Goal: Task Accomplishment & Management: Use online tool/utility

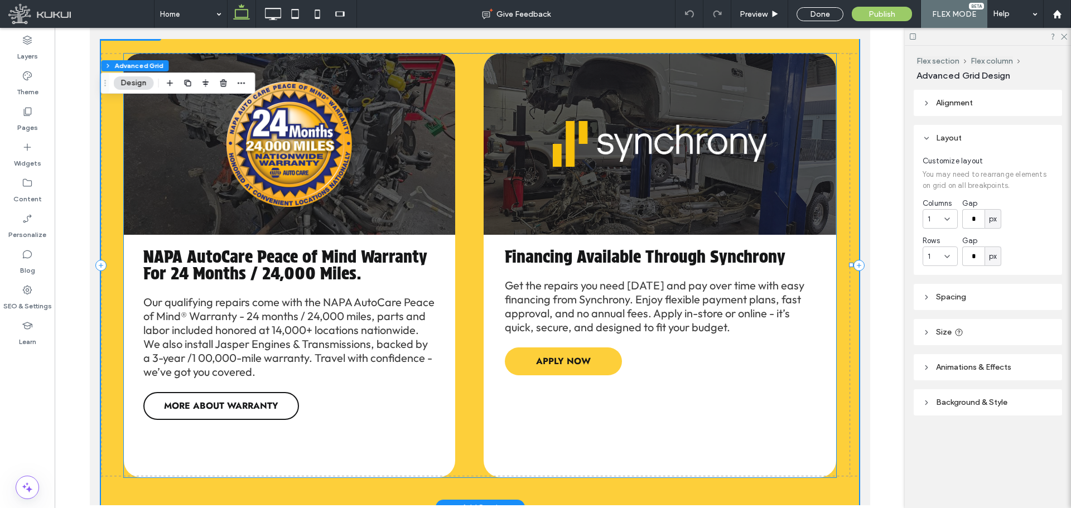
click at [580, 355] on span "APPLY NOW" at bounding box center [563, 361] width 55 height 13
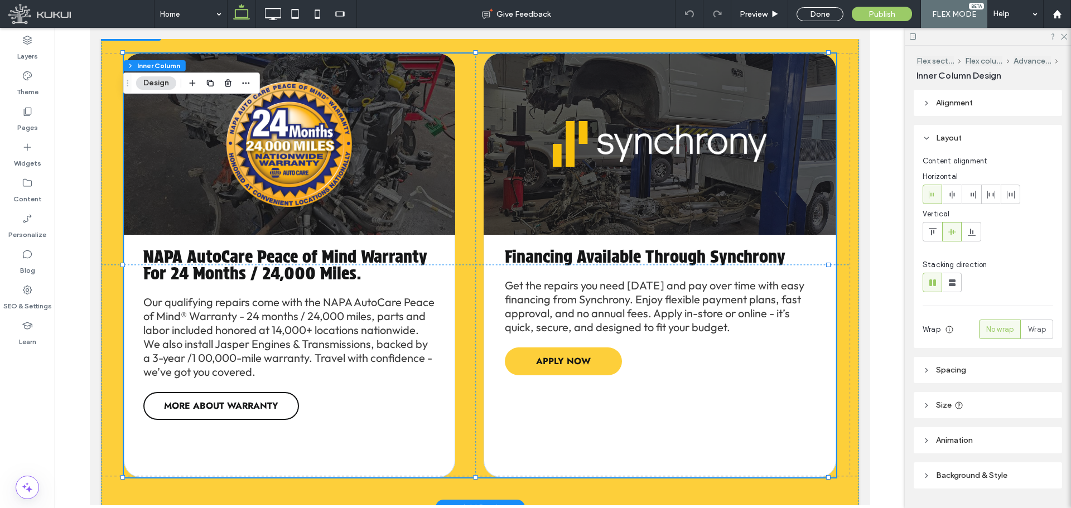
click at [580, 355] on span "APPLY NOW" at bounding box center [563, 361] width 55 height 13
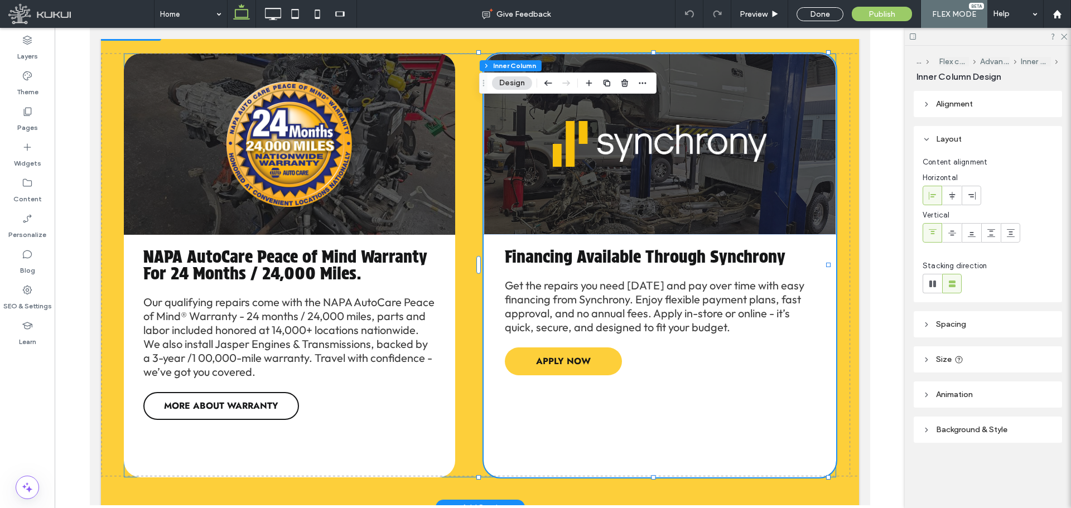
click at [580, 355] on span "APPLY NOW" at bounding box center [563, 361] width 55 height 13
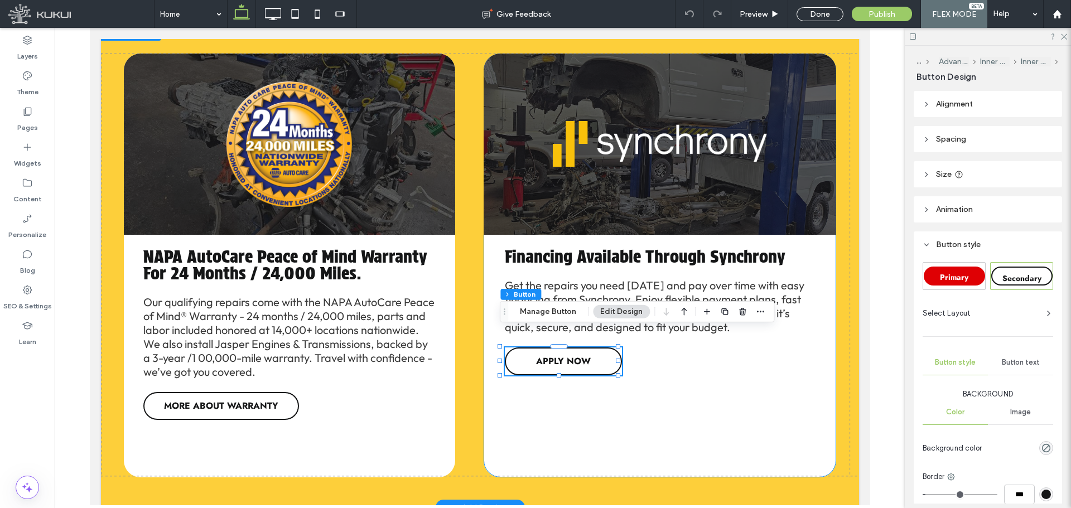
click at [557, 323] on div "Financing Available Through Synchrony Get the repairs you need today and pay ov…" at bounding box center [659, 266] width 353 height 424
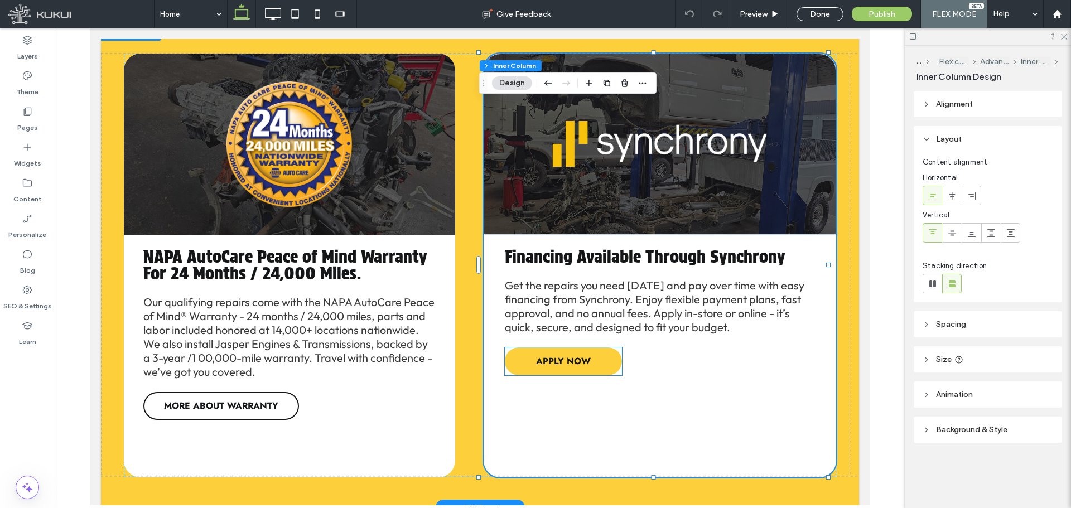
click at [561, 355] on span "APPLY NOW" at bounding box center [563, 361] width 55 height 13
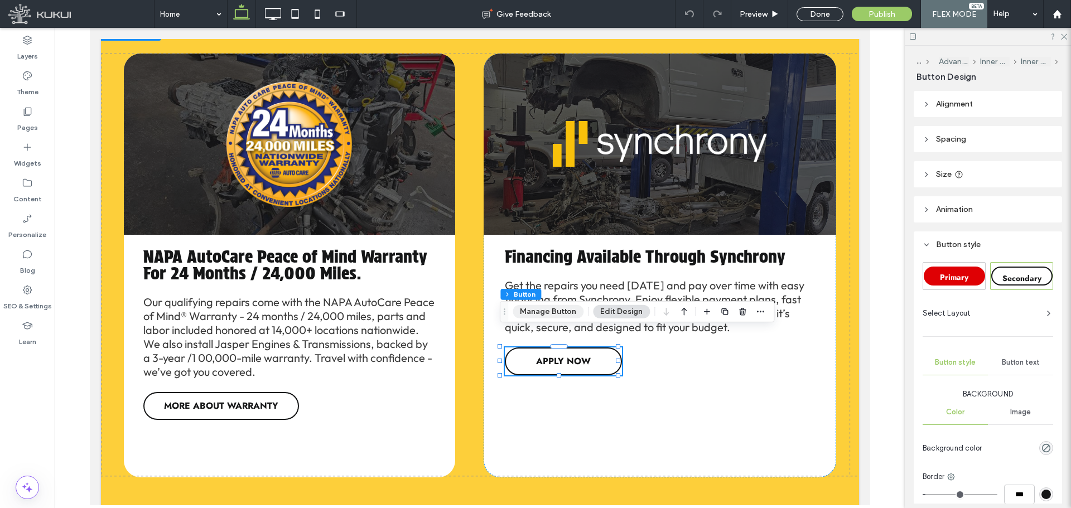
click at [538, 313] on button "Manage Button" at bounding box center [548, 311] width 71 height 13
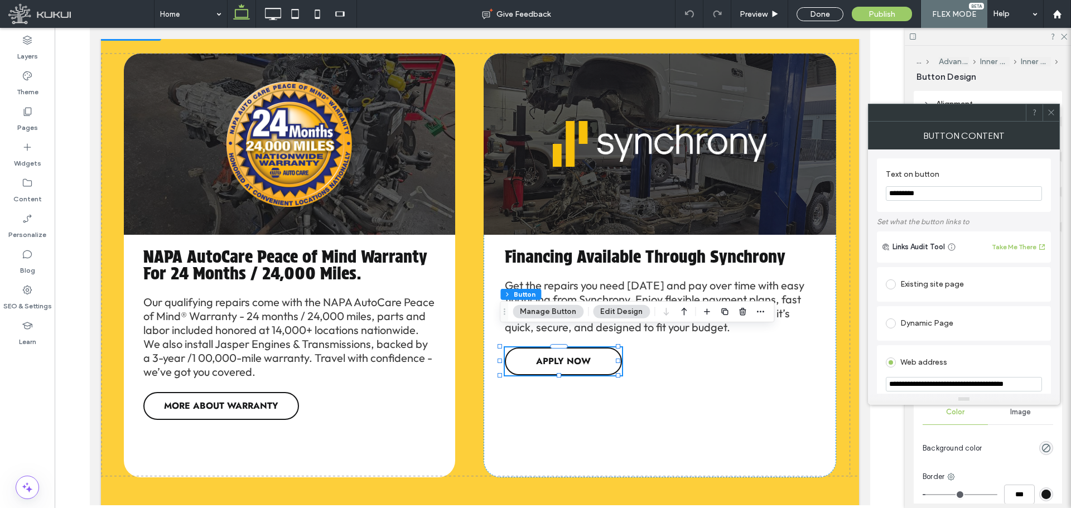
click at [974, 386] on input "**********" at bounding box center [964, 384] width 156 height 15
paste input "**********"
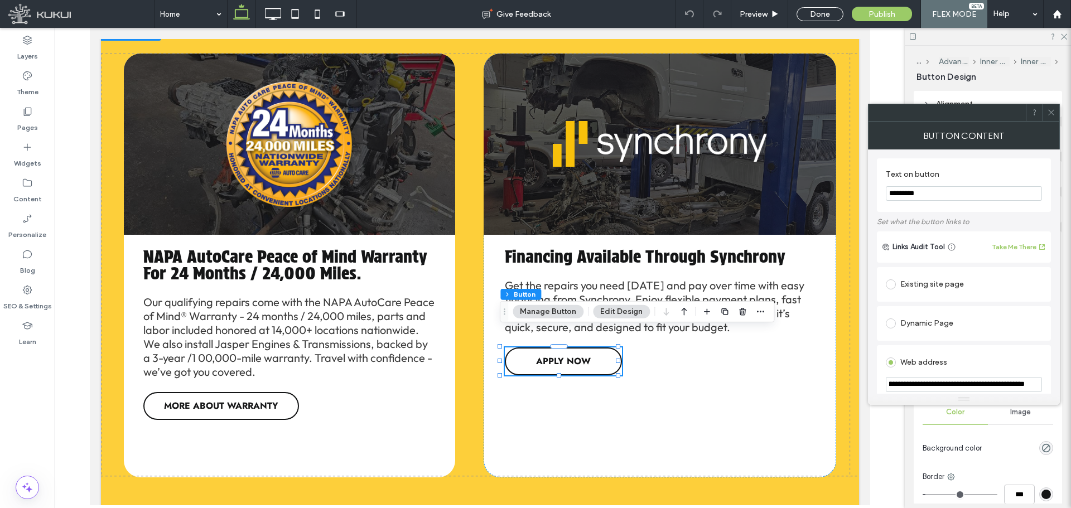
type input "**********"
click at [1053, 113] on icon at bounding box center [1051, 112] width 8 height 8
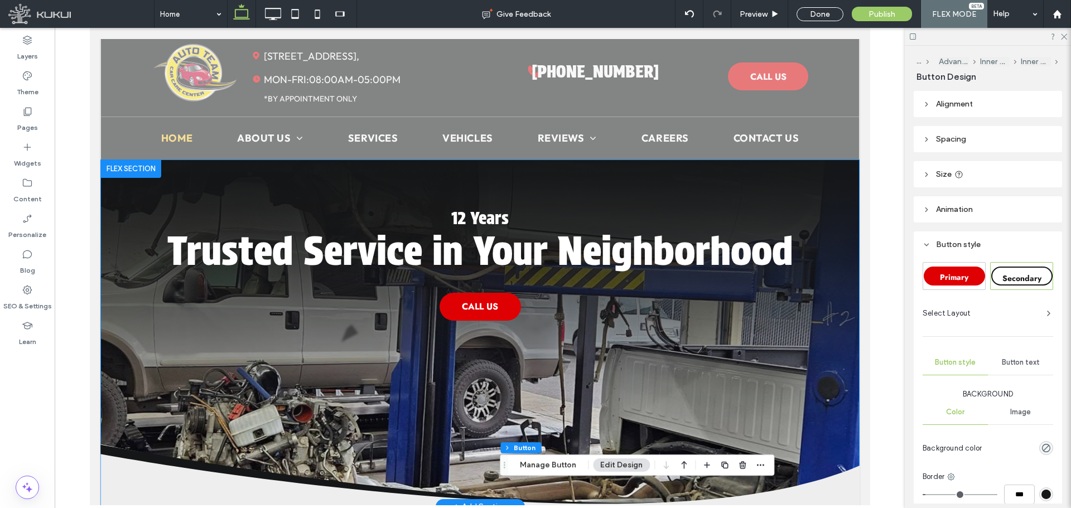
scroll to position [0, 0]
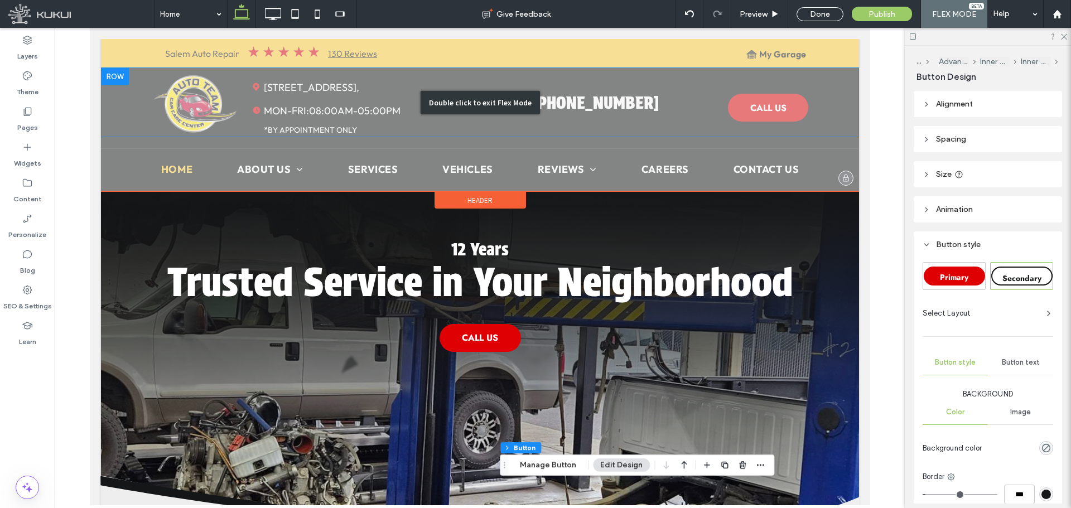
click at [186, 86] on div "Double click to exit Flex Mode" at bounding box center [479, 103] width 758 height 70
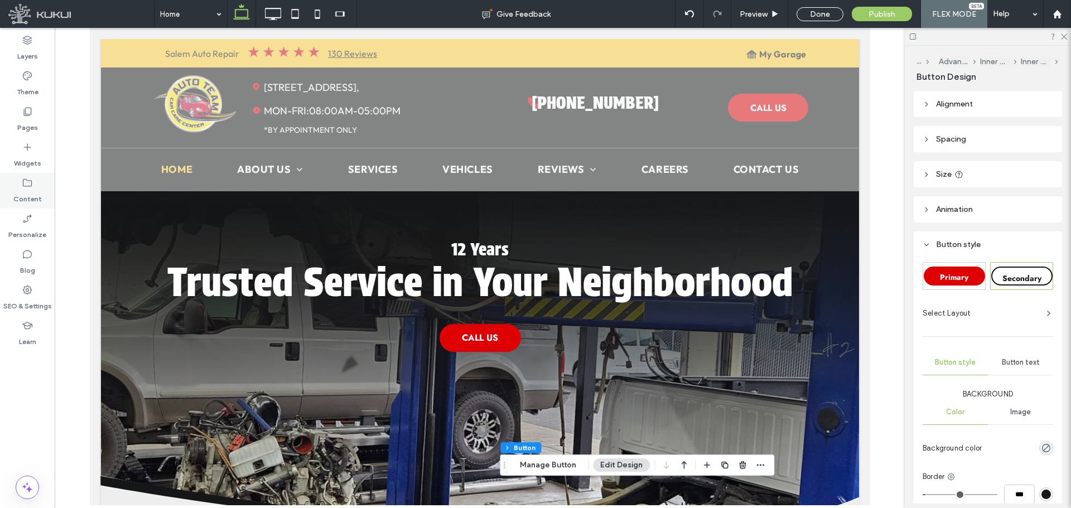
click at [35, 183] on div "Content" at bounding box center [27, 191] width 55 height 36
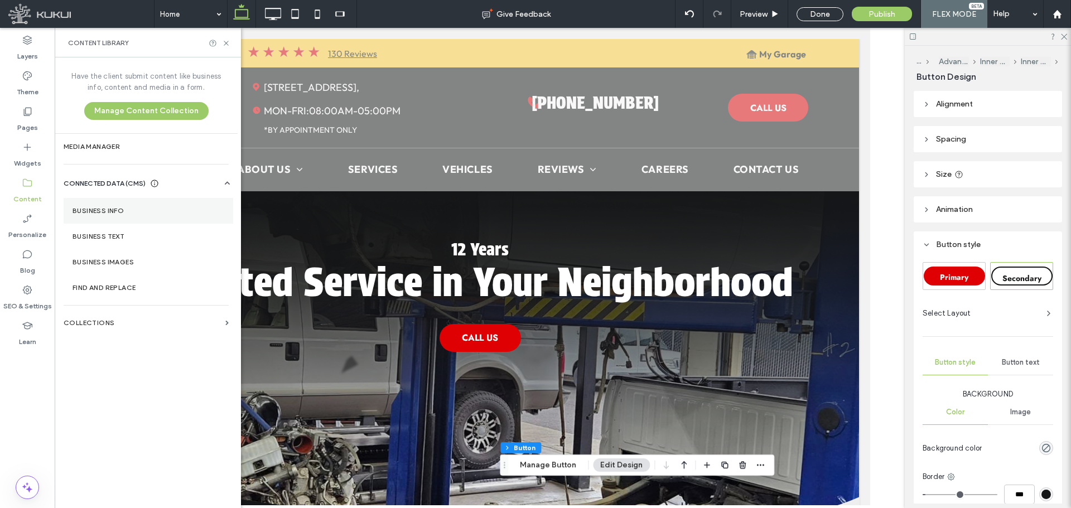
click at [128, 209] on label "Business Info" at bounding box center [149, 211] width 152 height 8
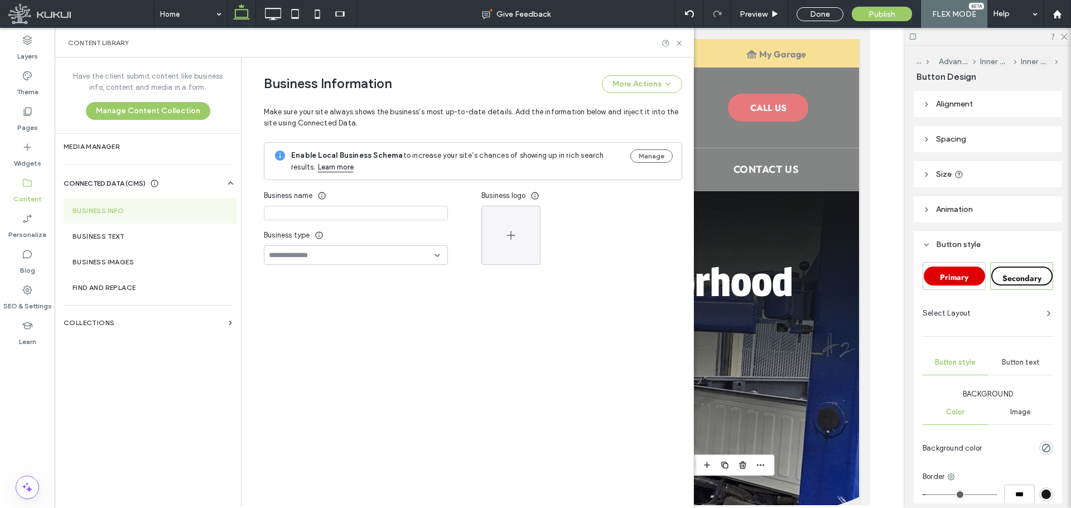
type input "**********"
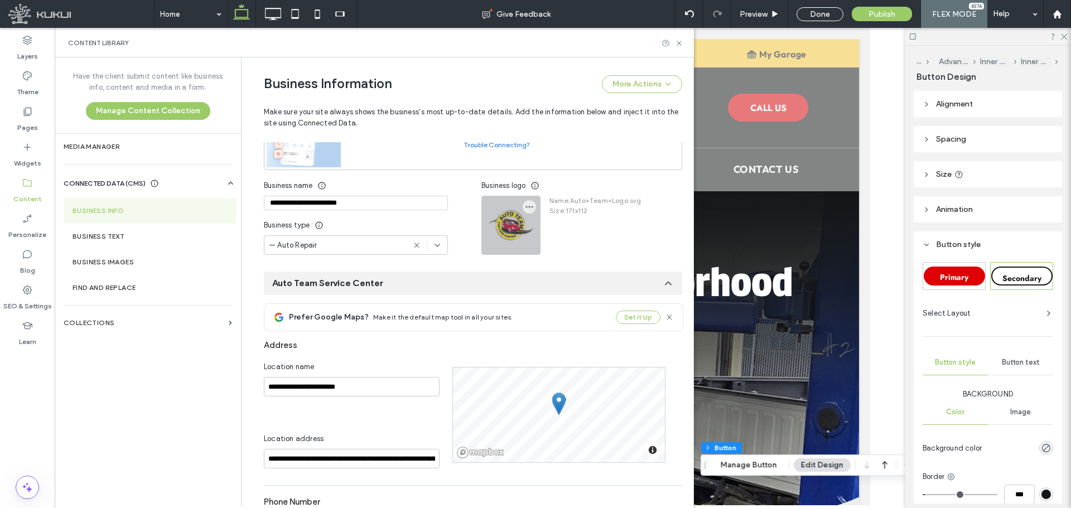
click at [500, 228] on div at bounding box center [511, 225] width 58 height 58
click at [526, 207] on use "button" at bounding box center [529, 207] width 7 height 2
click at [547, 229] on span "Replace Image" at bounding box center [565, 233] width 51 height 11
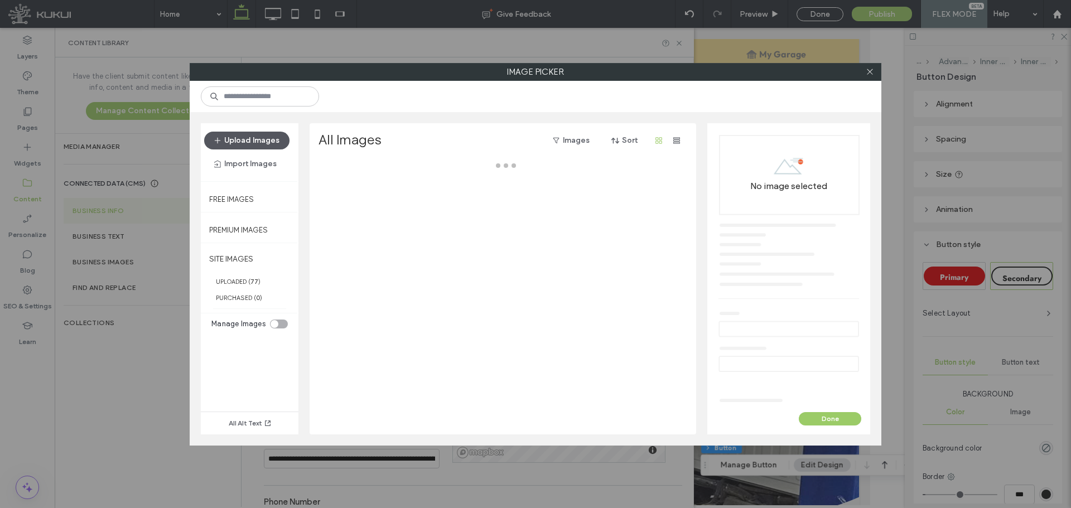
click at [251, 143] on button "Upload Images" at bounding box center [246, 141] width 85 height 18
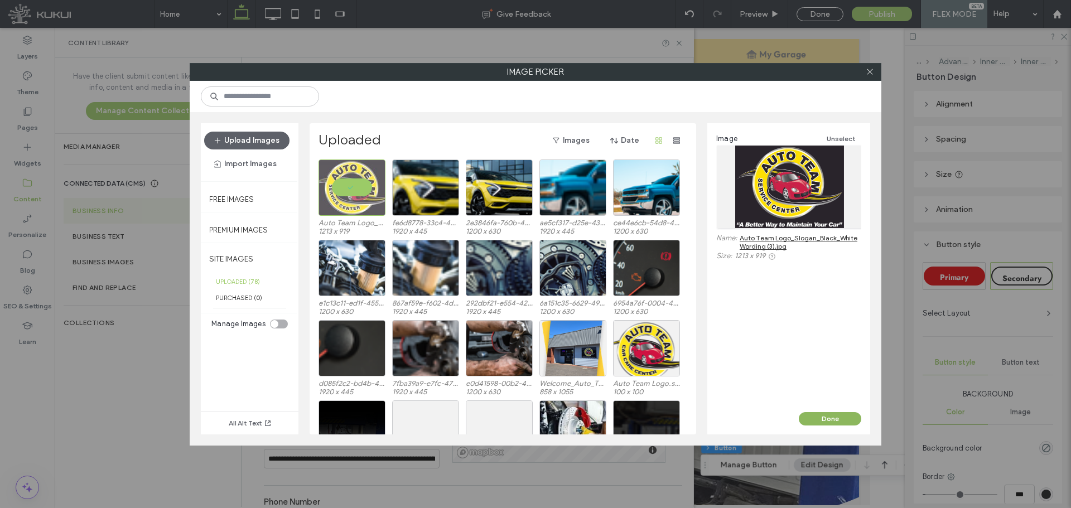
click at [839, 421] on button "Done" at bounding box center [830, 418] width 63 height 13
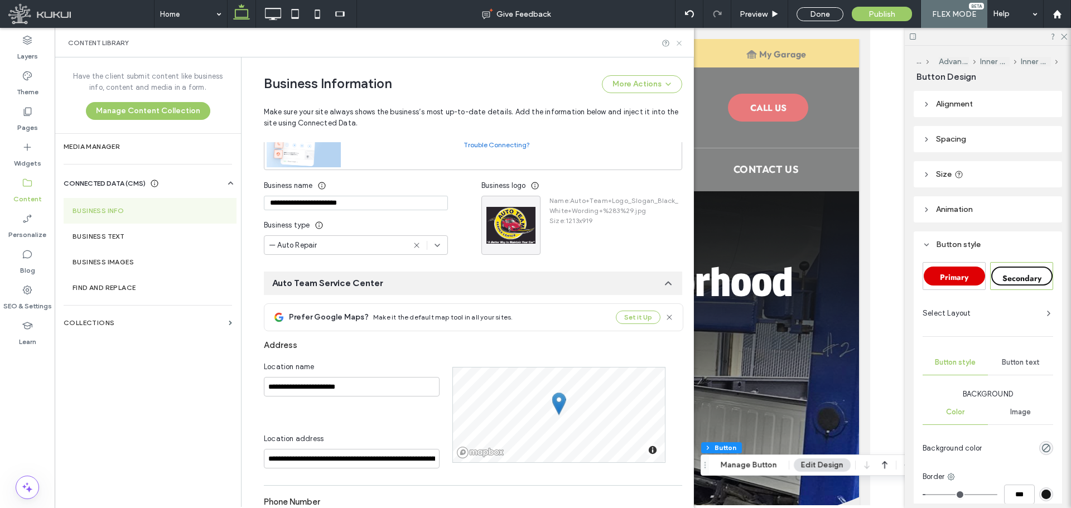
click at [678, 46] on icon at bounding box center [679, 43] width 8 height 8
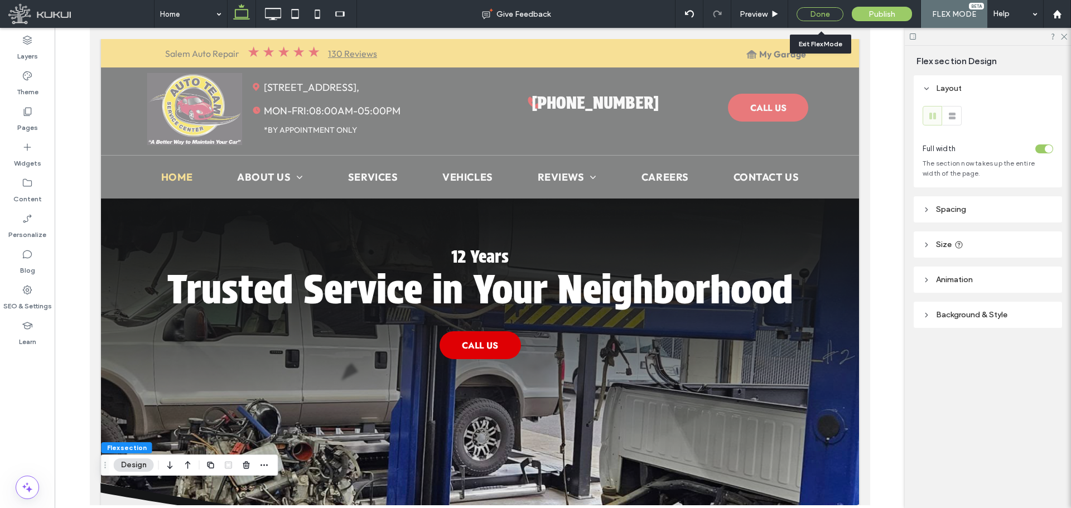
drag, startPoint x: 821, startPoint y: 11, endPoint x: 406, endPoint y: 168, distance: 444.3
click at [821, 11] on div "Done" at bounding box center [820, 14] width 47 height 14
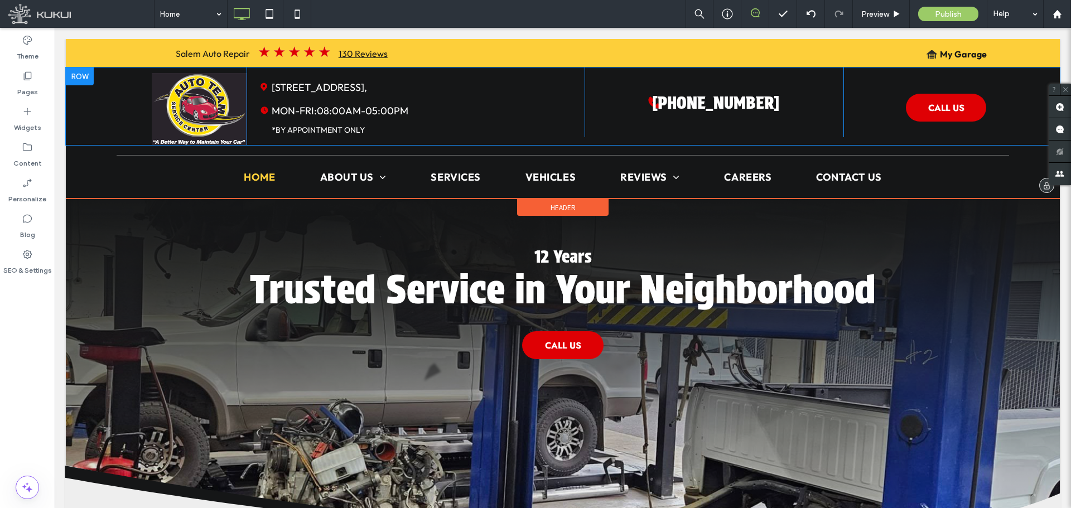
click at [111, 107] on div "Click To Paste Click To Paste Click To Paste Click To Paste" at bounding box center [167, 107] width 158 height 78
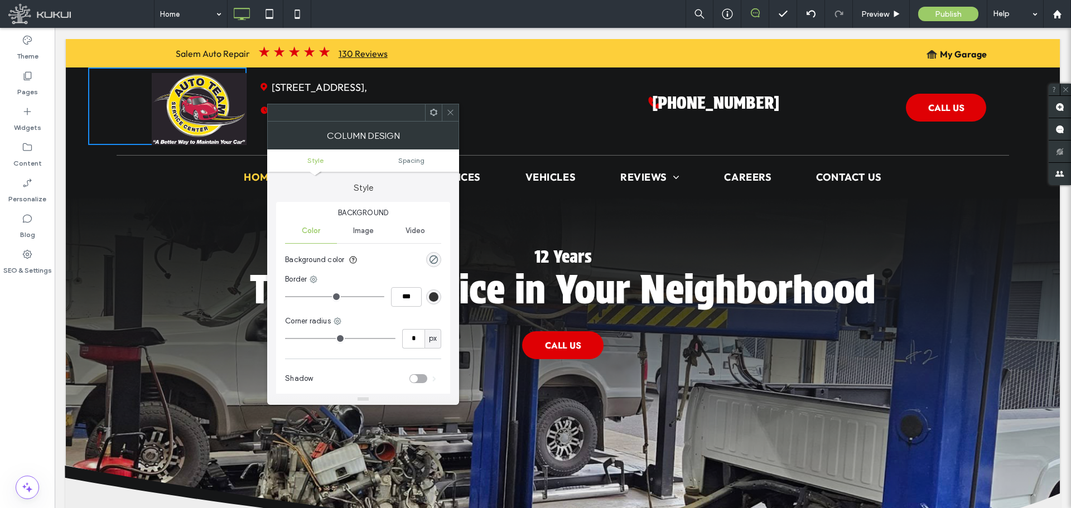
click at [445, 112] on div at bounding box center [450, 112] width 17 height 17
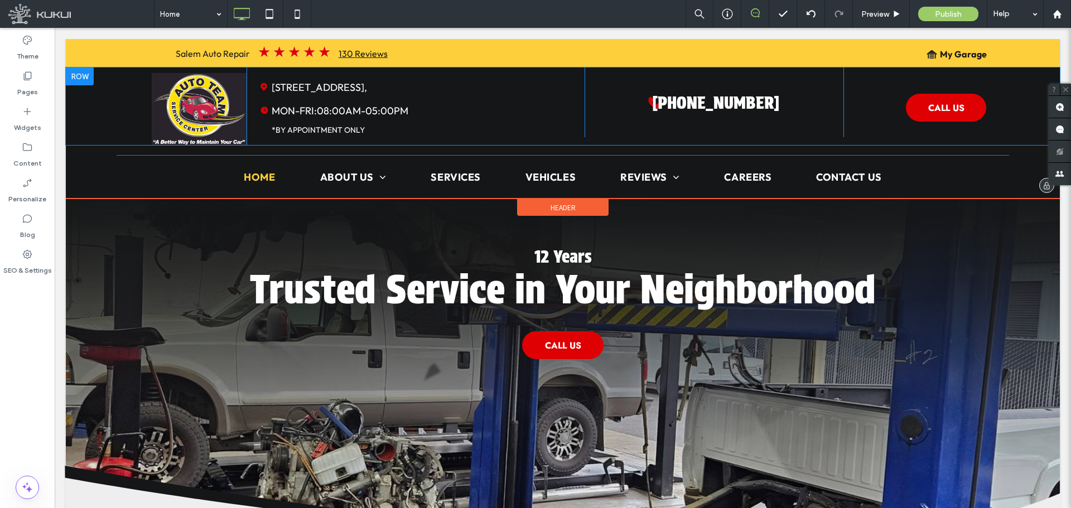
click at [84, 76] on div at bounding box center [80, 77] width 28 height 18
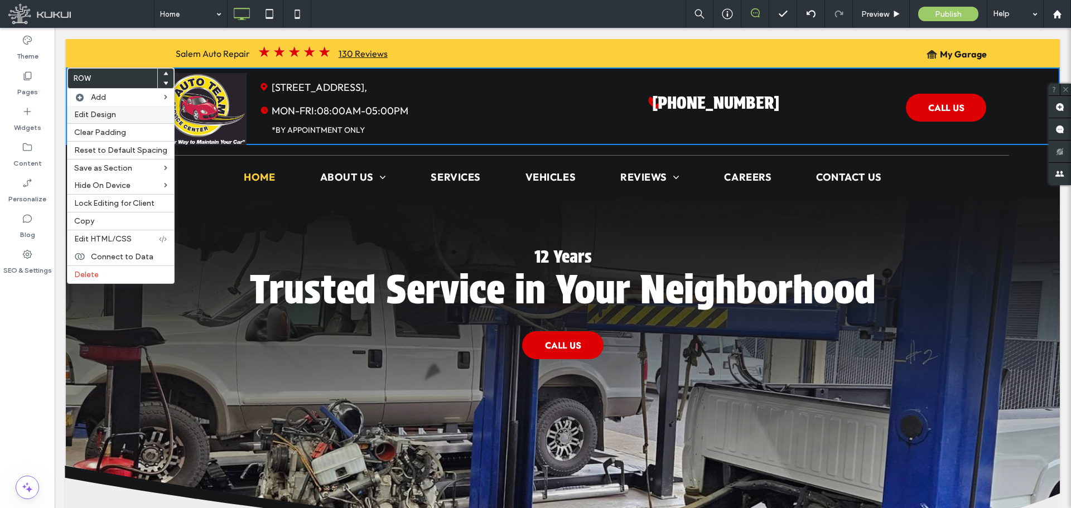
click at [119, 117] on label "Edit Design" at bounding box center [120, 114] width 93 height 9
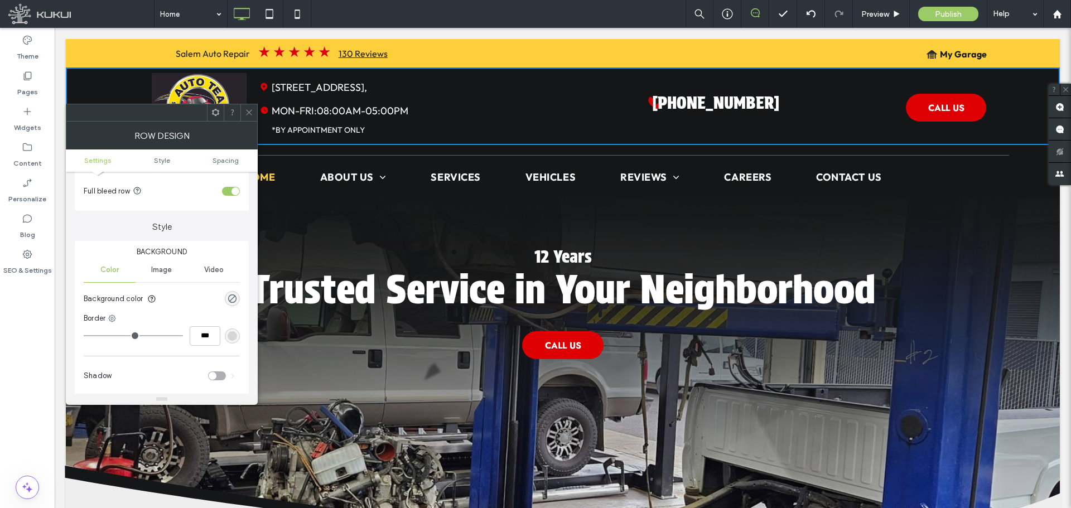
scroll to position [56, 0]
click at [233, 302] on icon "rgba(126, 126, 126, 0)" at bounding box center [232, 299] width 9 height 9
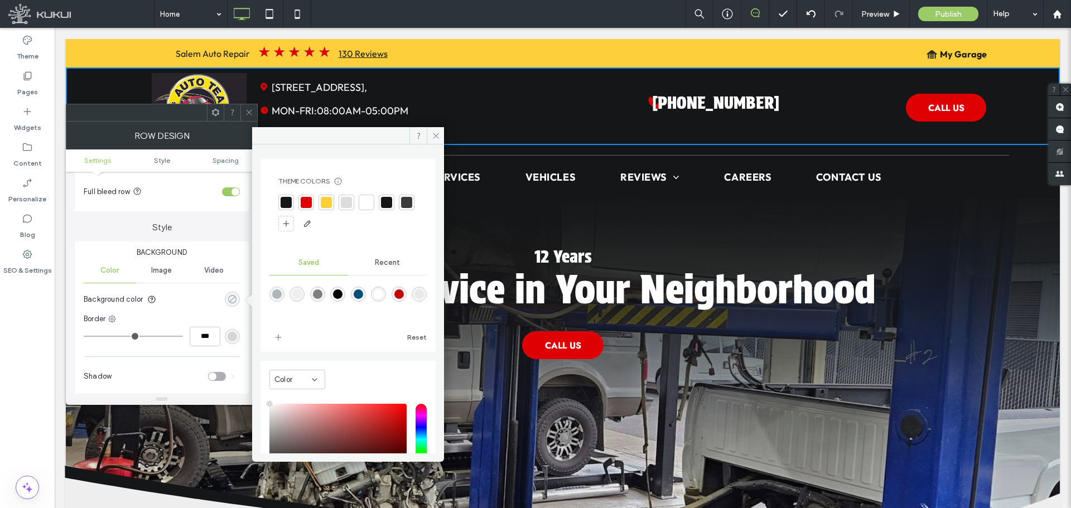
type input "**"
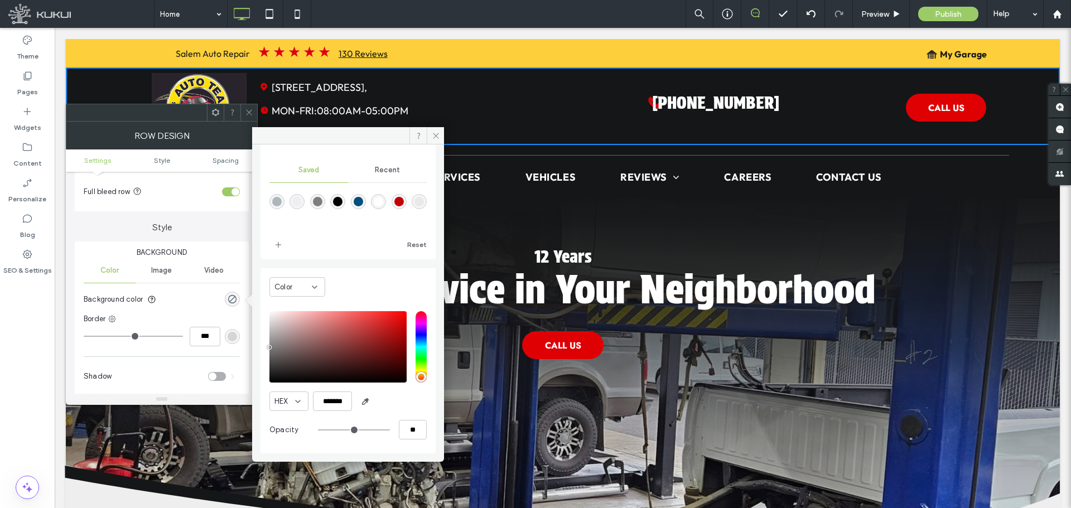
click at [252, 113] on icon at bounding box center [249, 112] width 8 height 8
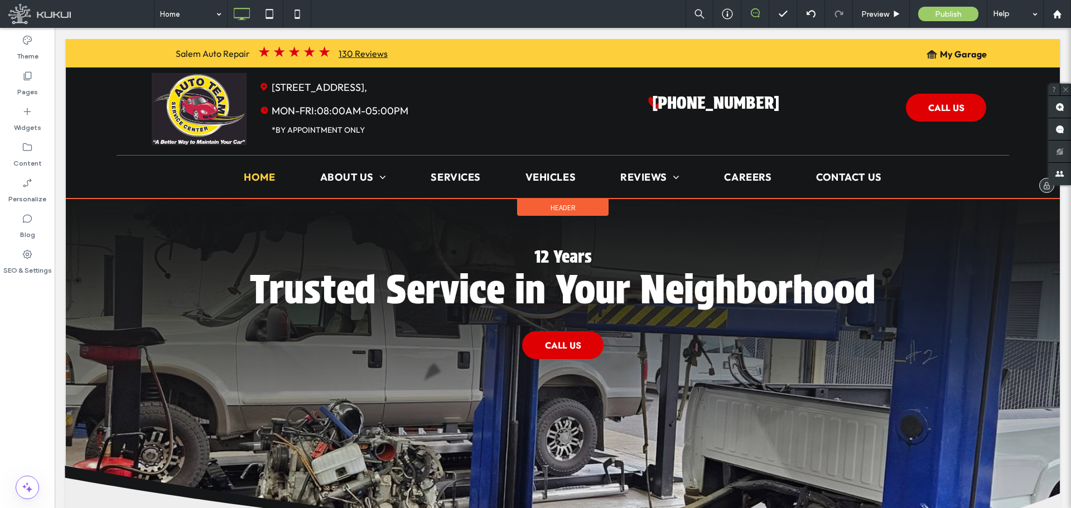
click at [554, 204] on span "Header" at bounding box center [563, 207] width 25 height 9
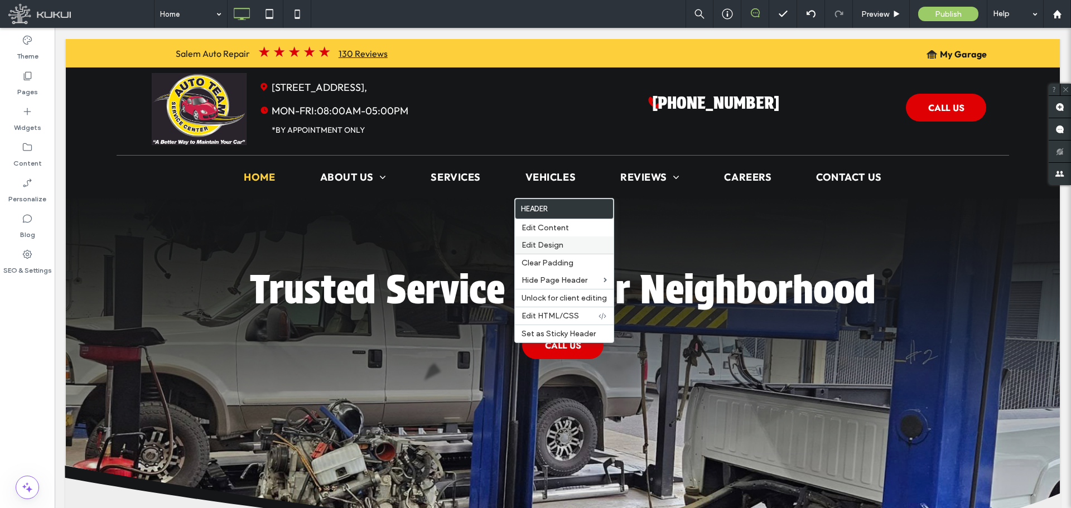
click at [564, 249] on label "Edit Design" at bounding box center [564, 245] width 85 height 9
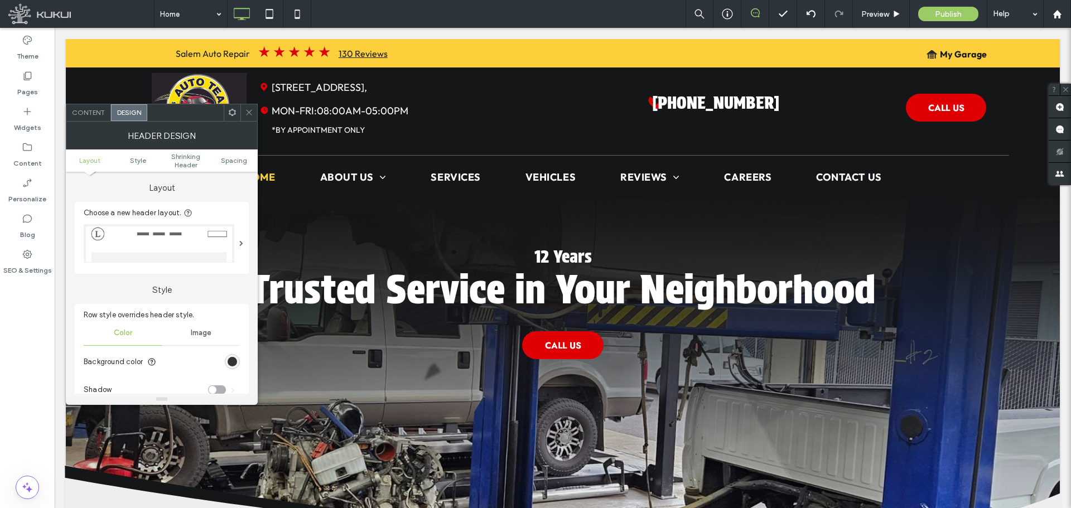
click at [232, 363] on div "rgb(21, 22, 23)" at bounding box center [232, 361] width 9 height 9
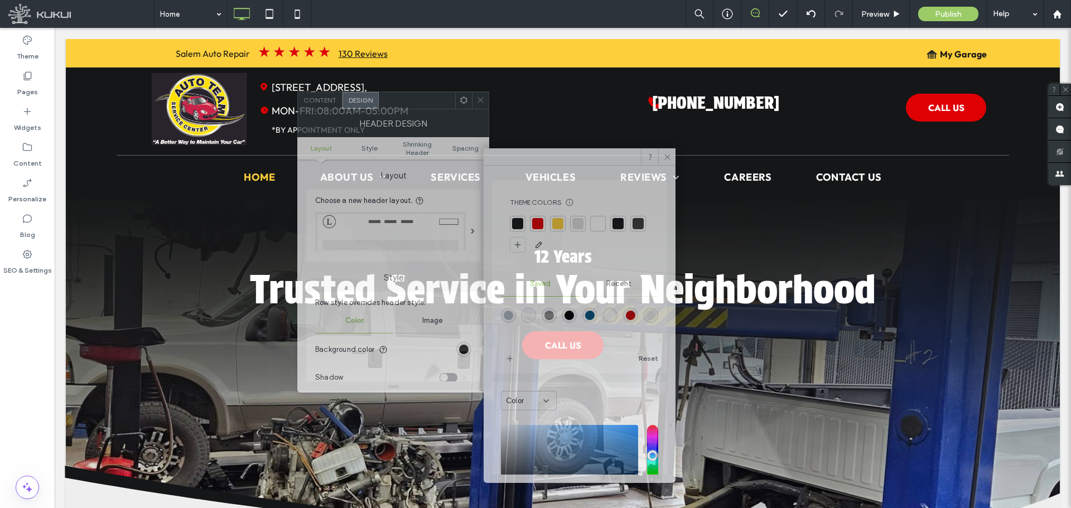
drag, startPoint x: 199, startPoint y: 114, endPoint x: 428, endPoint y: 90, distance: 230.1
click at [428, 92] on div at bounding box center [417, 100] width 76 height 17
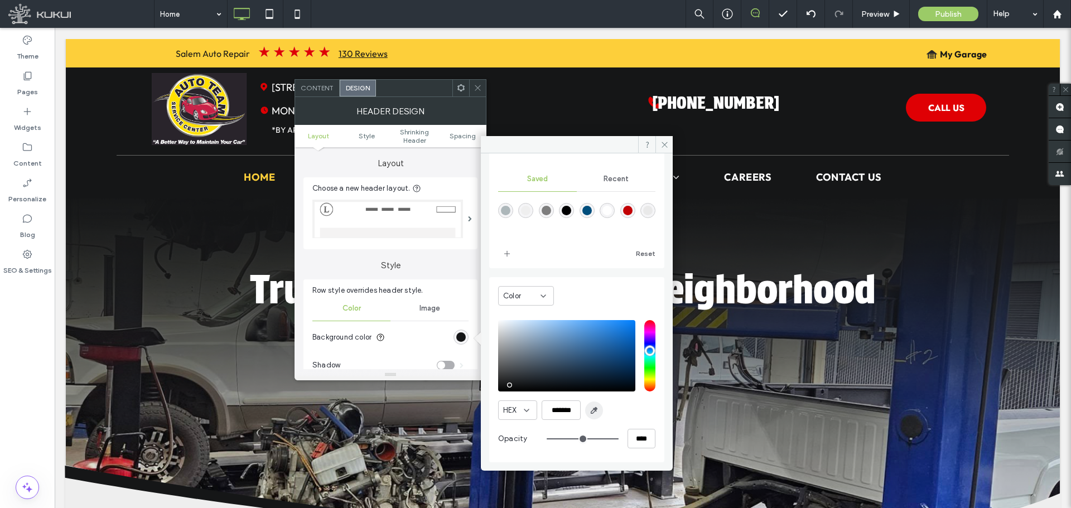
click at [594, 409] on use "button" at bounding box center [595, 411] width 6 height 6
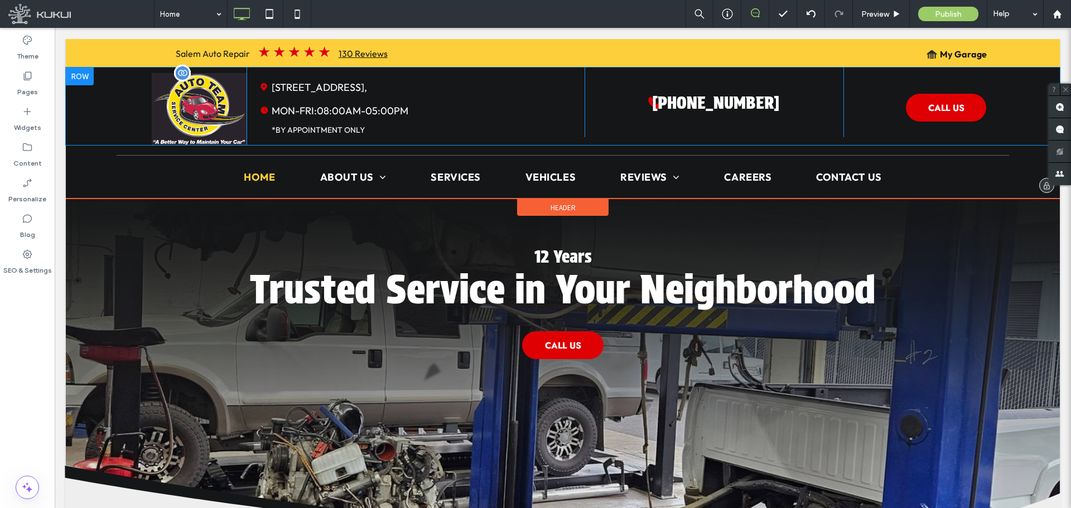
type input "*******"
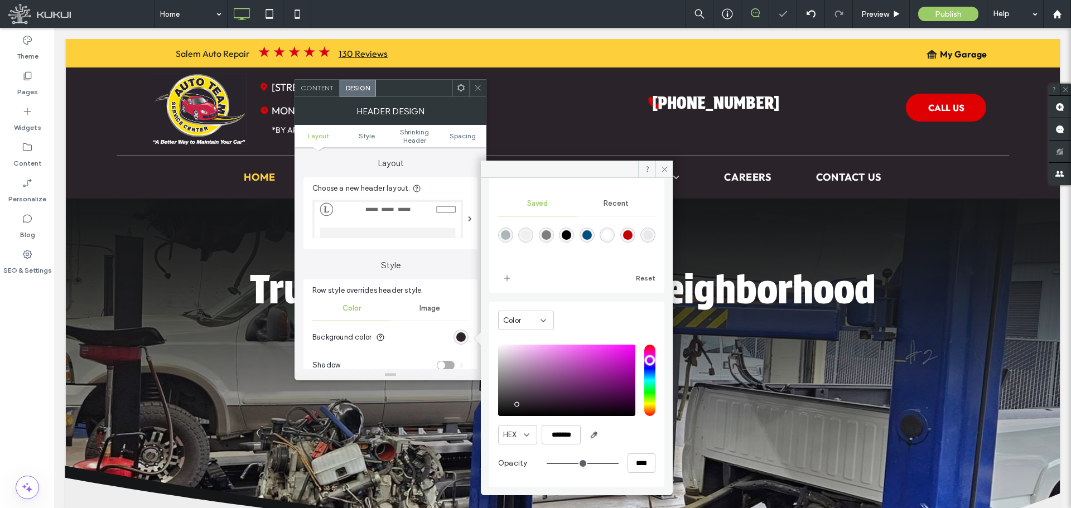
click at [476, 92] on span at bounding box center [478, 88] width 8 height 17
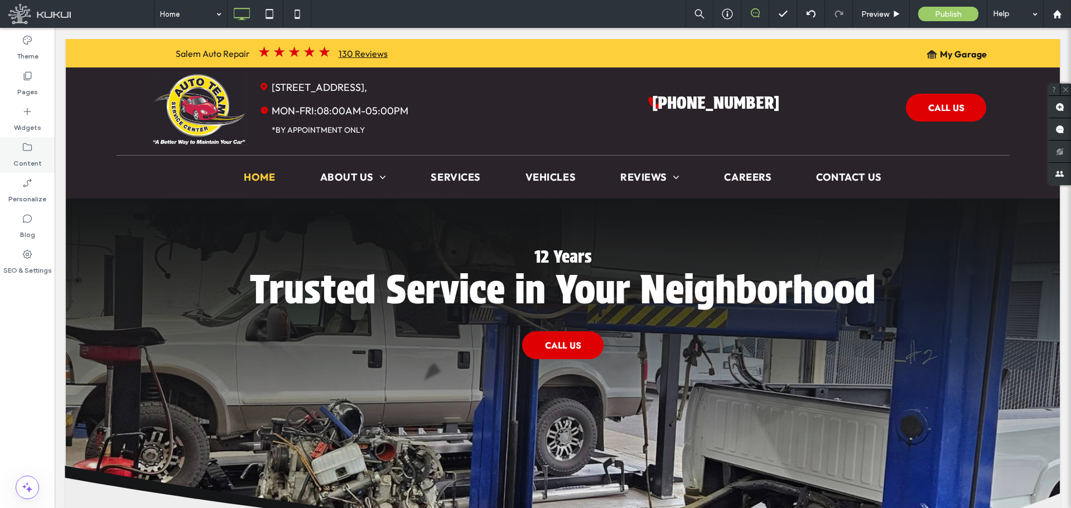
click at [32, 149] on use at bounding box center [27, 147] width 9 height 8
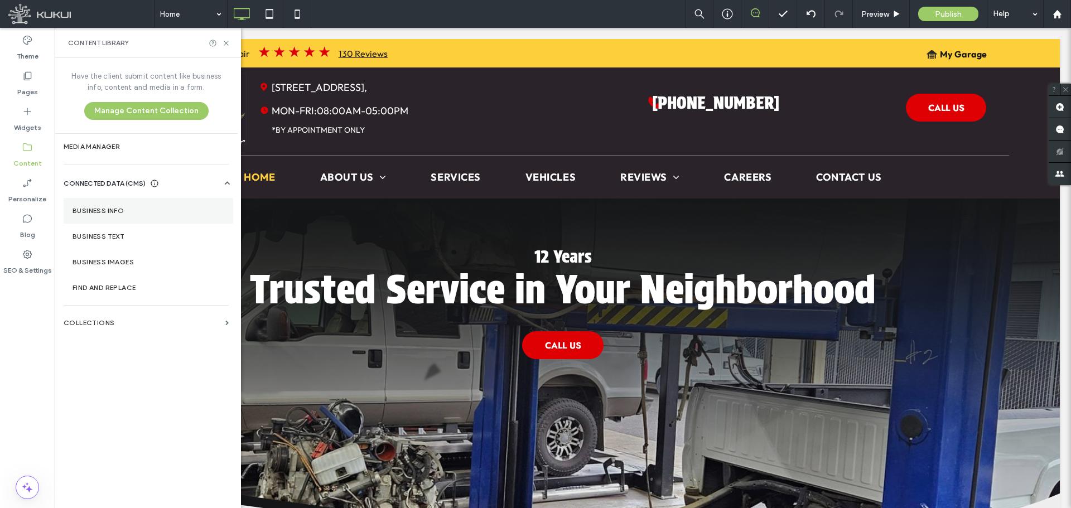
click at [131, 209] on label "Business Info" at bounding box center [149, 211] width 152 height 8
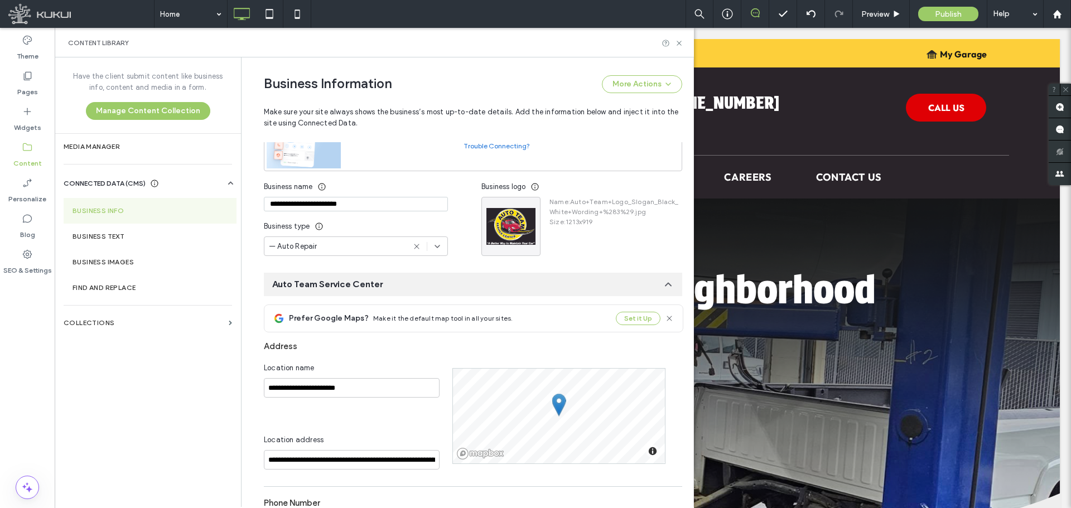
scroll to position [114, 0]
click at [528, 205] on icon "button" at bounding box center [529, 207] width 9 height 9
click at [552, 235] on span "Replace Image" at bounding box center [565, 233] width 51 height 11
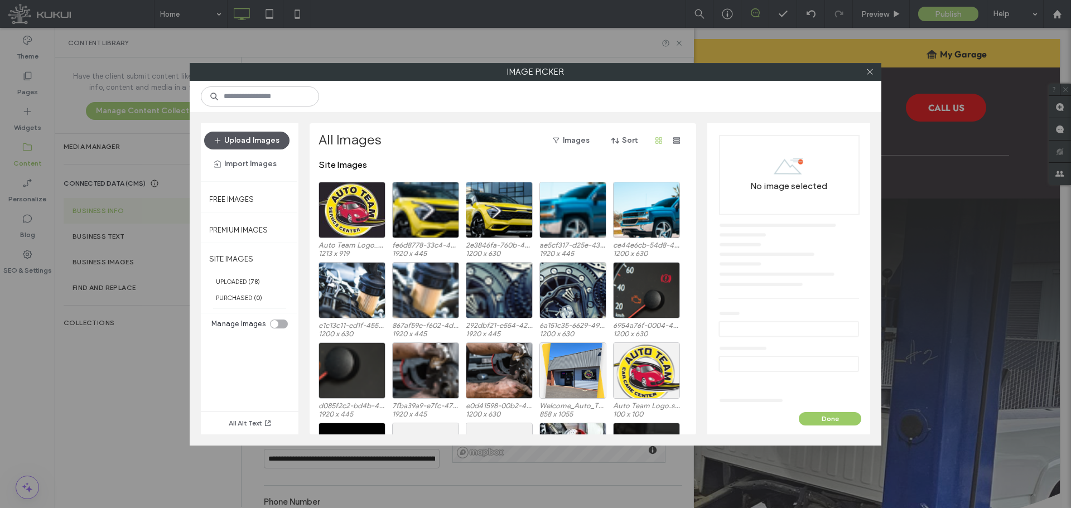
click at [260, 142] on button "Upload Images" at bounding box center [246, 141] width 85 height 18
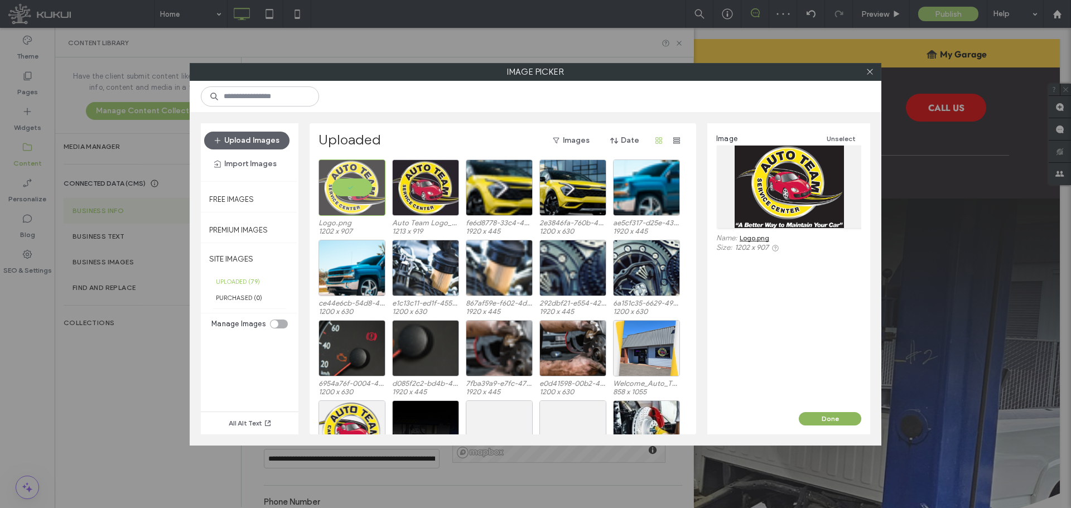
click at [818, 417] on button "Done" at bounding box center [830, 418] width 63 height 13
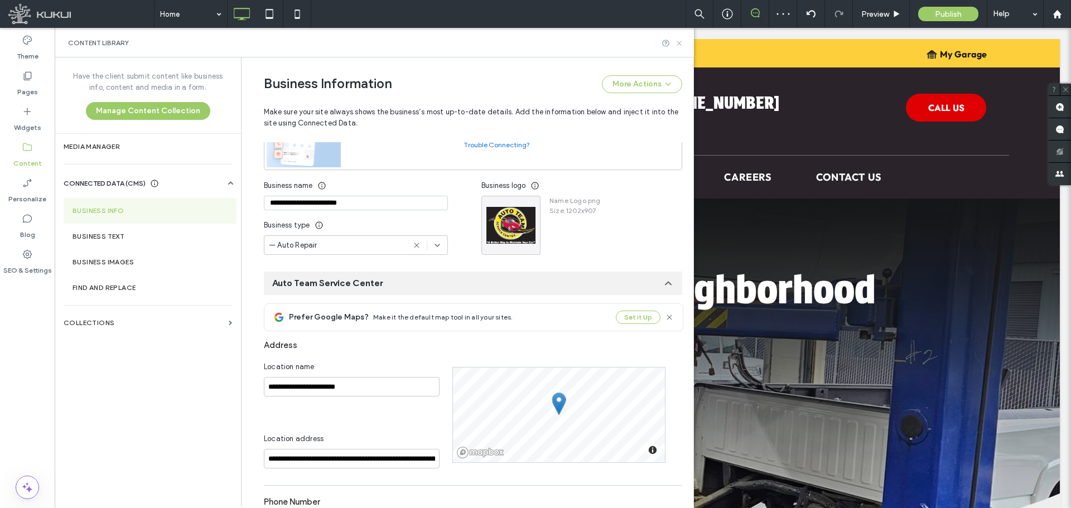
drag, startPoint x: 679, startPoint y: 41, endPoint x: 579, endPoint y: 283, distance: 262.0
click at [679, 41] on icon at bounding box center [679, 43] width 8 height 8
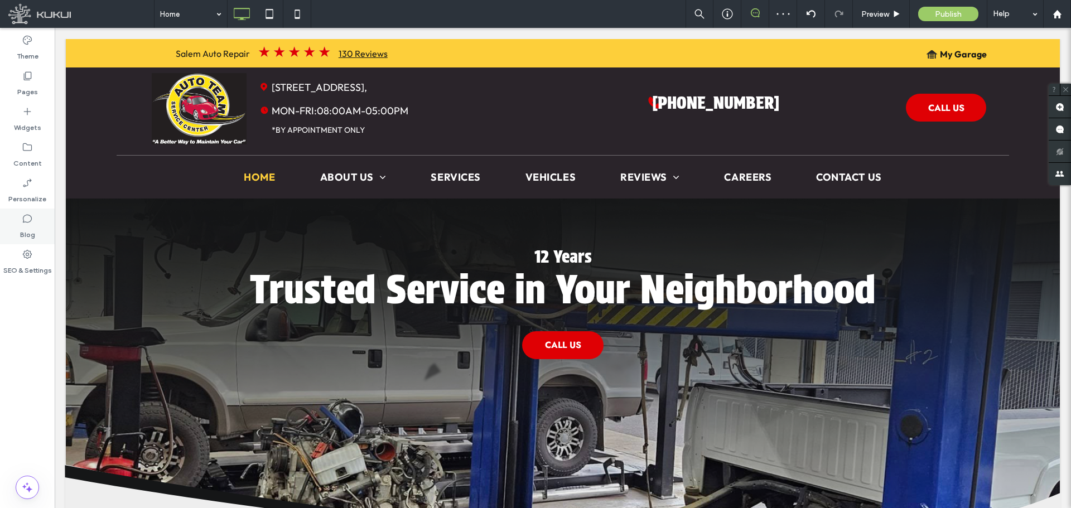
scroll to position [0, 0]
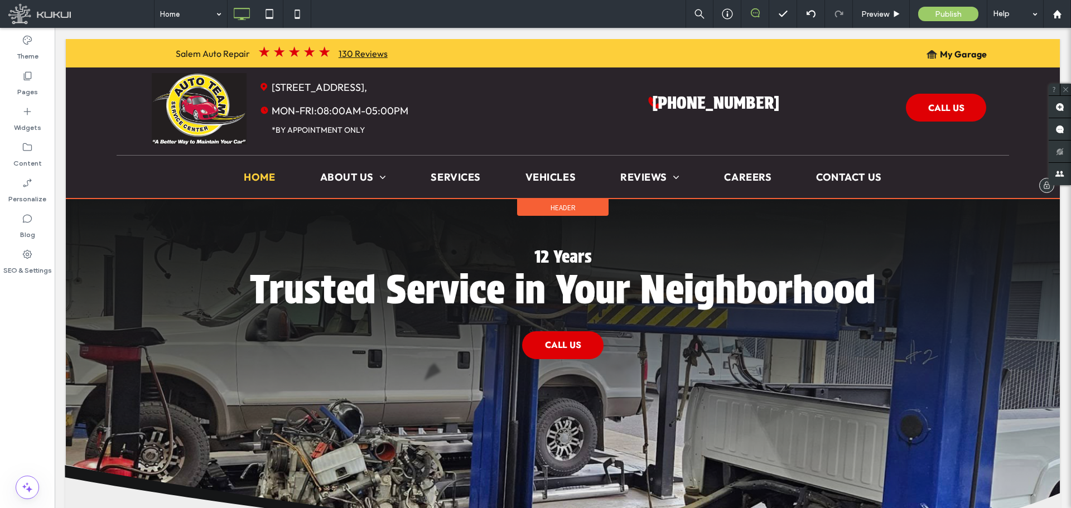
click at [544, 206] on div "Header" at bounding box center [563, 207] width 92 height 17
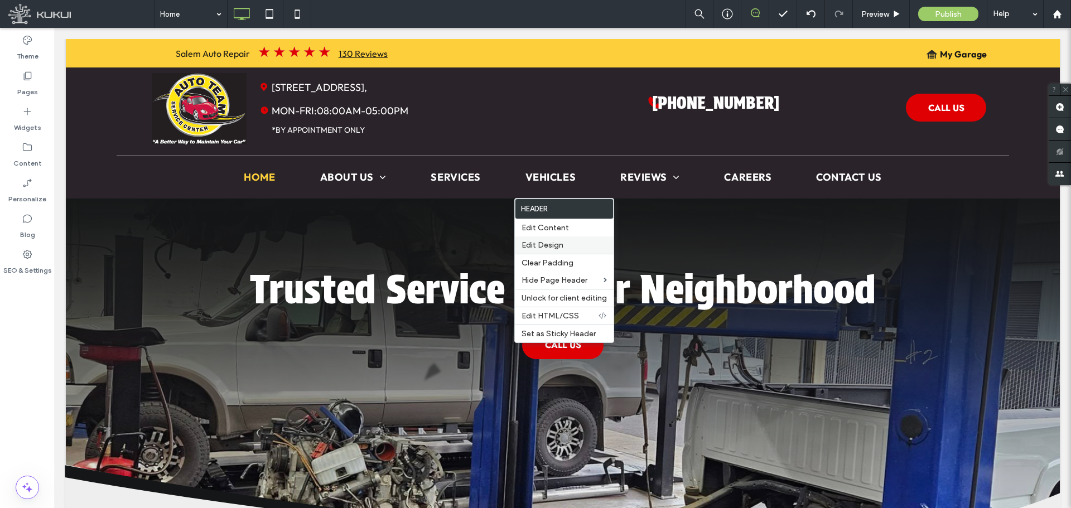
click at [556, 245] on span "Edit Design" at bounding box center [543, 245] width 42 height 9
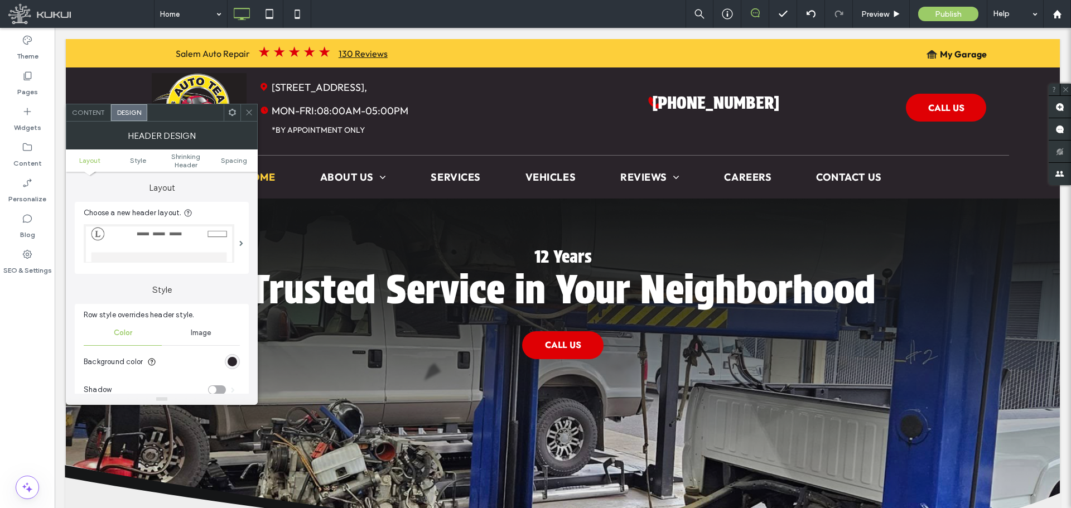
click at [238, 363] on div "rgb(42, 36, 42)" at bounding box center [232, 361] width 15 height 15
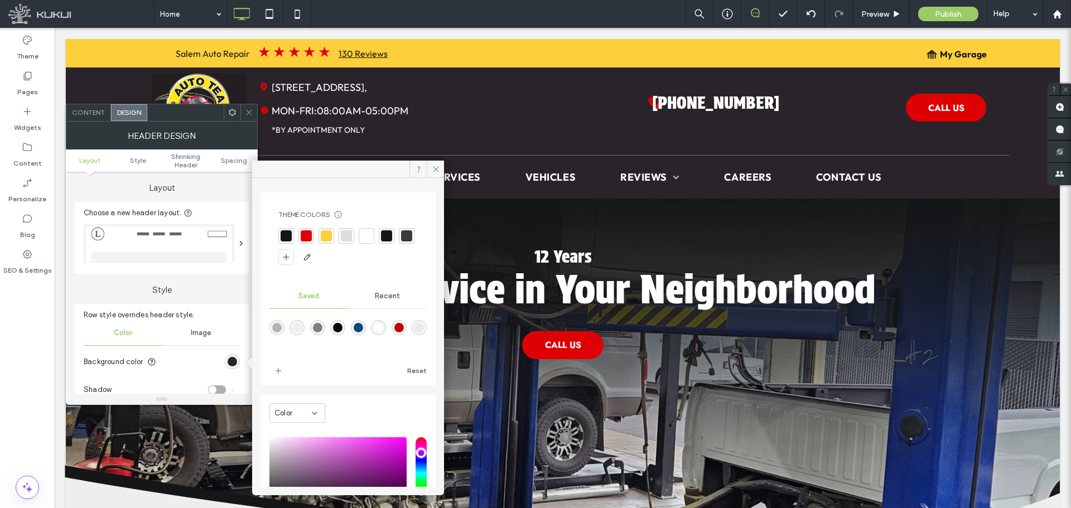
scroll to position [93, 0]
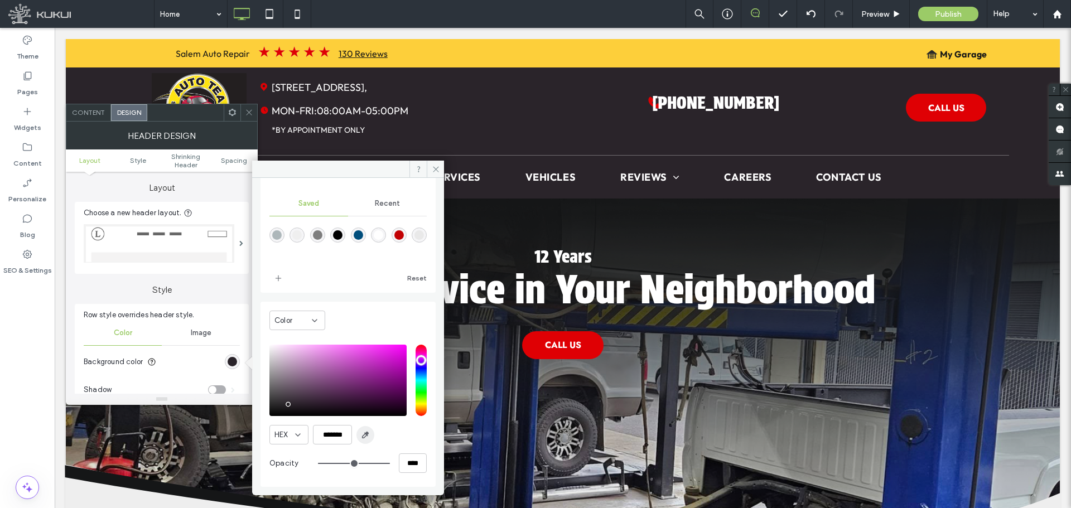
click at [362, 428] on span "button" at bounding box center [366, 435] width 18 height 18
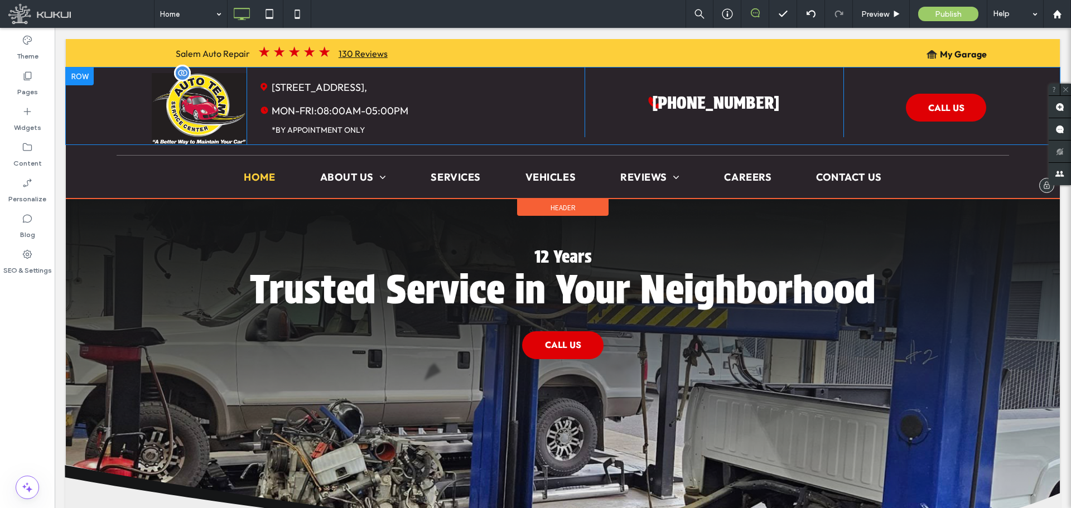
type input "*******"
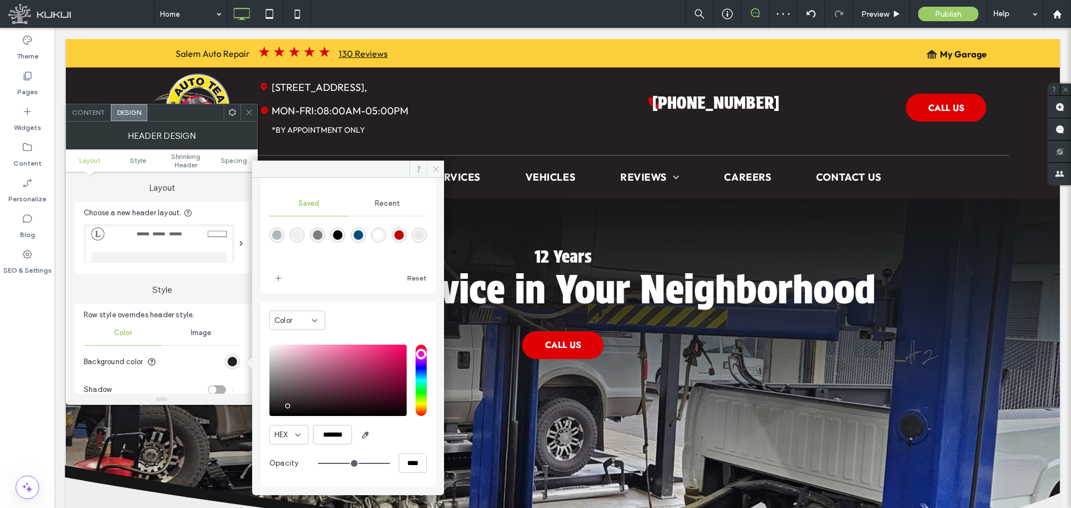
click at [438, 170] on icon at bounding box center [436, 169] width 8 height 8
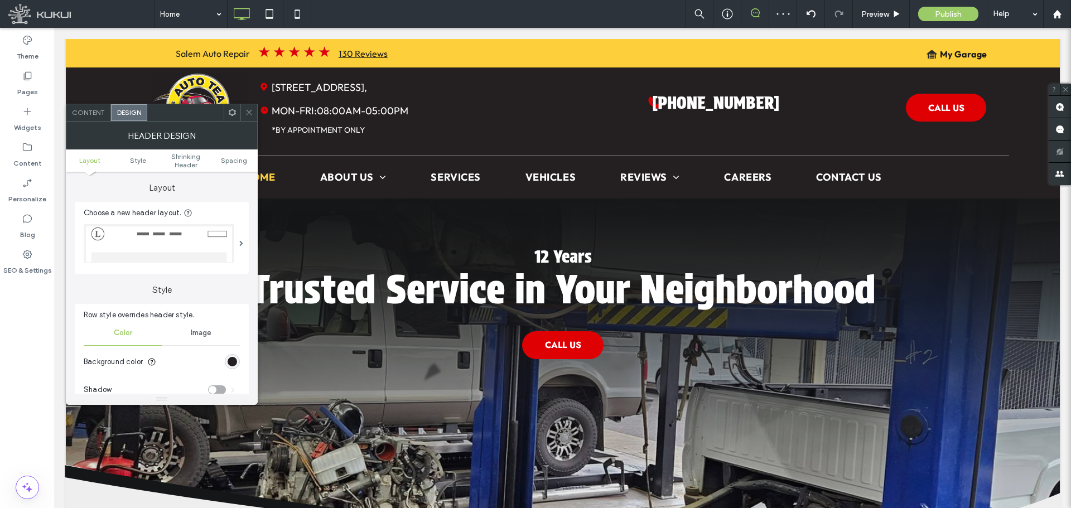
click at [249, 109] on icon at bounding box center [249, 112] width 8 height 8
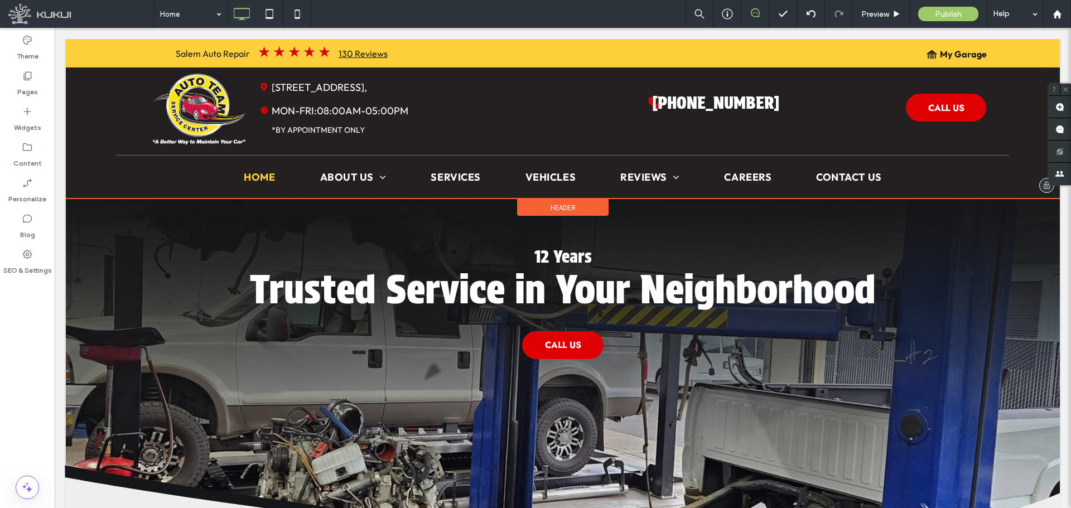
click at [561, 201] on div "Header" at bounding box center [563, 207] width 92 height 17
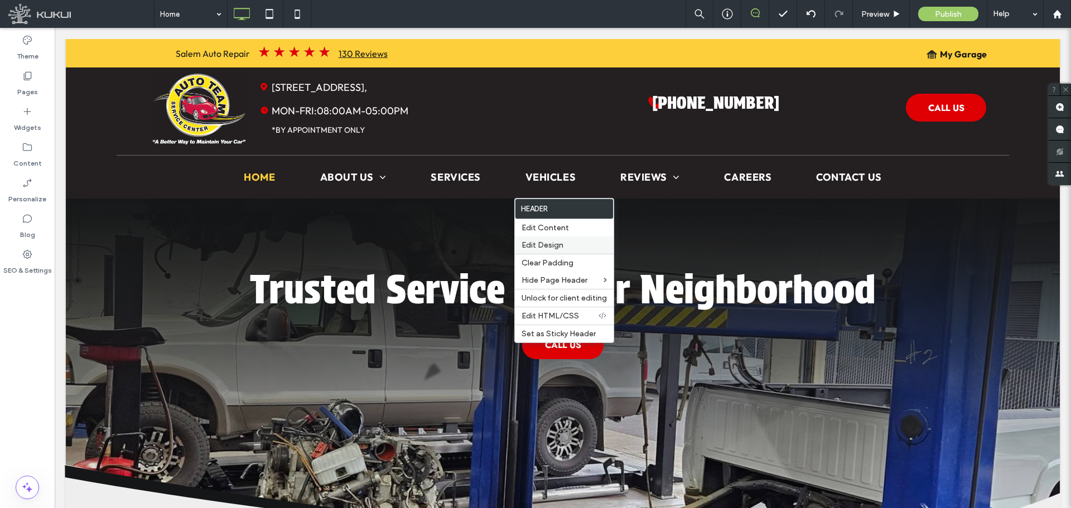
click at [556, 241] on span "Edit Design" at bounding box center [543, 245] width 42 height 9
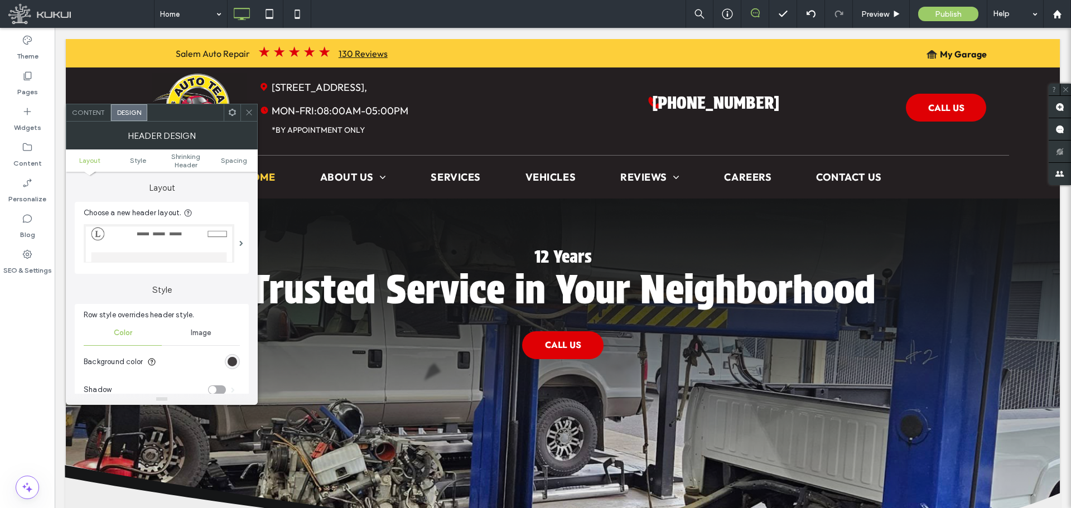
click at [233, 362] on div "rgb(36, 31, 33)" at bounding box center [232, 361] width 9 height 9
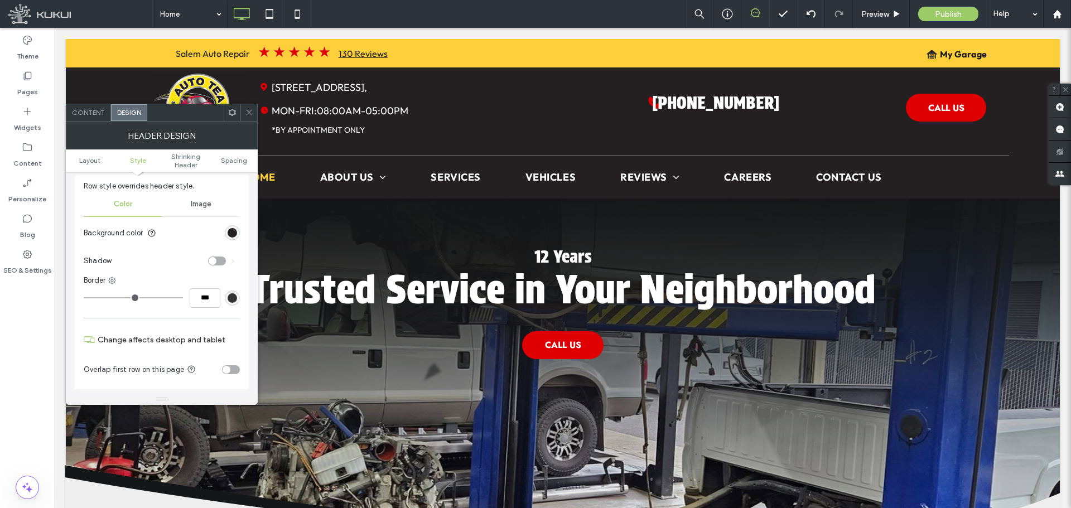
scroll to position [112, 0]
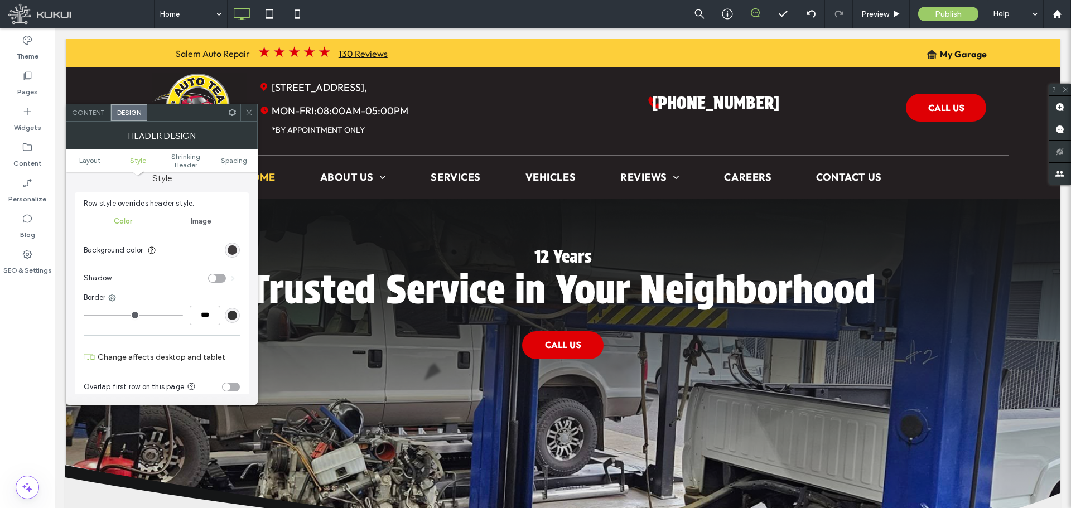
click at [234, 251] on div "rgb(36, 31, 33)" at bounding box center [232, 250] width 9 height 9
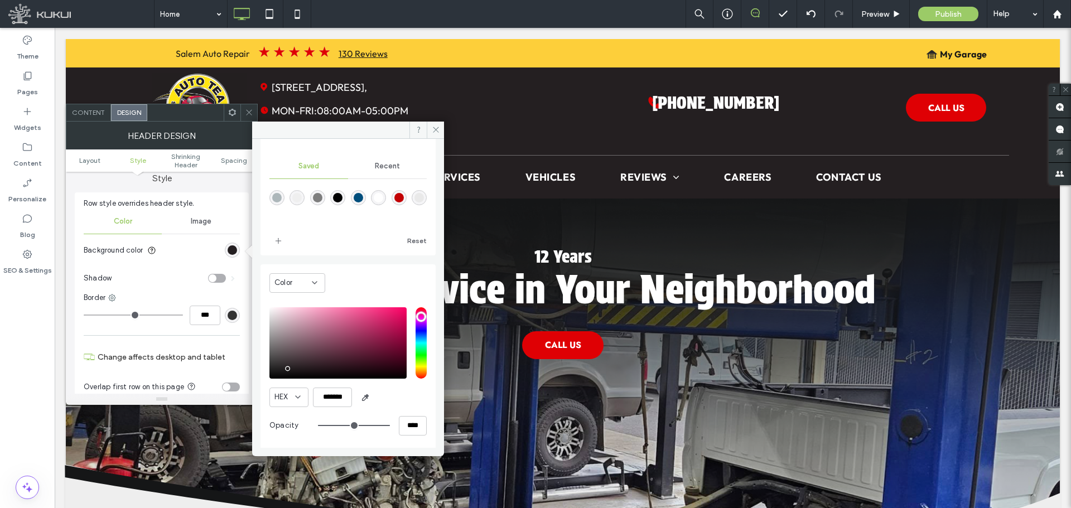
scroll to position [93, 0]
click at [340, 397] on input "*******" at bounding box center [332, 396] width 39 height 20
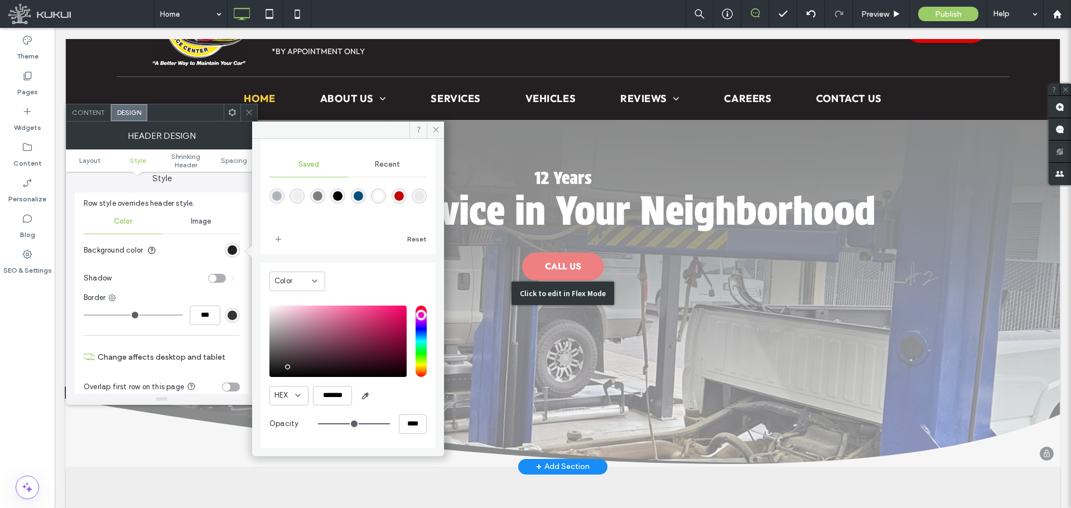
scroll to position [56, 0]
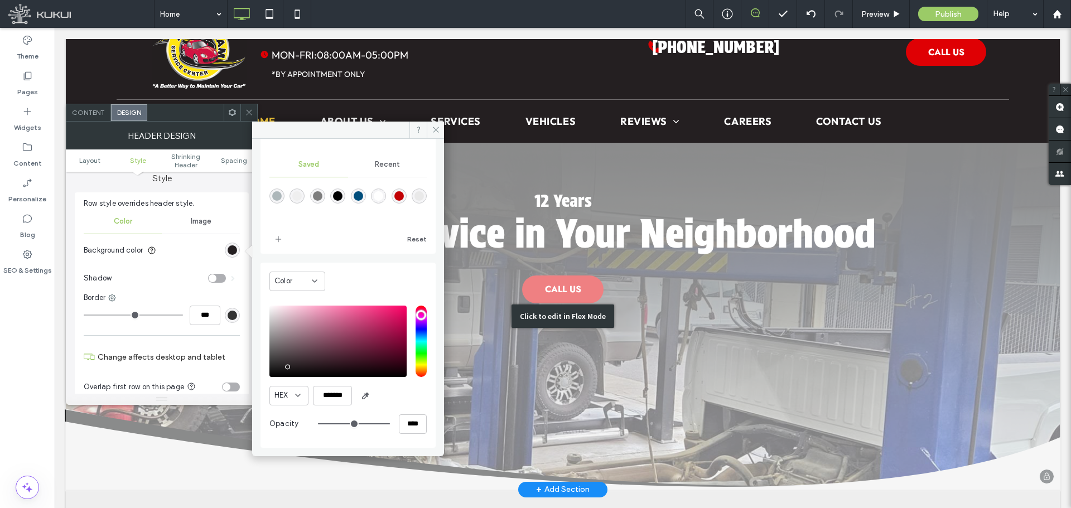
click at [936, 201] on div "Click to edit in Flex Mode" at bounding box center [563, 316] width 994 height 347
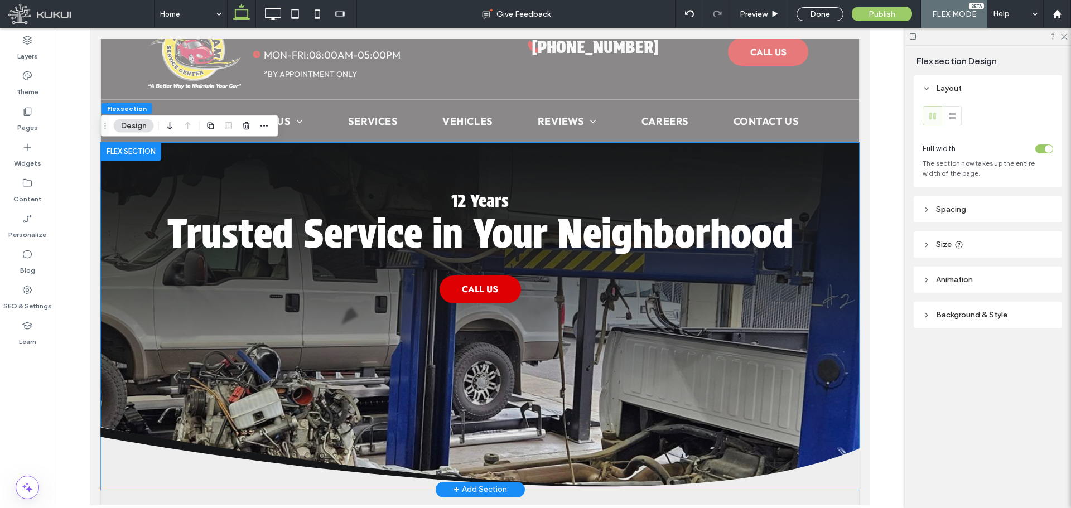
click at [672, 176] on div "Trusted Service in Your Neighborhood 12 Years CALL US" at bounding box center [480, 246] width 670 height 206
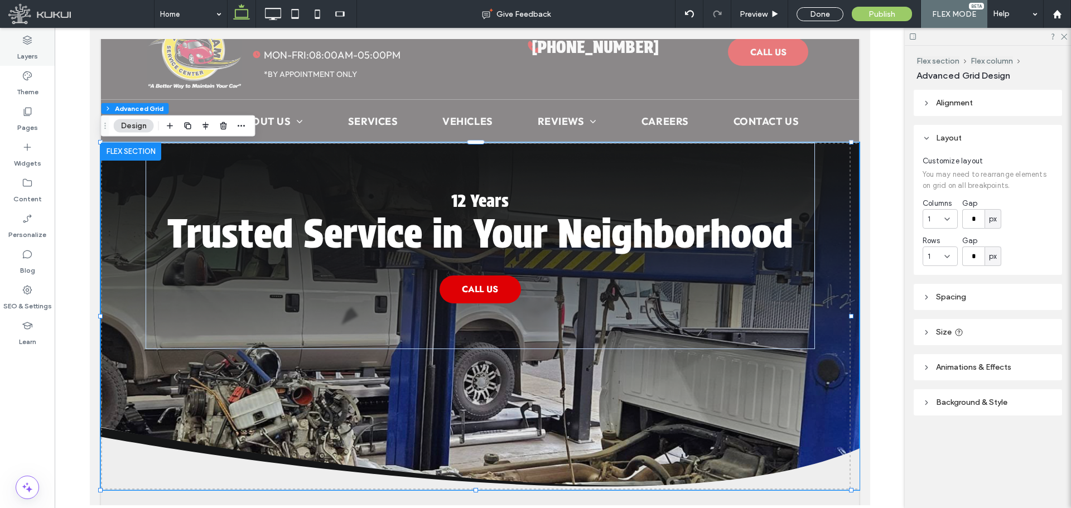
click at [22, 37] on icon at bounding box center [27, 40] width 11 height 11
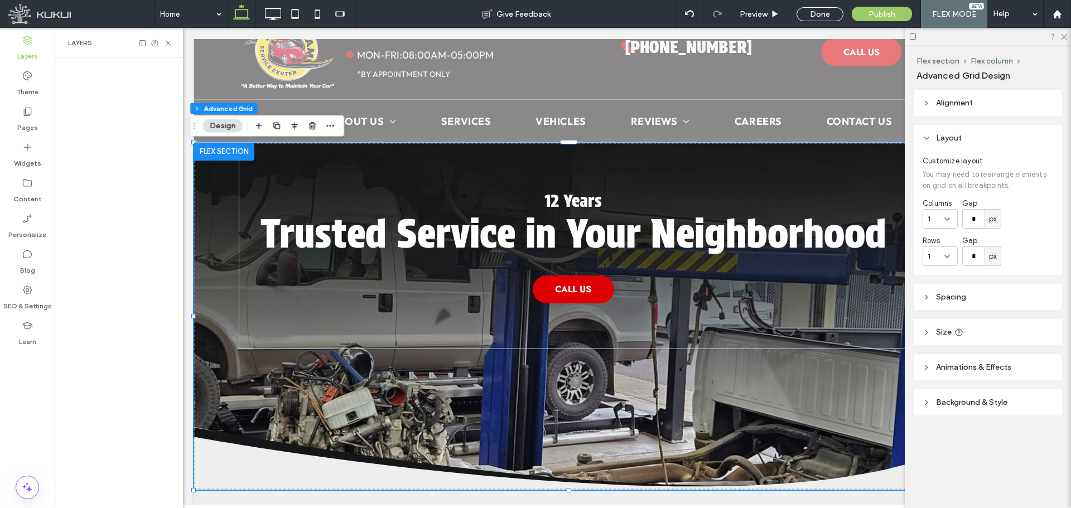
scroll to position [0, 59]
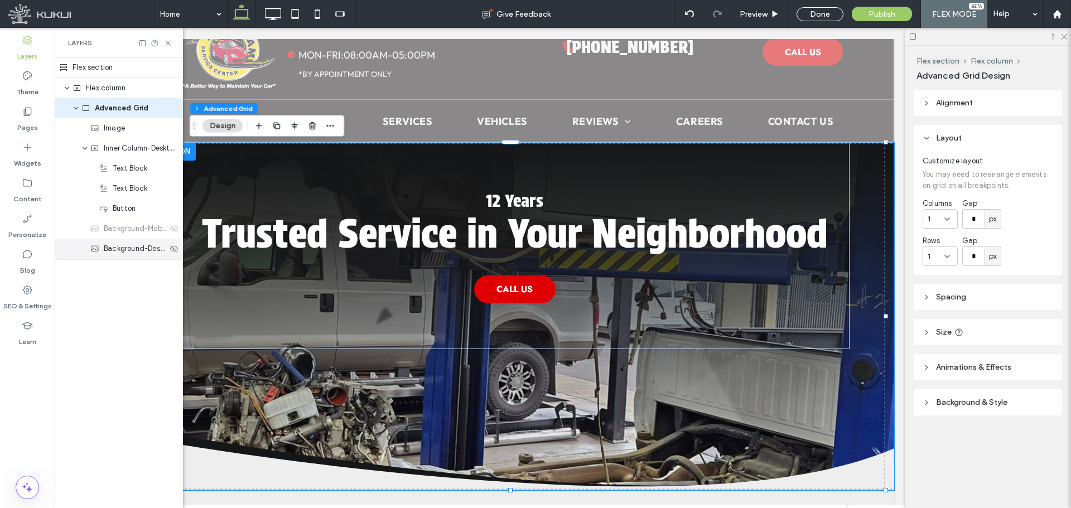
click at [132, 255] on div "Background-Desktop" at bounding box center [119, 249] width 128 height 20
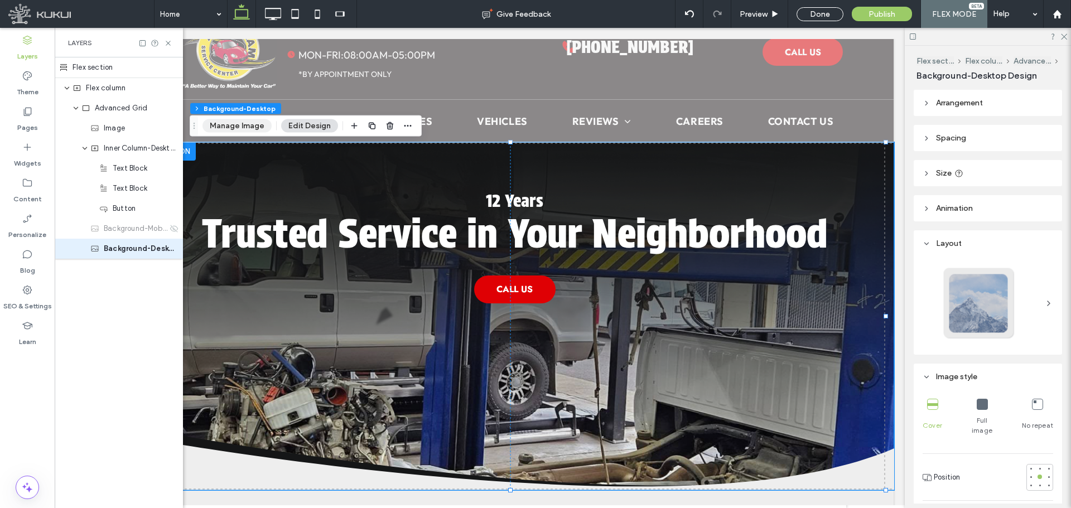
click at [246, 125] on button "Manage Image" at bounding box center [237, 125] width 69 height 13
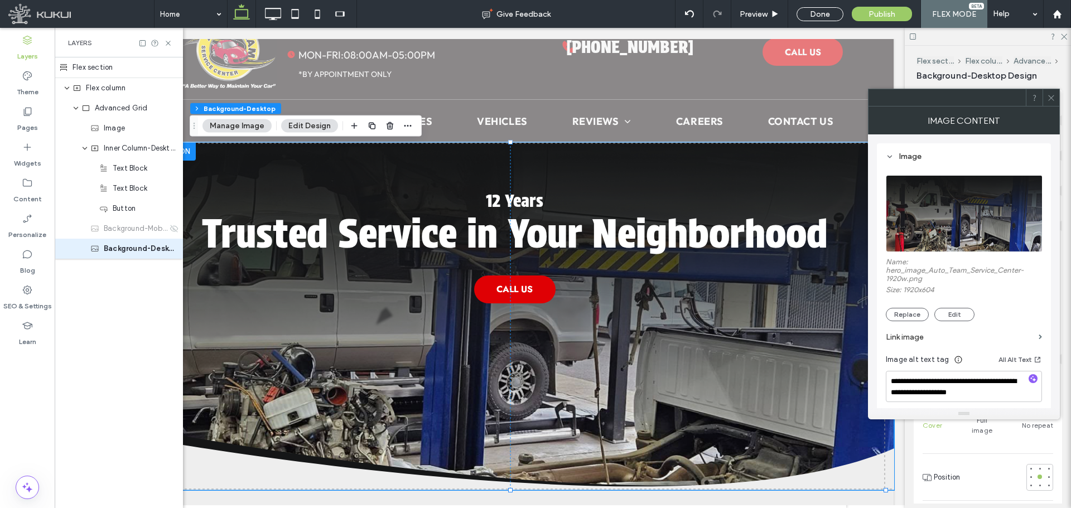
click at [907, 321] on section "Link image" at bounding box center [964, 337] width 156 height 32
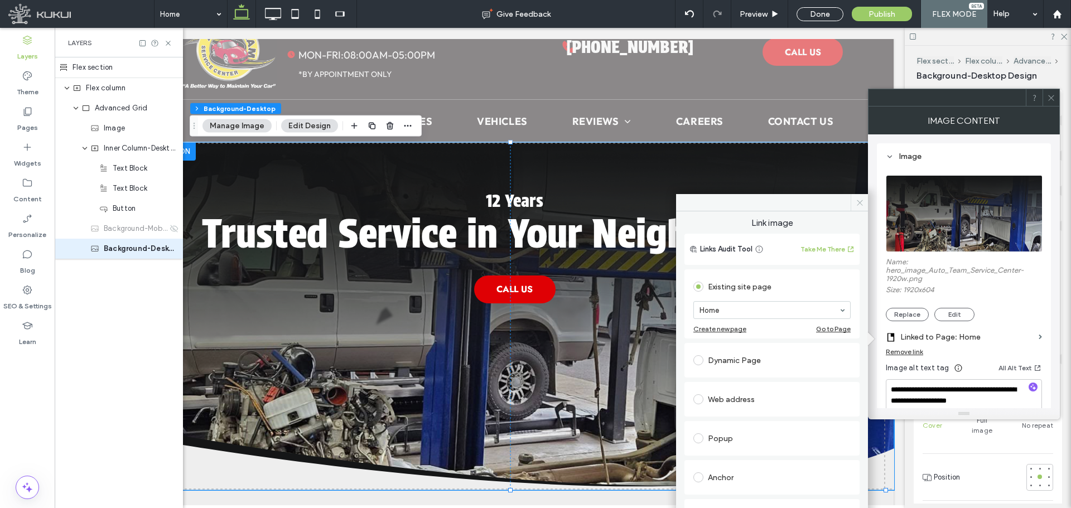
click at [858, 200] on icon at bounding box center [860, 203] width 8 height 8
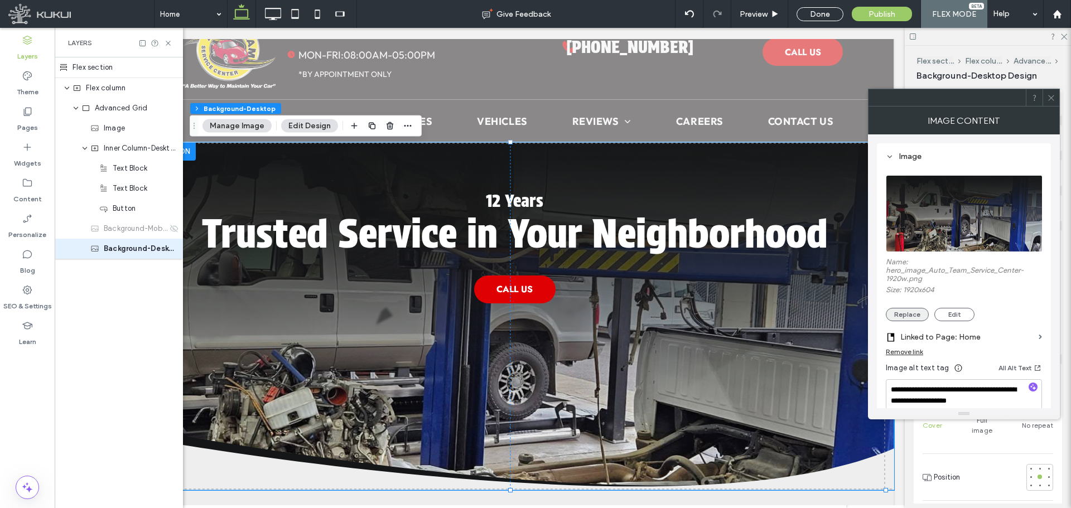
click at [904, 313] on button "Replace" at bounding box center [907, 314] width 43 height 13
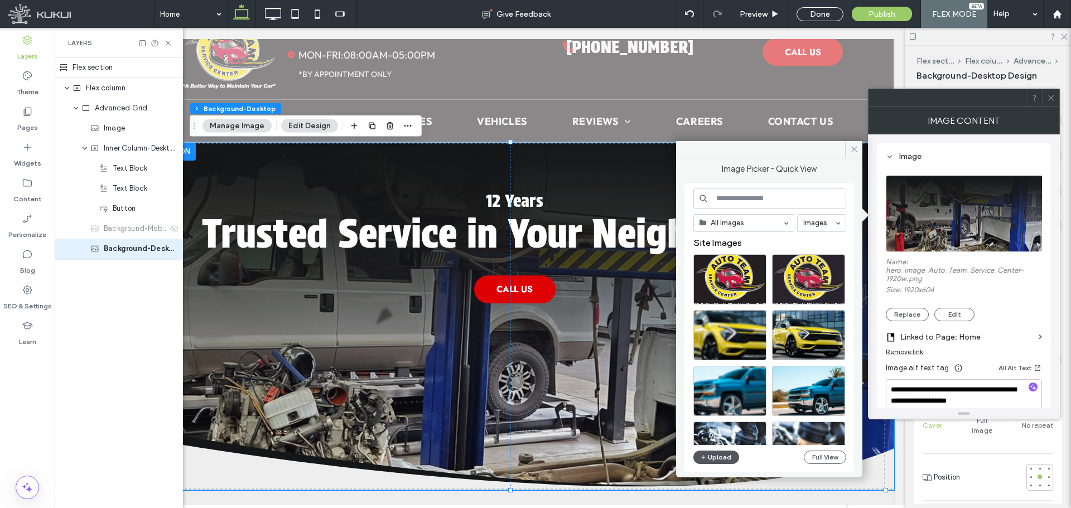
click at [709, 454] on button "Upload" at bounding box center [717, 457] width 46 height 13
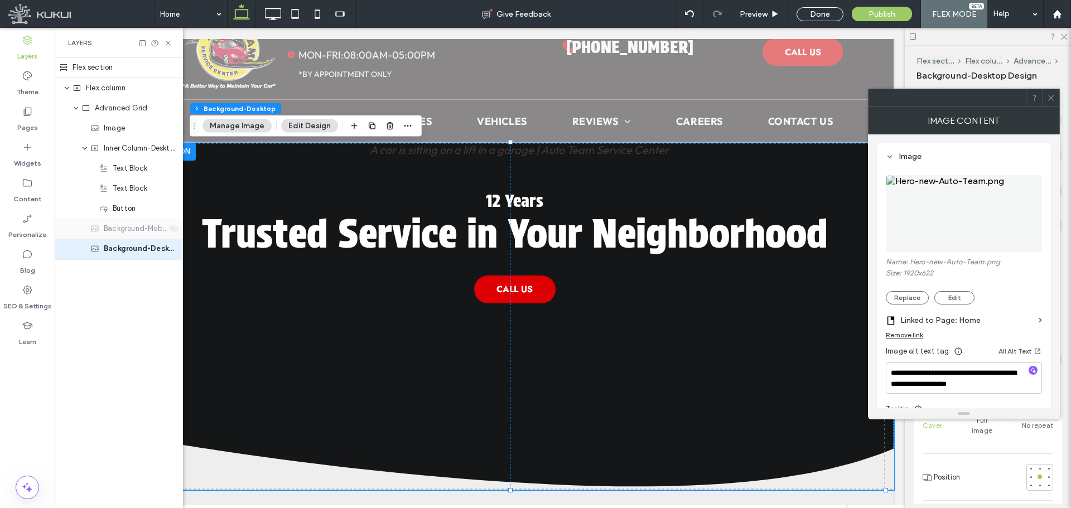
click at [174, 230] on use at bounding box center [174, 228] width 8 height 7
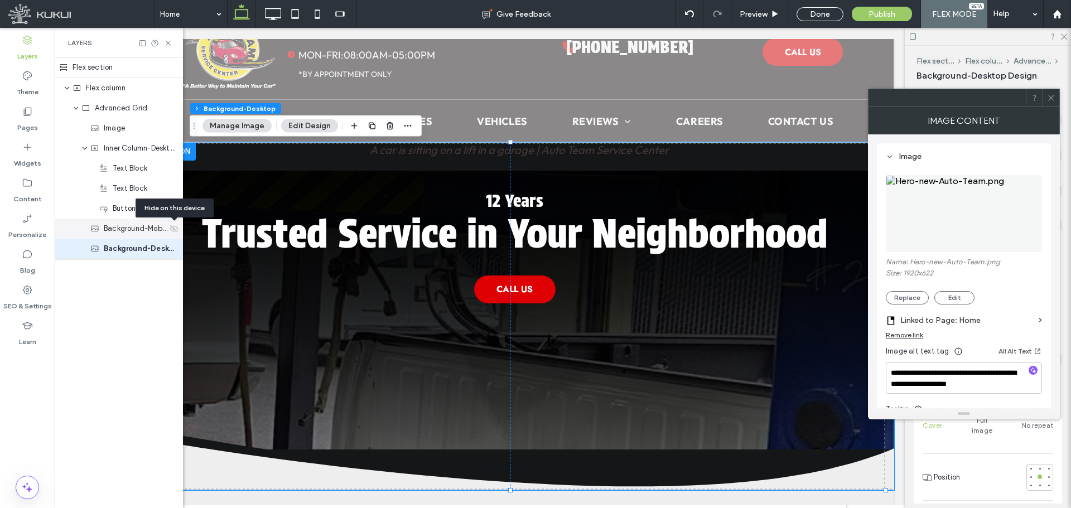
click at [174, 230] on use at bounding box center [174, 228] width 8 height 7
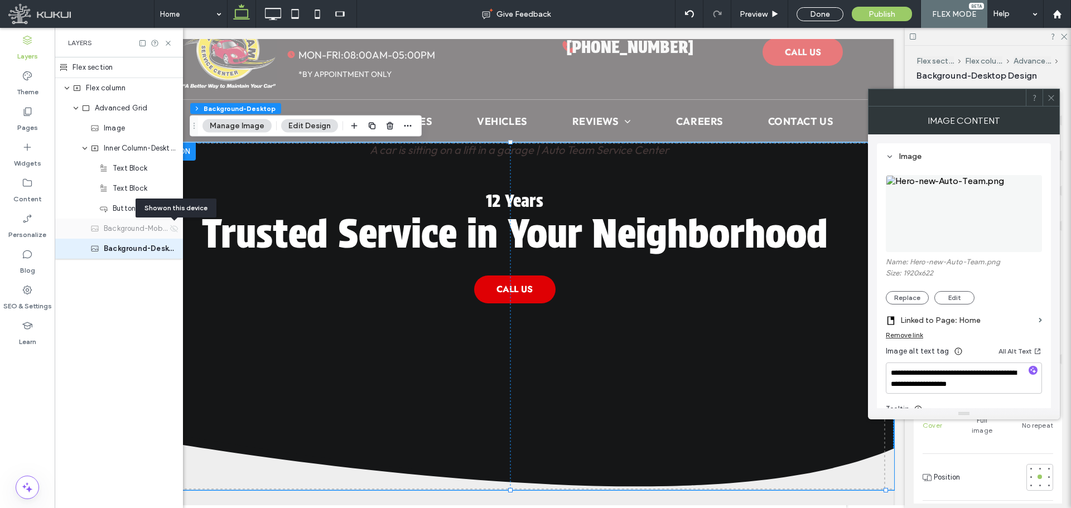
click at [174, 230] on use at bounding box center [174, 228] width 8 height 7
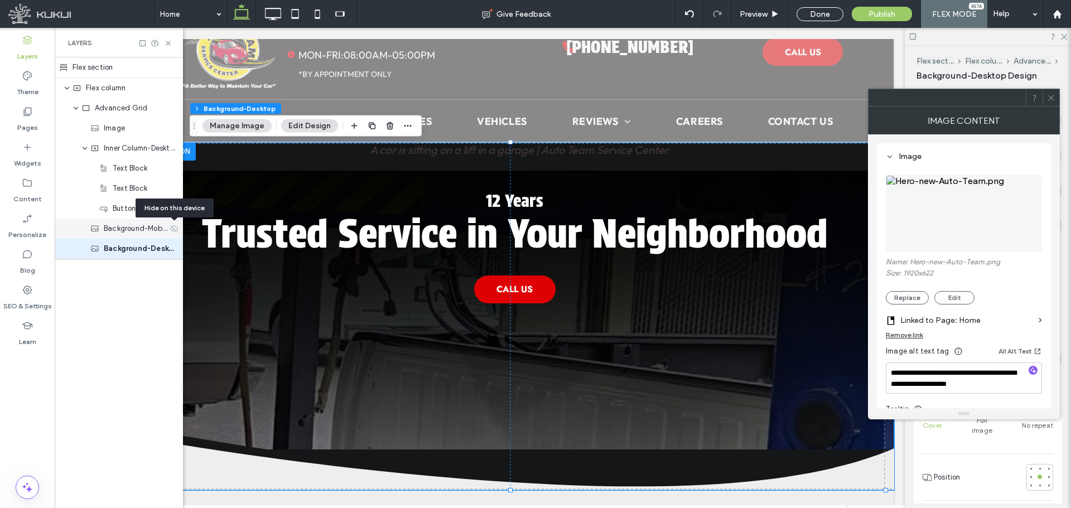
click at [174, 230] on use at bounding box center [174, 228] width 8 height 7
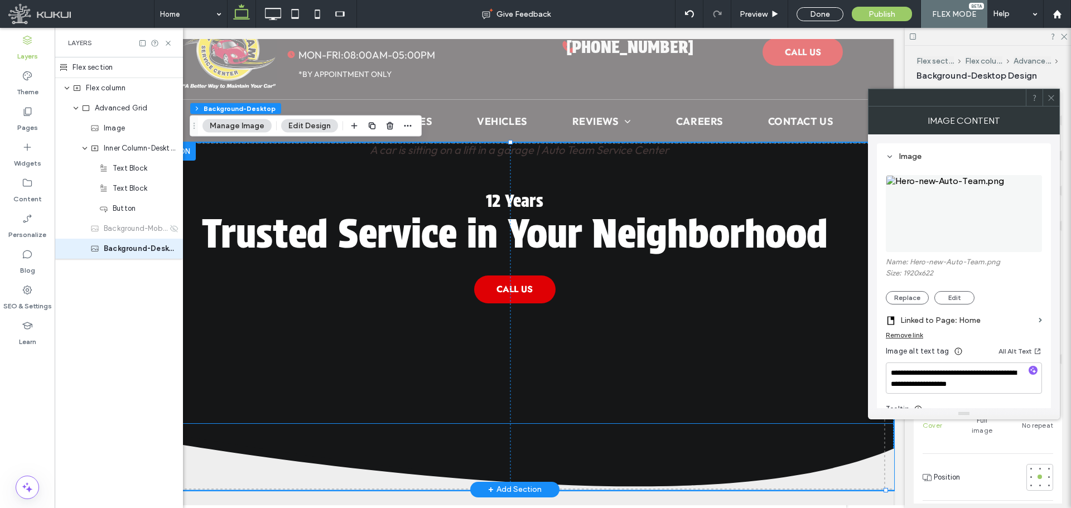
click at [725, 477] on img at bounding box center [515, 457] width 760 height 67
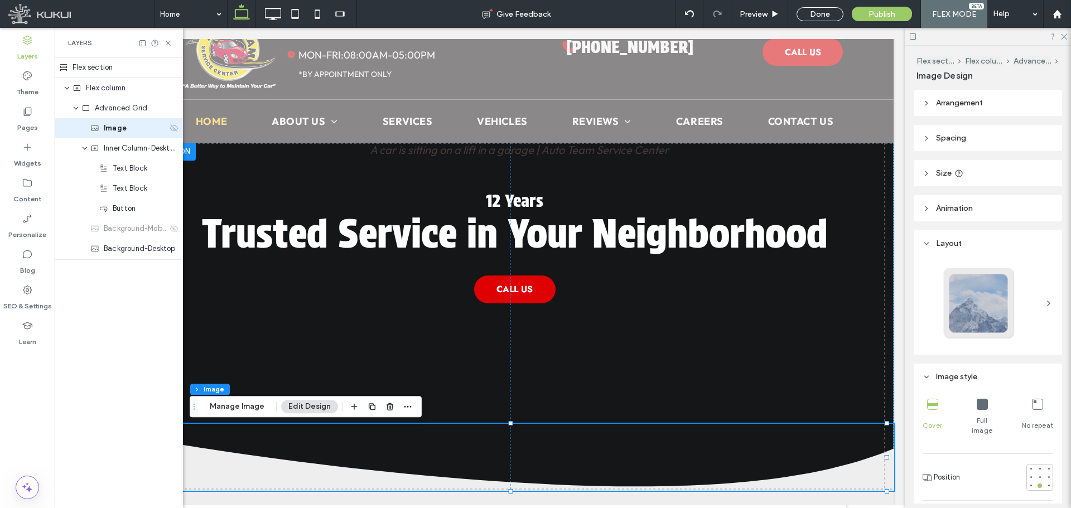
click at [171, 126] on icon at bounding box center [174, 128] width 9 height 9
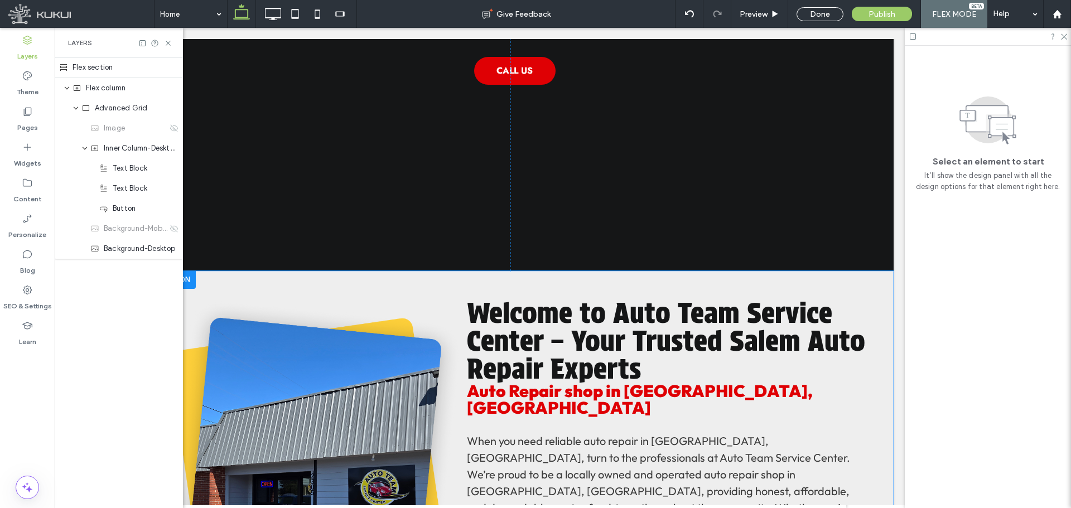
scroll to position [279, 0]
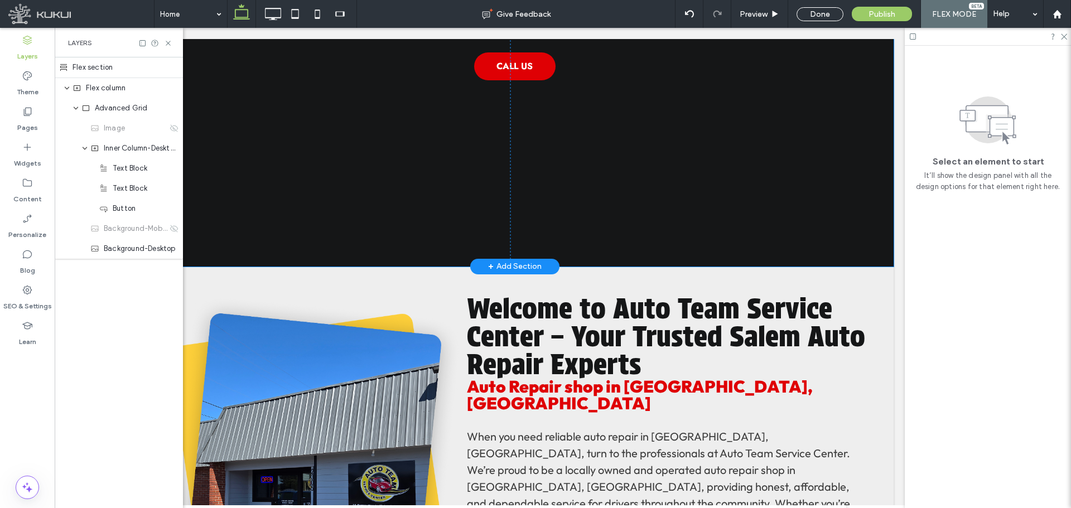
click at [714, 187] on img at bounding box center [515, 93] width 758 height 347
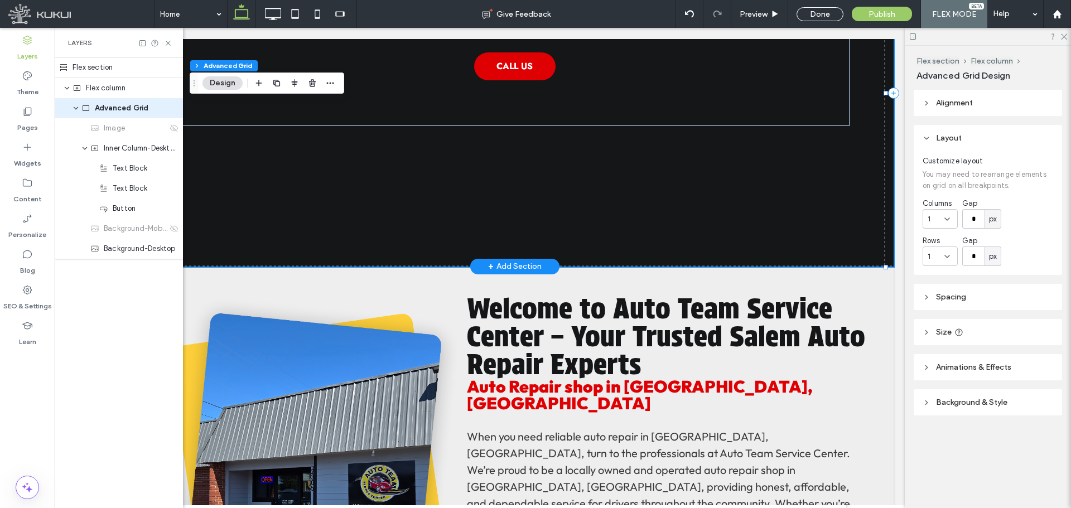
click at [757, 185] on img at bounding box center [515, 93] width 758 height 347
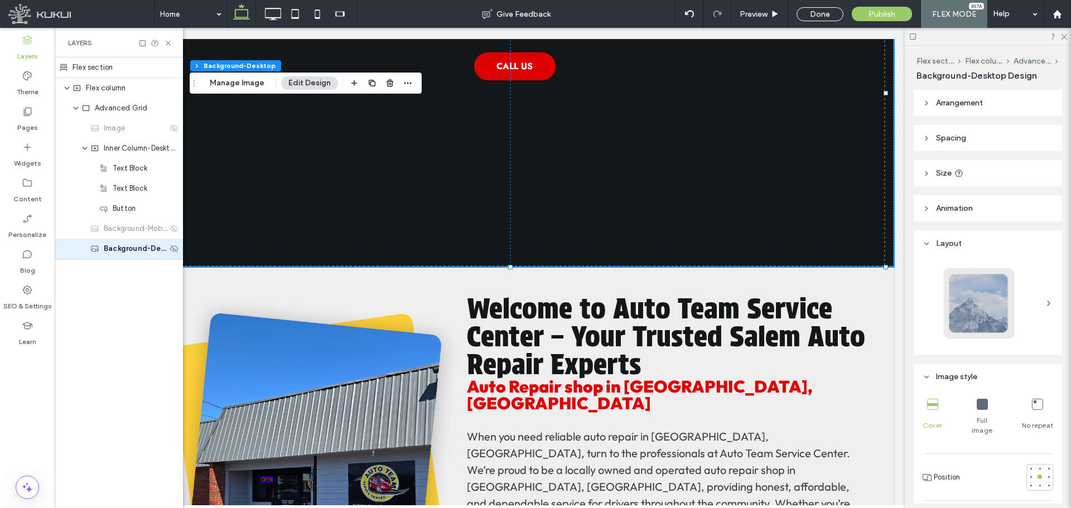
click at [133, 249] on span "Background-Desktop" at bounding box center [136, 248] width 64 height 11
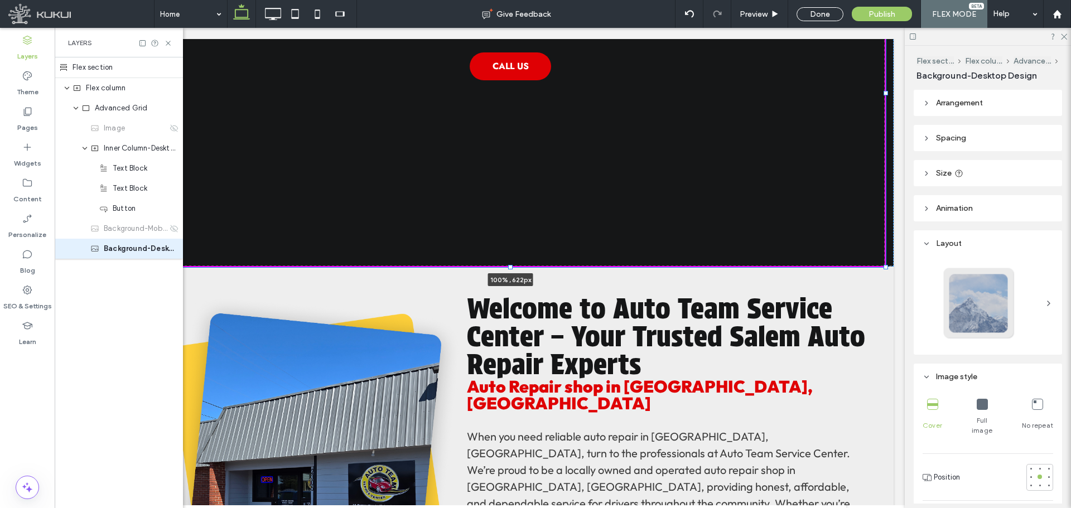
drag, startPoint x: 887, startPoint y: 270, endPoint x: 902, endPoint y: 277, distance: 16.5
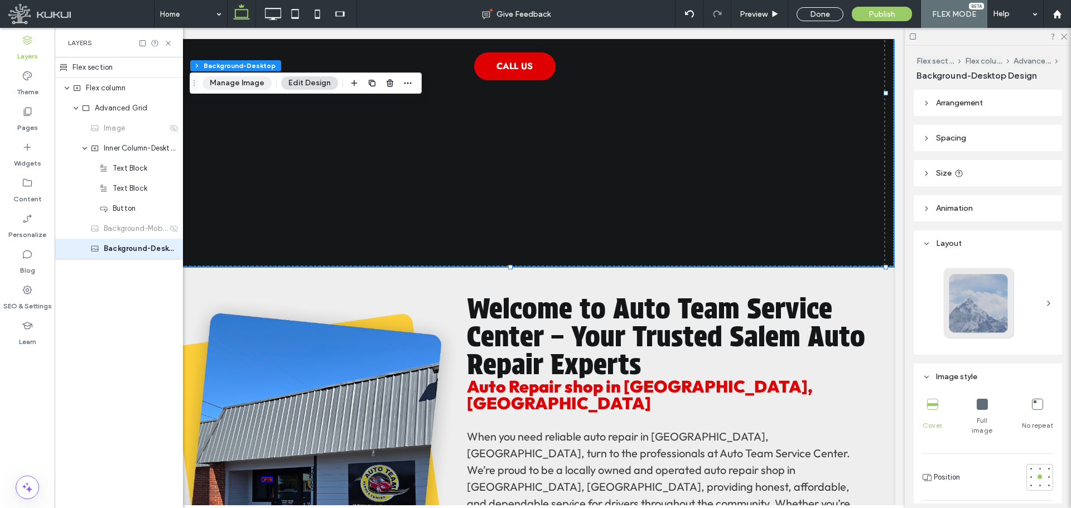
click at [234, 83] on button "Manage Image" at bounding box center [237, 82] width 69 height 13
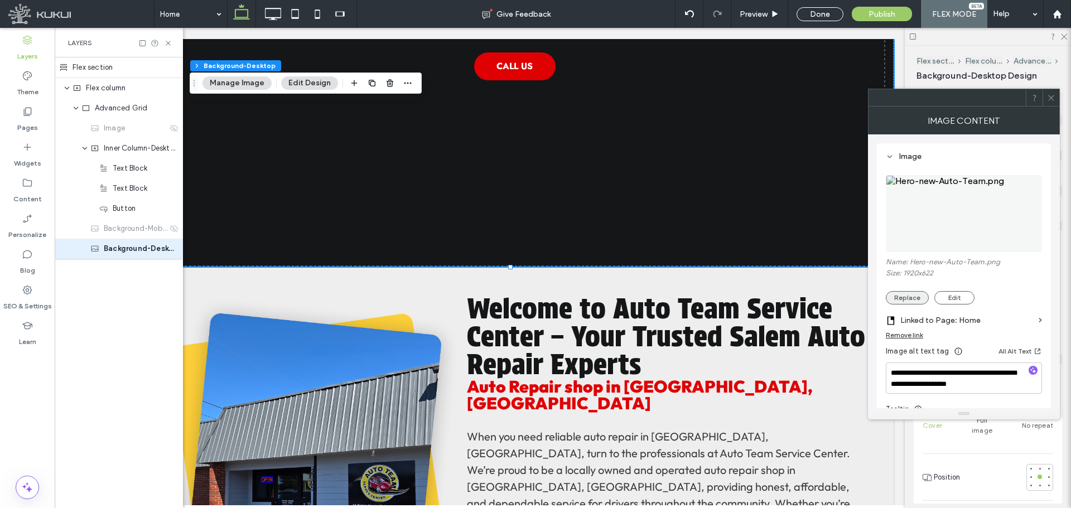
click at [909, 299] on button "Replace" at bounding box center [907, 297] width 43 height 13
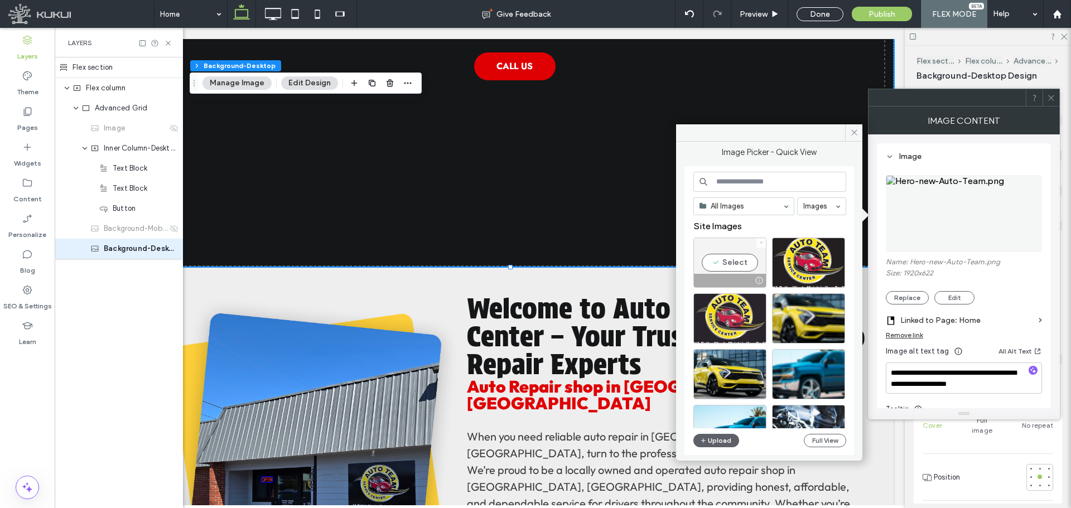
click at [763, 242] on icon at bounding box center [761, 243] width 4 height 4
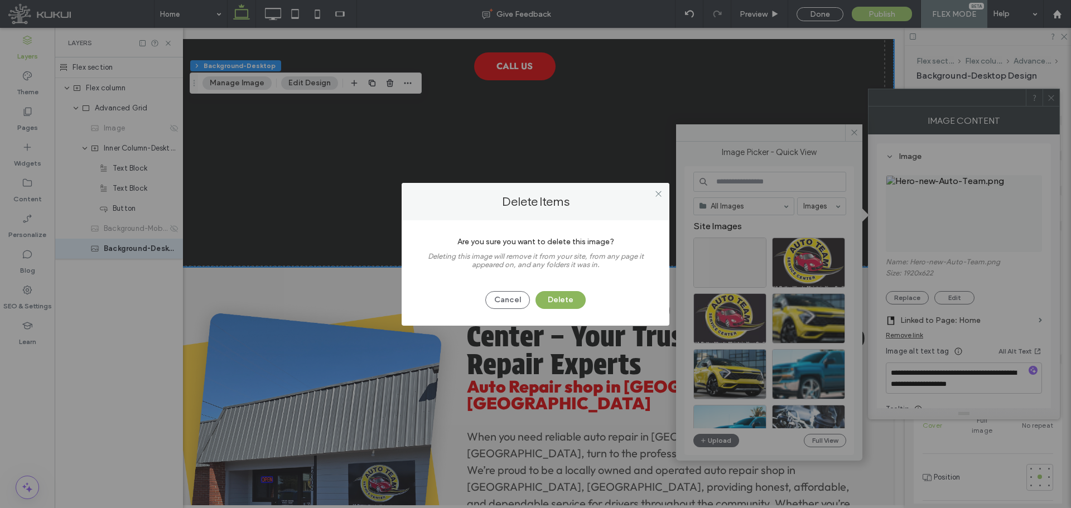
click at [570, 300] on button "Delete" at bounding box center [561, 300] width 50 height 18
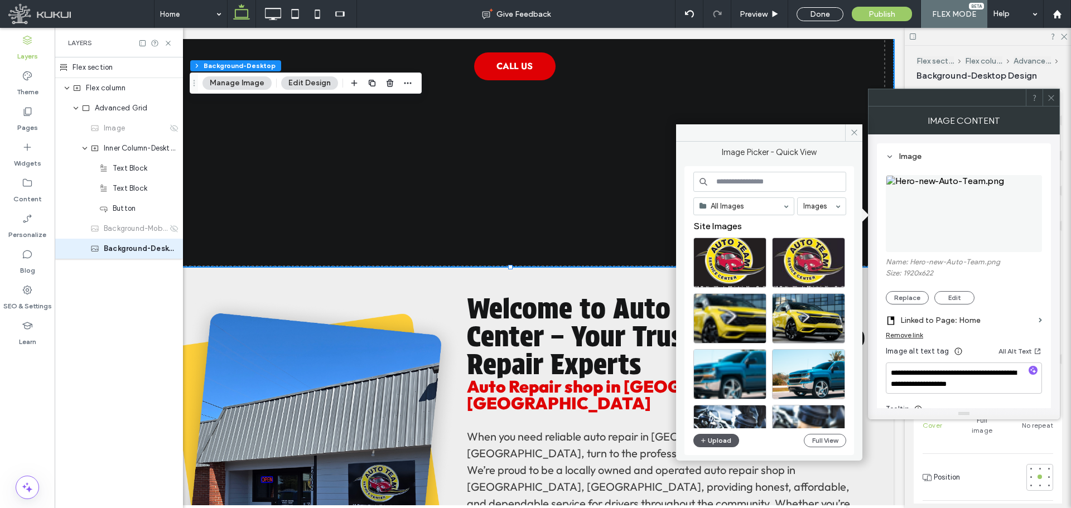
click at [715, 440] on button "Upload" at bounding box center [717, 440] width 46 height 13
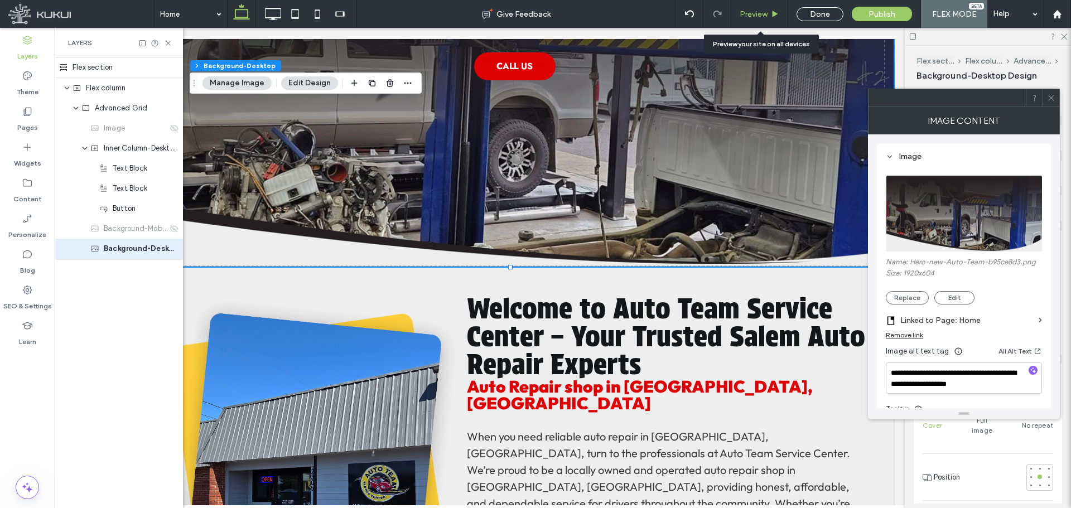
click at [748, 14] on span "Preview" at bounding box center [754, 13] width 28 height 9
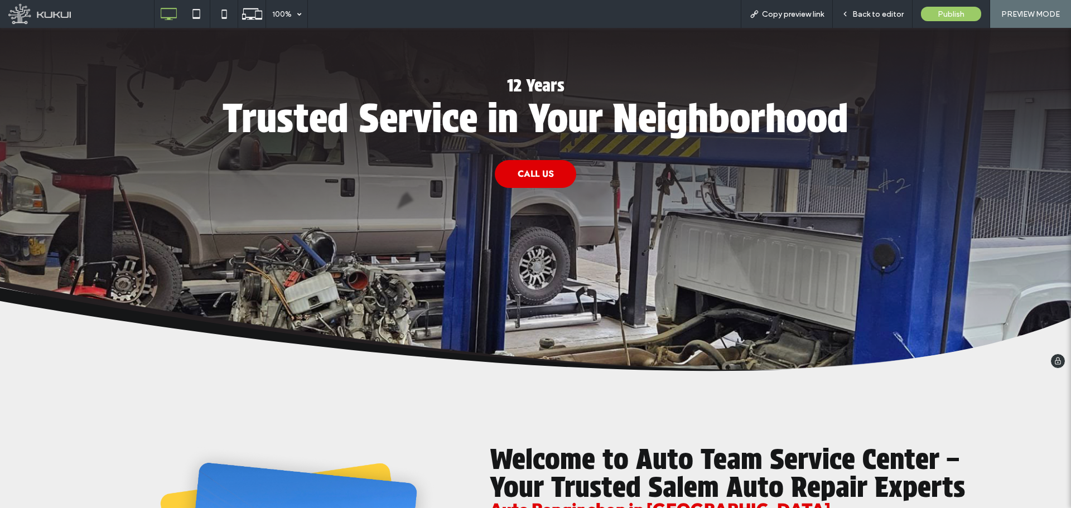
scroll to position [167, 0]
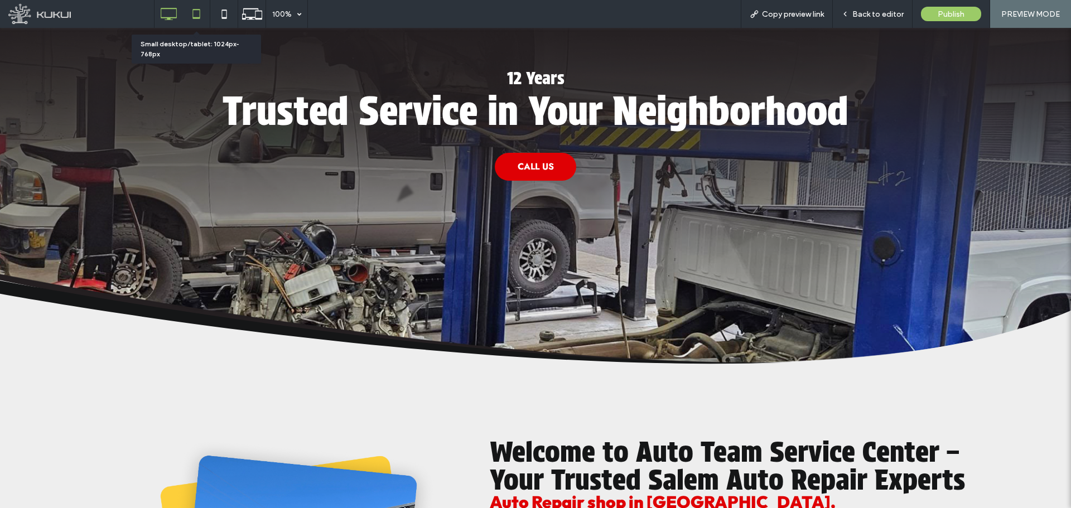
click at [199, 15] on icon at bounding box center [196, 14] width 22 height 22
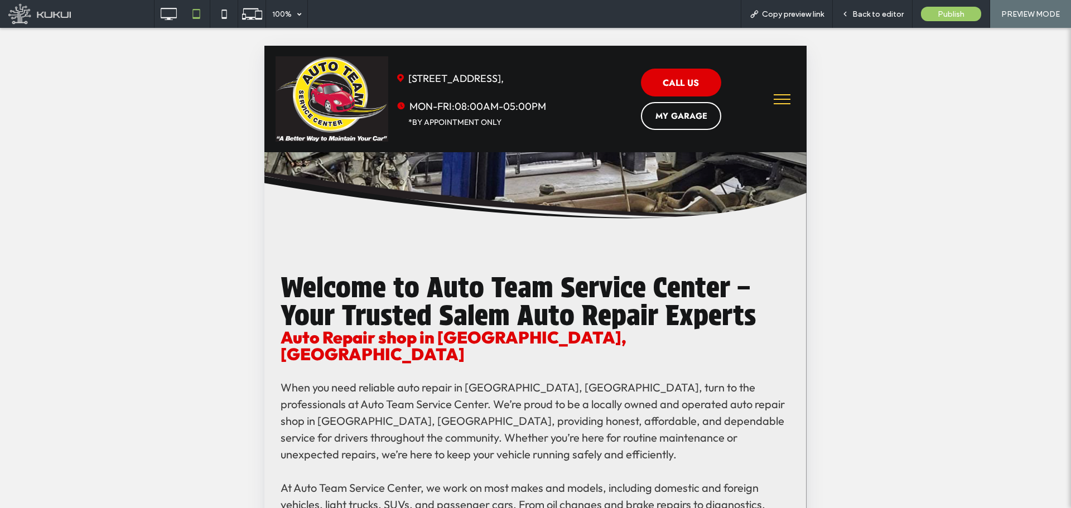
scroll to position [112, 0]
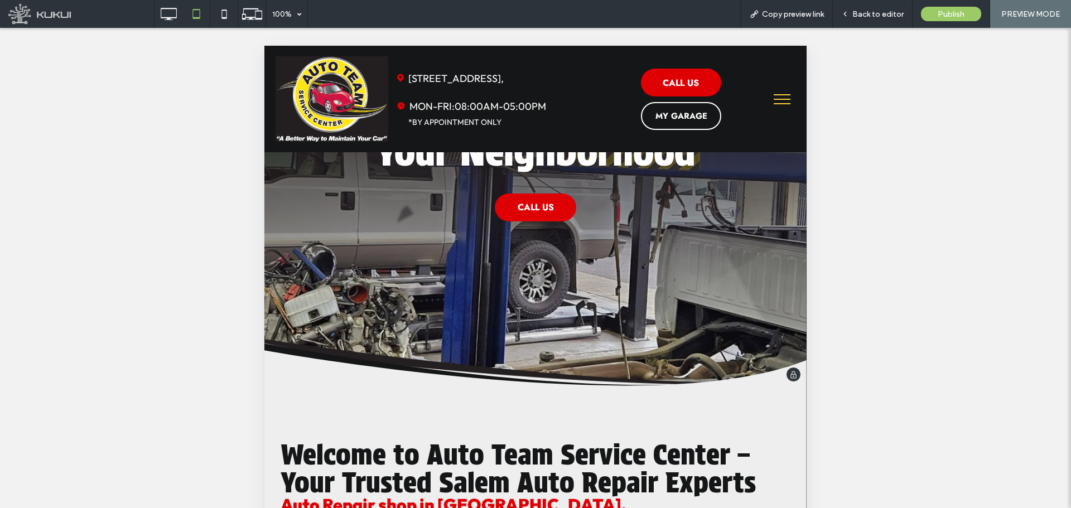
click at [358, 378] on img at bounding box center [535, 364] width 553 height 50
click at [366, 361] on img at bounding box center [535, 364] width 553 height 50
click at [862, 9] on span "Back to editor" at bounding box center [878, 13] width 51 height 9
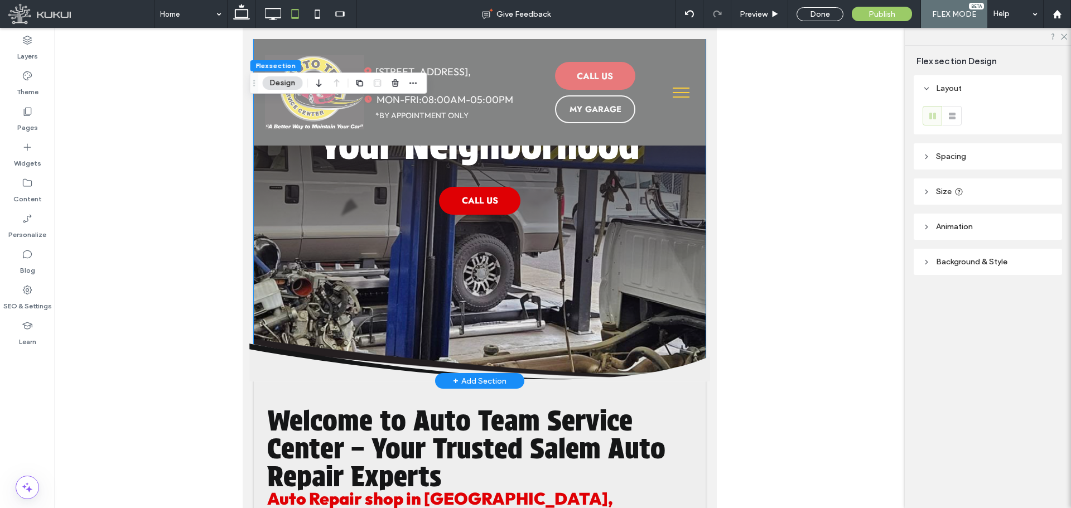
click at [400, 373] on img at bounding box center [479, 361] width 461 height 41
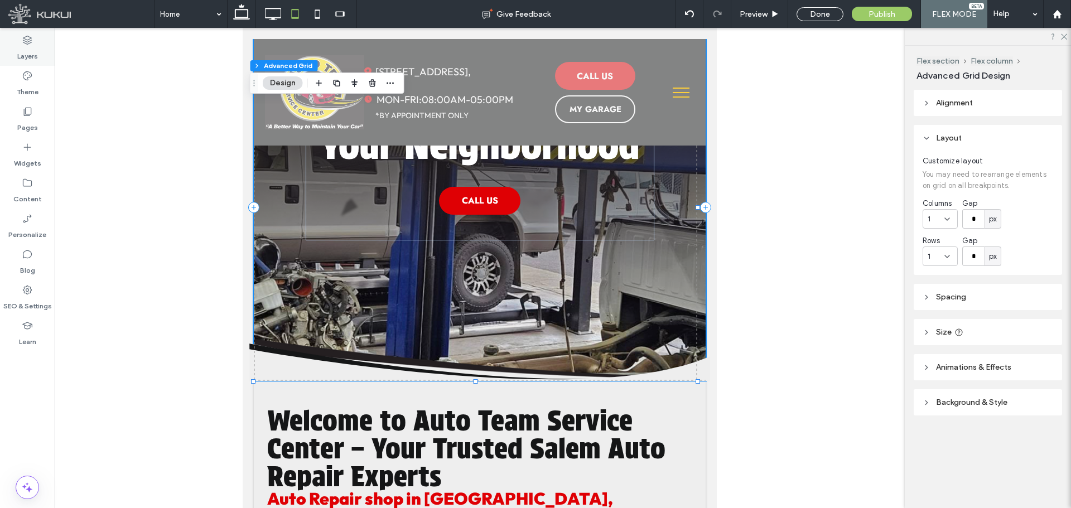
click at [17, 42] on div "Layers" at bounding box center [27, 48] width 55 height 36
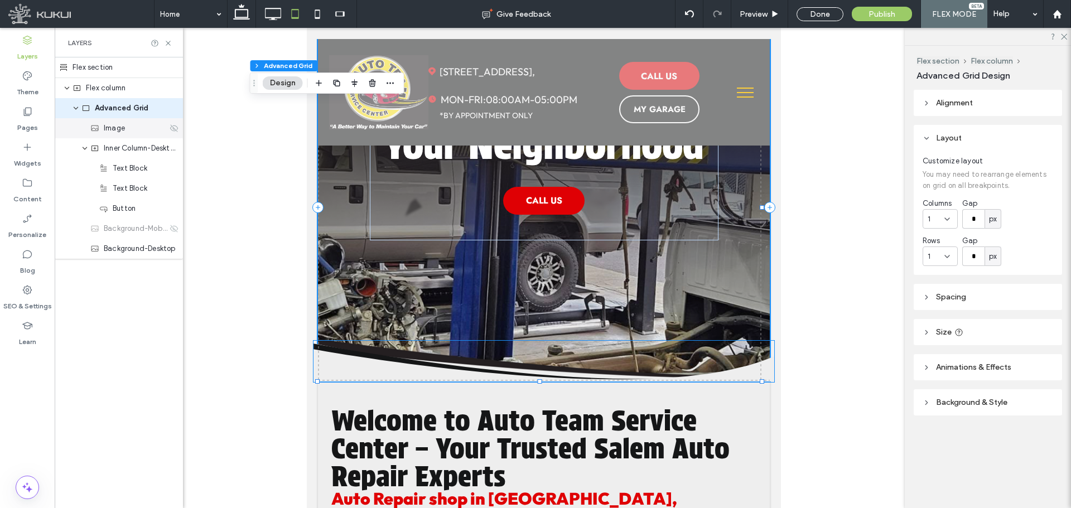
click at [173, 129] on icon at bounding box center [174, 128] width 9 height 9
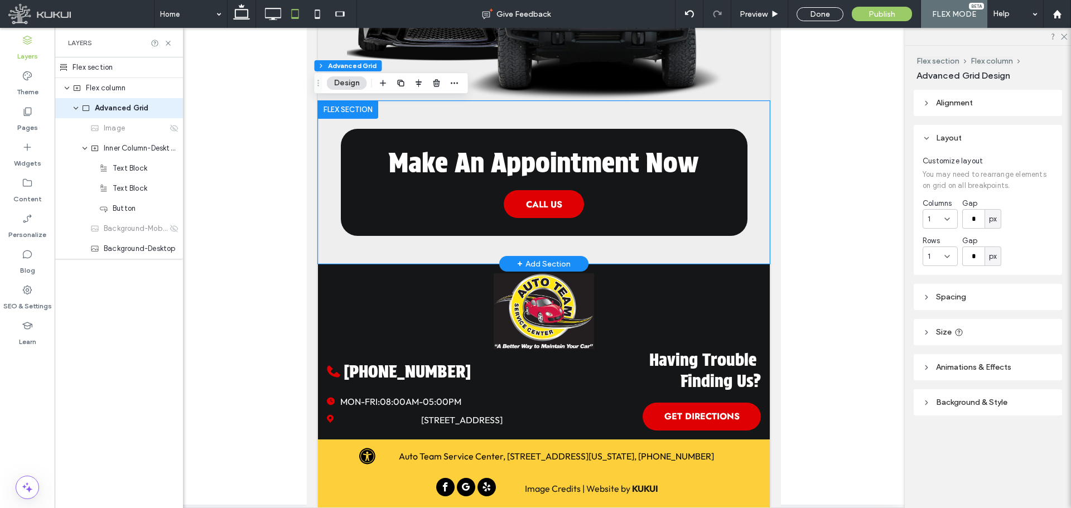
scroll to position [236, 0]
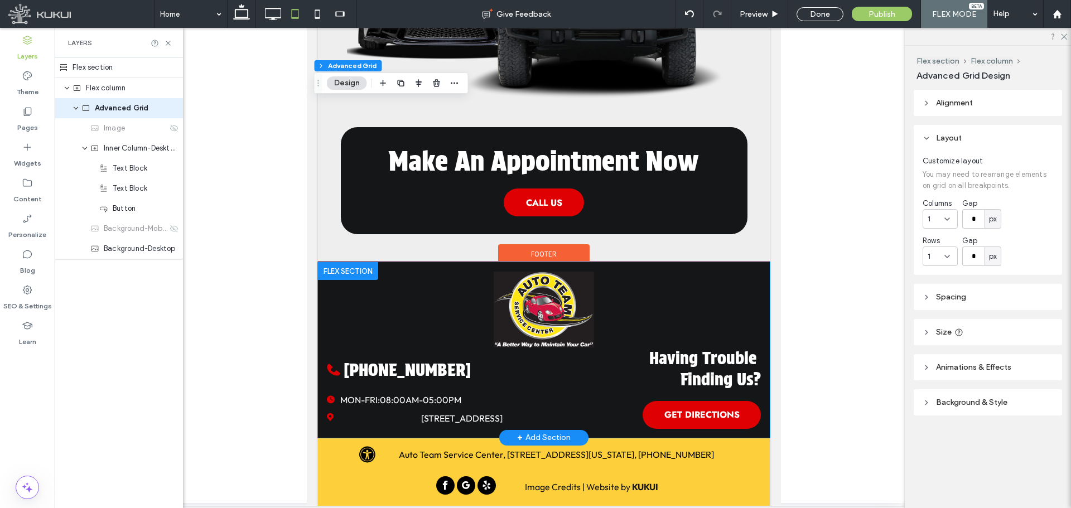
click at [681, 297] on img at bounding box center [544, 310] width 434 height 76
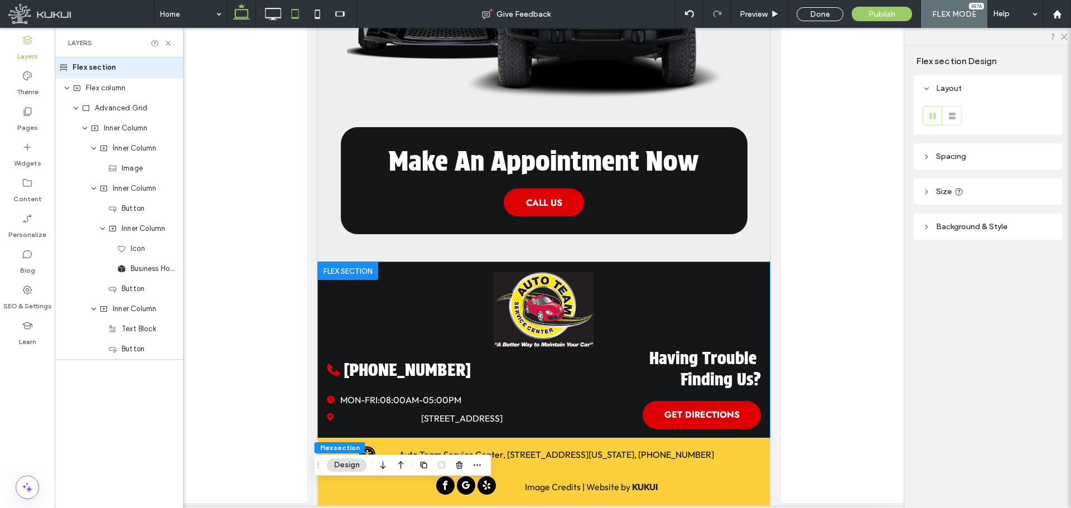
click at [238, 15] on icon at bounding box center [241, 14] width 22 height 22
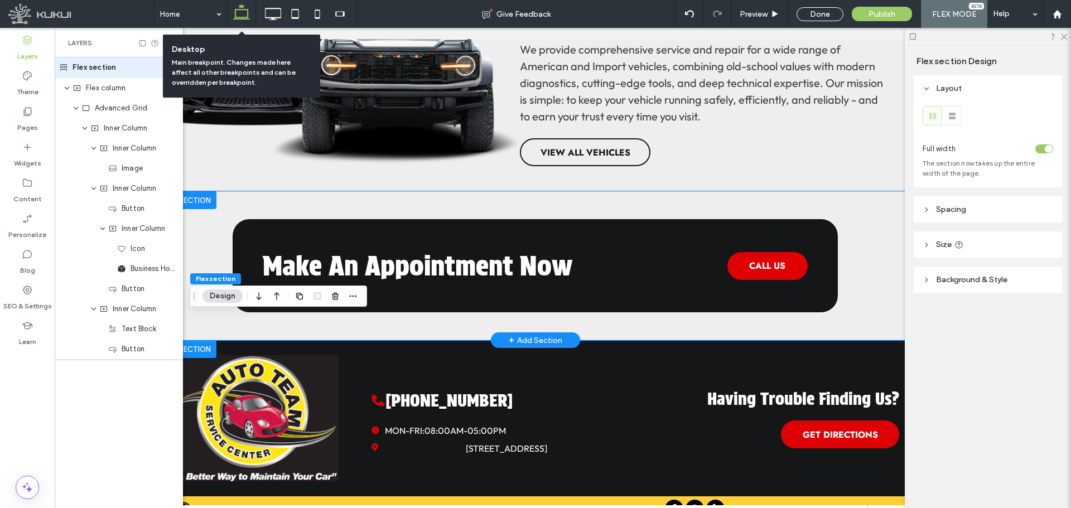
scroll to position [0, 39]
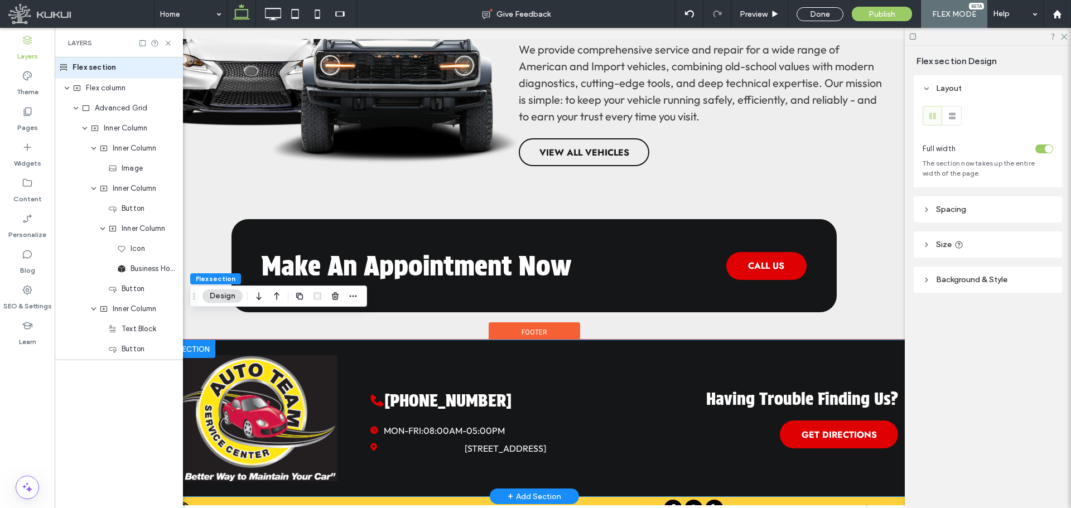
click at [582, 380] on div "(503) 585-6266 2305 MCGILCHRIST STREET SOUTHEAST, SALEM, OR 97302 Working Hours…" at bounding box center [518, 418] width 295 height 77
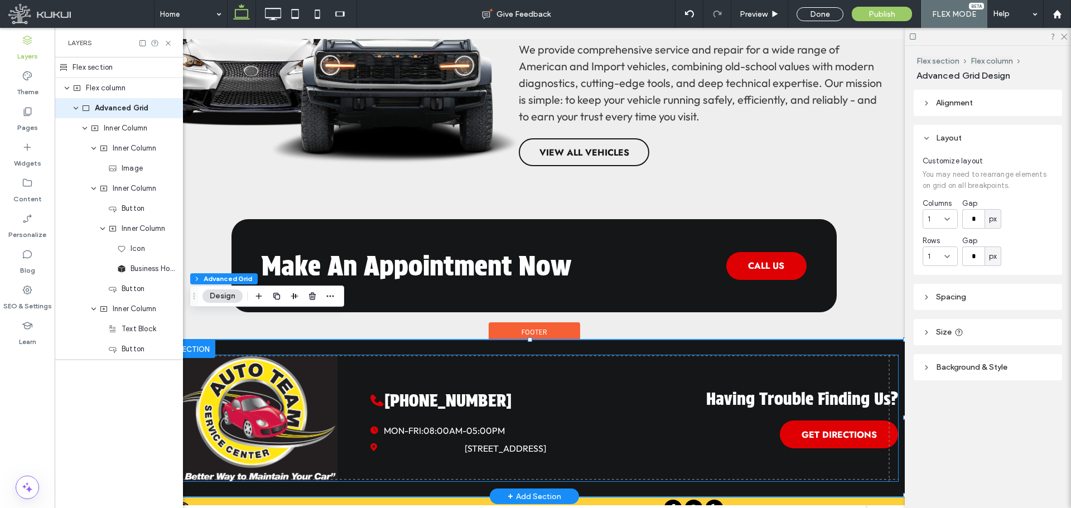
click at [297, 379] on img at bounding box center [253, 418] width 167 height 126
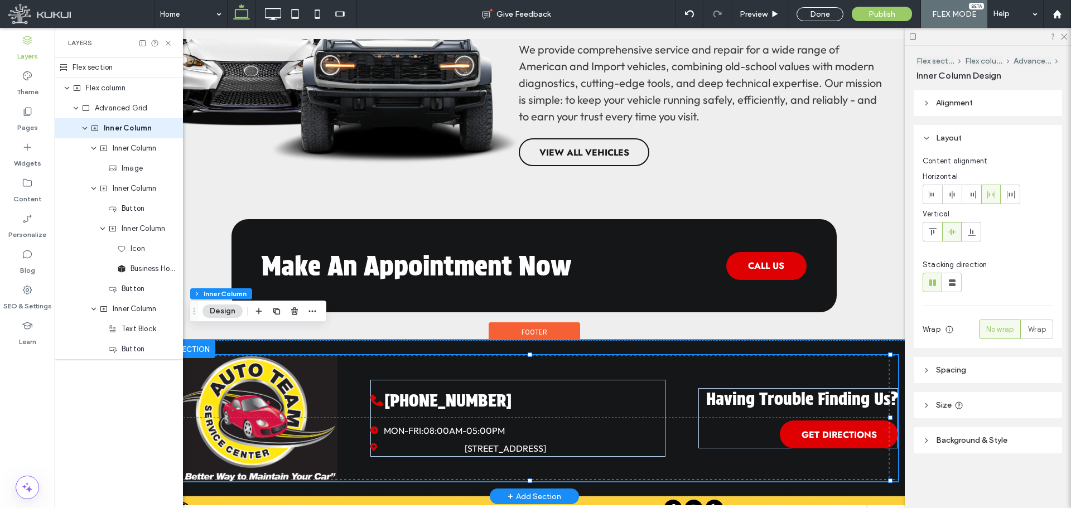
click at [297, 379] on img at bounding box center [253, 418] width 167 height 126
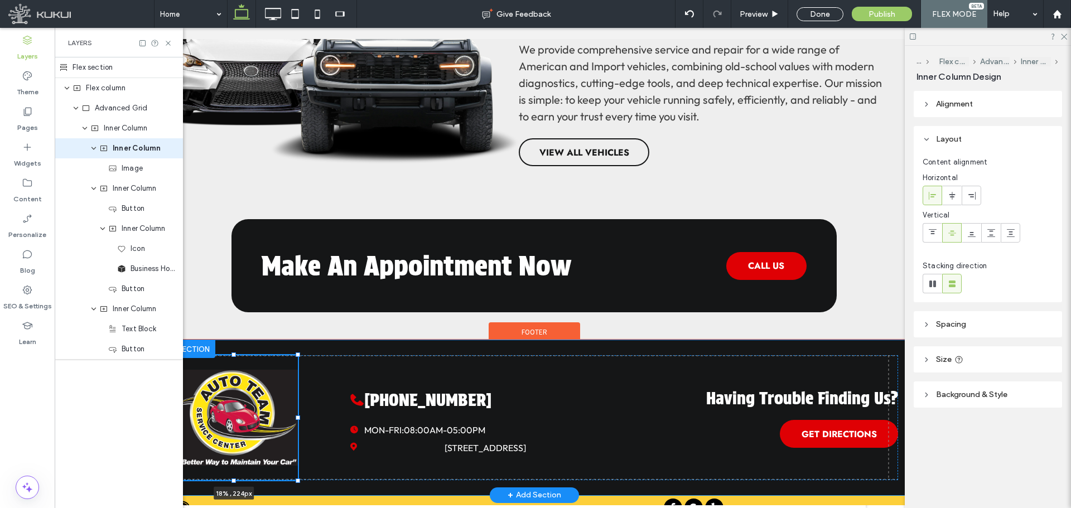
drag, startPoint x: 337, startPoint y: 455, endPoint x: 299, endPoint y: 350, distance: 111.6
click at [299, 350] on div "18% , 224px Having Trouble Finding Us? GET DIRECTIONS (503) 585-6266 2305 MCGIL…" at bounding box center [534, 417] width 758 height 155
type input "**"
type input "****"
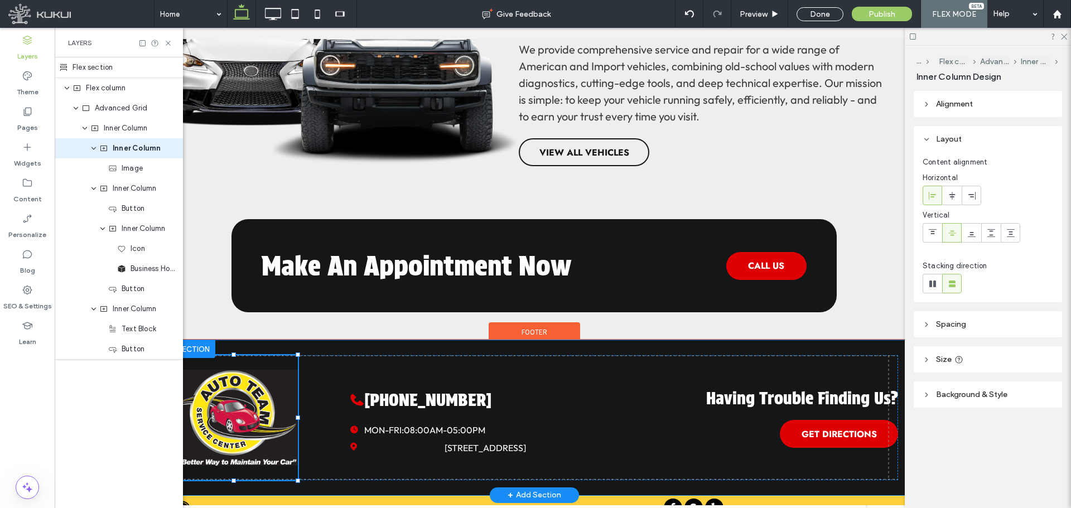
type input "***"
type input "**"
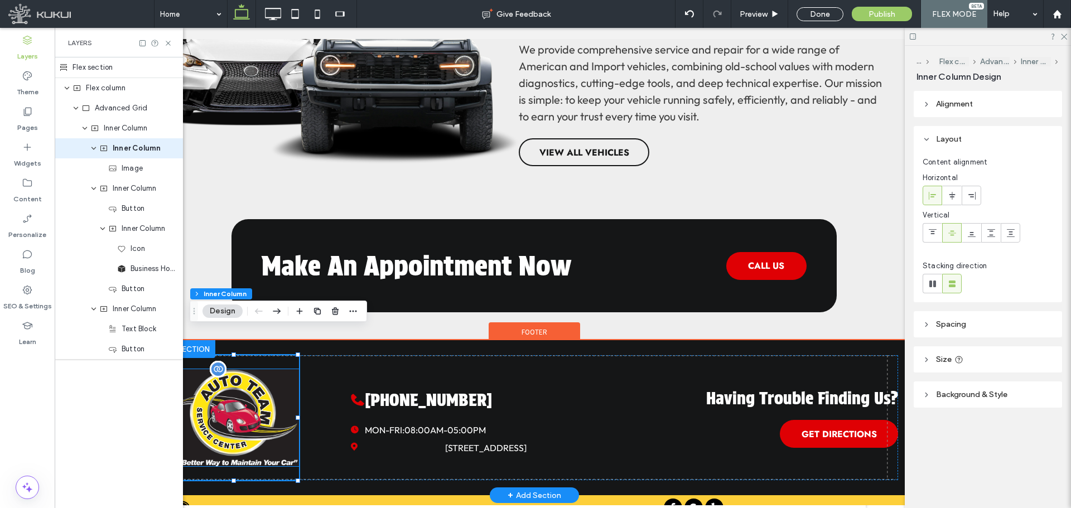
click at [243, 383] on img at bounding box center [234, 417] width 129 height 97
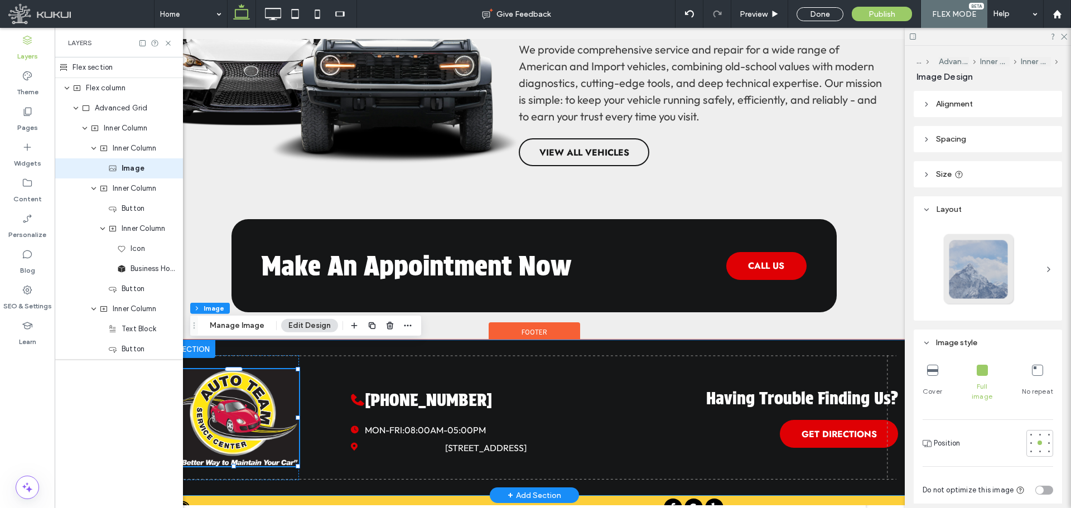
click at [600, 340] on div "Having Trouble Finding Us? GET DIRECTIONS (503) 585-6266 2305 MCGILCHRIST STREE…" at bounding box center [534, 417] width 758 height 155
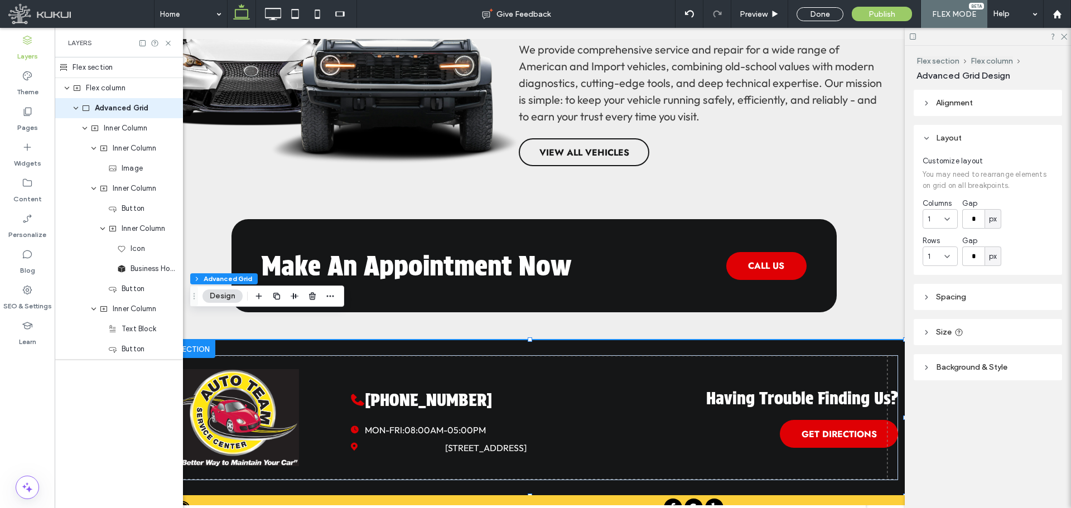
click at [977, 360] on header "Background & Style" at bounding box center [988, 367] width 148 height 26
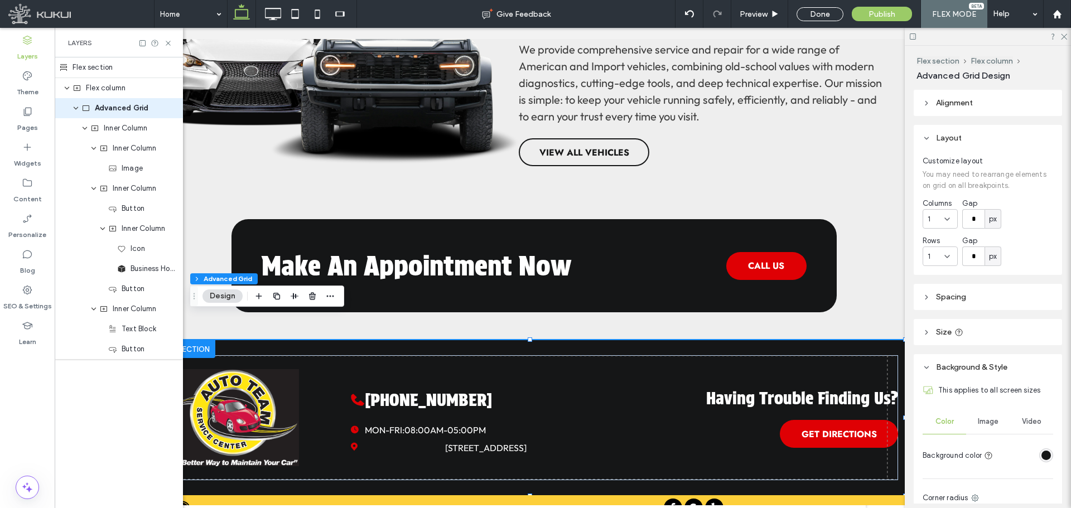
click at [1042, 457] on div "rgba(21, 22, 23, 1)" at bounding box center [1046, 455] width 9 height 9
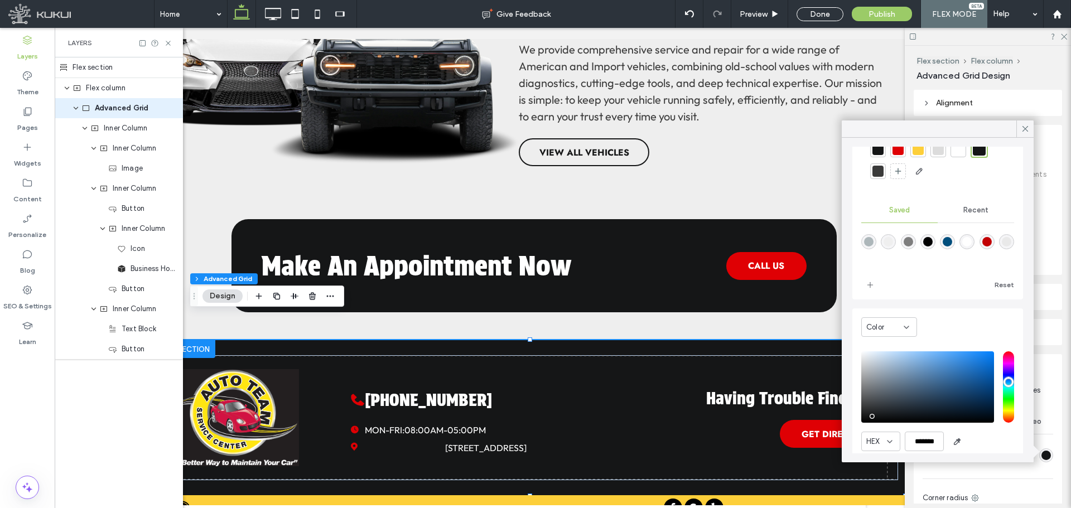
scroll to position [91, 0]
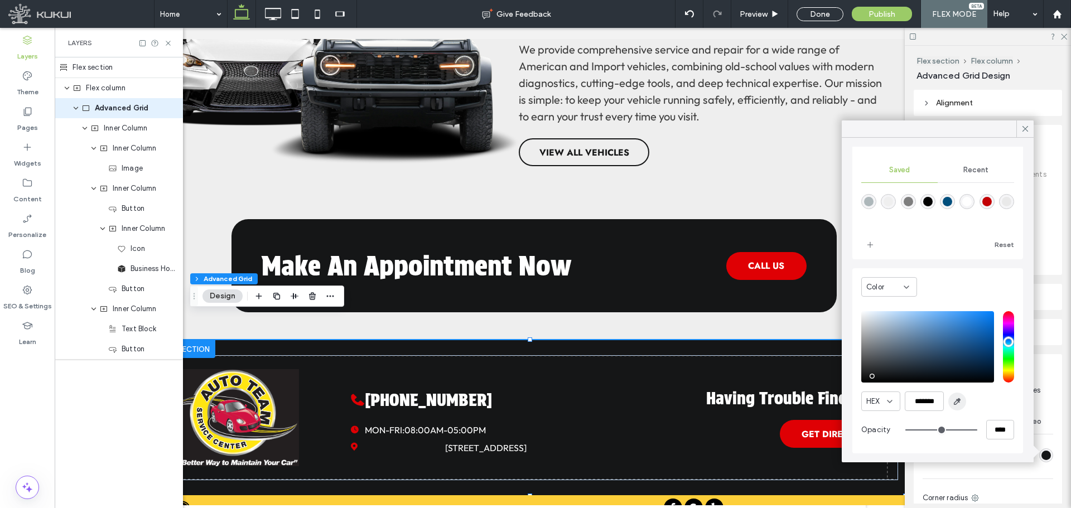
click at [964, 402] on span "button" at bounding box center [958, 402] width 18 height 18
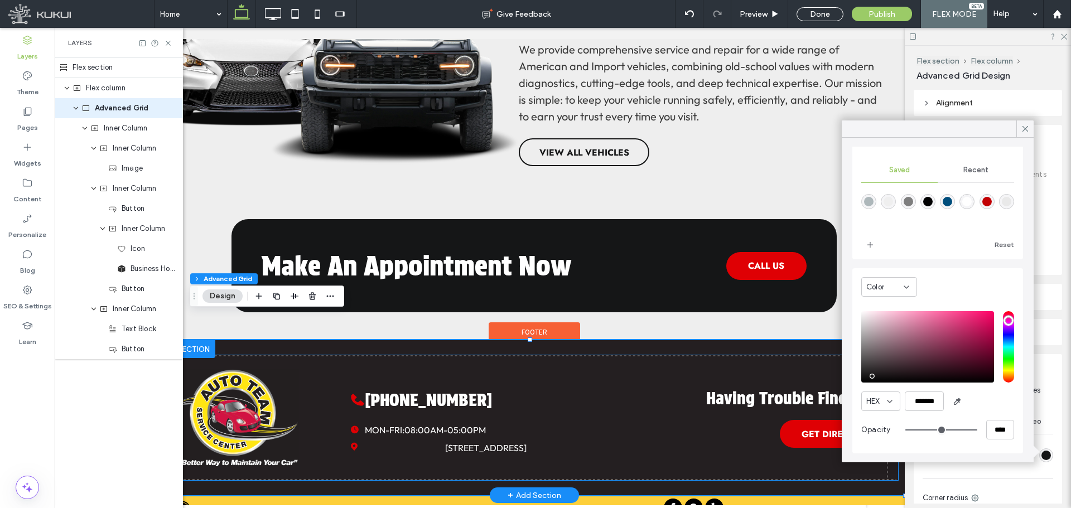
type input "*******"
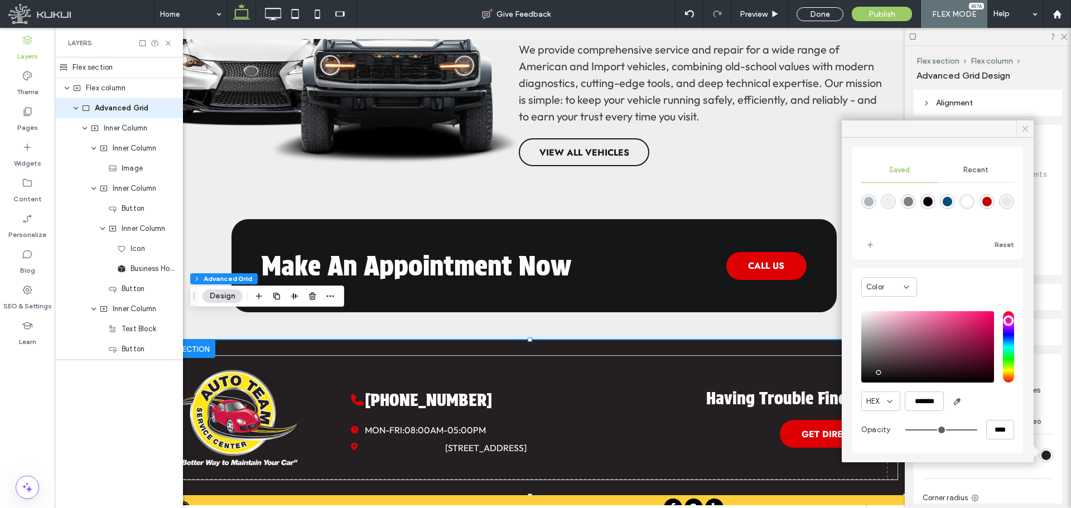
click at [1029, 128] on icon at bounding box center [1026, 129] width 10 height 10
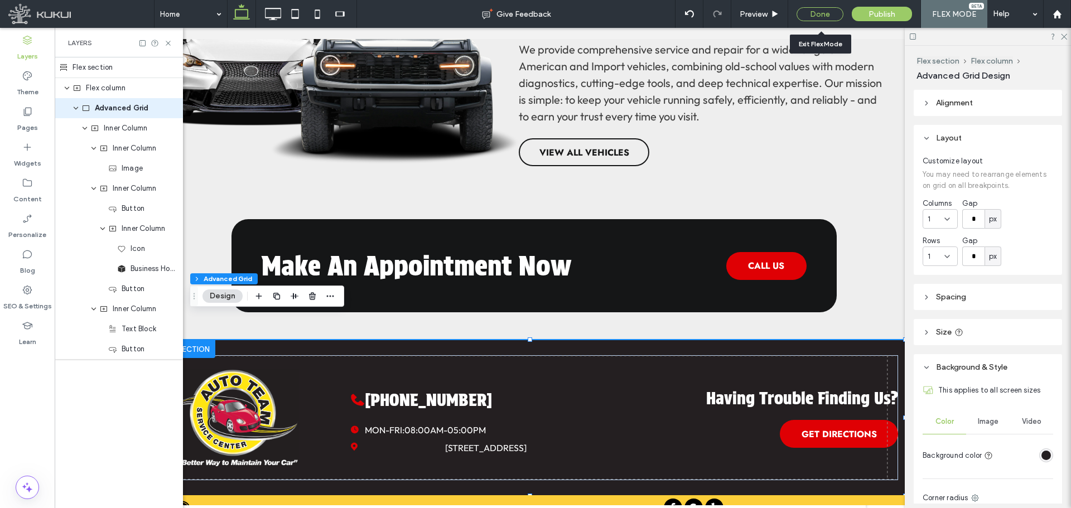
drag, startPoint x: 829, startPoint y: 15, endPoint x: 903, endPoint y: 318, distance: 312.0
click at [829, 15] on div "Done" at bounding box center [820, 14] width 47 height 14
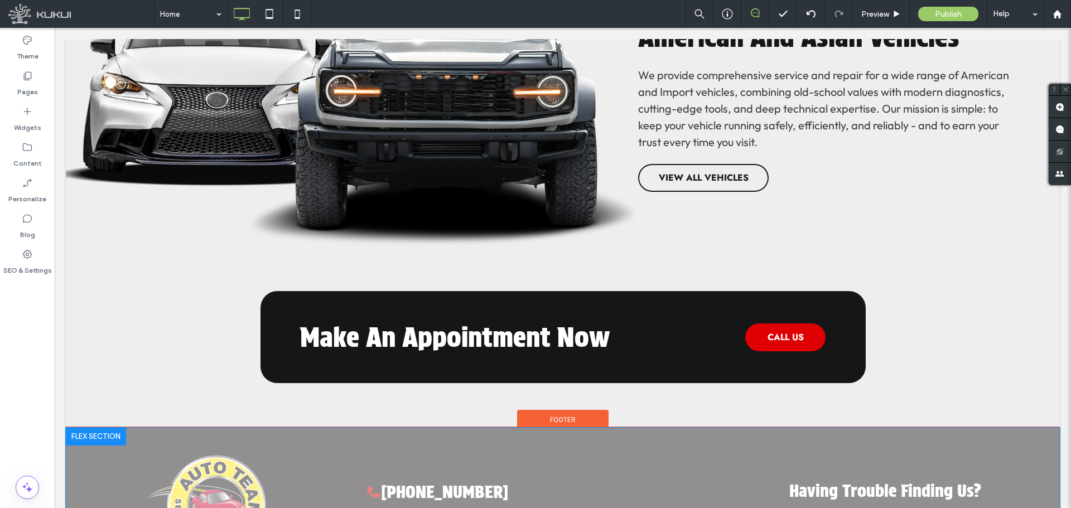
scroll to position [3086, 0]
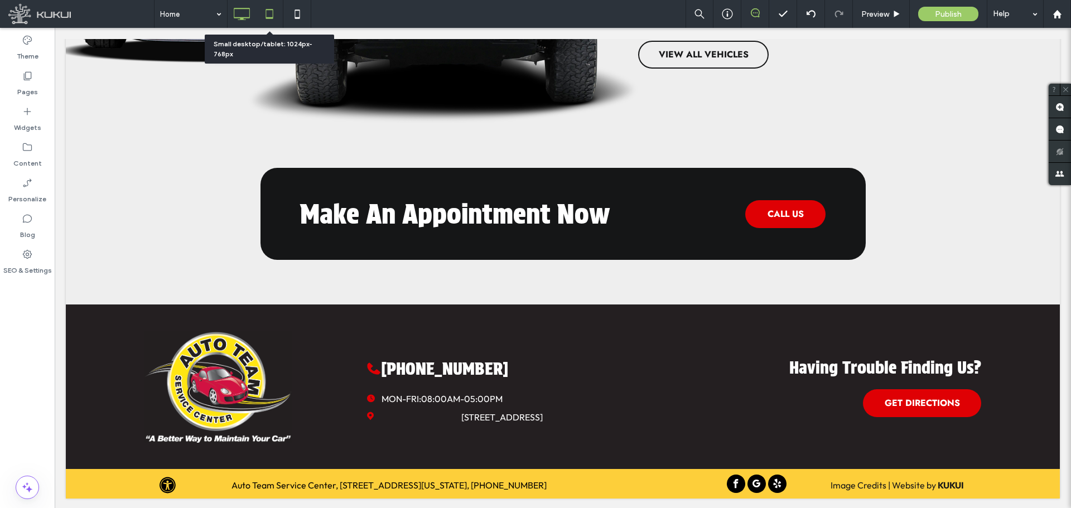
click at [263, 12] on icon at bounding box center [269, 14] width 22 height 22
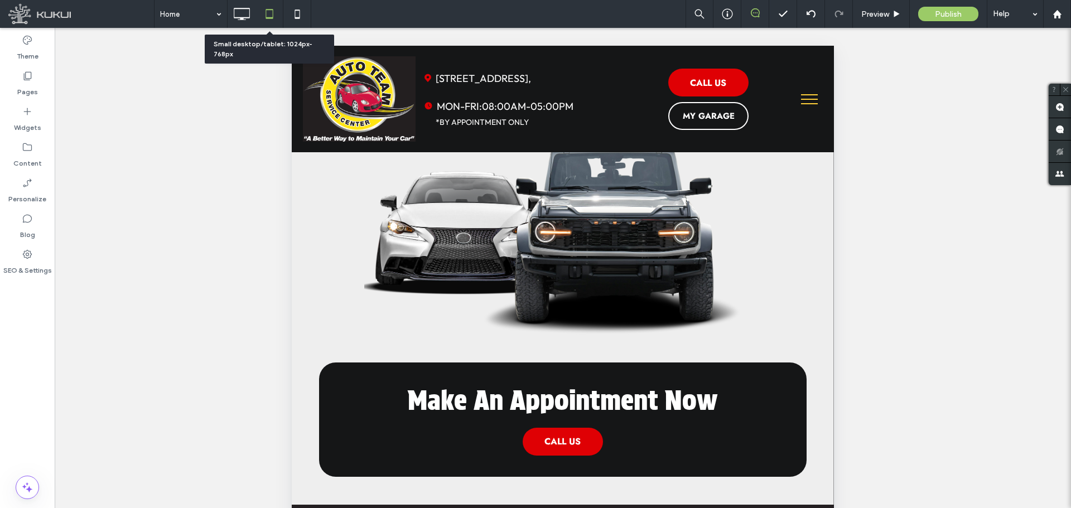
scroll to position [3051, 0]
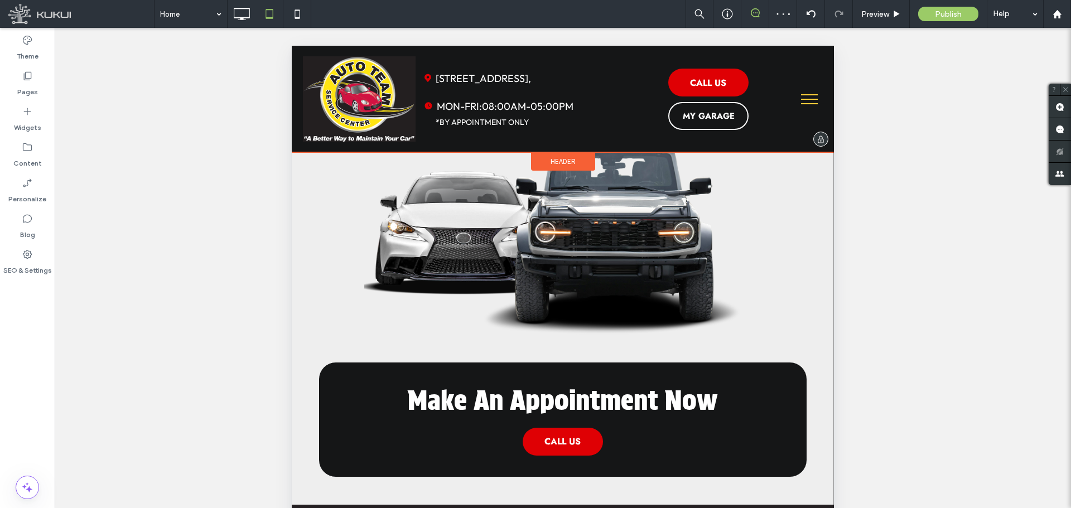
click at [572, 153] on div "Header" at bounding box center [563, 161] width 64 height 18
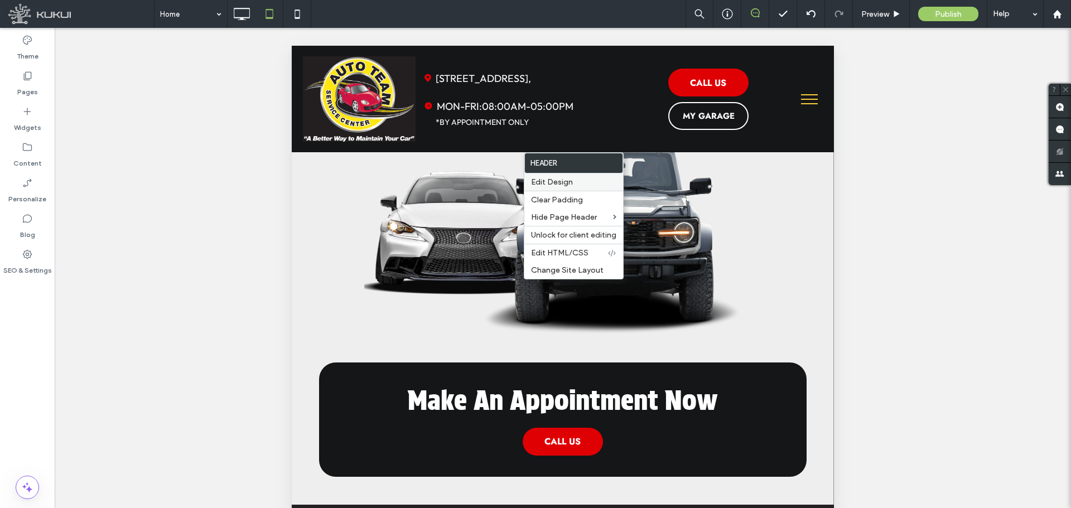
click at [566, 183] on span "Edit Design" at bounding box center [552, 181] width 42 height 9
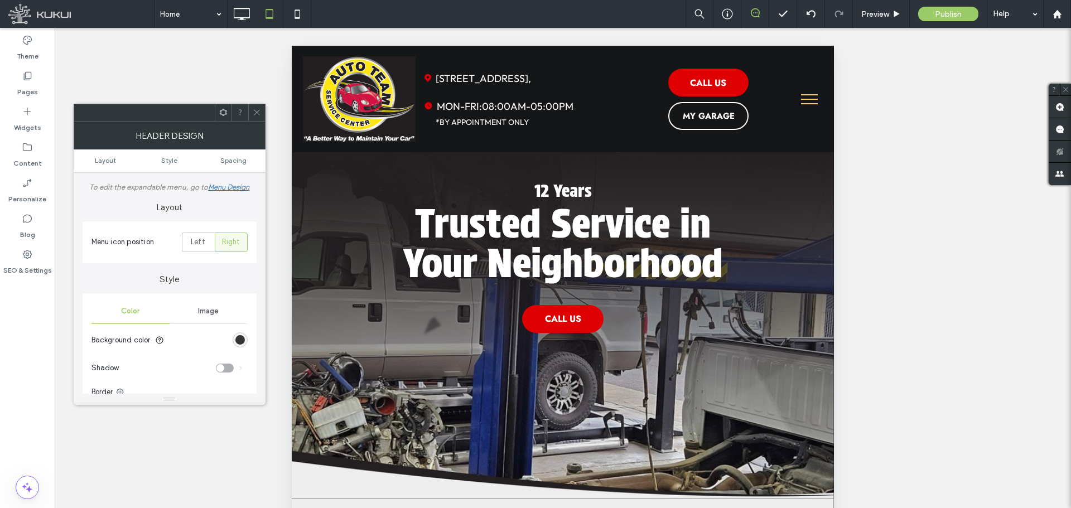
click at [239, 340] on div "rgb(21, 22, 23)" at bounding box center [239, 339] width 9 height 9
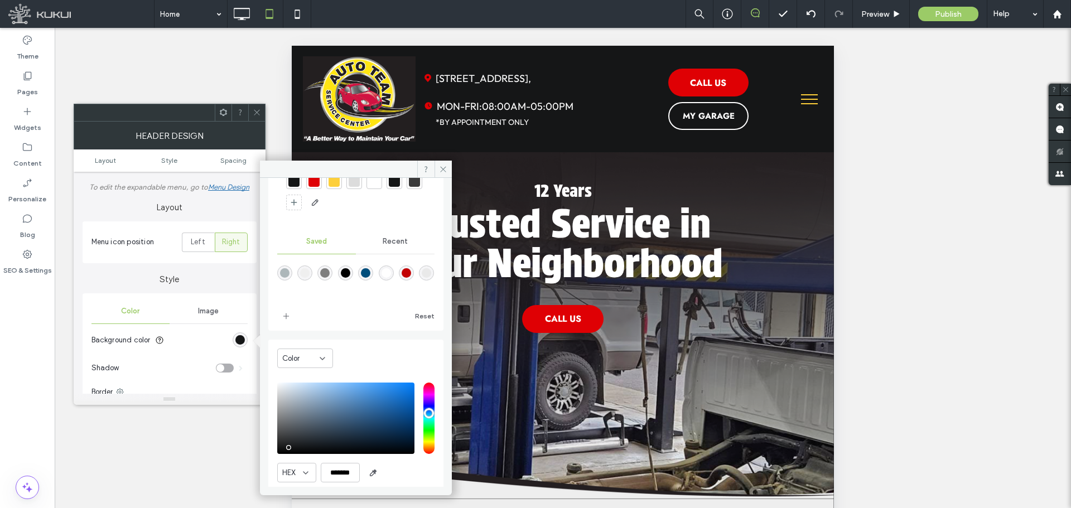
scroll to position [93, 0]
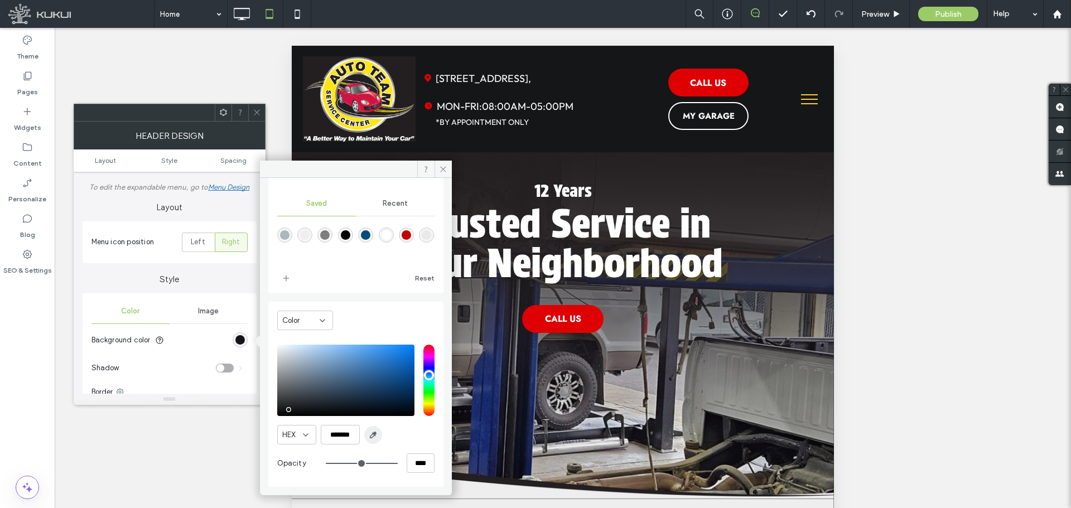
click at [374, 435] on use "button" at bounding box center [373, 435] width 6 height 6
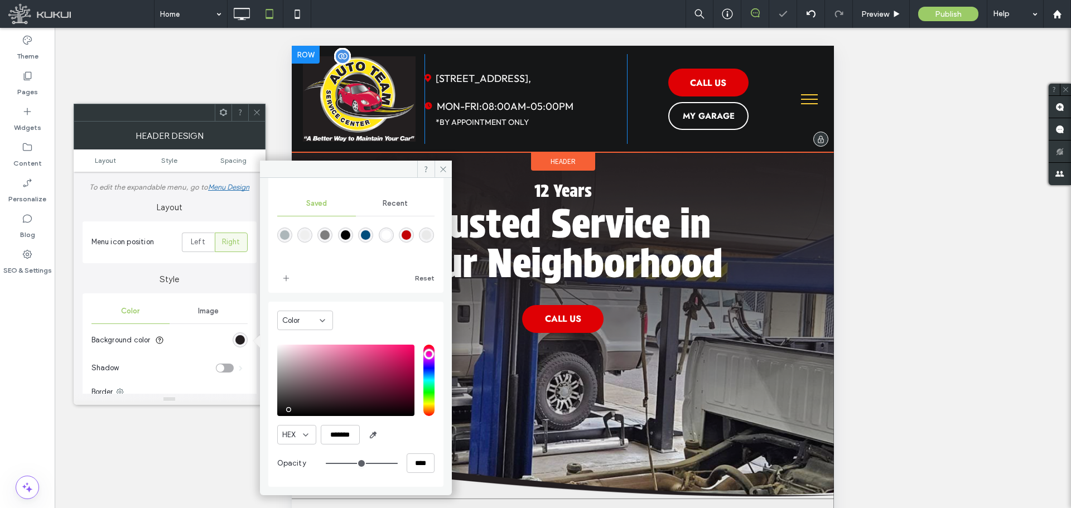
type input "*******"
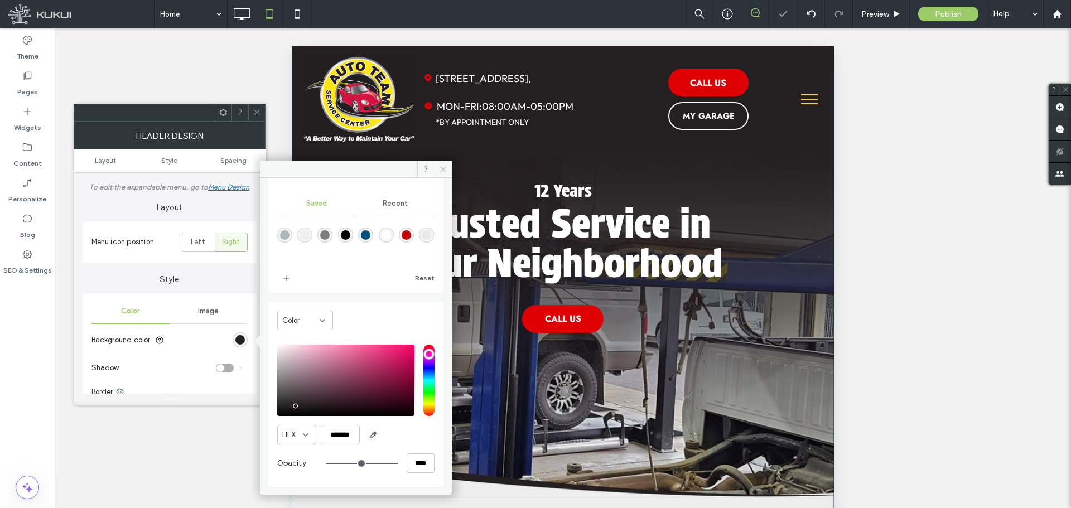
click at [440, 169] on icon at bounding box center [443, 169] width 8 height 8
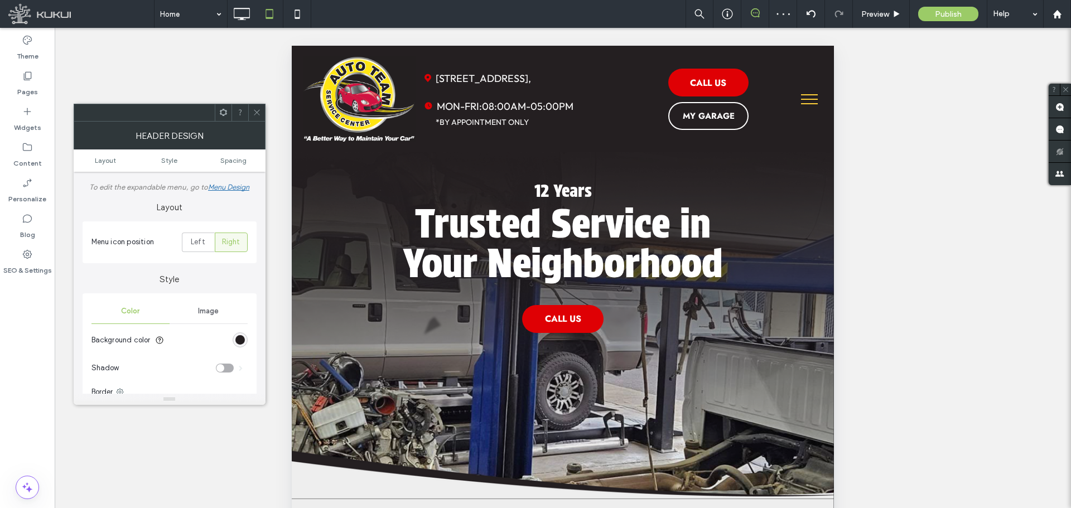
click at [255, 110] on icon at bounding box center [257, 112] width 8 height 8
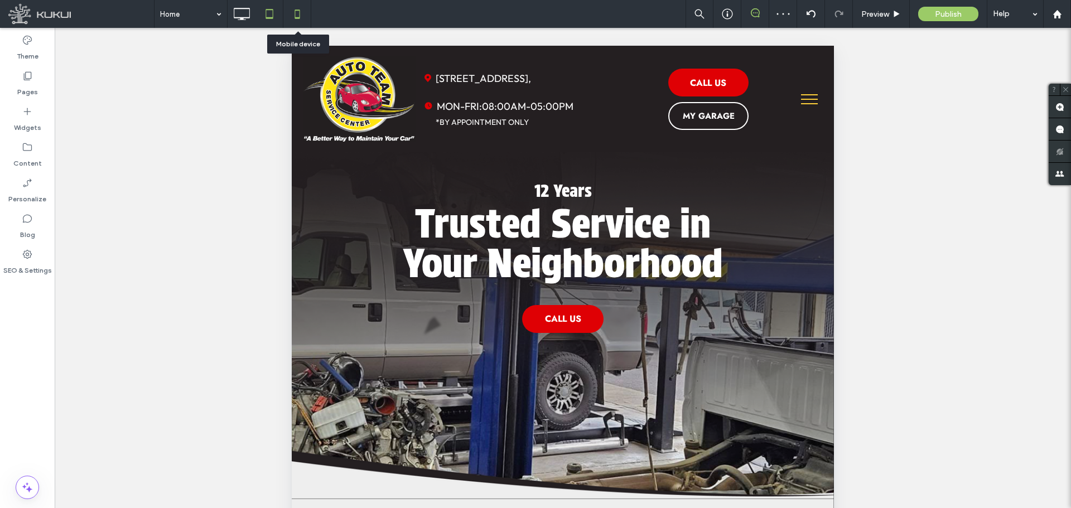
click at [297, 13] on icon at bounding box center [297, 14] width 22 height 22
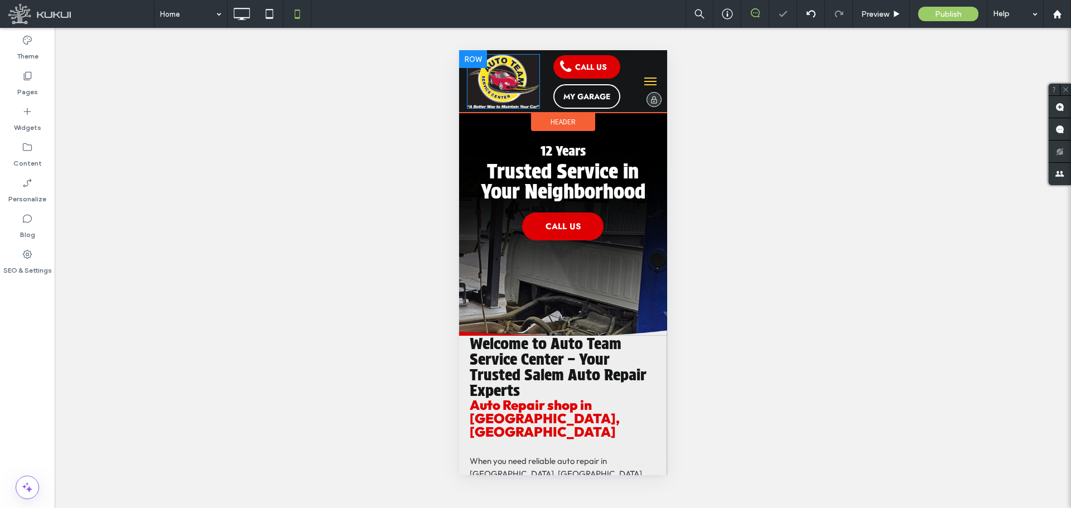
scroll to position [0, 0]
click at [560, 124] on span "Header" at bounding box center [562, 121] width 25 height 9
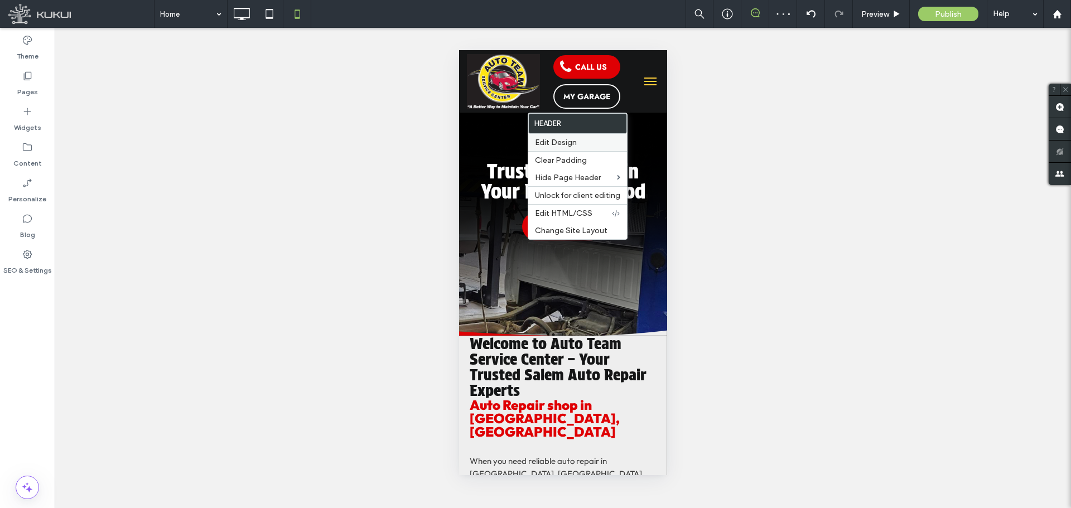
click at [573, 142] on span "Edit Design" at bounding box center [556, 142] width 42 height 9
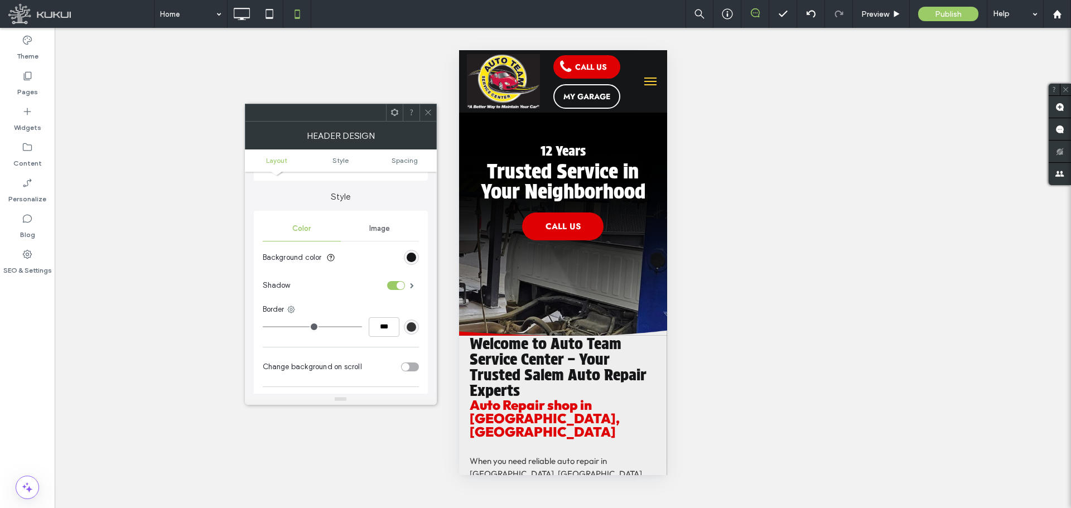
scroll to position [167, 0]
click at [415, 257] on div "rgb(21, 22, 23)" at bounding box center [411, 256] width 9 height 9
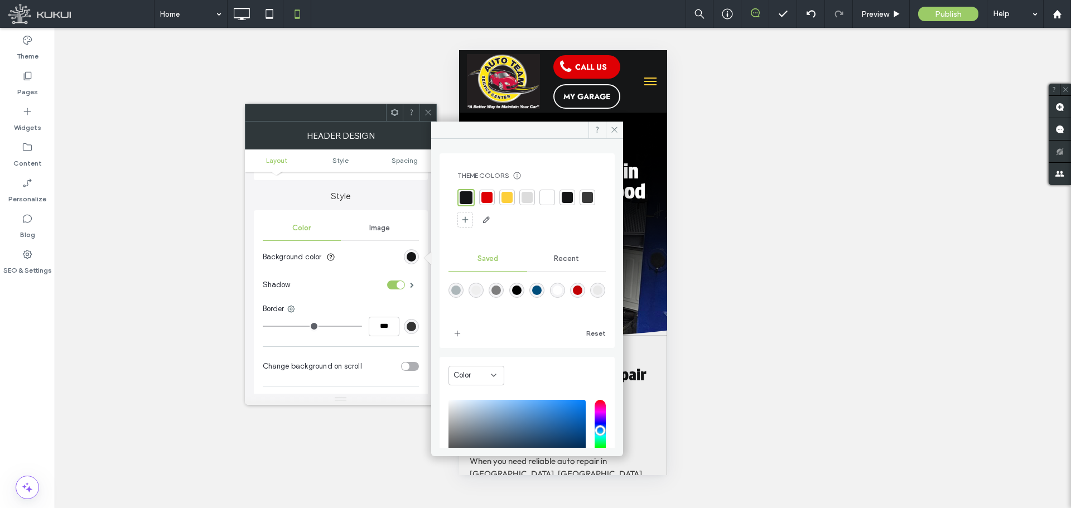
scroll to position [94, 0]
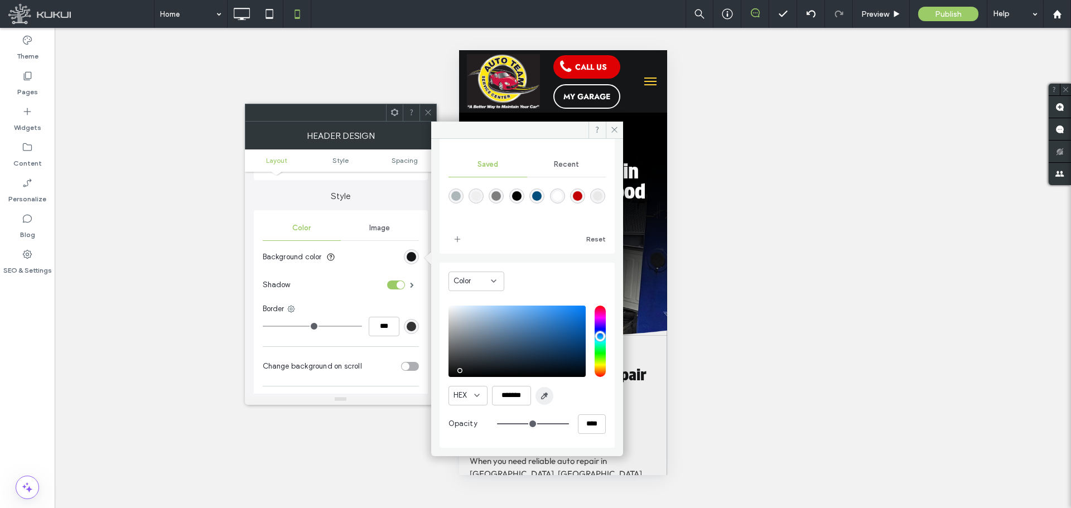
click at [548, 396] on icon "button" at bounding box center [544, 396] width 9 height 9
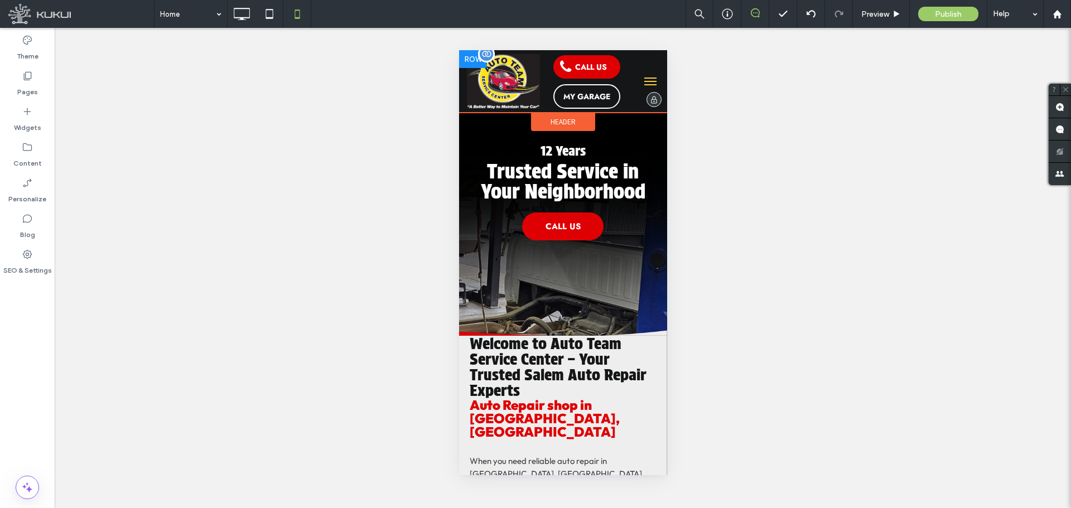
type input "*******"
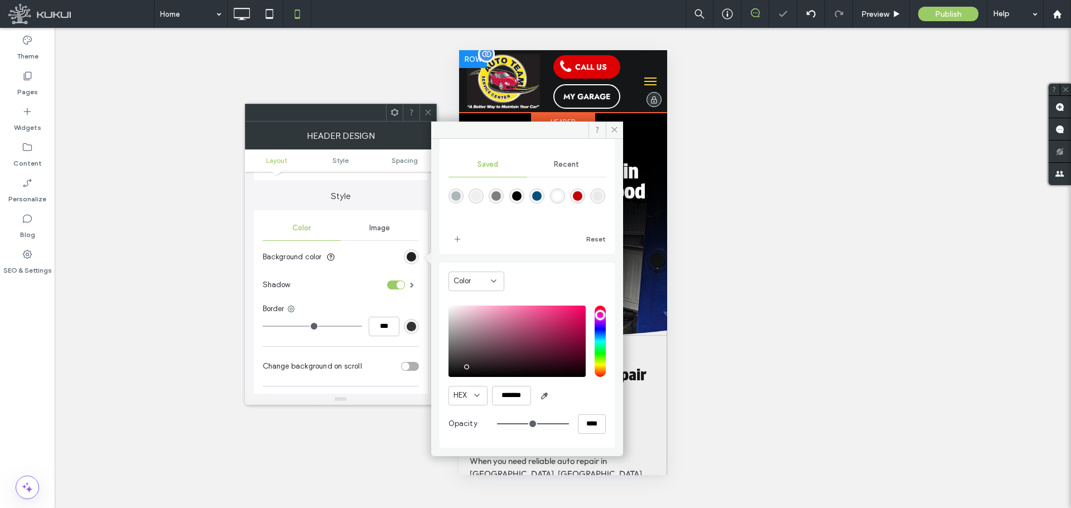
scroll to position [93, 0]
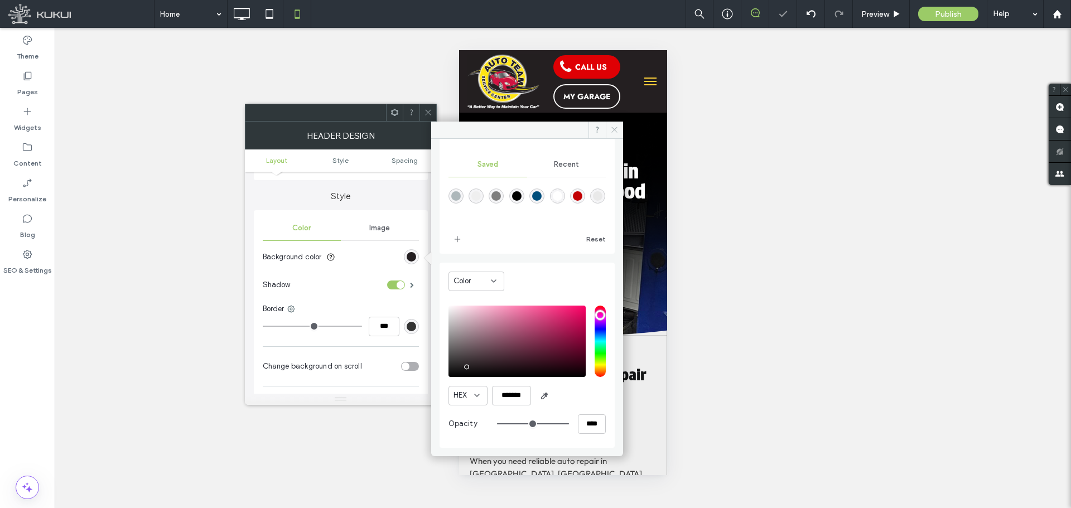
drag, startPoint x: 613, startPoint y: 132, endPoint x: 6, endPoint y: 70, distance: 610.4
click at [613, 132] on icon at bounding box center [614, 130] width 8 height 8
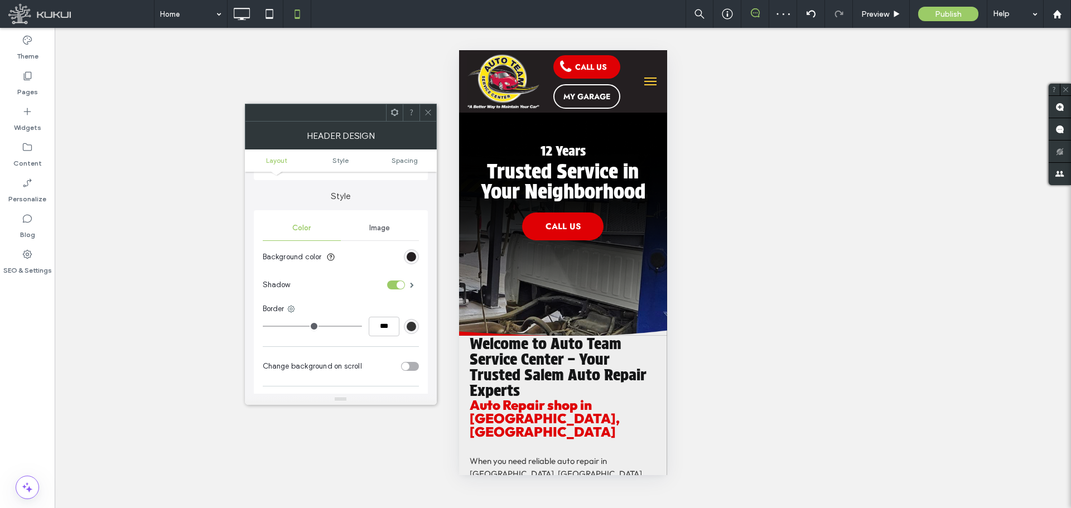
click at [427, 113] on icon at bounding box center [428, 112] width 8 height 8
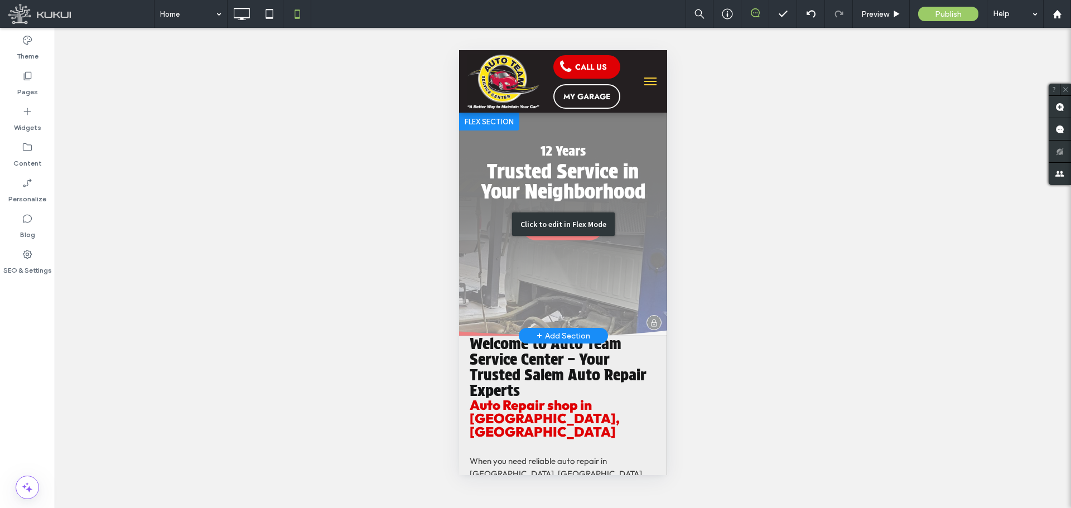
click at [546, 295] on div "Click to edit in Flex Mode" at bounding box center [563, 224] width 208 height 223
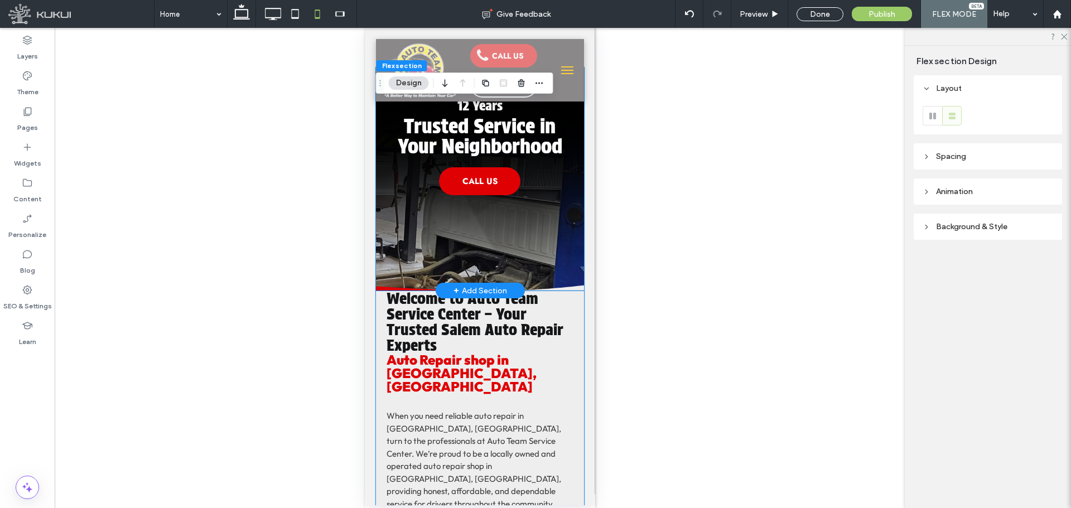
scroll to position [0, 0]
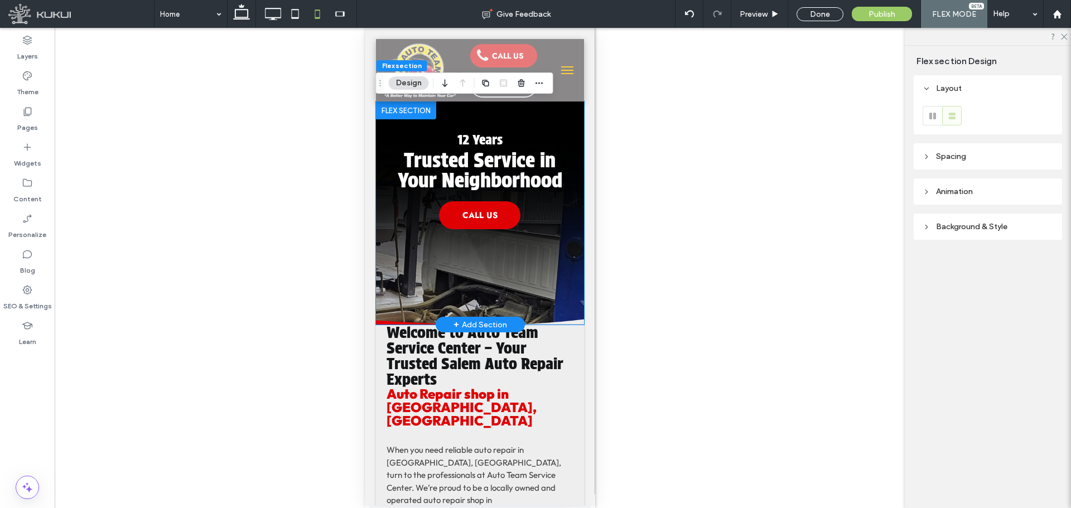
click at [429, 267] on img at bounding box center [480, 213] width 208 height 223
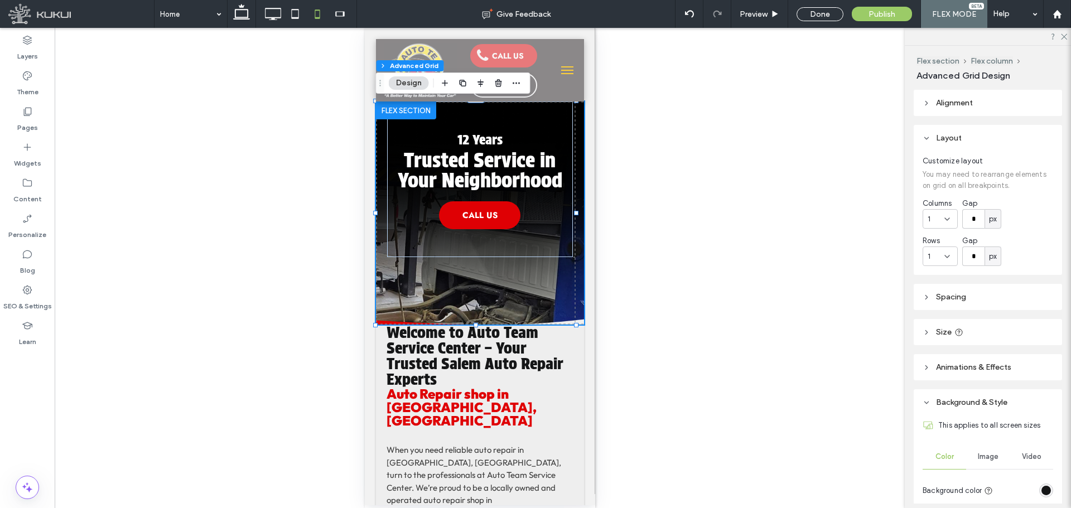
click at [984, 329] on header "Size" at bounding box center [988, 332] width 148 height 26
click at [990, 290] on header "Spacing" at bounding box center [988, 297] width 148 height 26
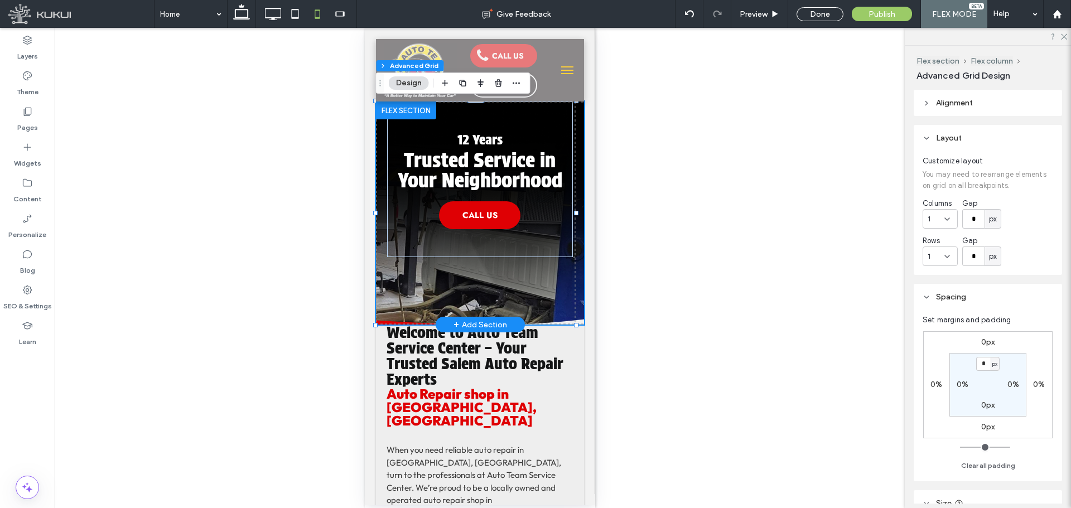
click at [571, 294] on img at bounding box center [480, 213] width 208 height 223
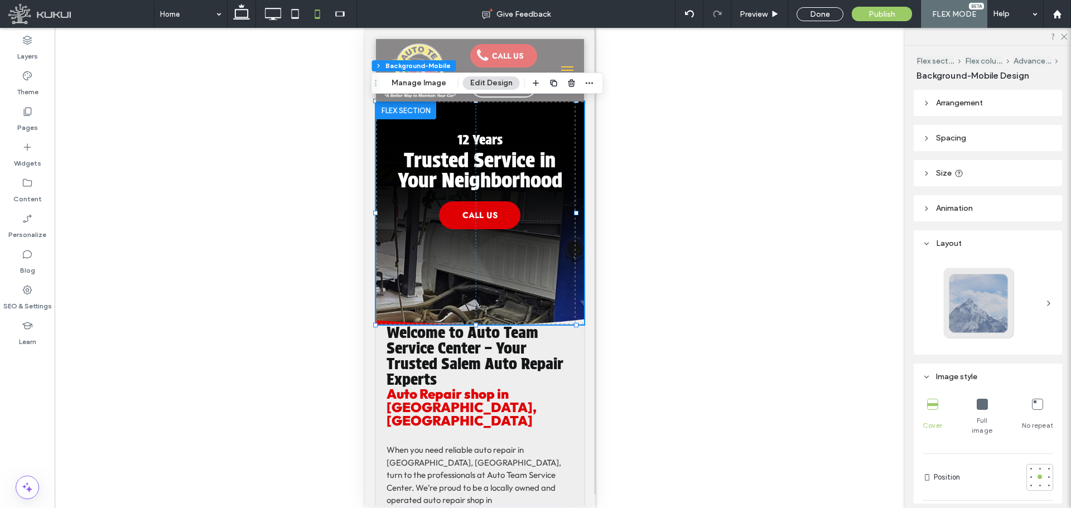
click at [1021, 174] on header "Size" at bounding box center [988, 173] width 148 height 26
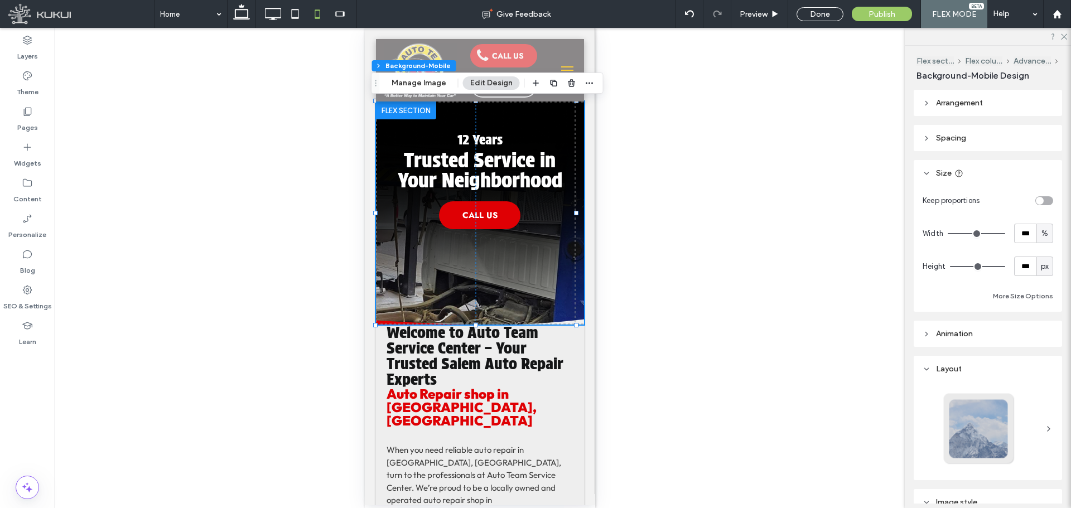
click at [1045, 201] on div "toggle" at bounding box center [1045, 200] width 18 height 9
type input "*"
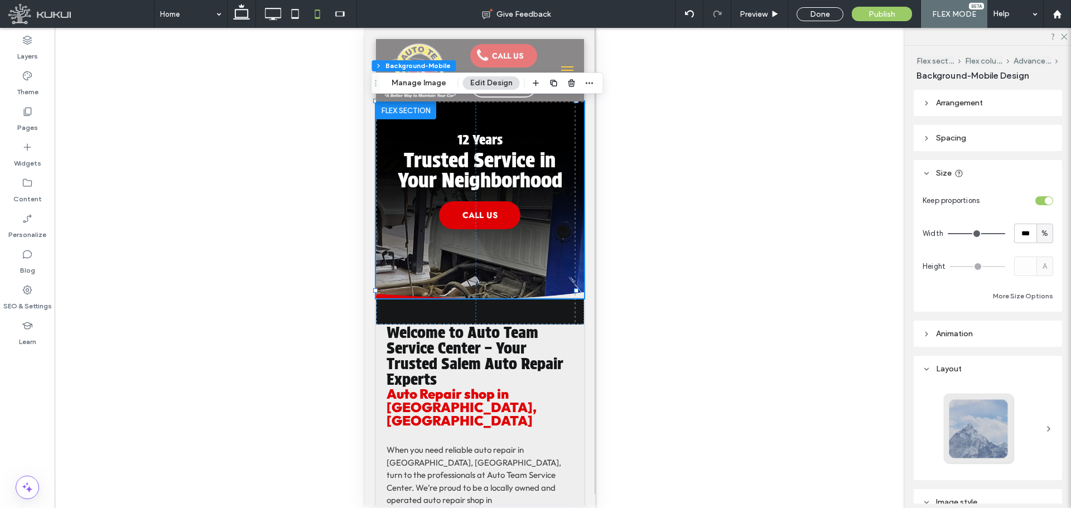
click at [1036, 202] on div "toggle" at bounding box center [1045, 200] width 18 height 9
type input "***"
type input "*****"
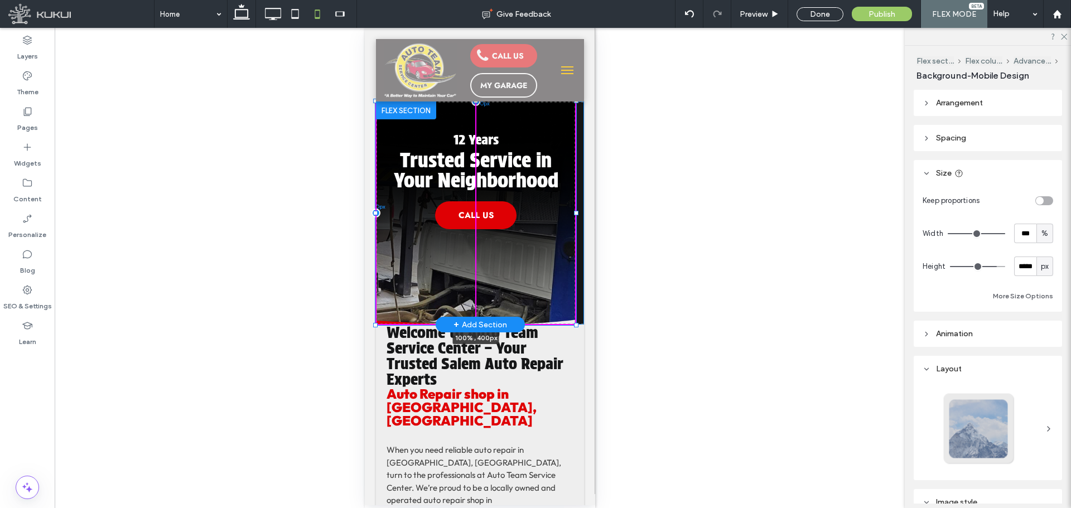
drag, startPoint x: 477, startPoint y: 290, endPoint x: 477, endPoint y: 327, distance: 37.4
click at [477, 325] on div "100% , 400px Trusted Service in Your Neighborhood 12 Years CALL US 0px 0px Sect…" at bounding box center [480, 213] width 208 height 223
type input "***"
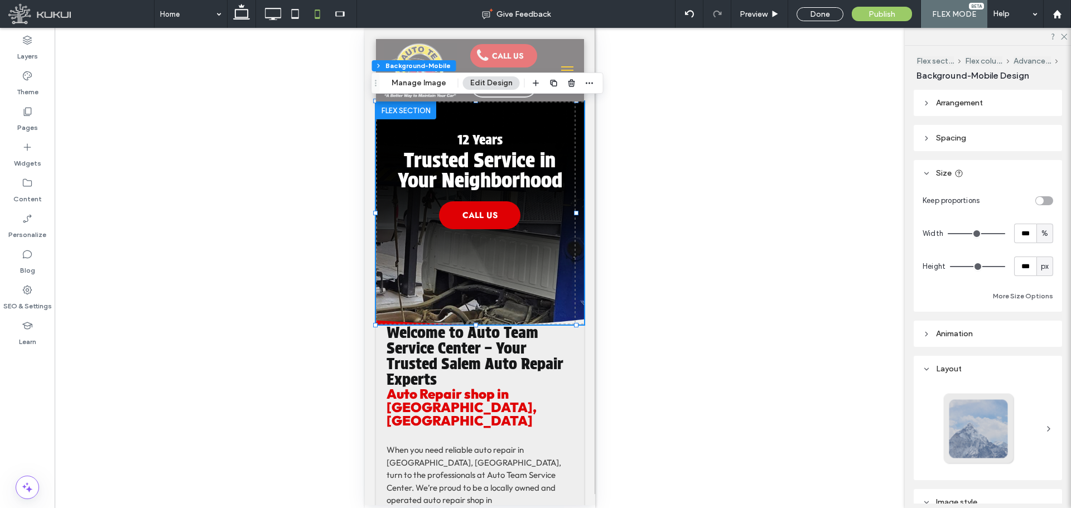
click at [656, 290] on div "Unhide? Yes" at bounding box center [480, 268] width 850 height 480
click at [818, 14] on div "Done" at bounding box center [820, 14] width 47 height 14
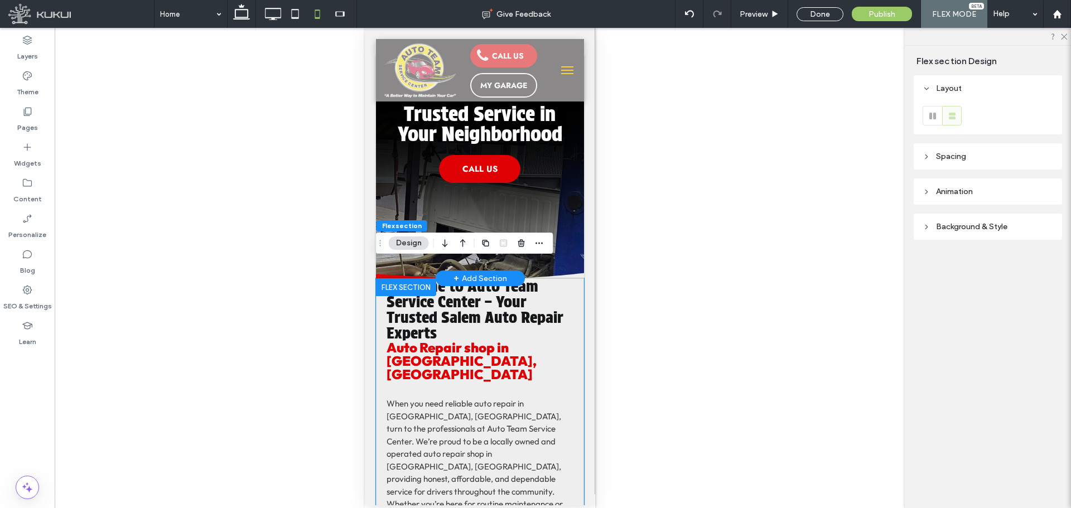
scroll to position [112, 0]
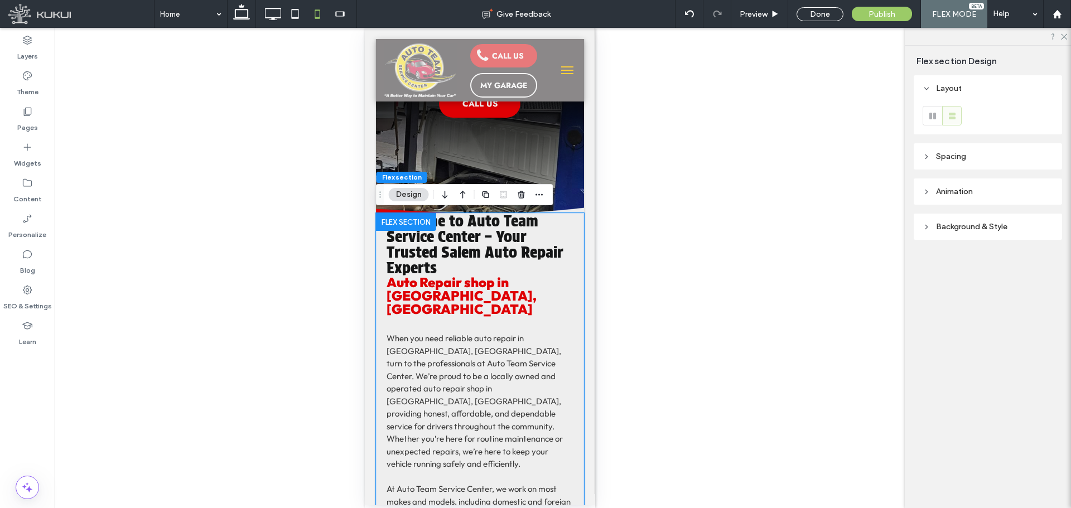
click at [459, 292] on span "Auto Repair shop in [GEOGRAPHIC_DATA], [GEOGRAPHIC_DATA]" at bounding box center [461, 296] width 150 height 44
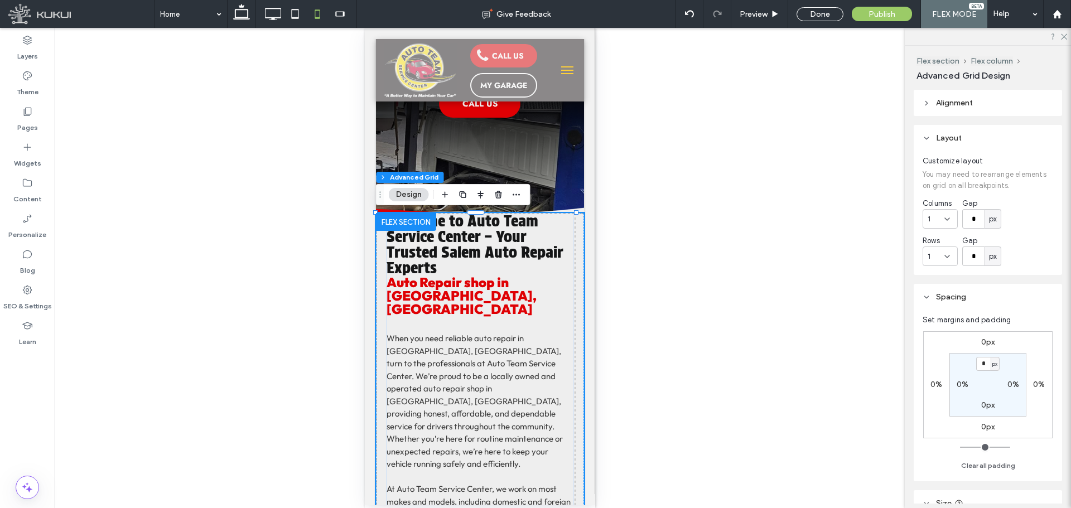
click at [459, 292] on span "Auto Repair shop in [GEOGRAPHIC_DATA], [GEOGRAPHIC_DATA]" at bounding box center [461, 296] width 150 height 44
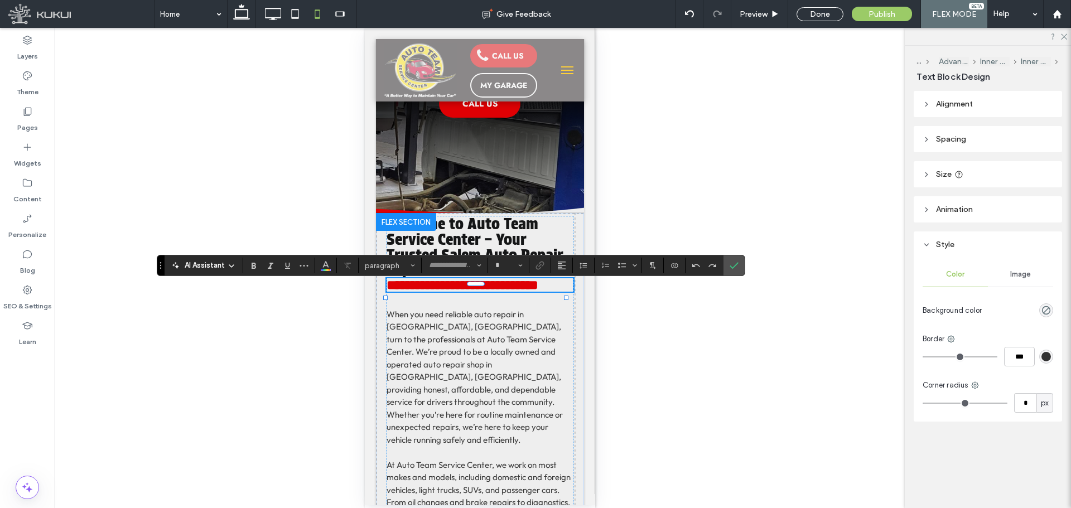
type input "******"
type input "**"
click at [521, 270] on span "Size" at bounding box center [520, 265] width 4 height 15
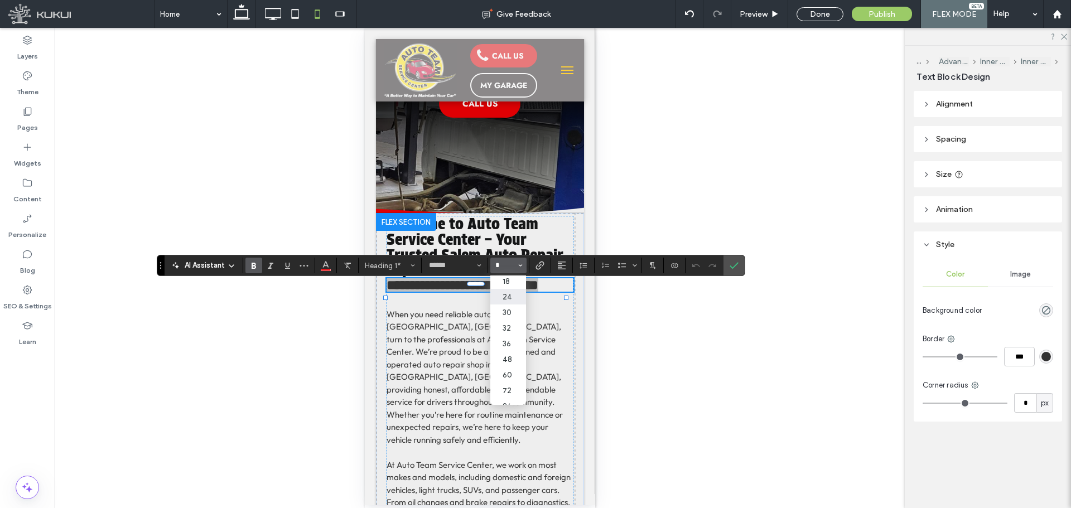
scroll to position [0, 0]
type input "**"
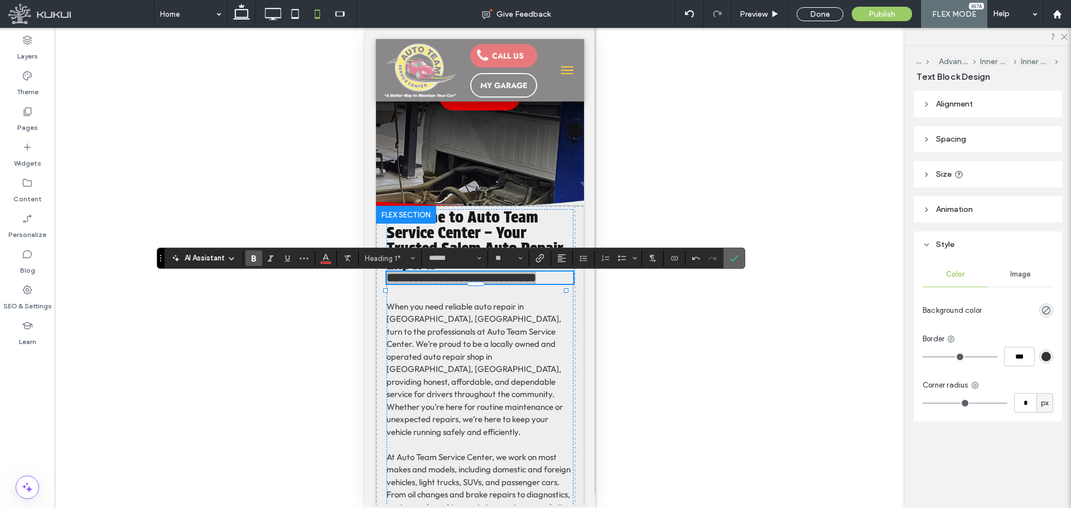
click at [733, 256] on icon "Confirm" at bounding box center [734, 258] width 9 height 9
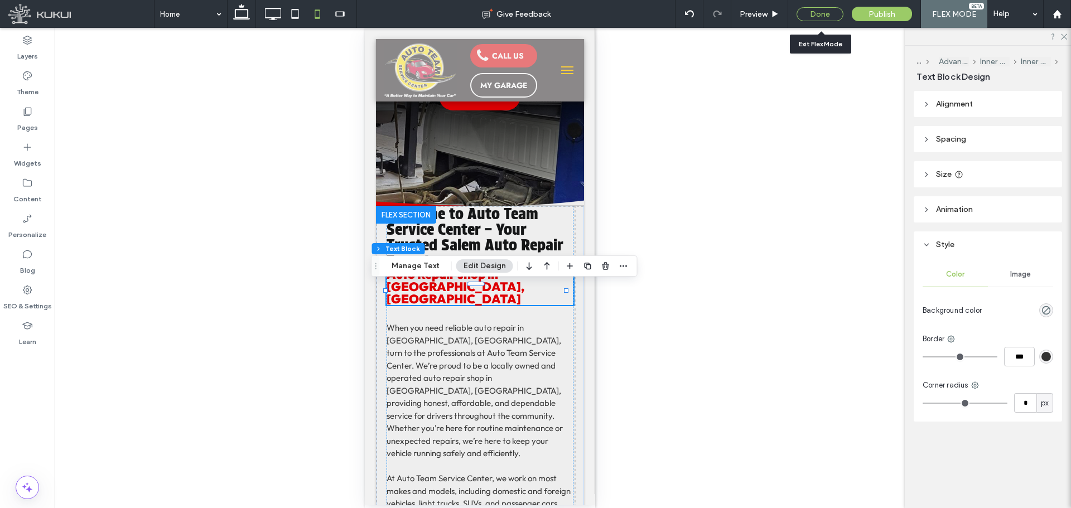
click at [826, 11] on div "Done" at bounding box center [820, 14] width 47 height 14
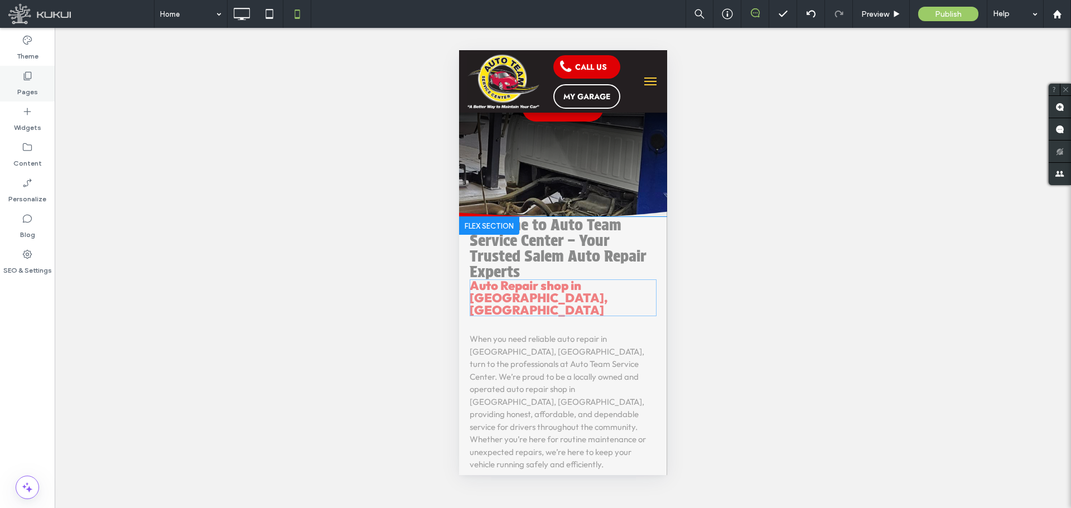
click at [26, 83] on label "Pages" at bounding box center [27, 89] width 21 height 16
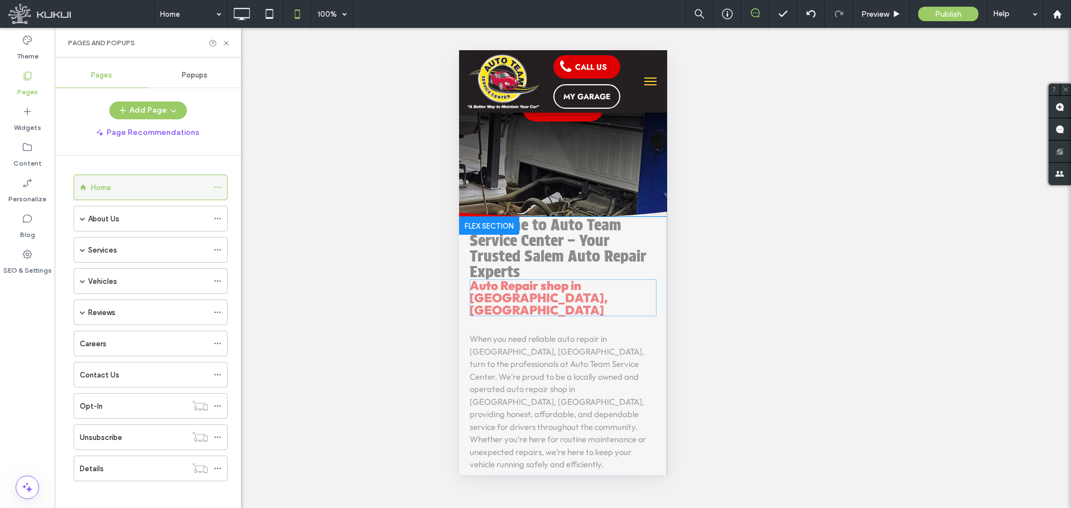
click at [130, 183] on div "Home" at bounding box center [149, 188] width 117 height 12
click at [239, 14] on div at bounding box center [535, 254] width 1071 height 508
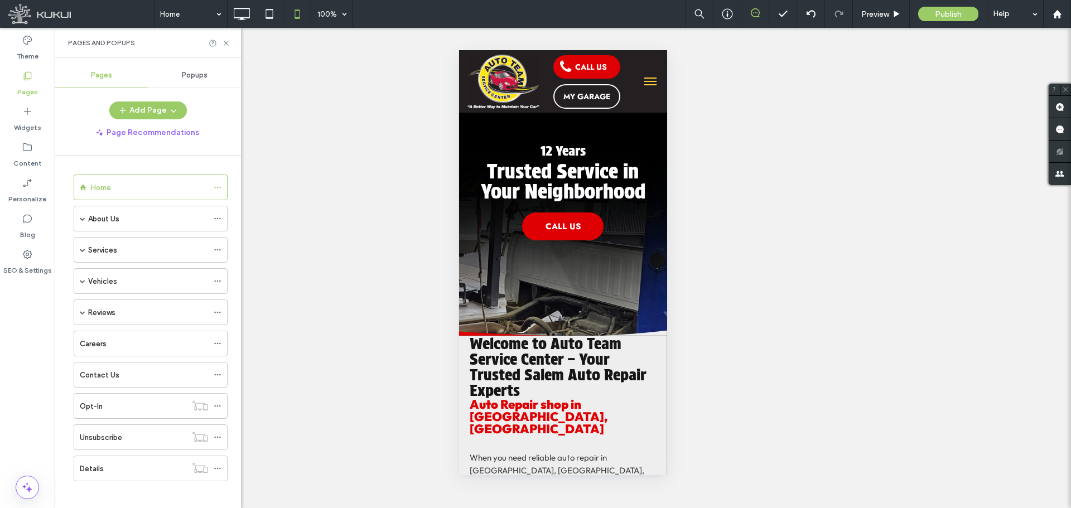
scroll to position [0, 0]
click at [243, 12] on icon at bounding box center [241, 14] width 22 height 22
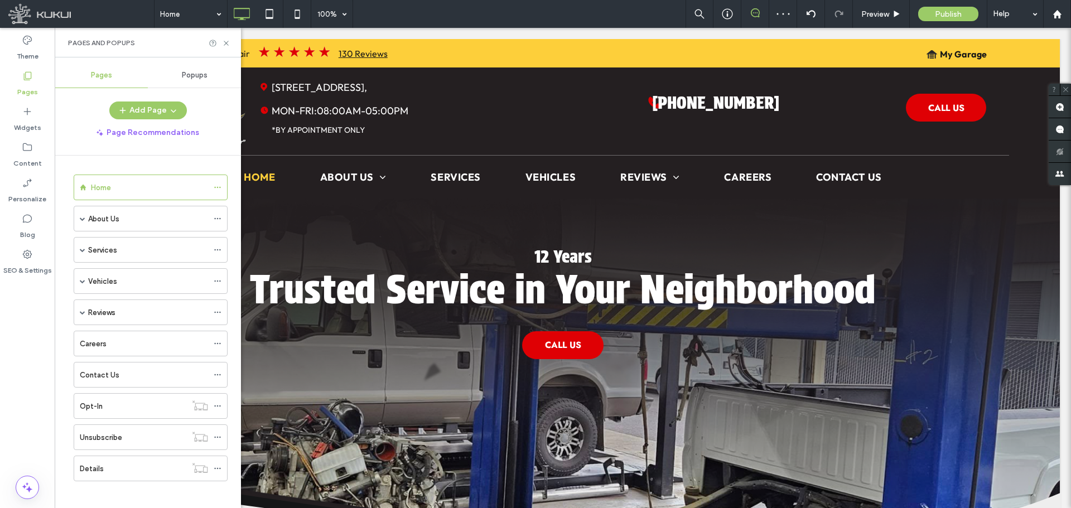
scroll to position [949, 0]
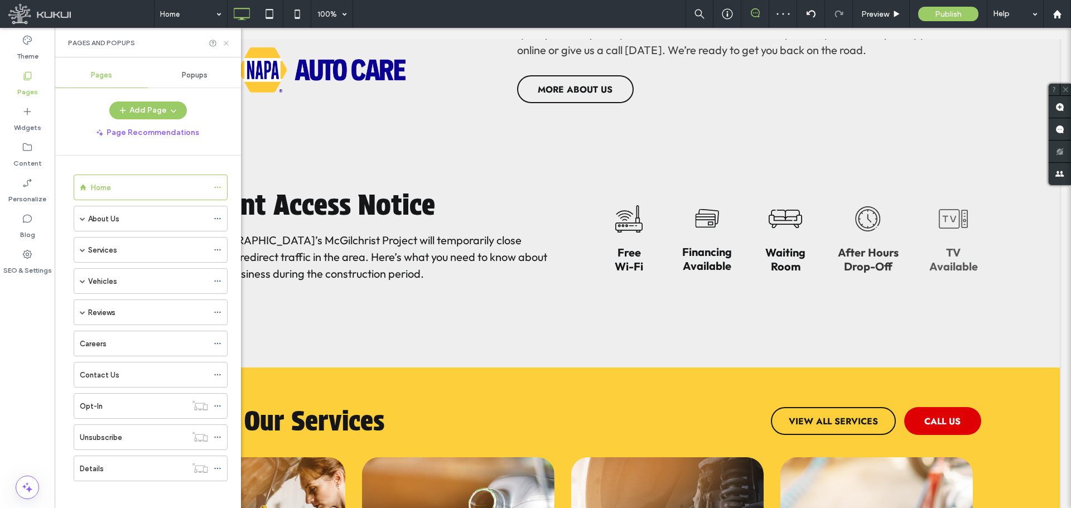
click at [225, 41] on icon at bounding box center [226, 43] width 8 height 8
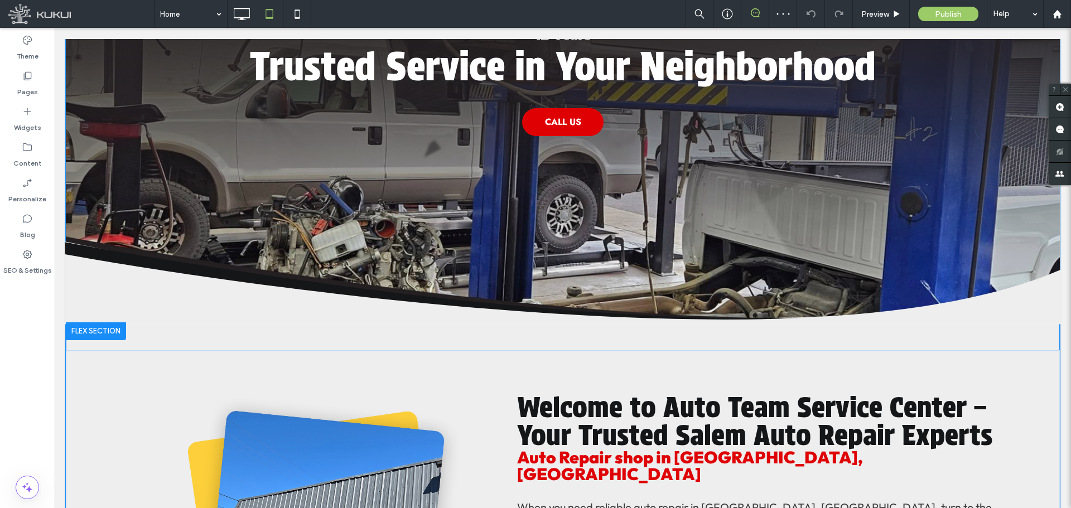
scroll to position [224, 0]
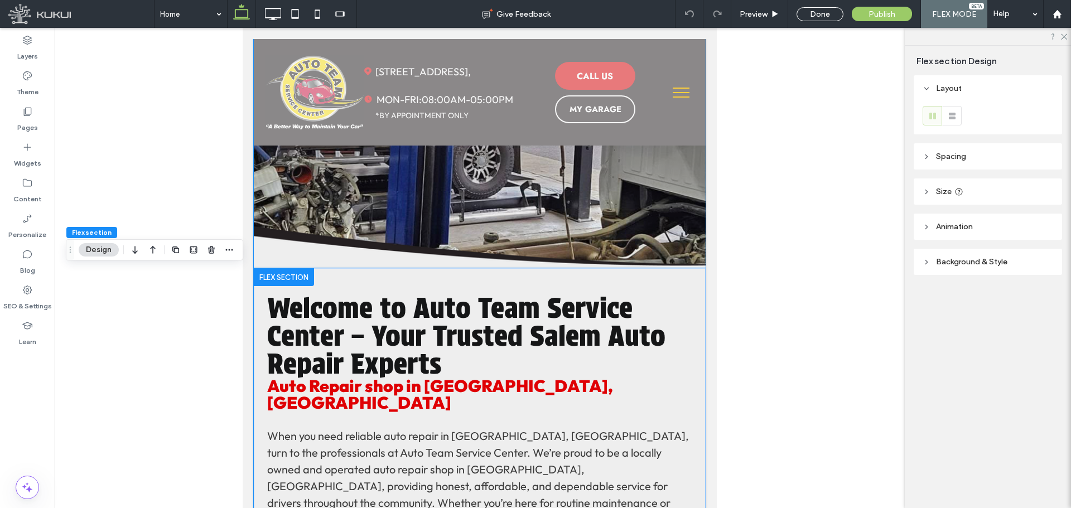
type input "*"
click at [450, 212] on img at bounding box center [480, 94] width 452 height 347
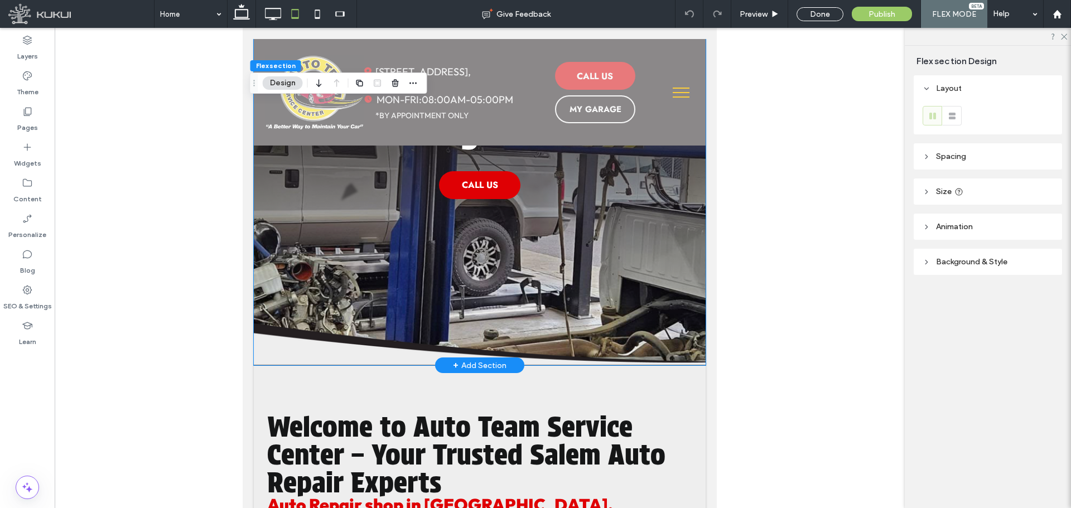
scroll to position [118, 0]
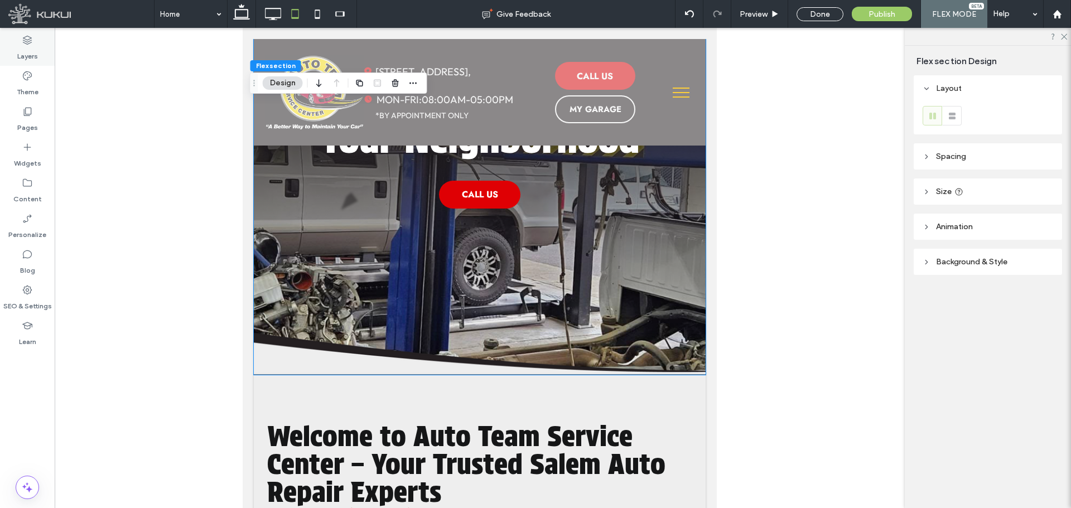
click at [31, 41] on icon at bounding box center [27, 40] width 11 height 11
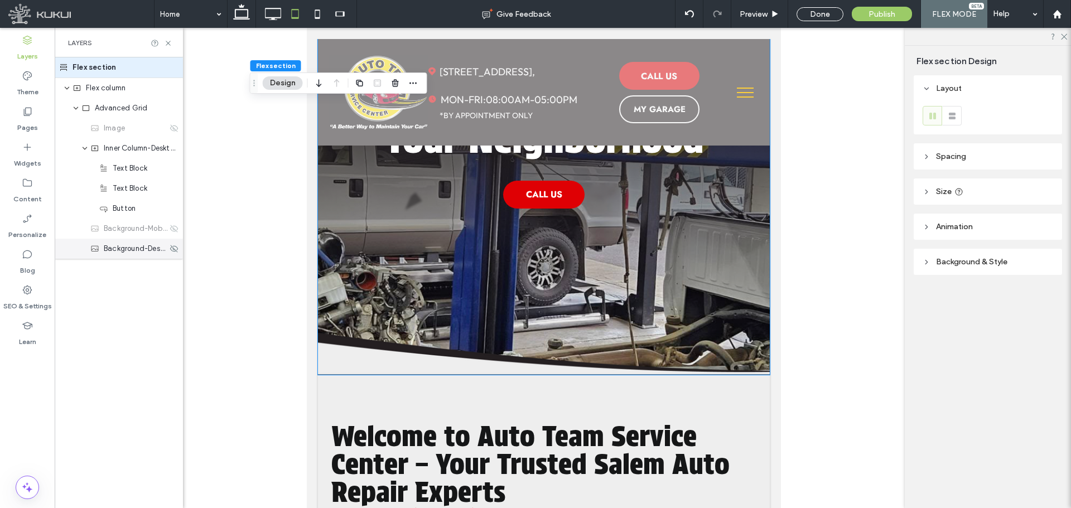
click at [127, 250] on span "Background-Desktop" at bounding box center [136, 248] width 64 height 11
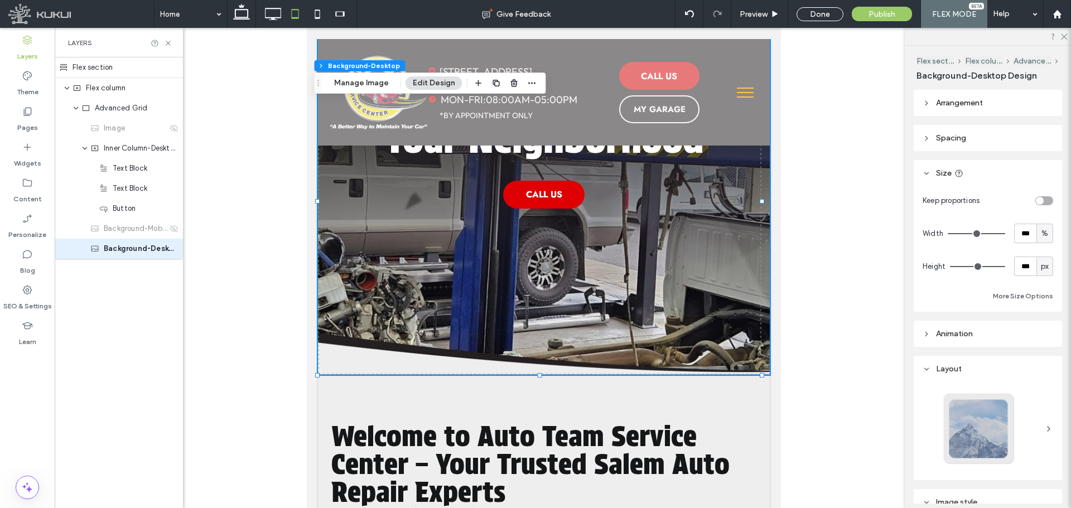
click at [1042, 268] on span "px" at bounding box center [1045, 266] width 8 height 11
click at [1044, 363] on div "A" at bounding box center [1040, 364] width 16 height 20
type input "*"
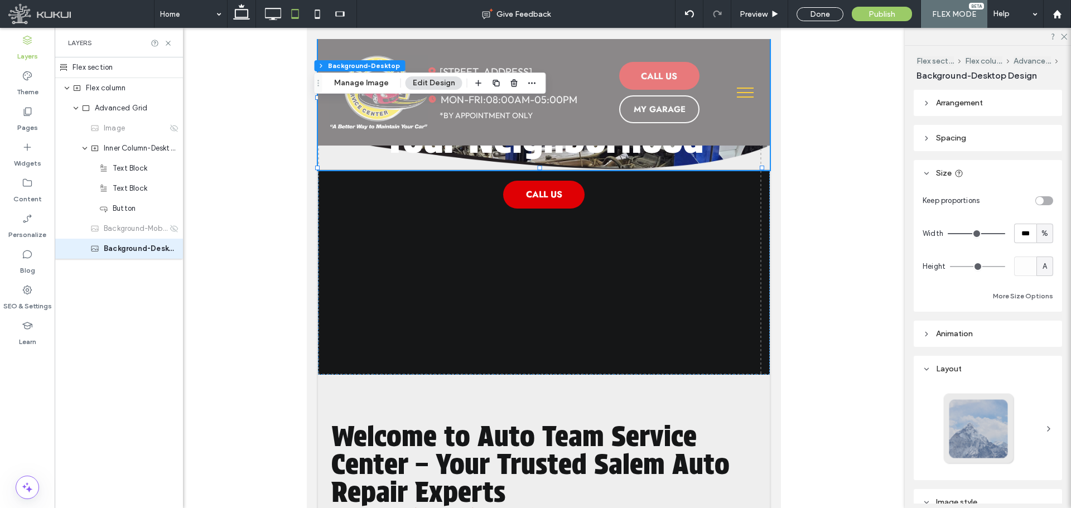
click at [1040, 264] on div "A" at bounding box center [1045, 266] width 11 height 11
click at [1043, 283] on span "px" at bounding box center [1040, 286] width 8 height 11
type input "***"
type input "*****"
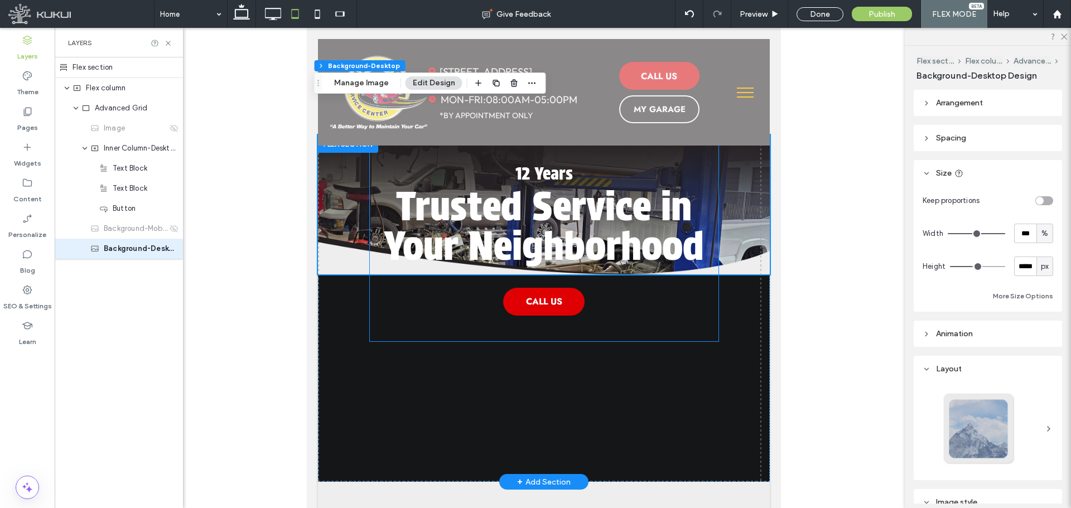
scroll to position [0, 0]
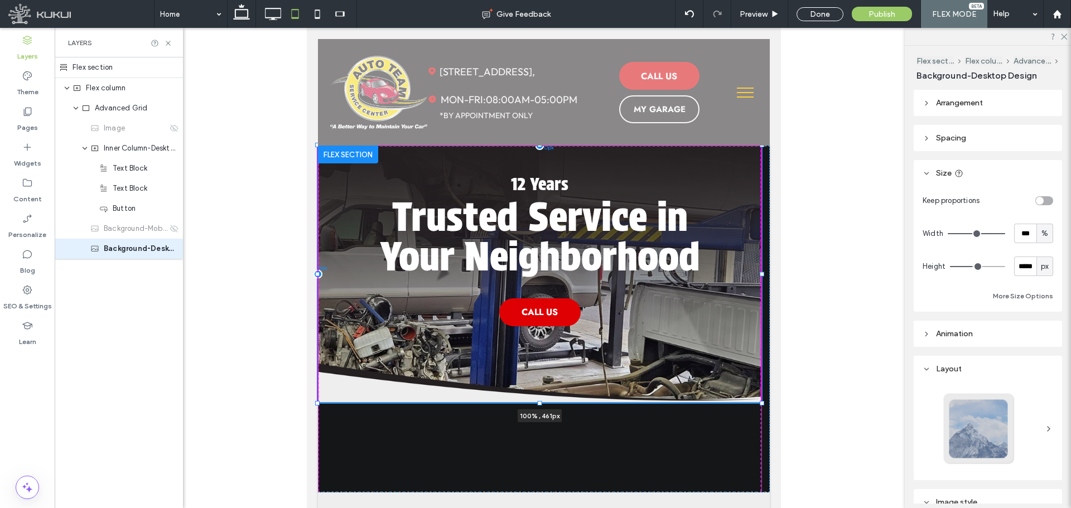
drag, startPoint x: 761, startPoint y: 286, endPoint x: 791, endPoint y: 403, distance: 121.5
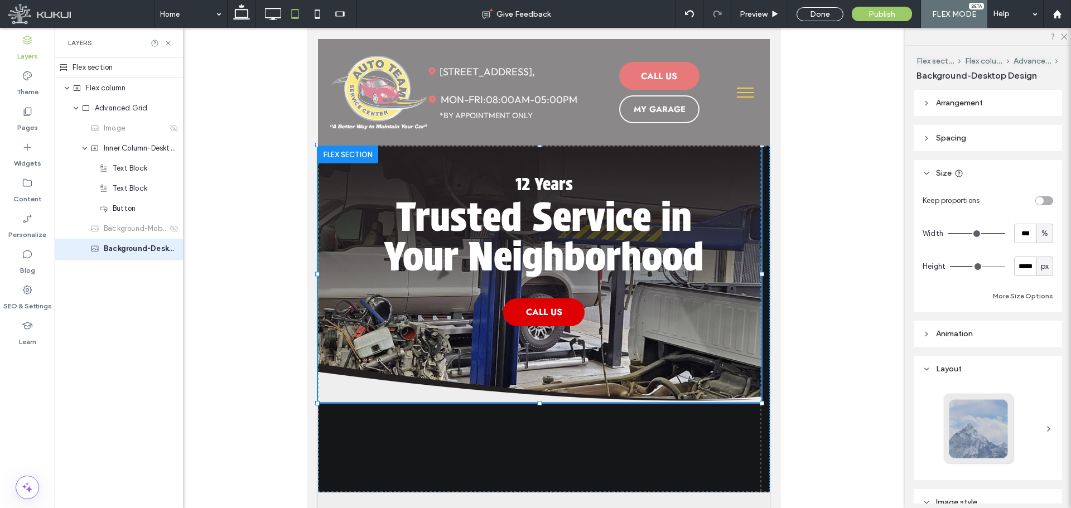
type input "***"
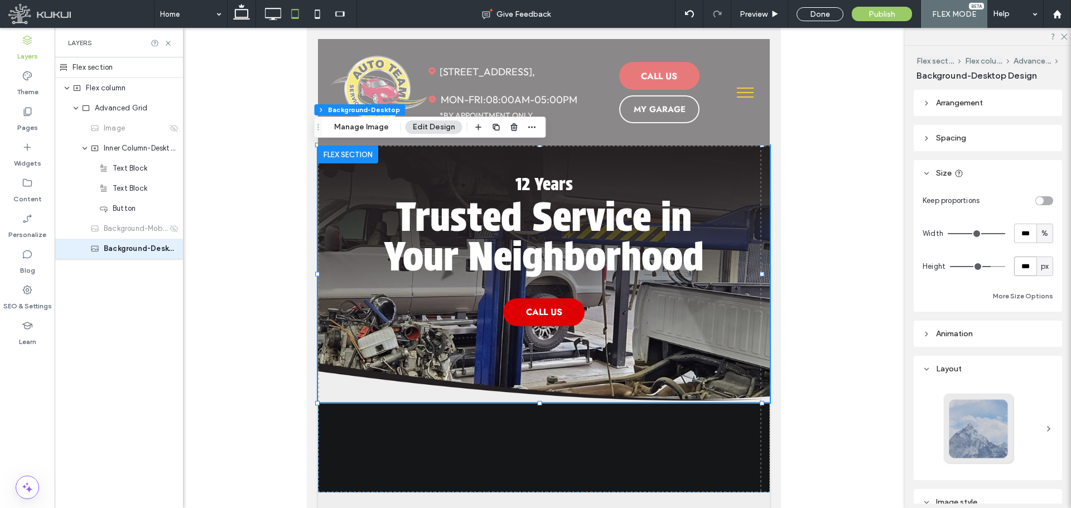
click at [1021, 266] on input "***" at bounding box center [1026, 267] width 22 height 20
type input "***"
click at [106, 109] on span "Advanced Grid" at bounding box center [121, 108] width 53 height 11
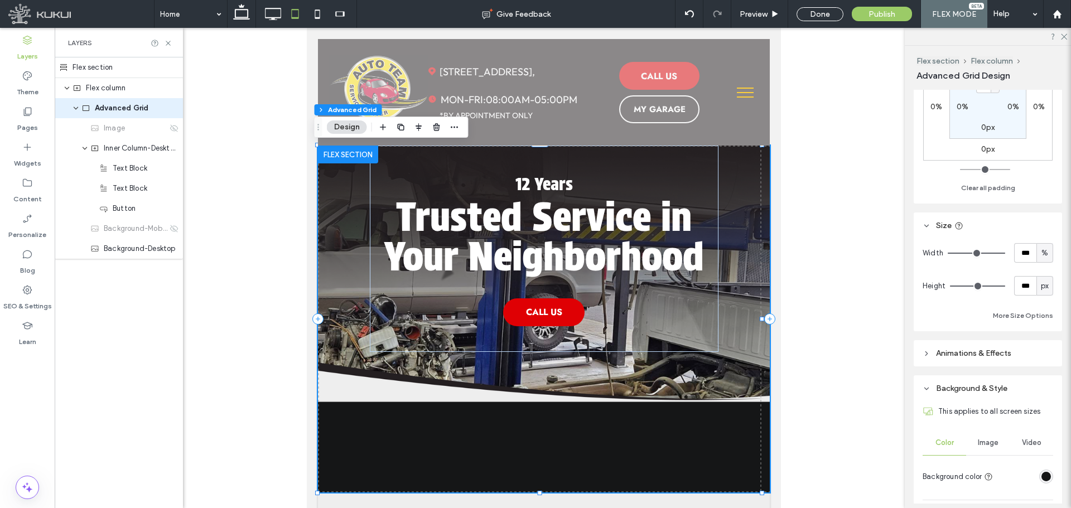
scroll to position [279, 0]
click at [1015, 283] on input "***" at bounding box center [1026, 285] width 22 height 20
type input "***"
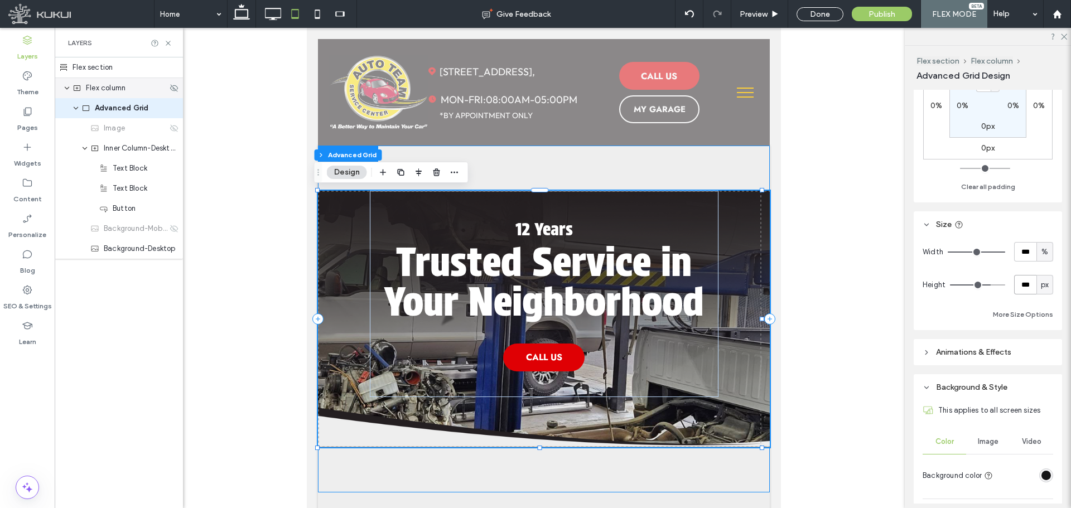
click at [116, 86] on span "Flex column" at bounding box center [106, 88] width 40 height 11
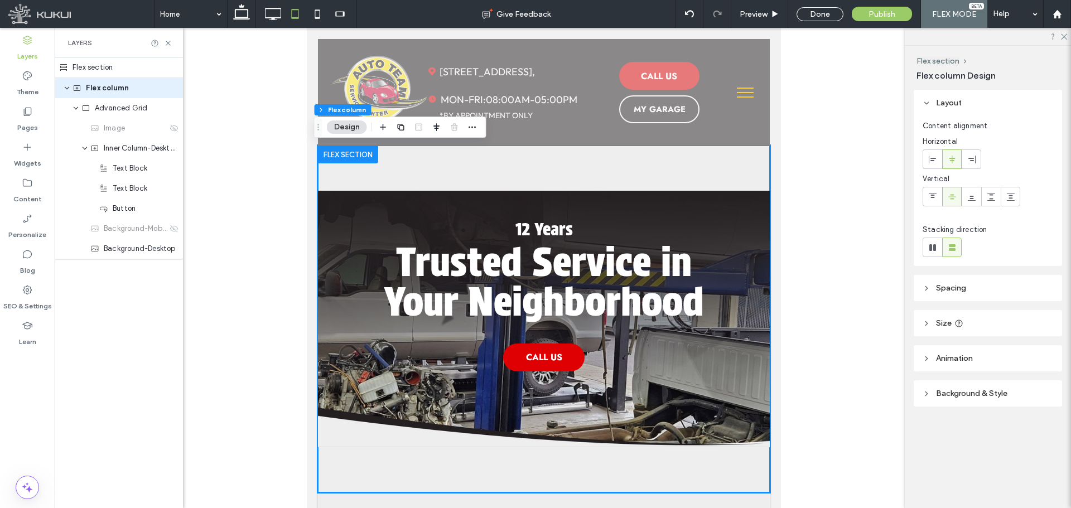
click at [96, 71] on div "Flex section" at bounding box center [119, 67] width 128 height 21
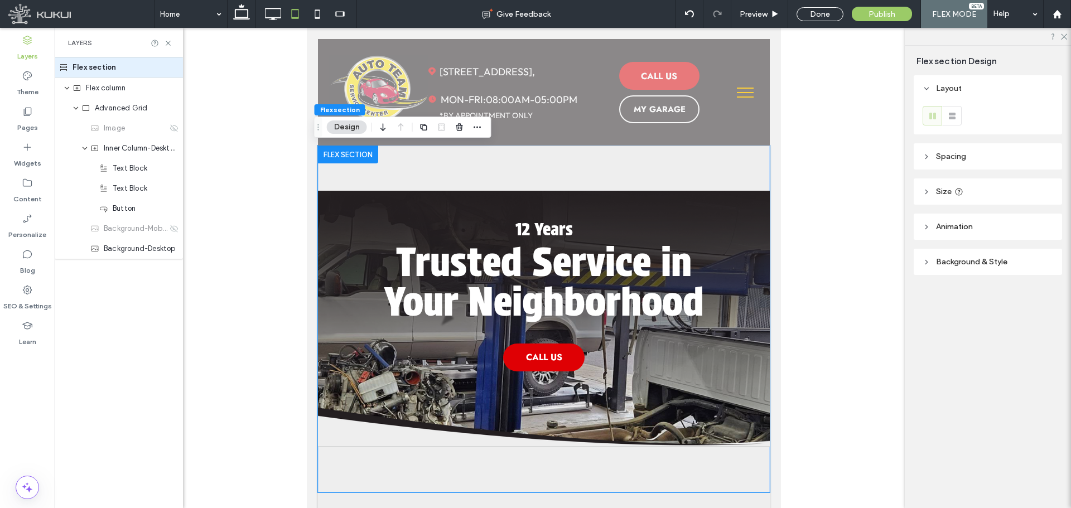
click at [981, 188] on header "Size" at bounding box center [988, 192] width 148 height 26
click at [1018, 225] on input "***" at bounding box center [1026, 219] width 22 height 20
type input "***"
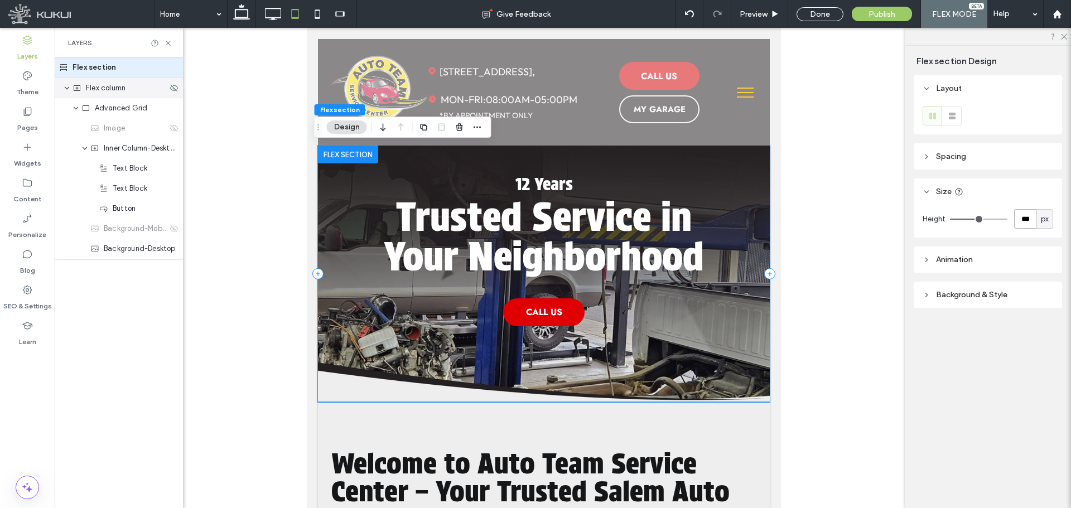
click at [90, 87] on span "Flex column" at bounding box center [106, 88] width 40 height 11
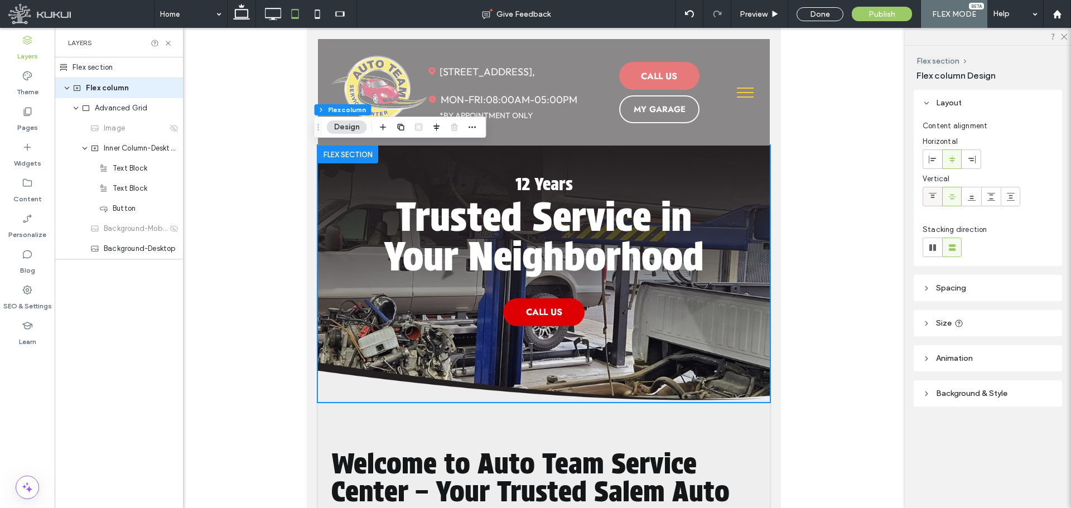
click at [939, 191] on div at bounding box center [933, 197] width 18 height 18
click at [840, 304] on div at bounding box center [480, 383] width 850 height 711
click at [742, 4] on div "Preview" at bounding box center [760, 14] width 57 height 28
click at [762, 15] on span "Preview" at bounding box center [754, 13] width 28 height 9
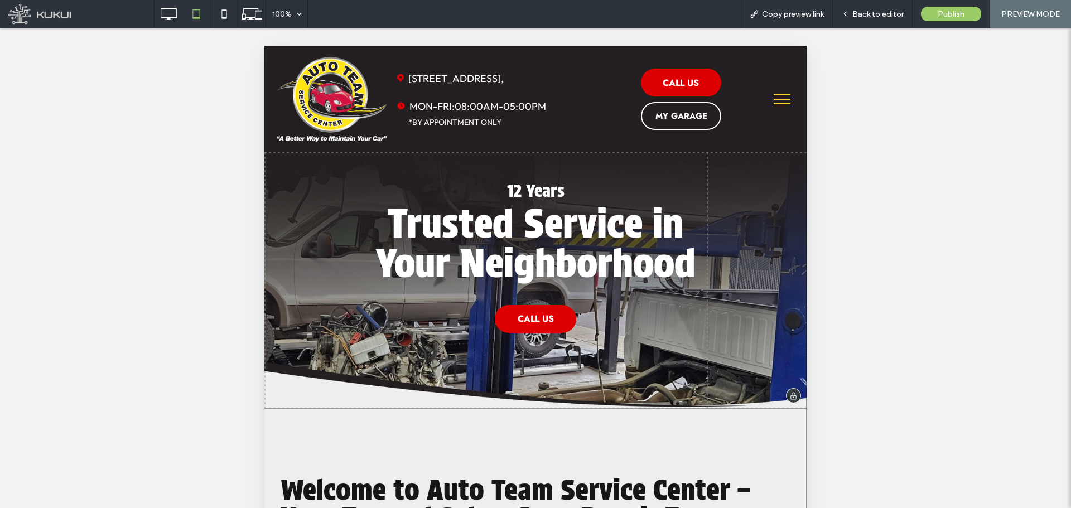
click at [447, 320] on div "Trusted Service in Your Neighborhood 12 Years CALL US" at bounding box center [536, 255] width 349 height 206
click at [871, 21] on div "Back to editor" at bounding box center [873, 14] width 80 height 28
click at [532, 351] on div "Trusted Service in Your Neighborhood 12 Years CALL US" at bounding box center [536, 255] width 349 height 206
click at [173, 13] on icon at bounding box center [168, 14] width 22 height 22
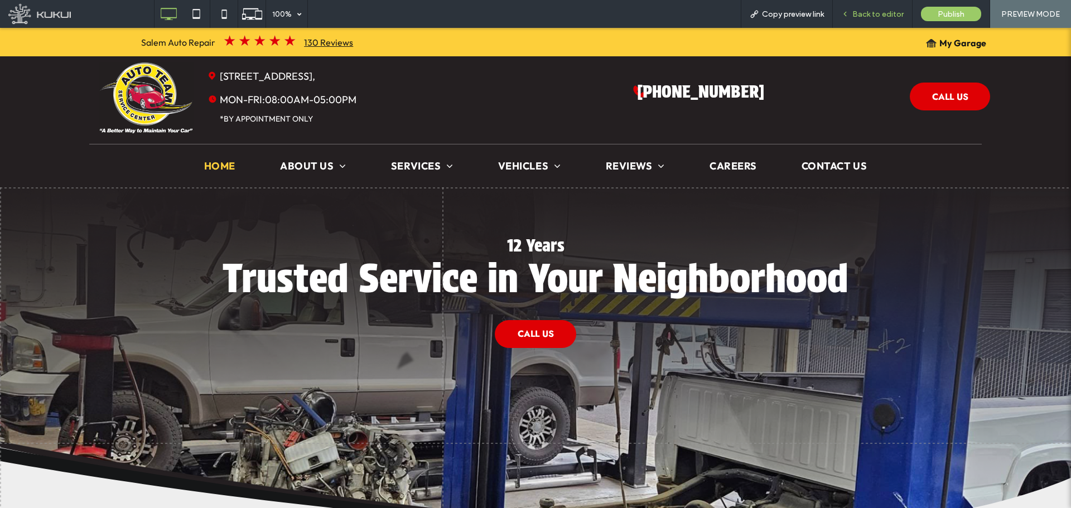
click at [864, 14] on span "Back to editor" at bounding box center [878, 13] width 51 height 9
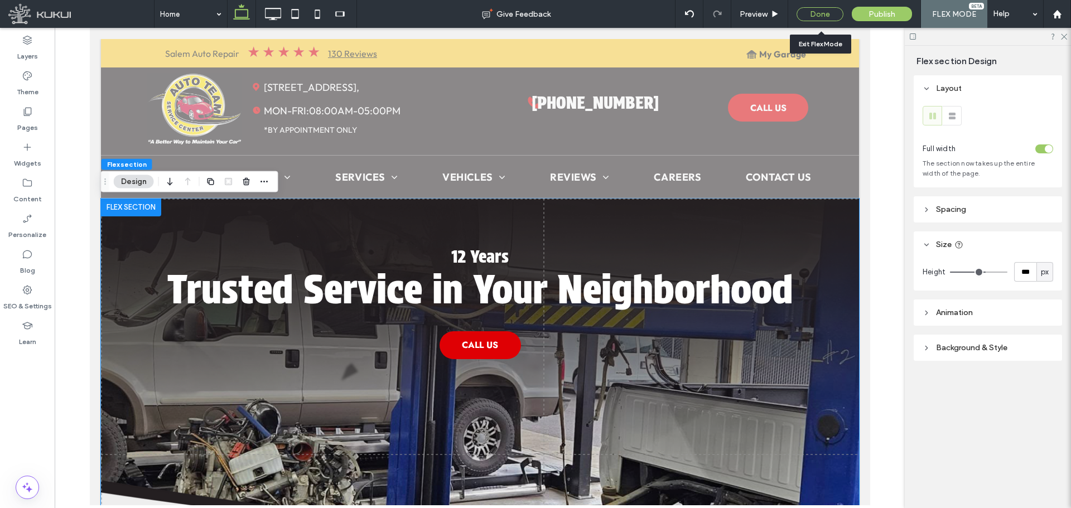
click at [820, 13] on div "Done" at bounding box center [820, 14] width 47 height 14
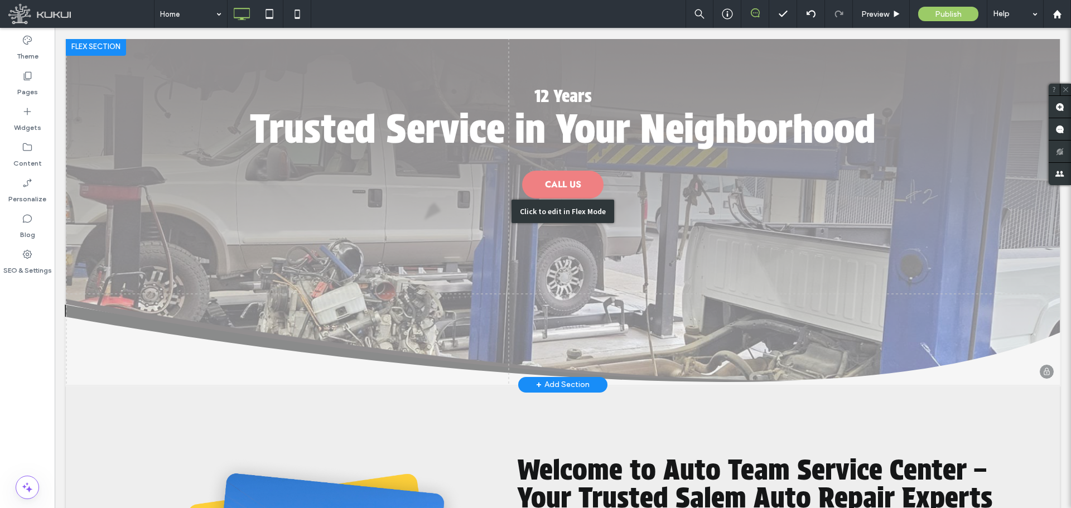
scroll to position [167, 0]
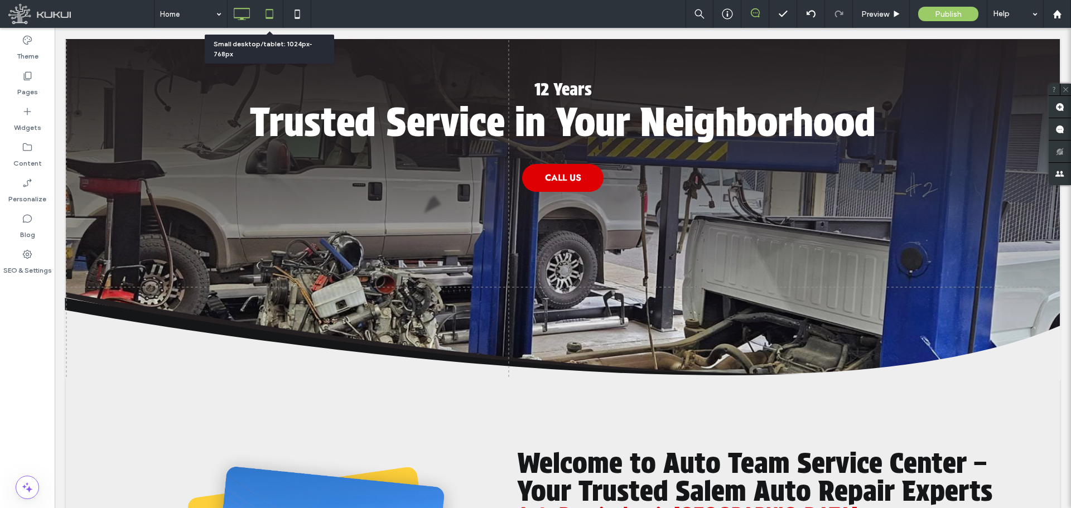
click at [272, 5] on icon at bounding box center [269, 14] width 22 height 22
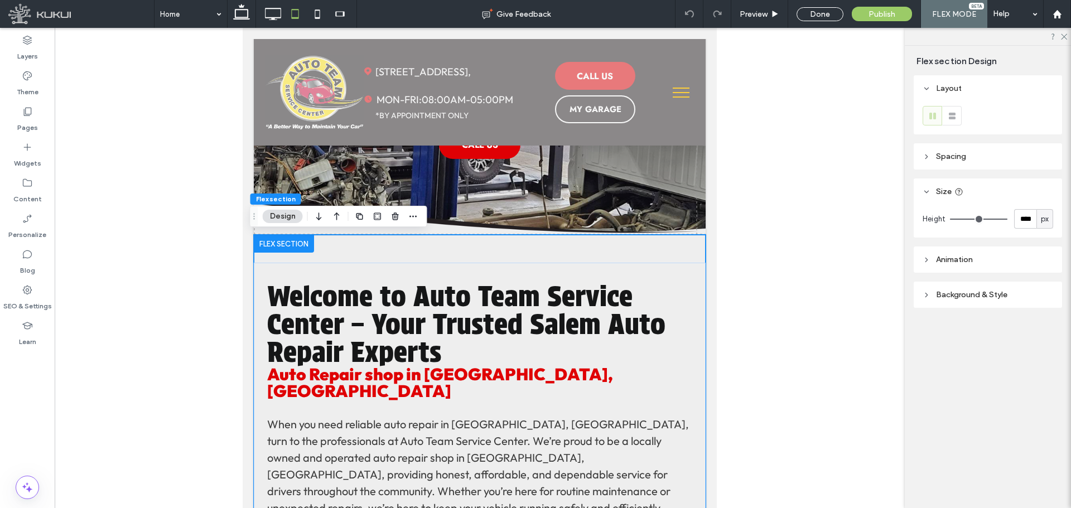
click at [664, 200] on img at bounding box center [480, 106] width 452 height 257
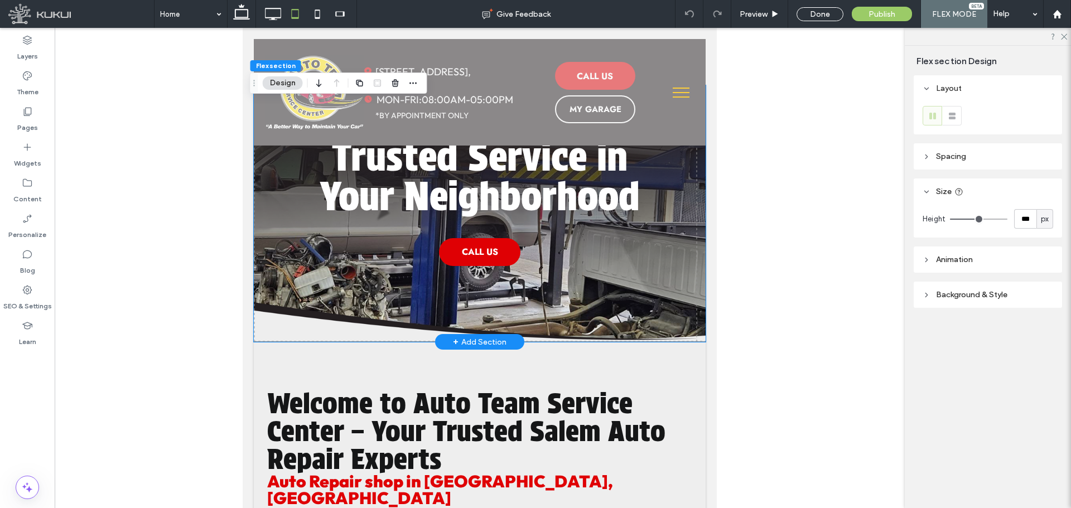
scroll to position [0, 0]
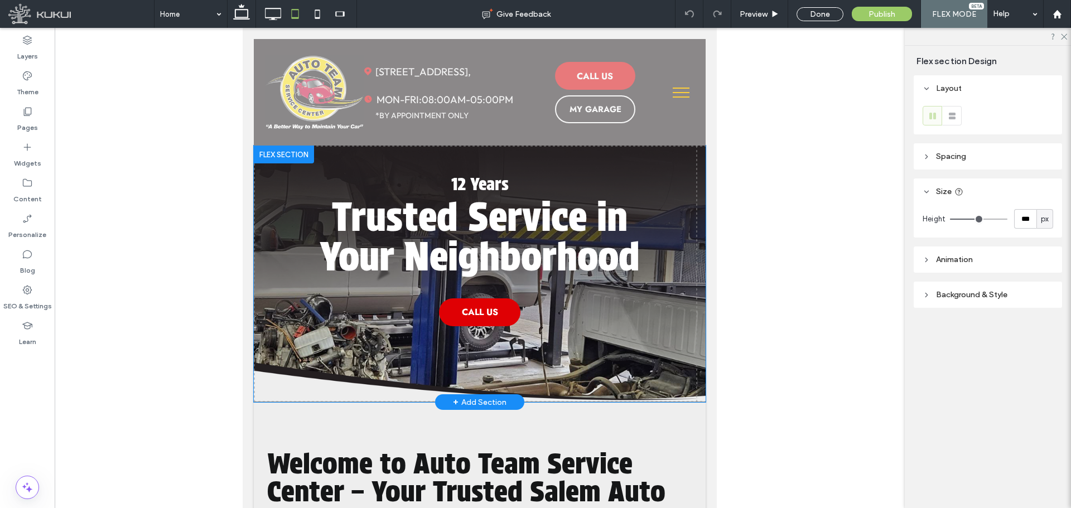
click at [275, 400] on div at bounding box center [476, 403] width 444 height 6
click at [282, 379] on img at bounding box center [480, 274] width 452 height 257
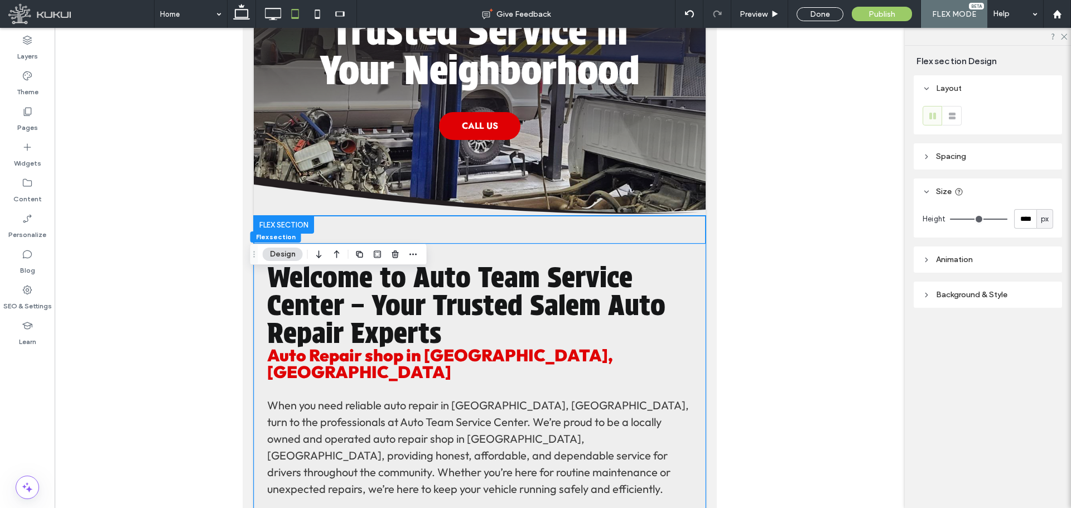
scroll to position [15, 0]
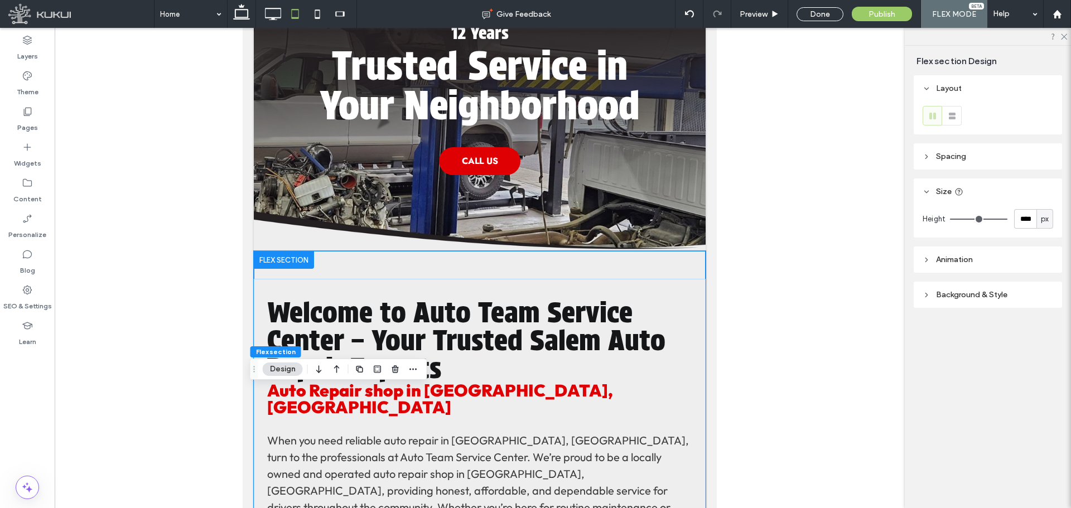
click at [961, 158] on span "Spacing" at bounding box center [951, 156] width 30 height 9
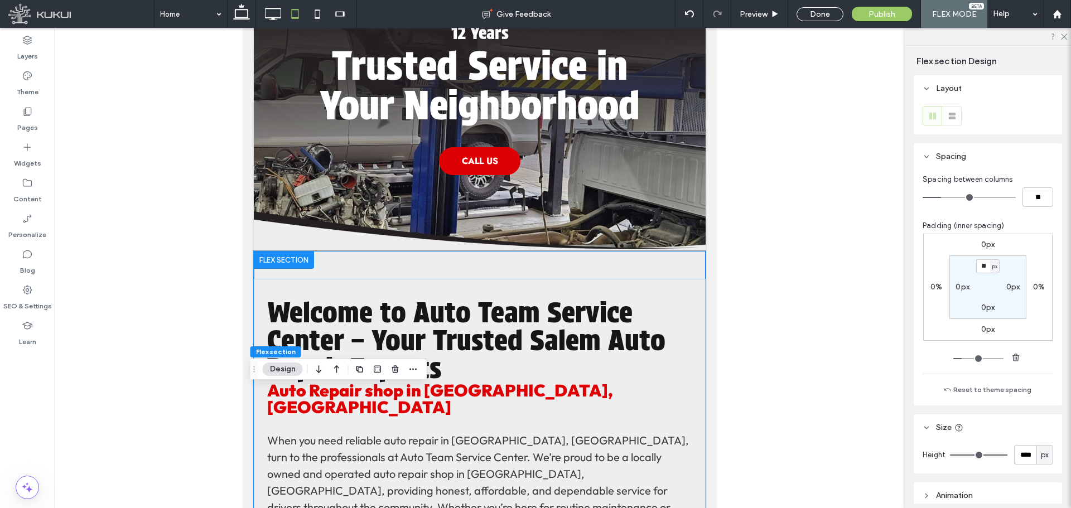
click at [982, 249] on label "0px" at bounding box center [989, 244] width 14 height 9
type input "*"
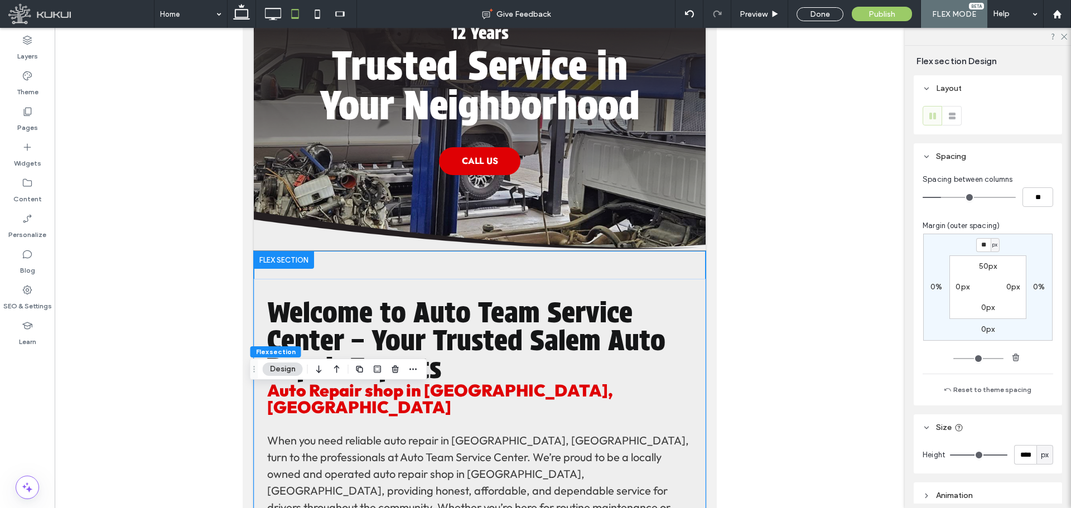
type input "*"
type input "**"
type input "*"
type input "**"
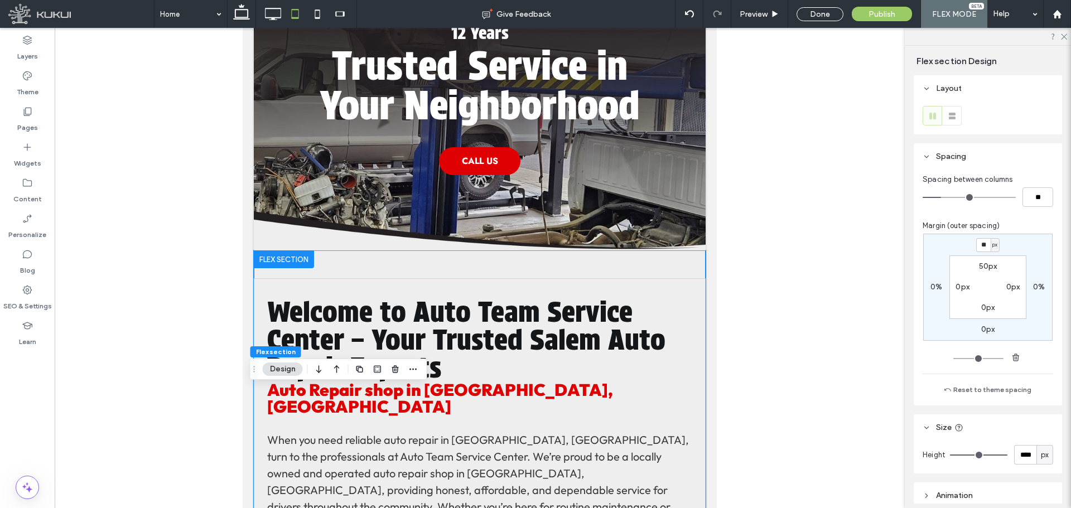
type input "*"
type input "**"
type input "*"
type input "**"
type input "*"
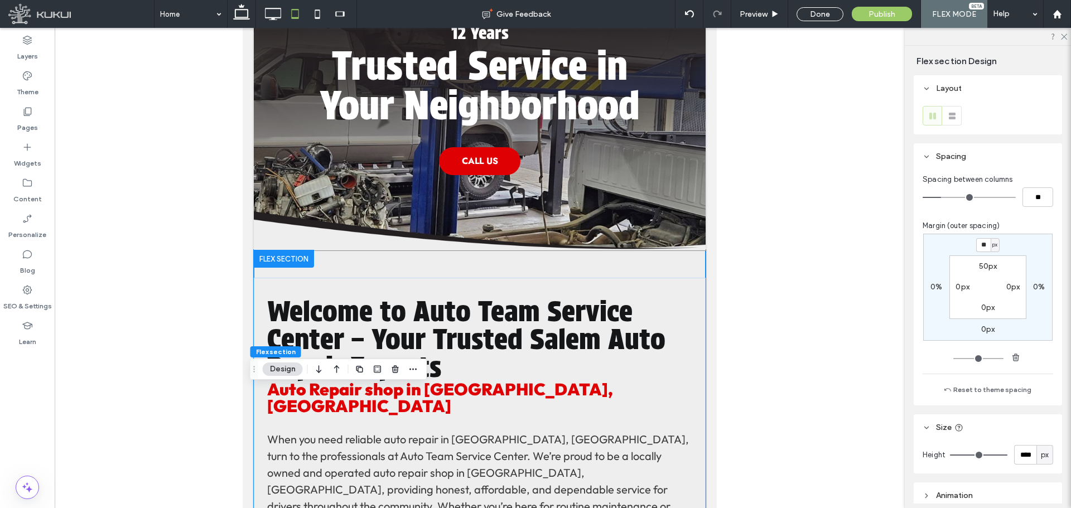
type input "**"
type input "*"
type input "**"
type input "*"
type input "**"
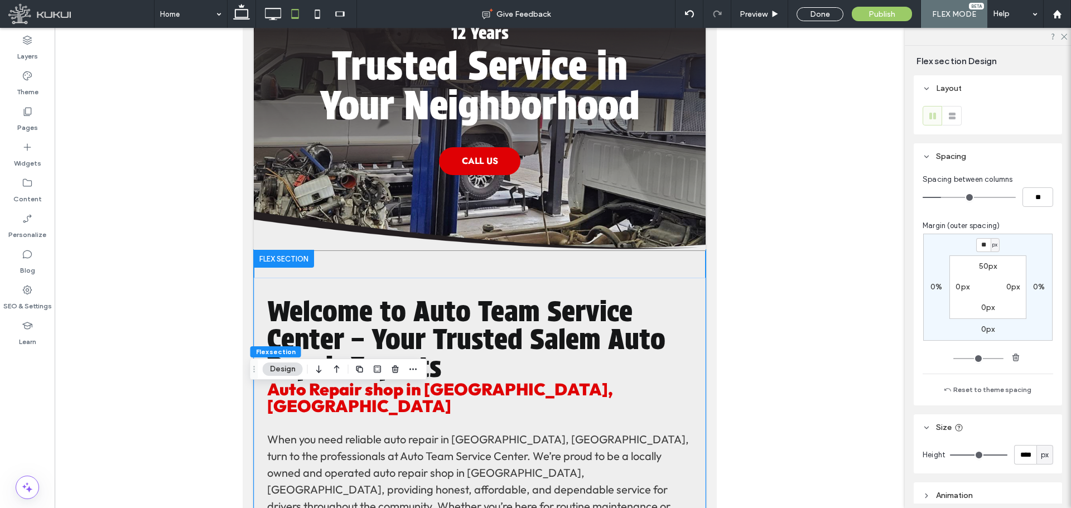
type input "*"
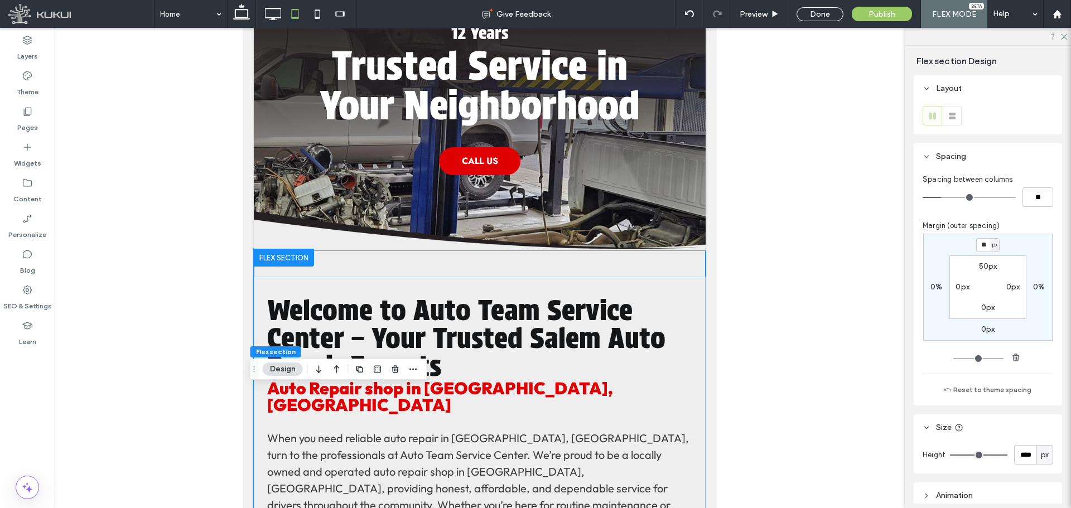
type input "**"
type input "*"
type input "**"
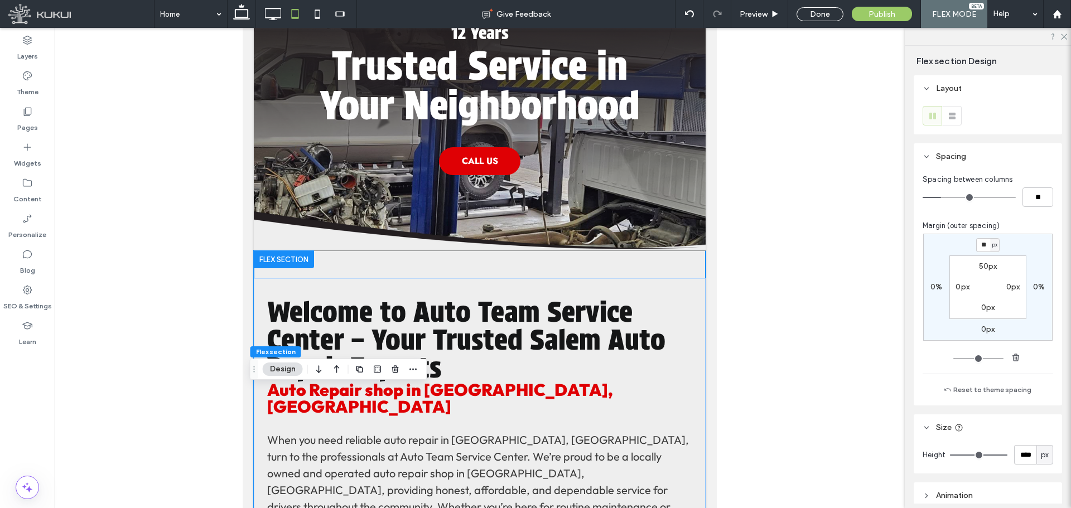
type input "*"
click at [302, 226] on img at bounding box center [480, 122] width 452 height 257
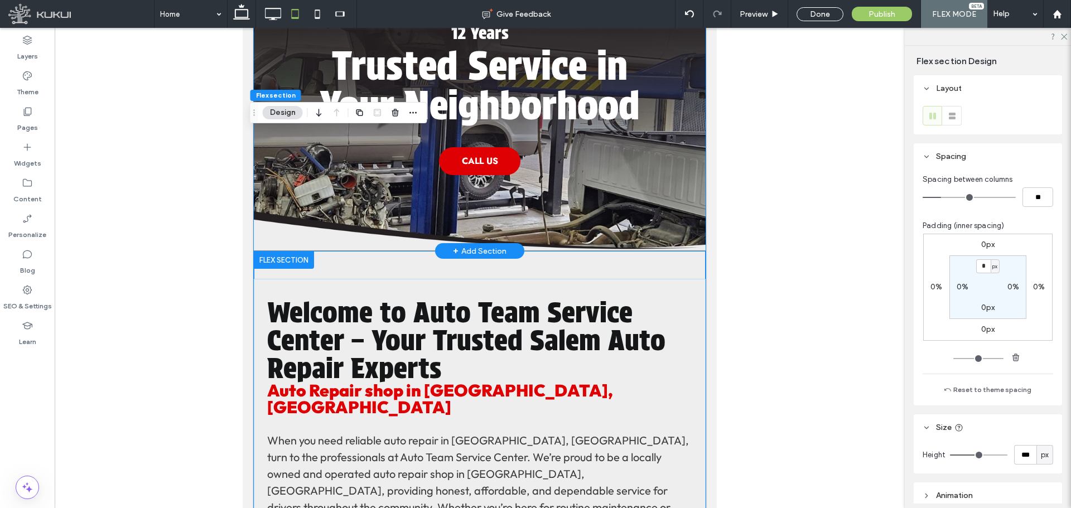
scroll to position [103, 0]
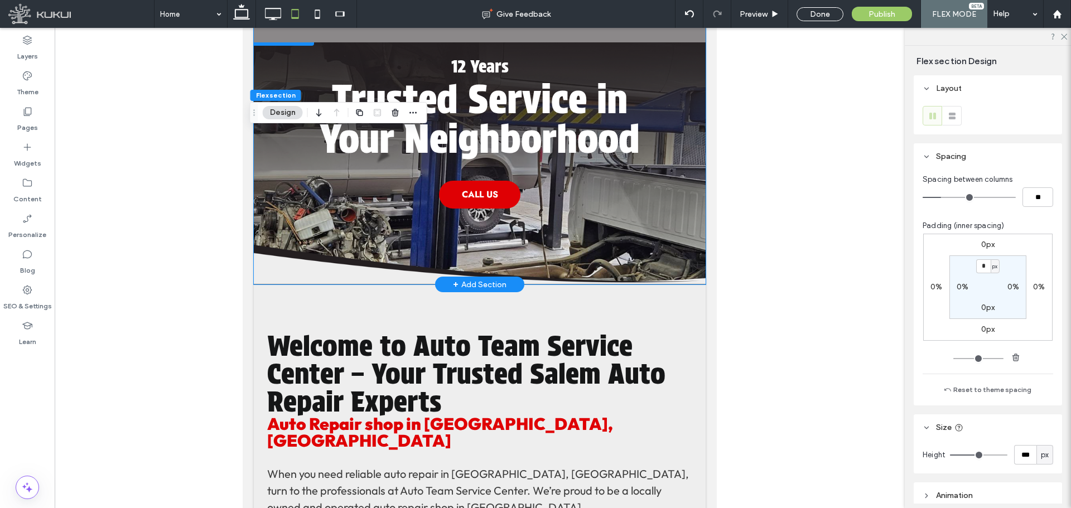
click at [296, 266] on img at bounding box center [480, 156] width 452 height 257
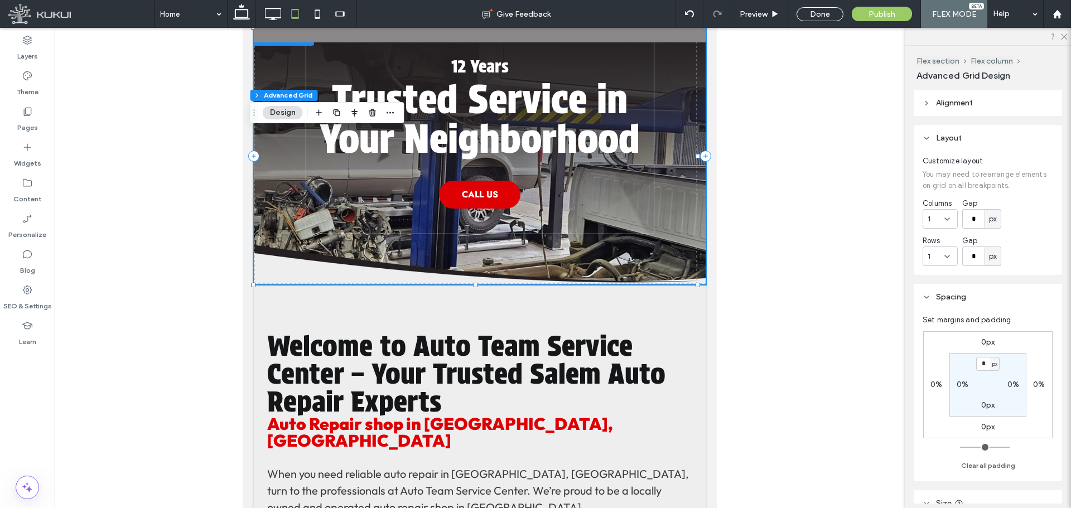
click at [988, 429] on label "0px" at bounding box center [989, 426] width 14 height 9
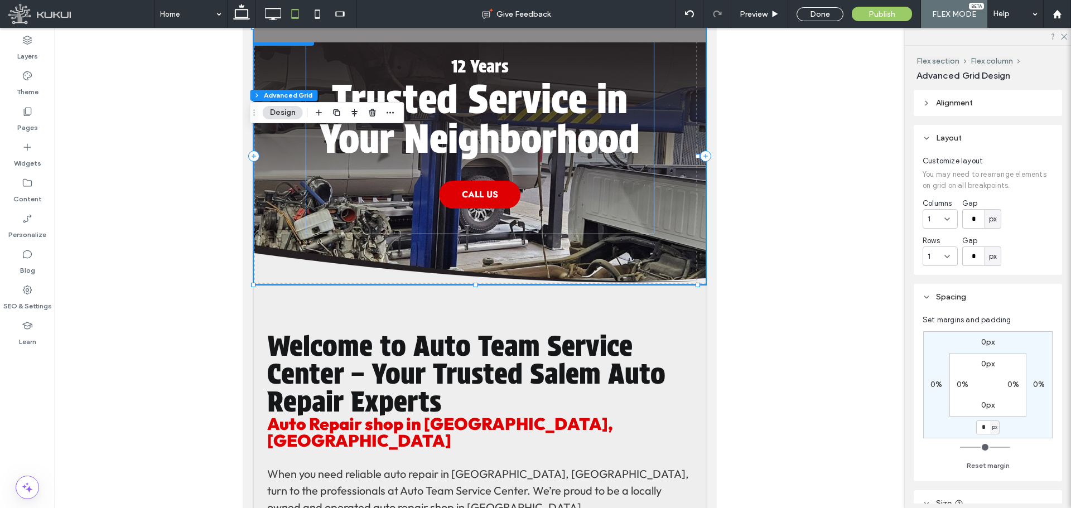
type input "**"
type input "*"
type input "**"
type input "*"
type input "**"
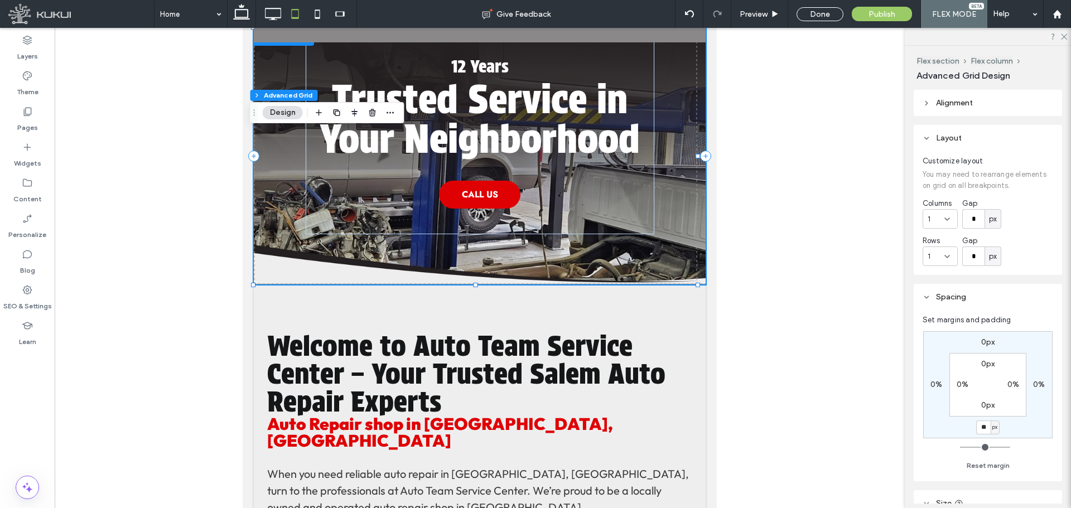
type input "*"
type input "**"
type input "*"
click at [763, 14] on span "Preview" at bounding box center [754, 13] width 28 height 9
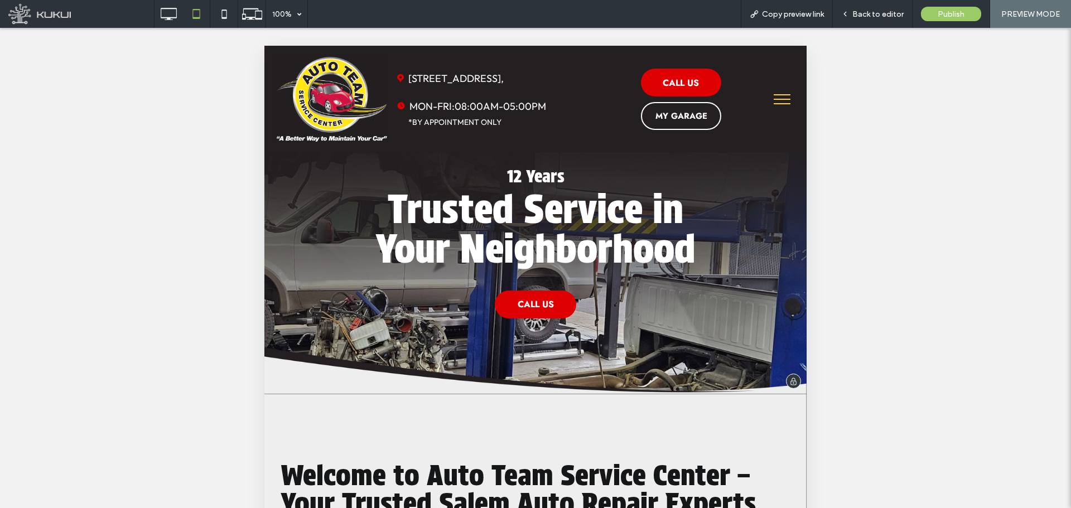
click at [305, 382] on img at bounding box center [536, 266] width 542 height 257
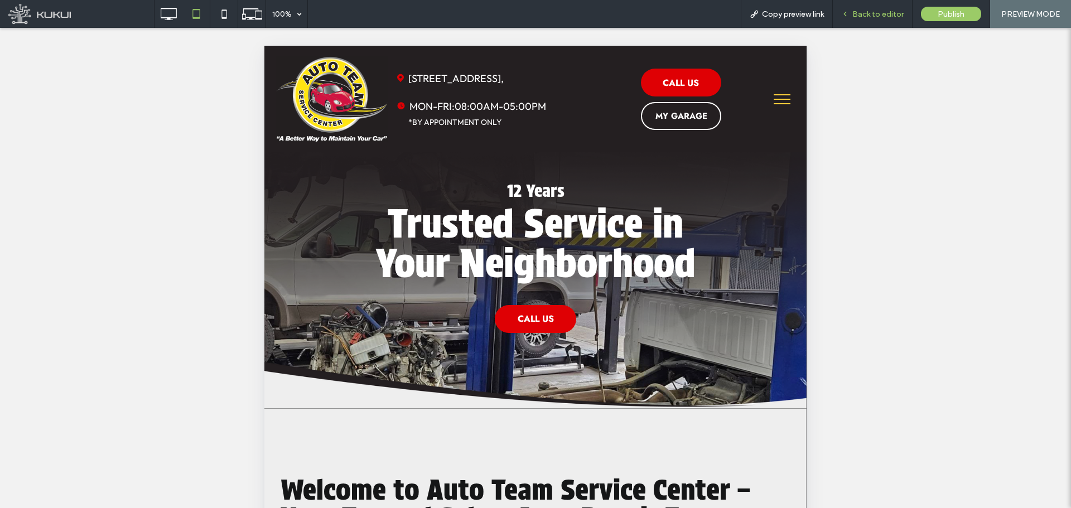
click at [874, 11] on span "Back to editor" at bounding box center [878, 13] width 51 height 9
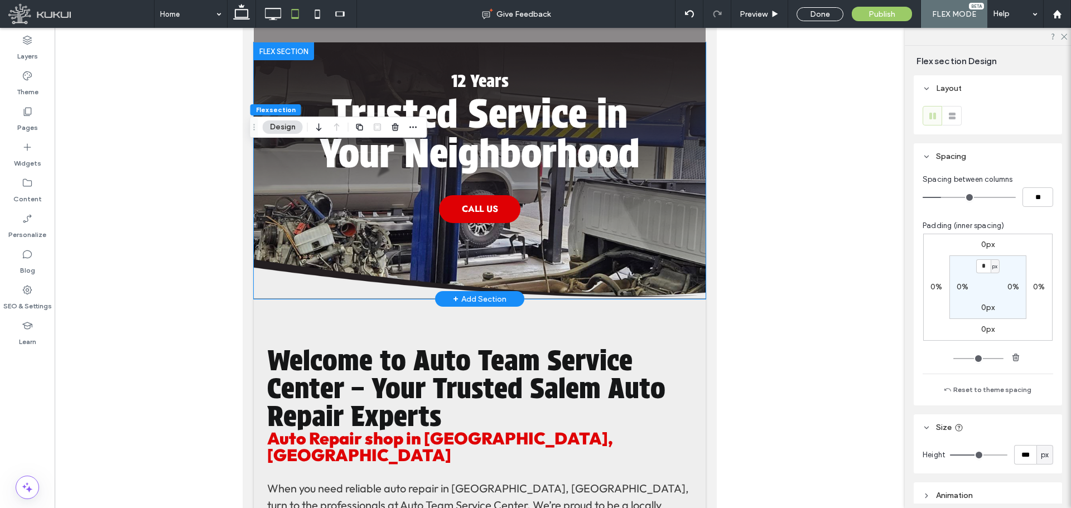
click at [286, 280] on img at bounding box center [480, 170] width 452 height 257
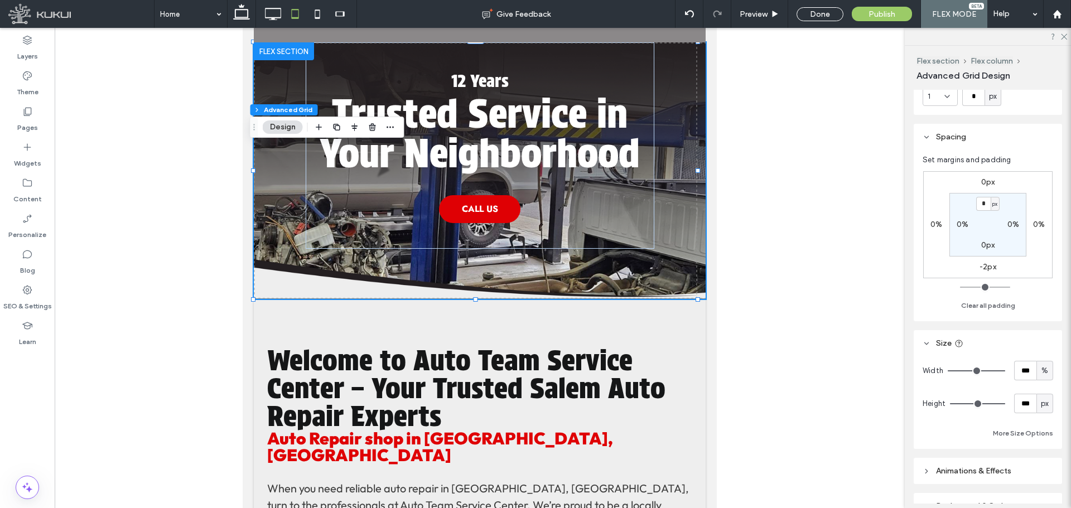
scroll to position [223, 0]
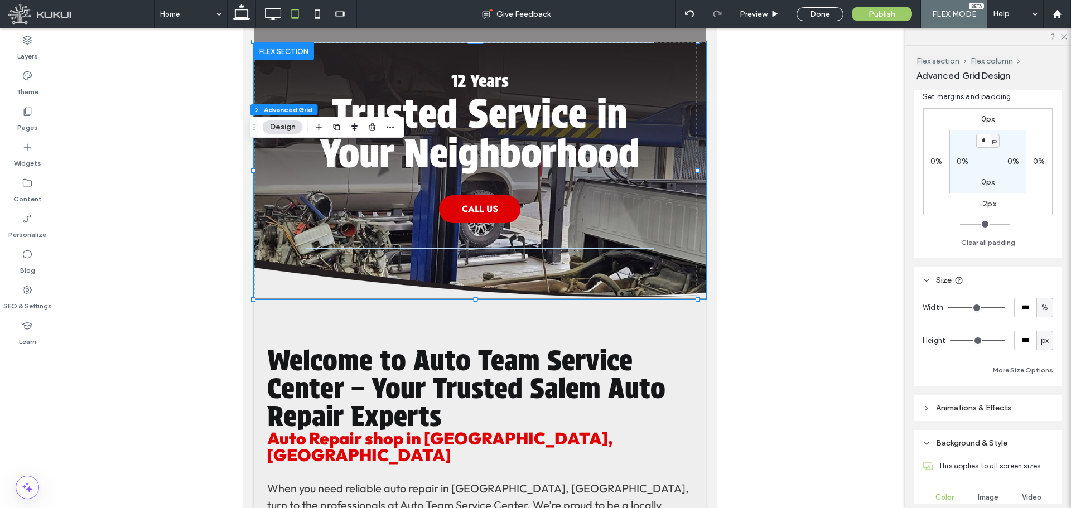
click at [986, 204] on label "-2px" at bounding box center [988, 203] width 17 height 9
type input "*"
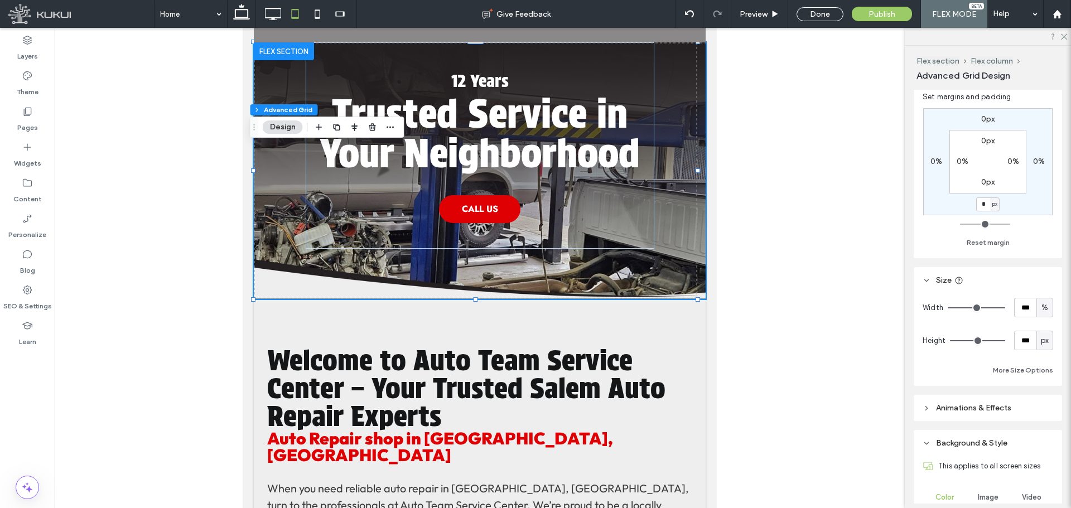
type input "*"
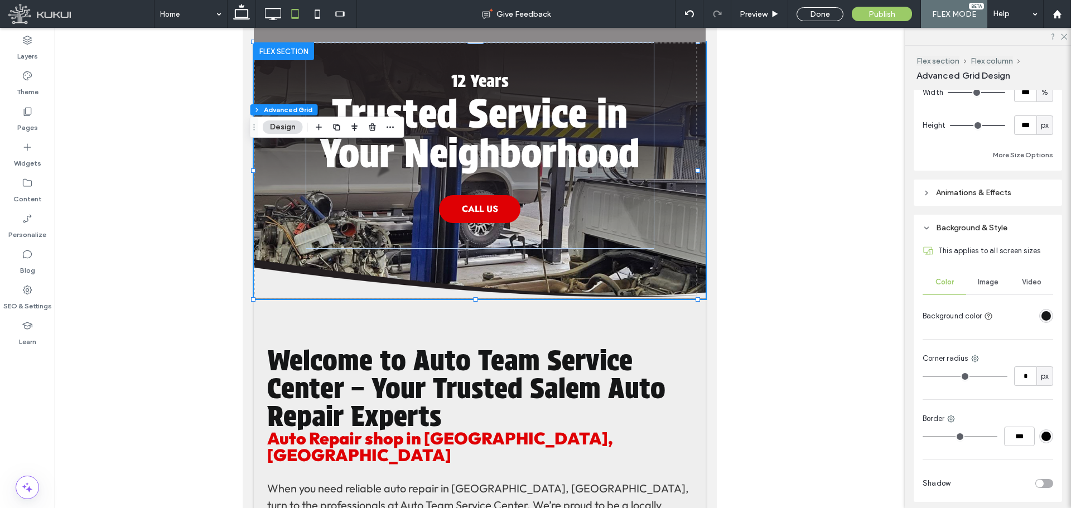
scroll to position [446, 0]
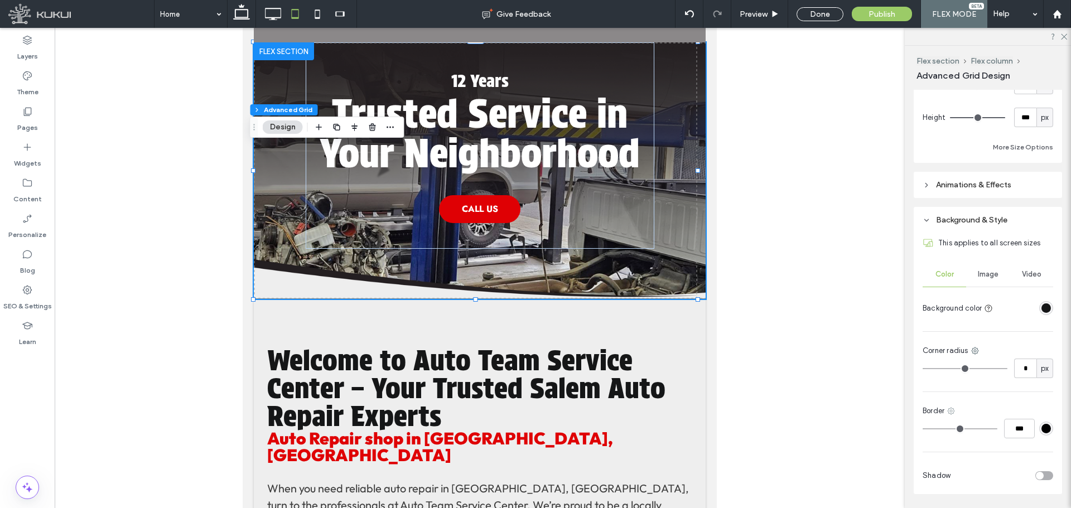
click at [953, 413] on icon at bounding box center [951, 411] width 9 height 9
click at [984, 345] on span "Bottom border" at bounding box center [996, 344] width 50 height 11
drag, startPoint x: 925, startPoint y: 432, endPoint x: 900, endPoint y: 440, distance: 26.5
click at [923, 430] on input "range" at bounding box center [960, 429] width 75 height 1
click at [274, 6] on icon at bounding box center [273, 14] width 22 height 22
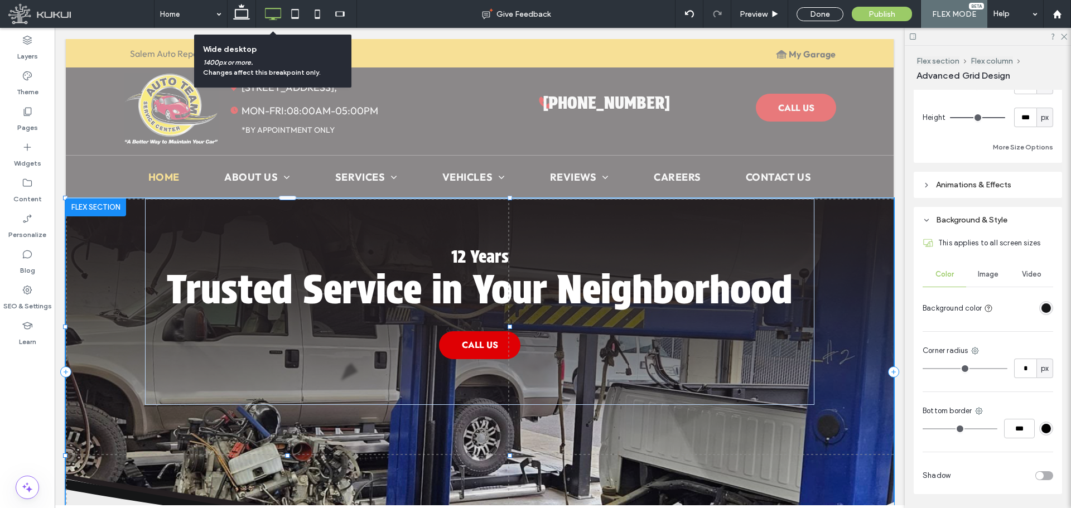
type input "***"
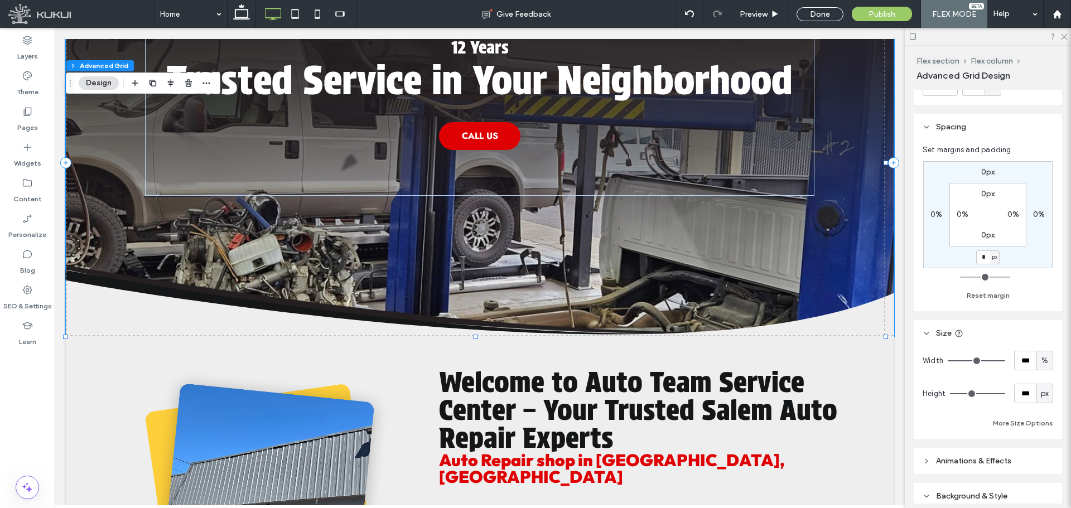
scroll to position [167, 0]
click at [30, 50] on label "Layers" at bounding box center [27, 54] width 21 height 16
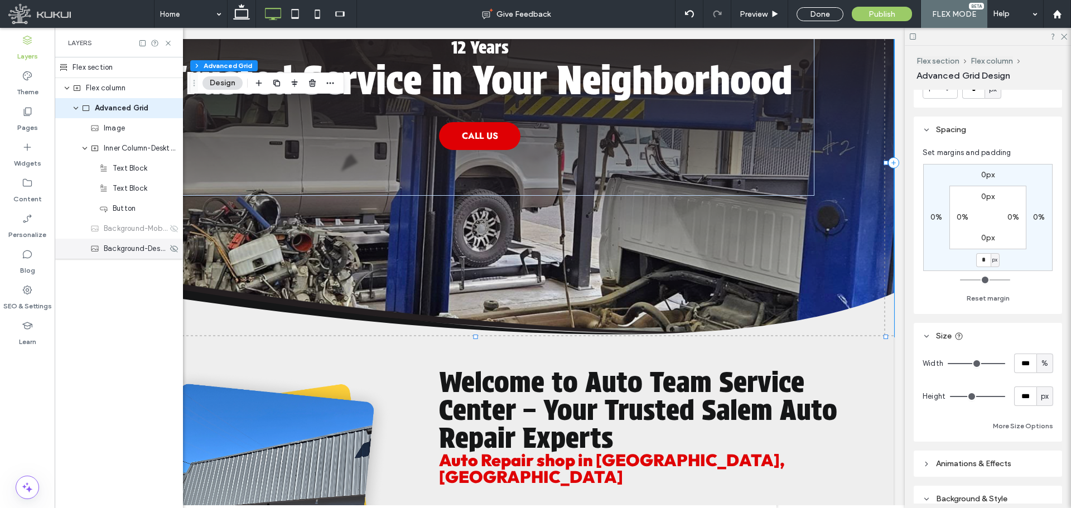
click at [129, 252] on span "Background-Desktop" at bounding box center [136, 248] width 64 height 11
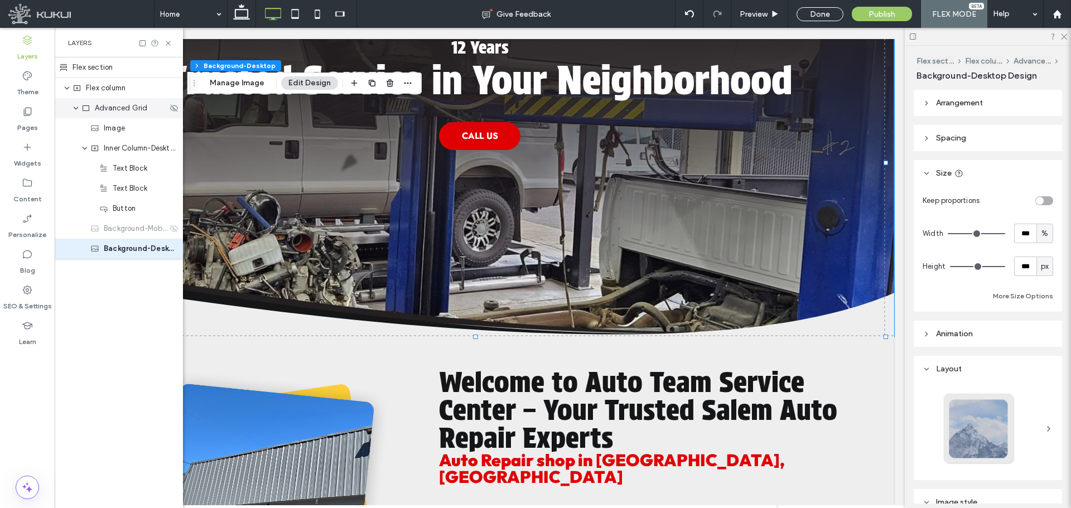
click at [126, 108] on span "Advanced Grid" at bounding box center [121, 108] width 53 height 11
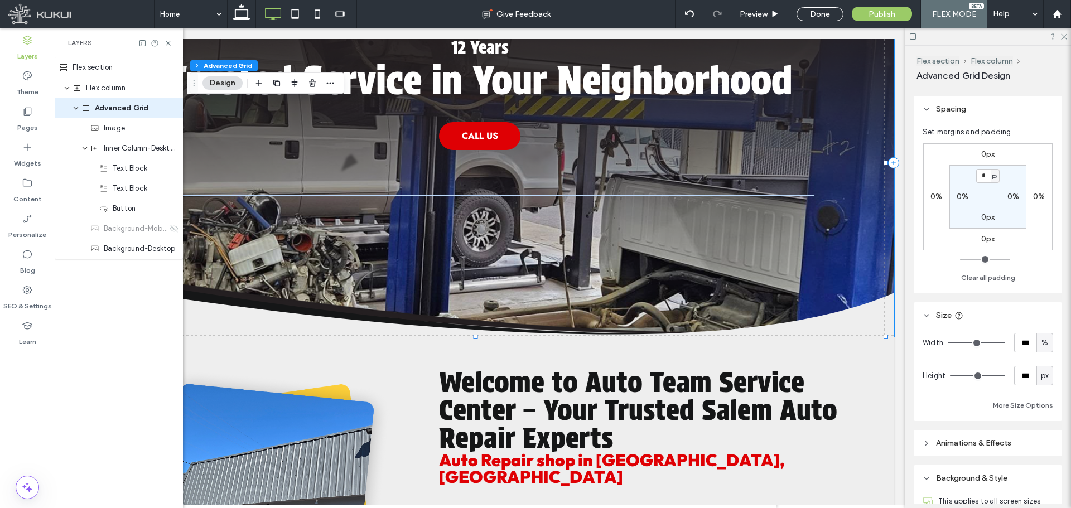
scroll to position [223, 0]
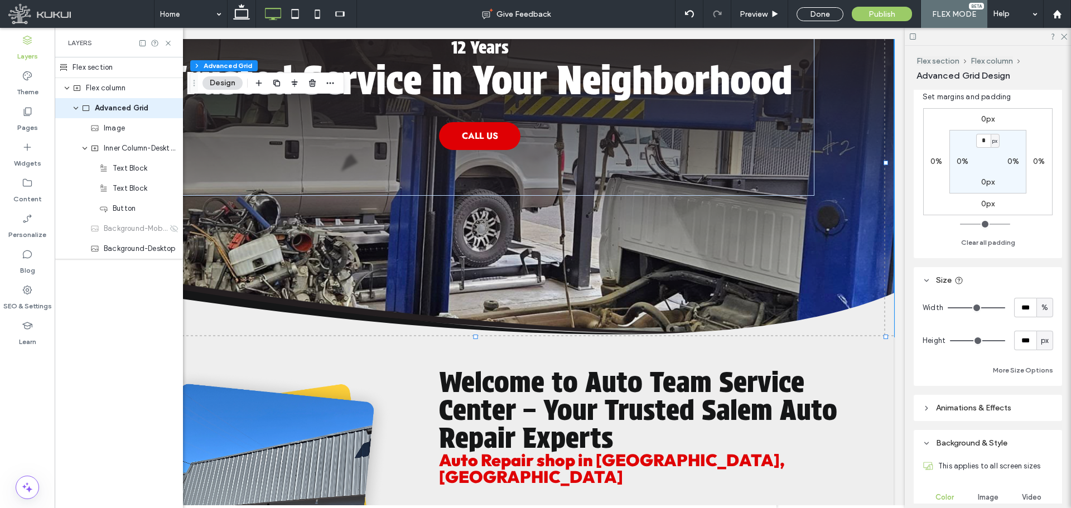
click at [108, 67] on div "Flex section" at bounding box center [119, 67] width 128 height 21
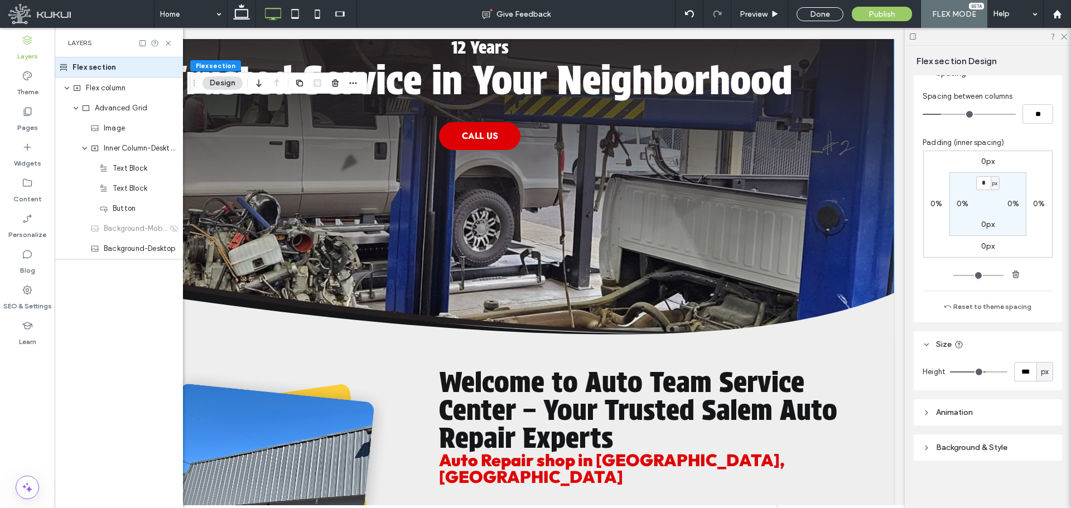
scroll to position [138, 0]
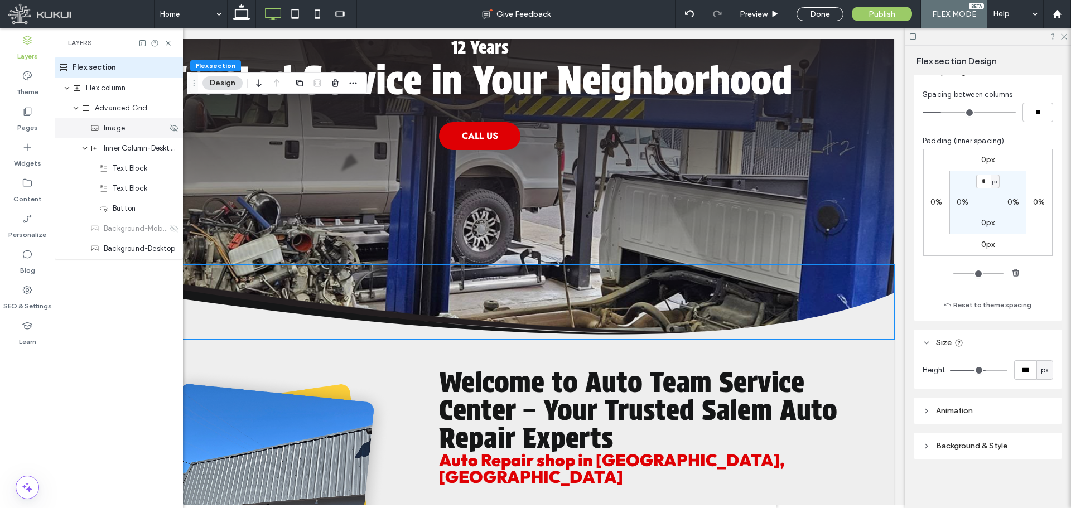
click at [118, 132] on span "Image" at bounding box center [114, 128] width 21 height 11
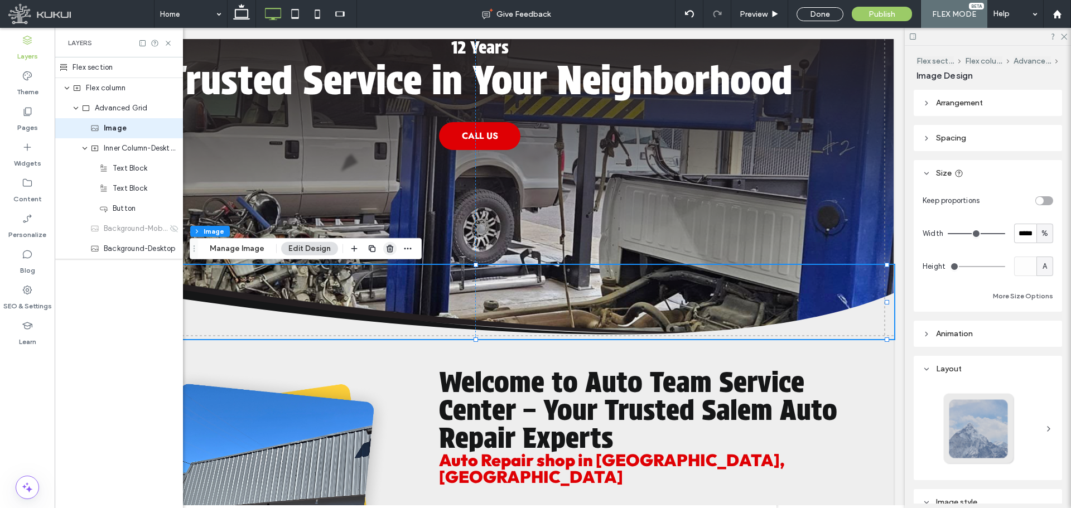
click at [387, 249] on use "button" at bounding box center [390, 248] width 7 height 7
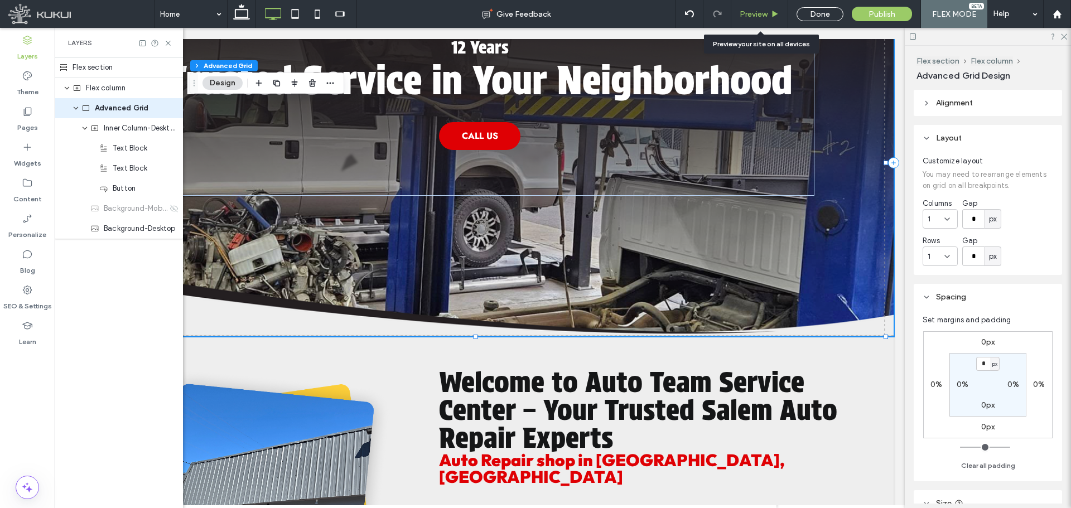
click at [758, 11] on span "Preview" at bounding box center [754, 13] width 28 height 9
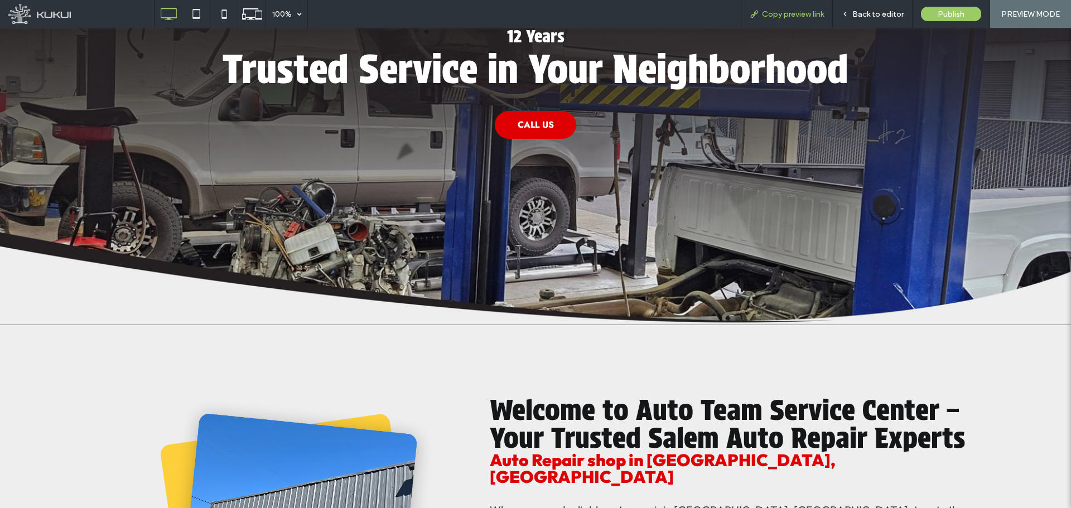
scroll to position [208, 0]
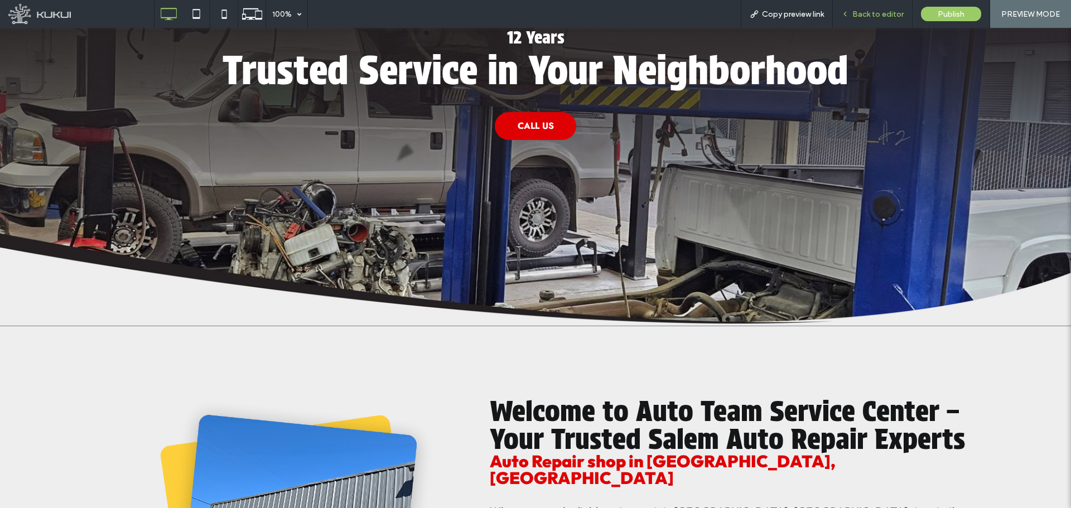
click at [869, 12] on span "Back to editor" at bounding box center [878, 13] width 51 height 9
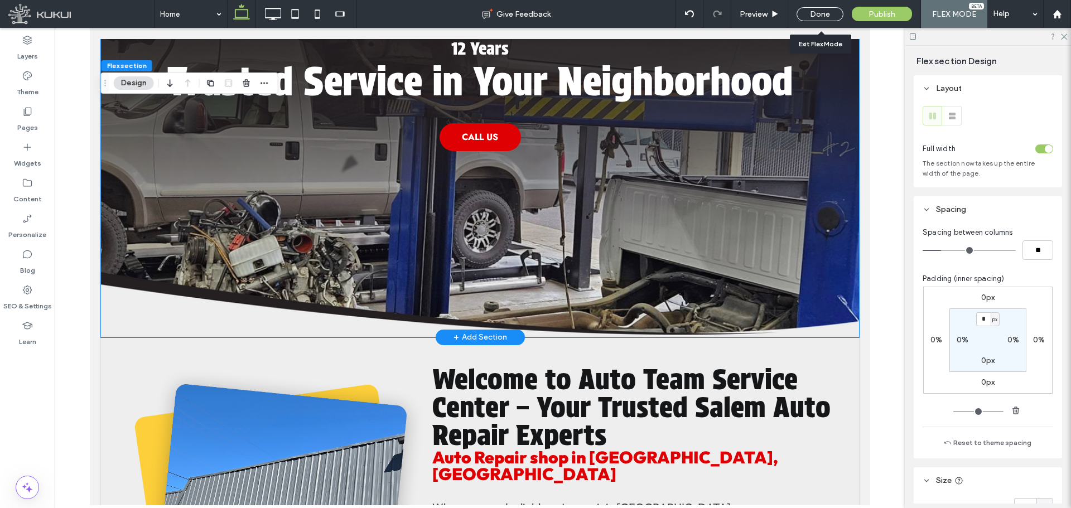
click at [214, 320] on img at bounding box center [479, 164] width 758 height 347
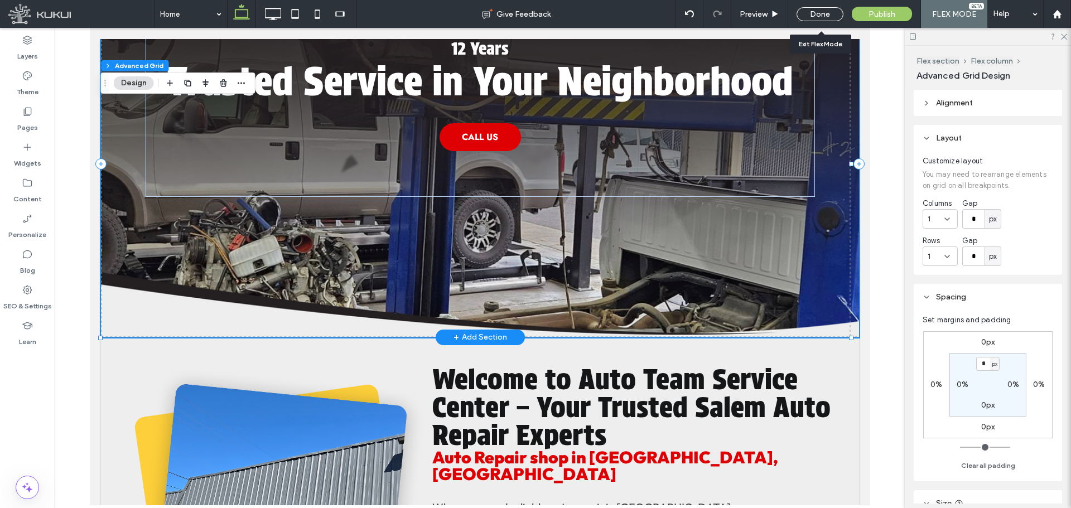
click at [214, 320] on img at bounding box center [479, 164] width 758 height 347
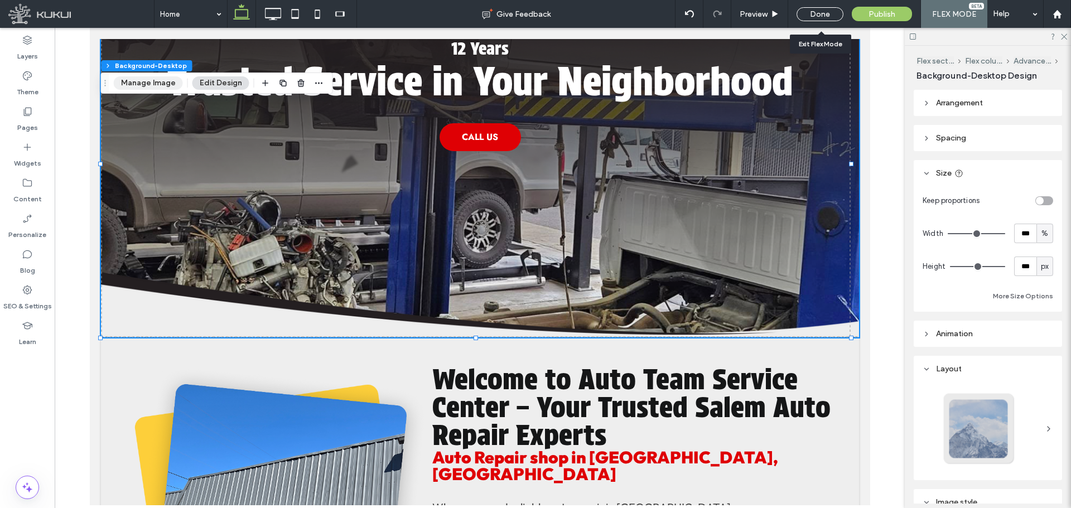
click at [142, 83] on button "Manage Image" at bounding box center [148, 82] width 69 height 13
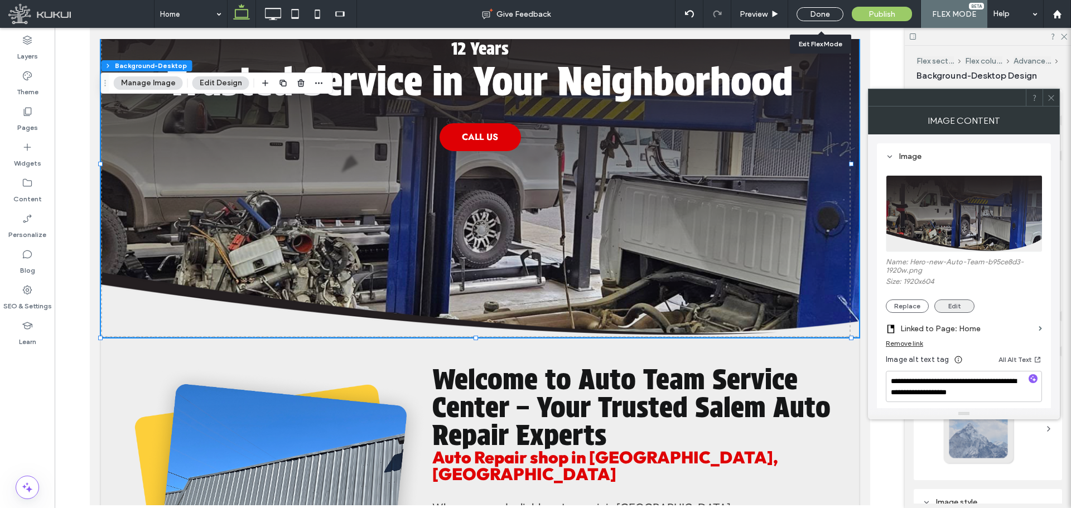
click at [947, 305] on button "Edit" at bounding box center [955, 306] width 40 height 13
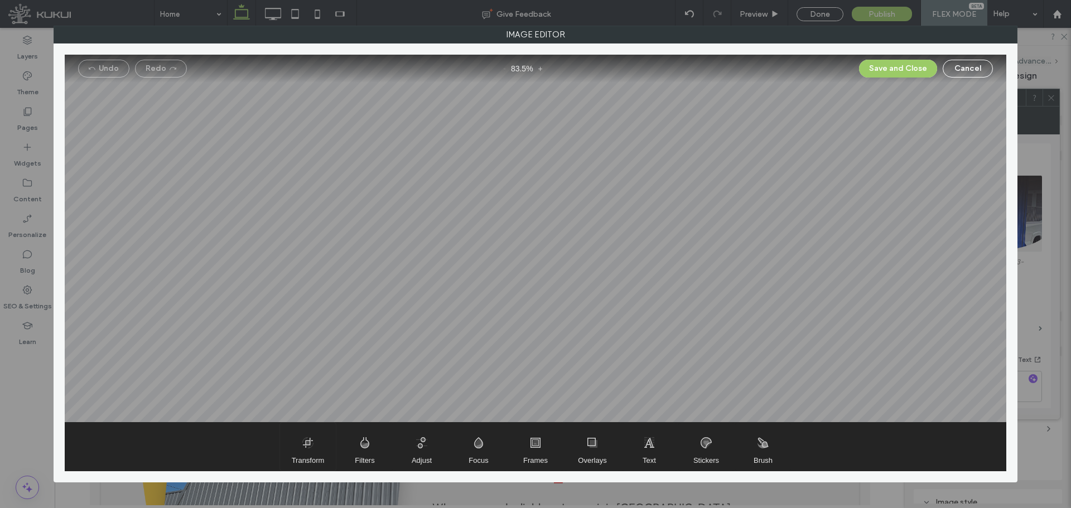
click at [320, 449] on span "Transform" at bounding box center [308, 447] width 56 height 48
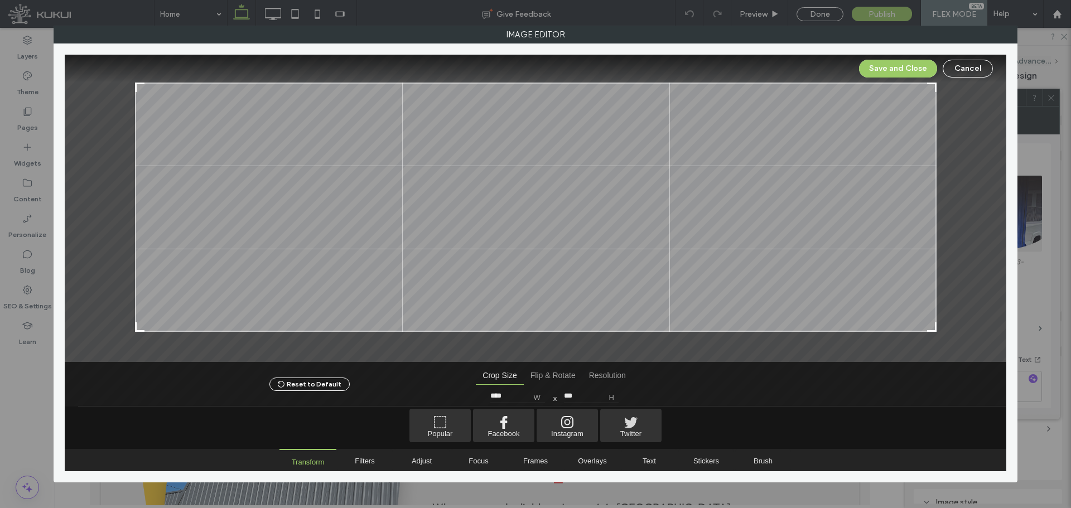
type input "***"
click at [138, 331] on div at bounding box center [139, 327] width 13 height 13
click at [896, 73] on button "Save and Close" at bounding box center [898, 69] width 78 height 18
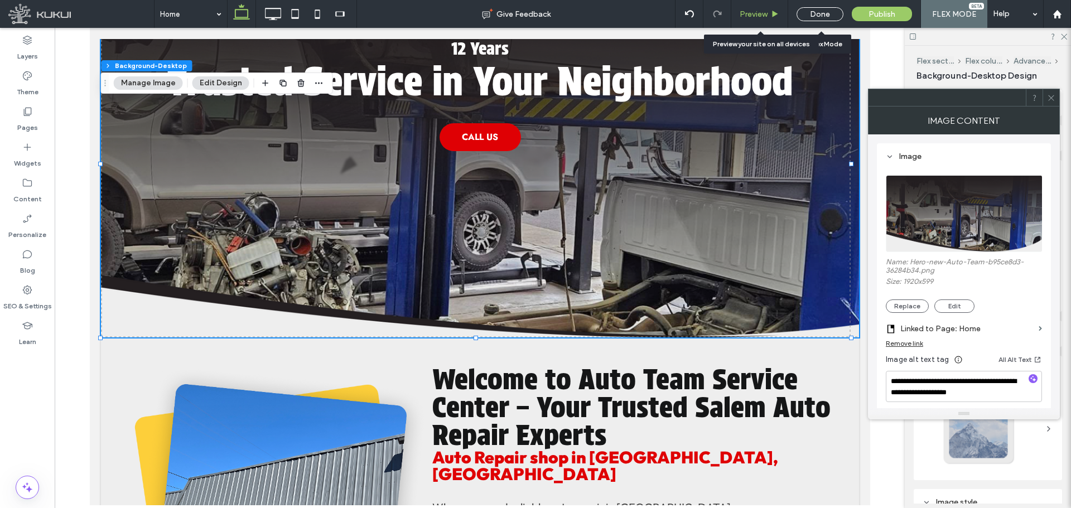
drag, startPoint x: 759, startPoint y: 12, endPoint x: 641, endPoint y: 268, distance: 281.9
click at [759, 12] on span "Preview" at bounding box center [754, 13] width 28 height 9
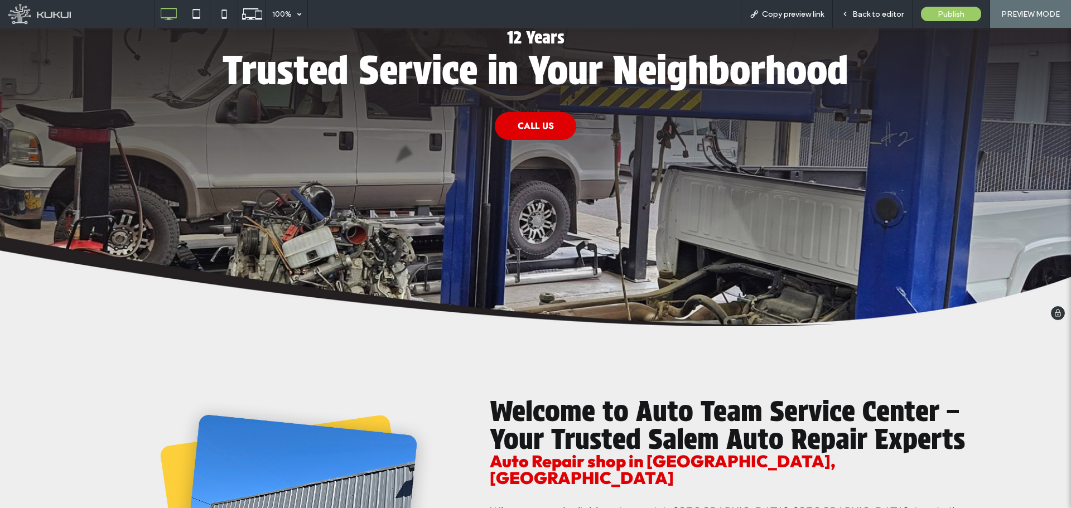
scroll to position [207, 0]
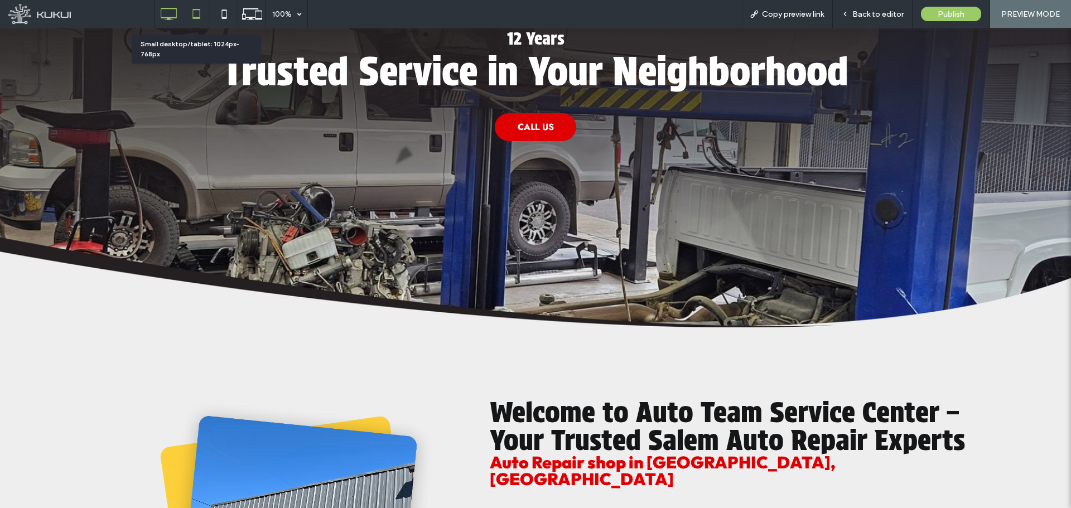
click at [193, 11] on use at bounding box center [196, 13] width 7 height 9
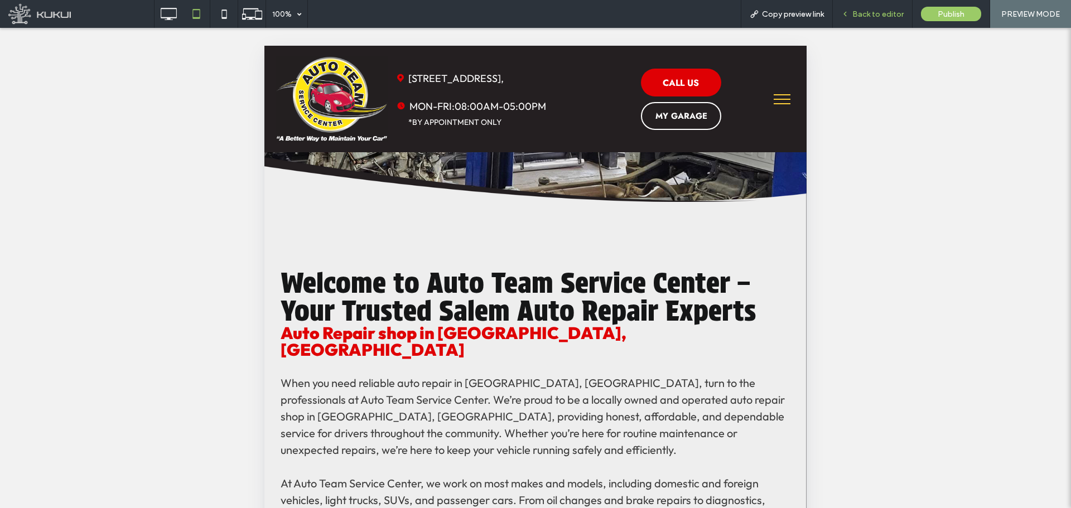
click at [867, 14] on span "Back to editor" at bounding box center [878, 13] width 51 height 9
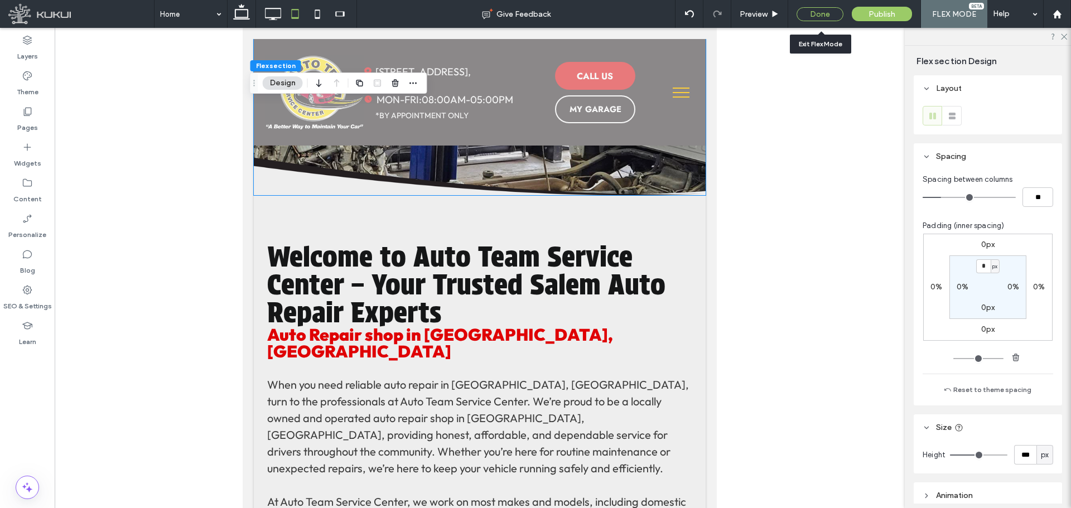
click at [821, 15] on div "Done" at bounding box center [820, 14] width 47 height 14
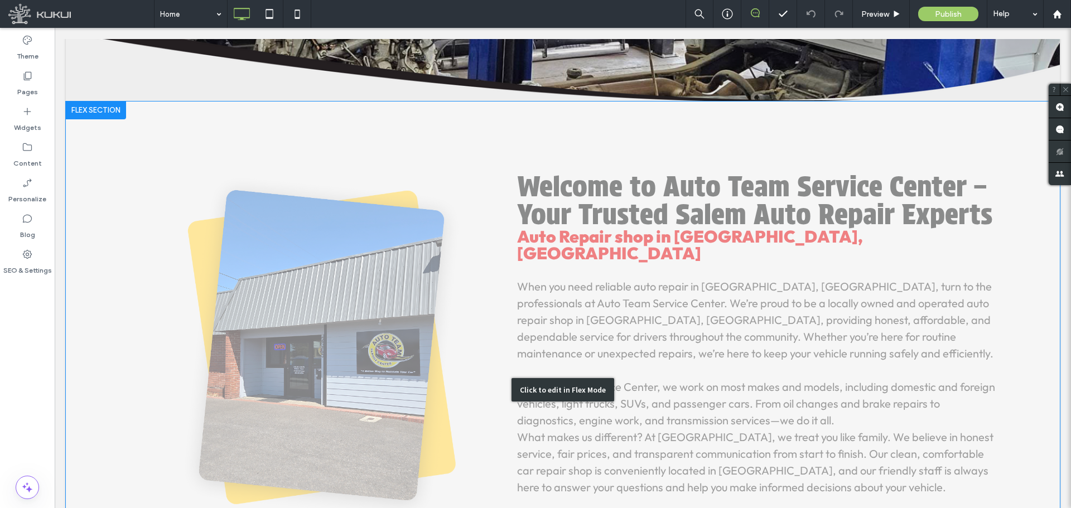
scroll to position [502, 0]
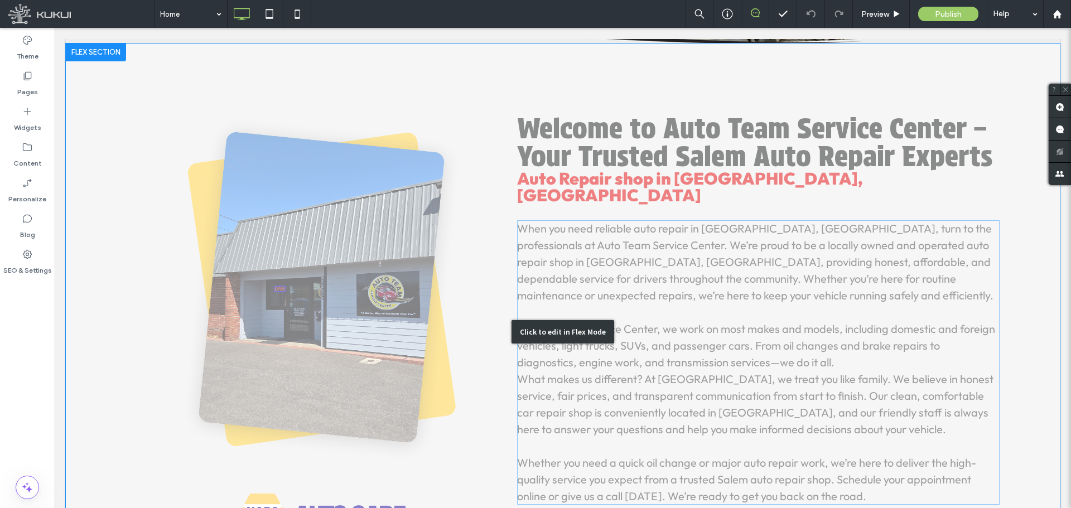
drag, startPoint x: 837, startPoint y: 353, endPoint x: 854, endPoint y: 355, distance: 17.4
click at [837, 353] on div "Click to edit in Flex Mode" at bounding box center [563, 333] width 994 height 578
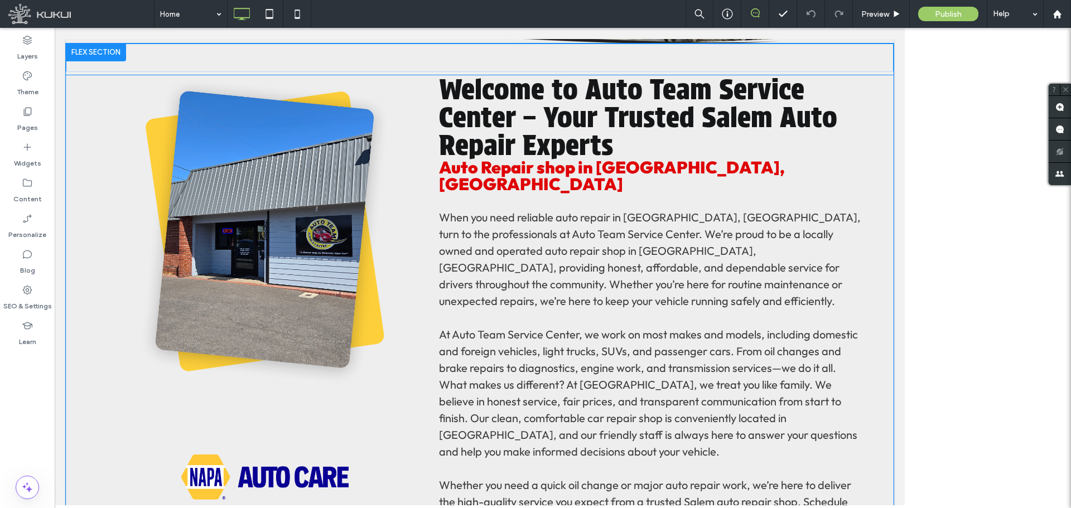
scroll to position [504, 0]
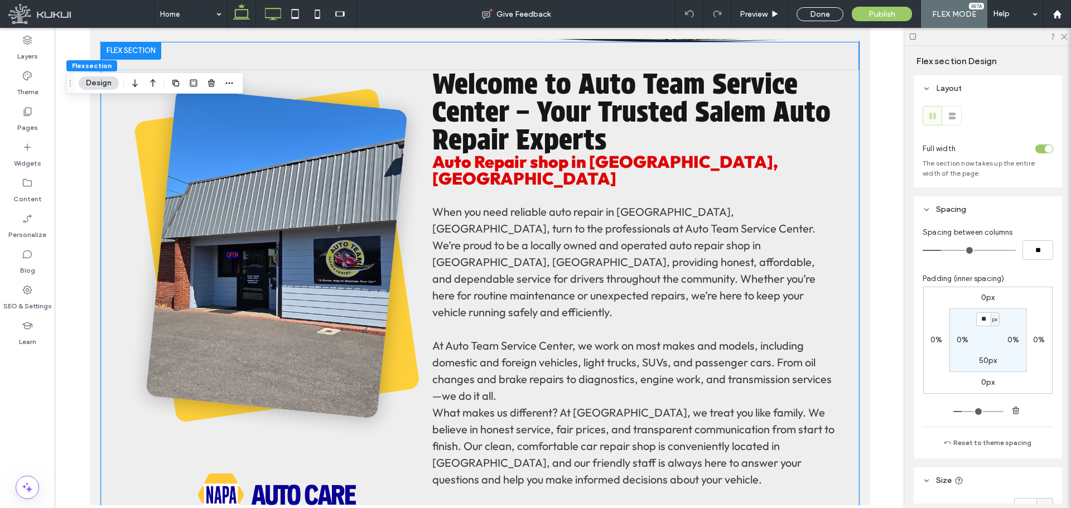
click at [273, 16] on icon at bounding box center [273, 14] width 22 height 22
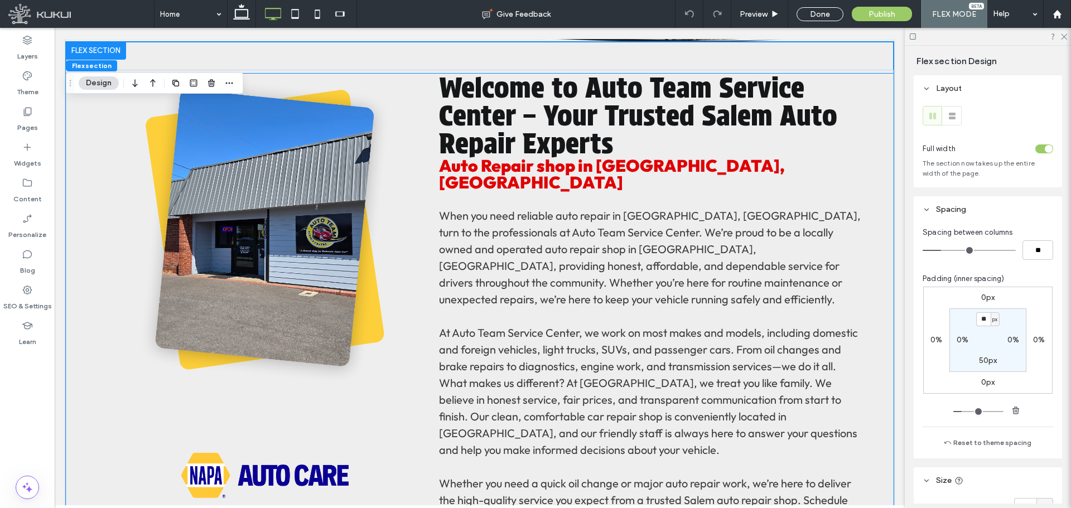
click at [796, 376] on span "What makes us different? At [GEOGRAPHIC_DATA], we treat you like family. We bel…" at bounding box center [648, 416] width 419 height 81
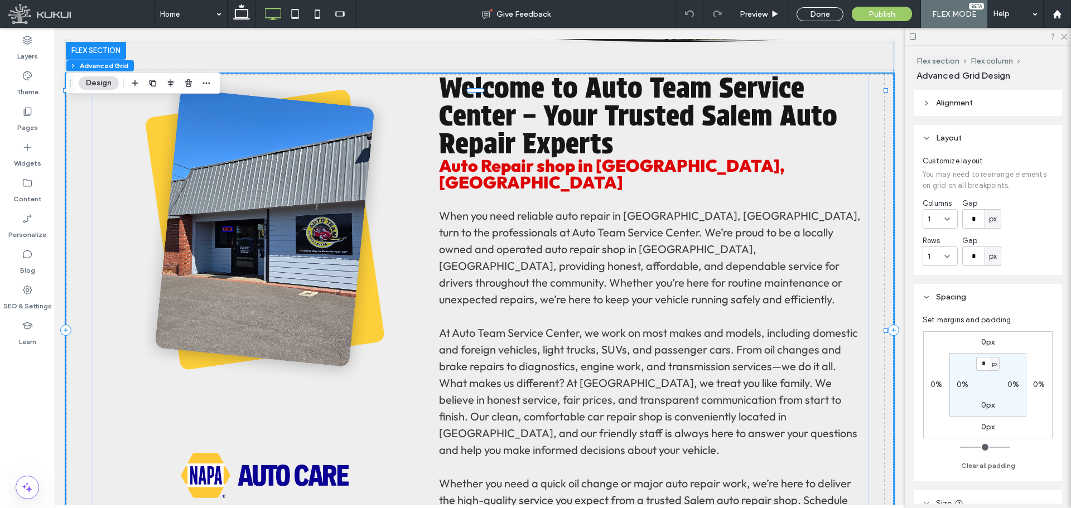
click at [794, 356] on span "At Auto Team Service Center, we work on most makes and models, including domest…" at bounding box center [648, 349] width 419 height 47
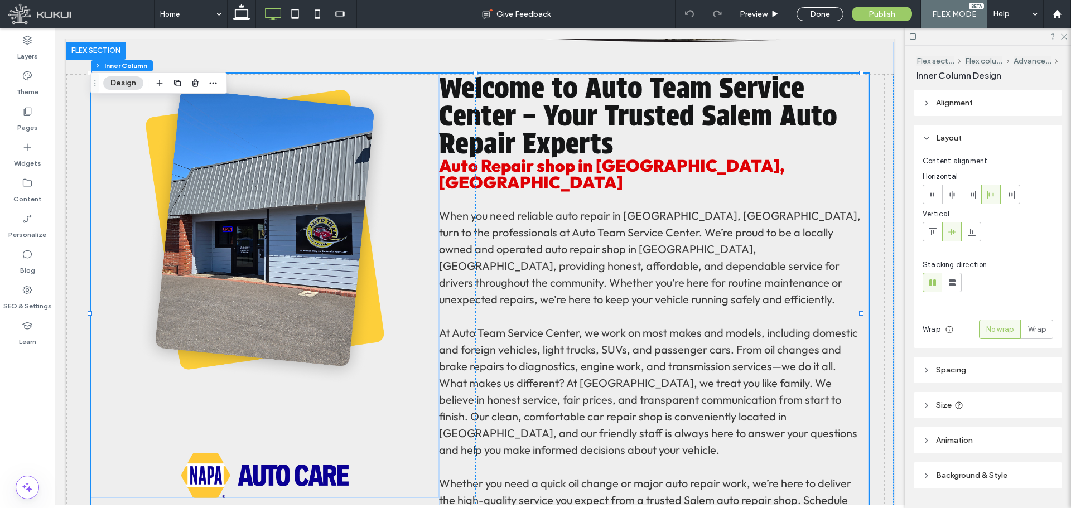
click at [796, 356] on span "At Auto Team Service Center, we work on most makes and models, including domest…" at bounding box center [648, 349] width 419 height 47
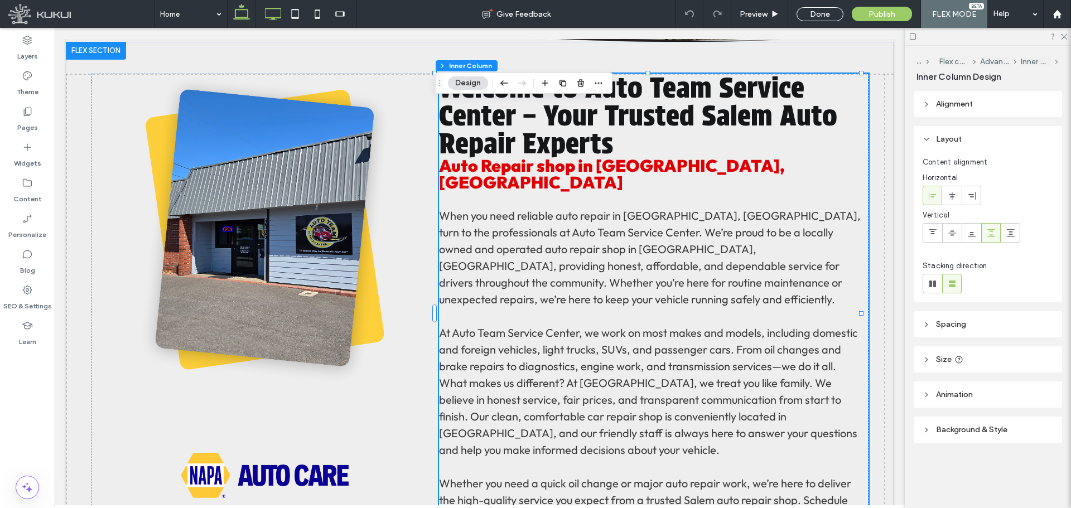
click at [243, 17] on icon at bounding box center [241, 14] width 22 height 22
type input "**"
type input "****"
type input "*"
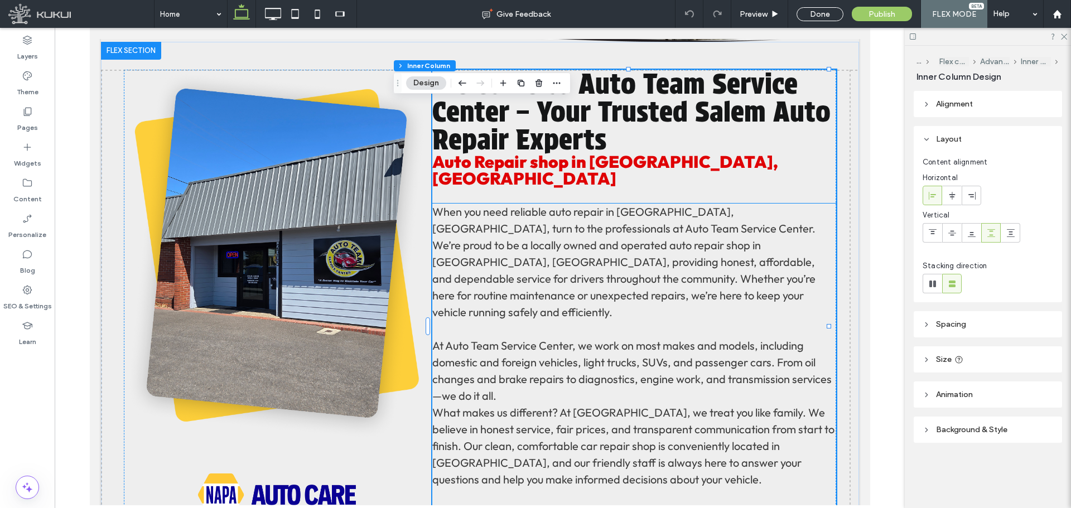
click at [512, 374] on p "At Auto Team Service Center, we work on most makes and models, including domest…" at bounding box center [634, 371] width 405 height 67
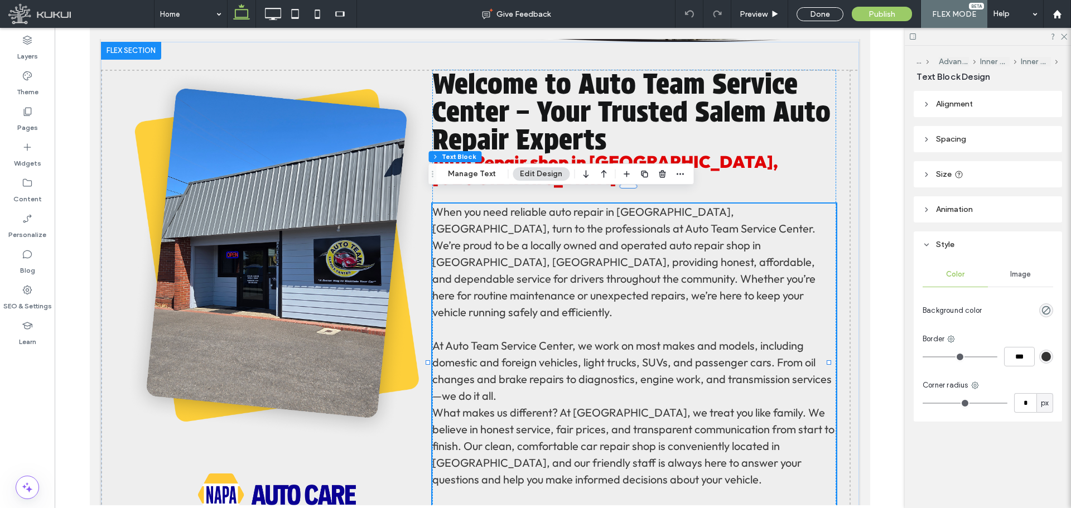
click at [496, 372] on p "At Auto Team Service Center, we work on most makes and models, including domest…" at bounding box center [634, 371] width 405 height 67
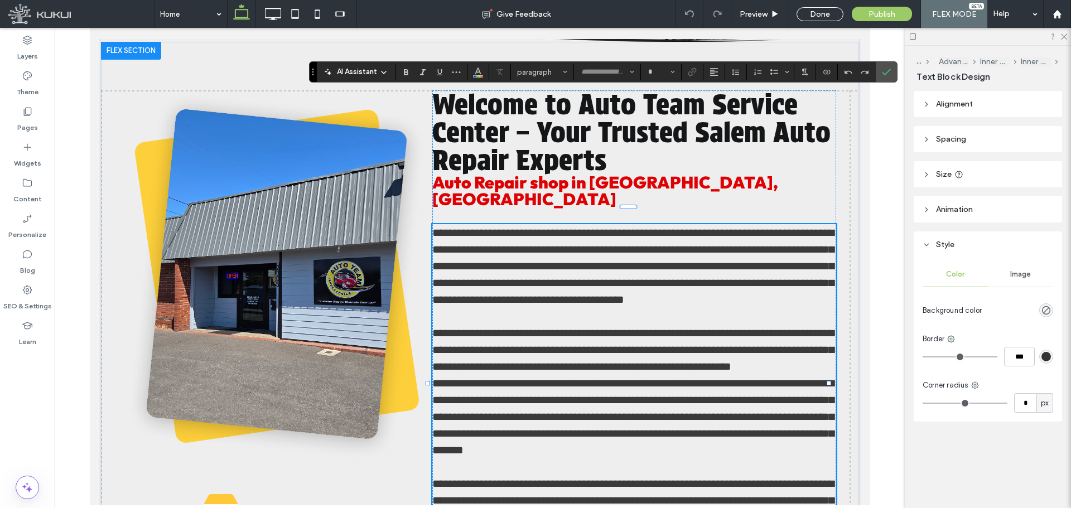
type input "******"
type input "**"
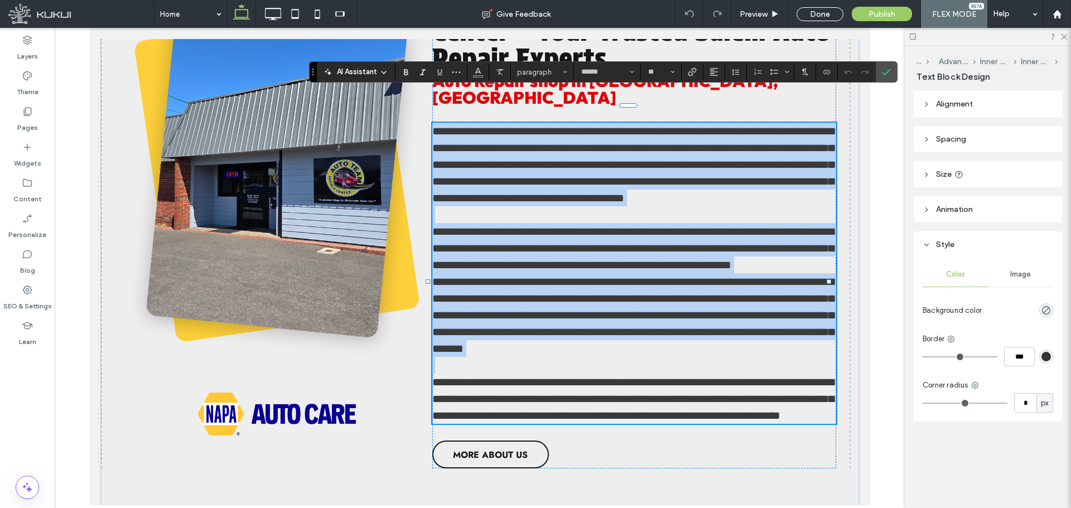
click at [503, 263] on p "**********" at bounding box center [634, 248] width 405 height 50
click at [503, 267] on p "**********" at bounding box center [634, 248] width 405 height 50
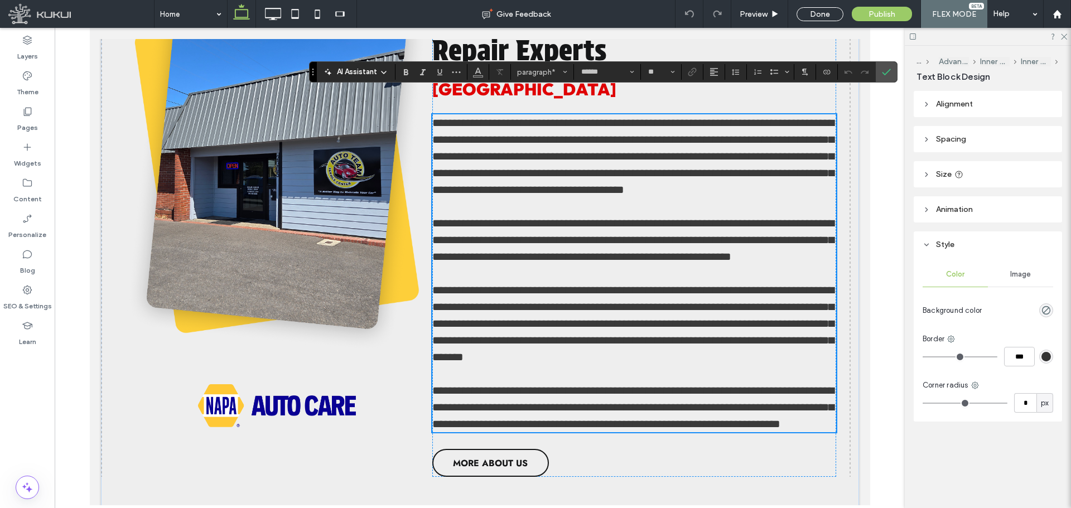
scroll to position [602, 0]
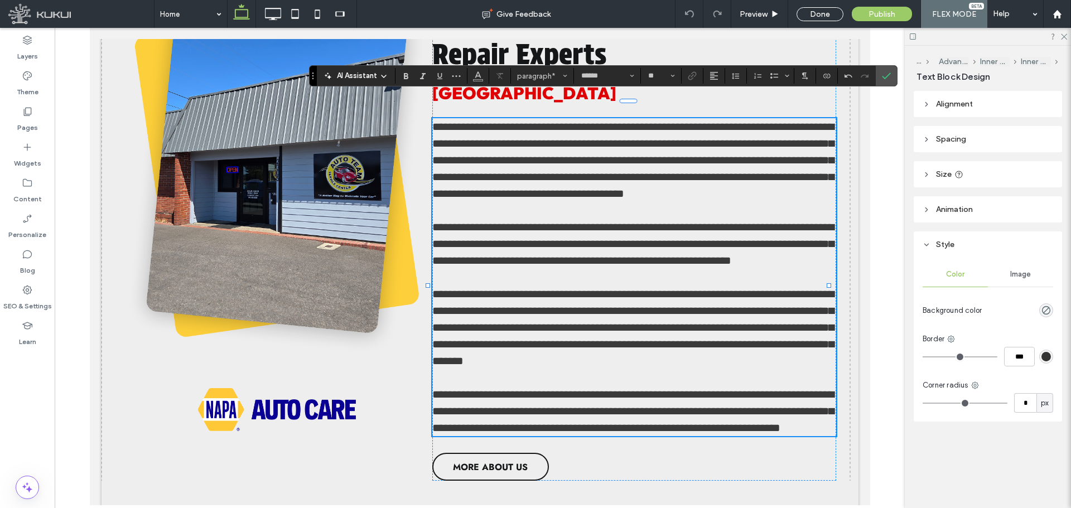
click at [436, 266] on span "**********" at bounding box center [633, 244] width 402 height 45
click at [882, 74] on label "Confirm" at bounding box center [886, 76] width 17 height 20
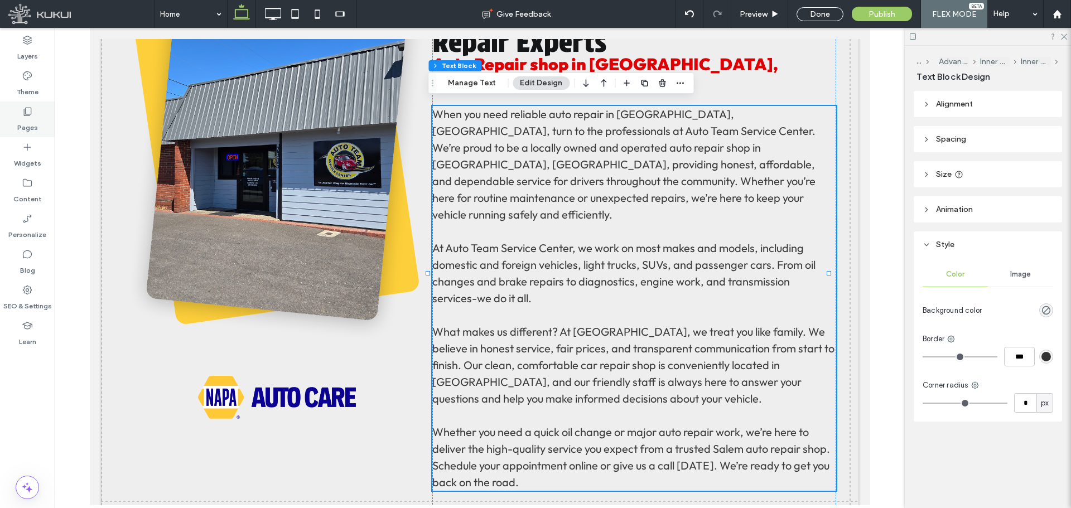
click at [25, 123] on label "Pages" at bounding box center [27, 125] width 21 height 16
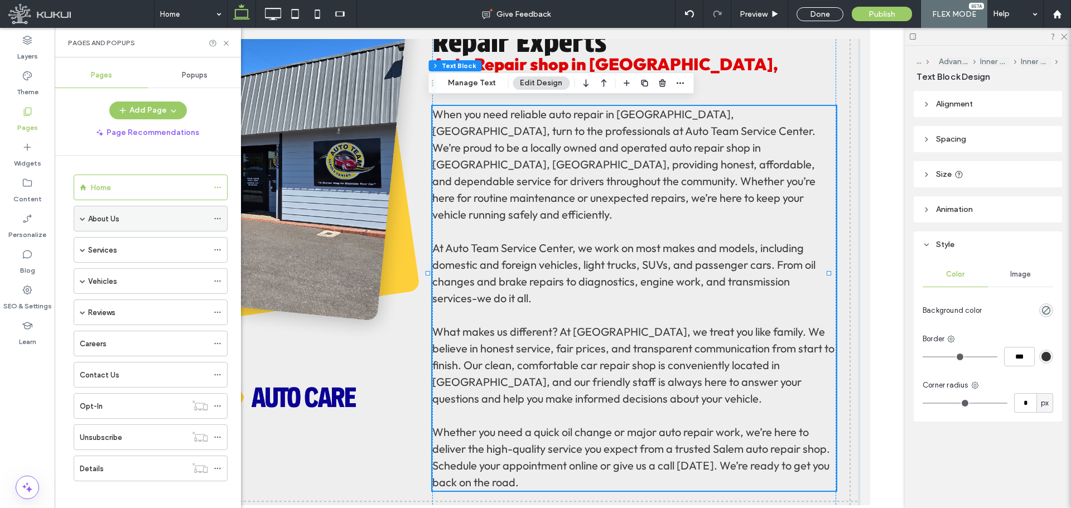
click at [122, 222] on div "About Us" at bounding box center [148, 219] width 120 height 12
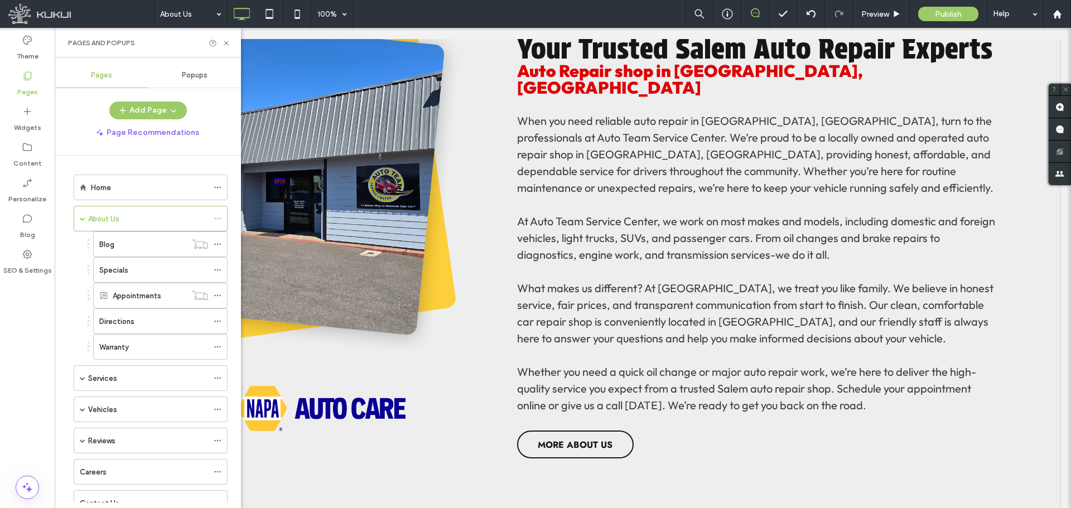
click at [267, 12] on div at bounding box center [535, 254] width 1071 height 508
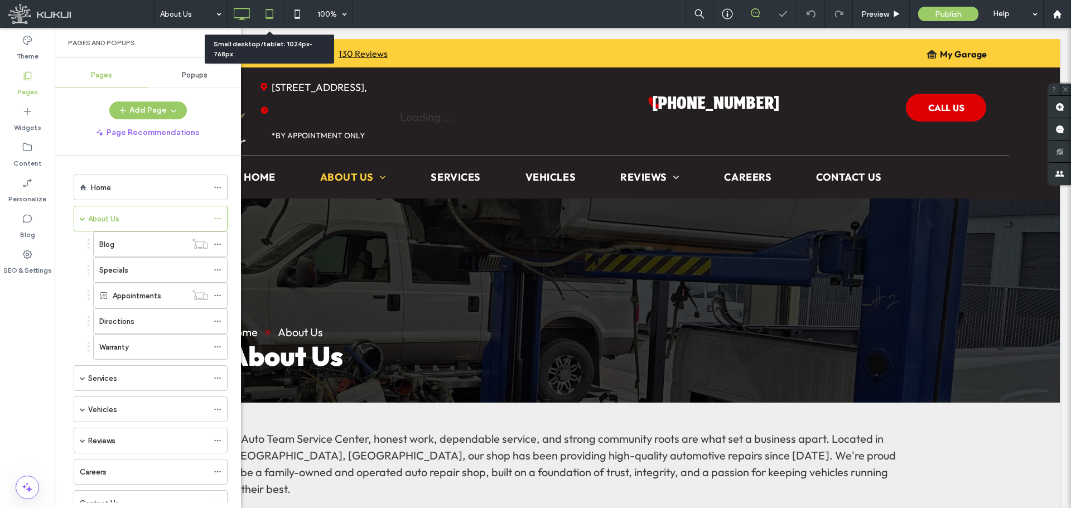
click at [268, 16] on icon at bounding box center [269, 14] width 22 height 22
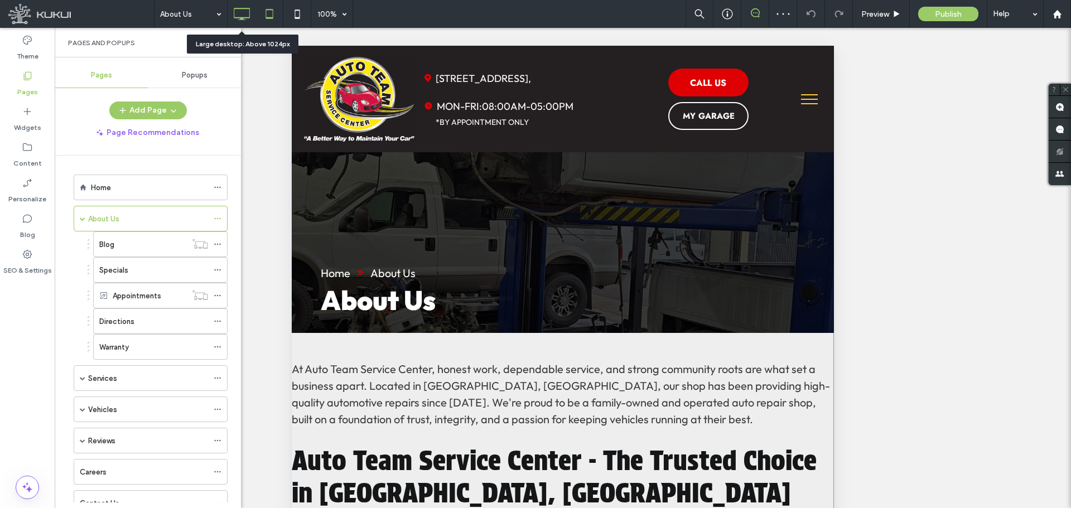
click at [245, 15] on icon at bounding box center [241, 14] width 22 height 22
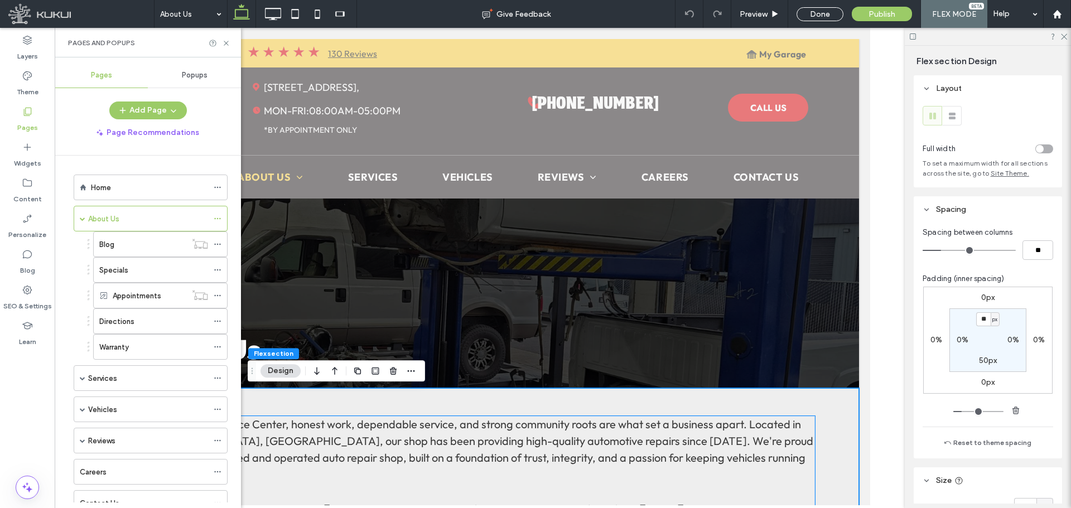
click at [516, 451] on p "At Auto Team Service Center, honest work, dependable service, and strong commun…" at bounding box center [480, 449] width 670 height 67
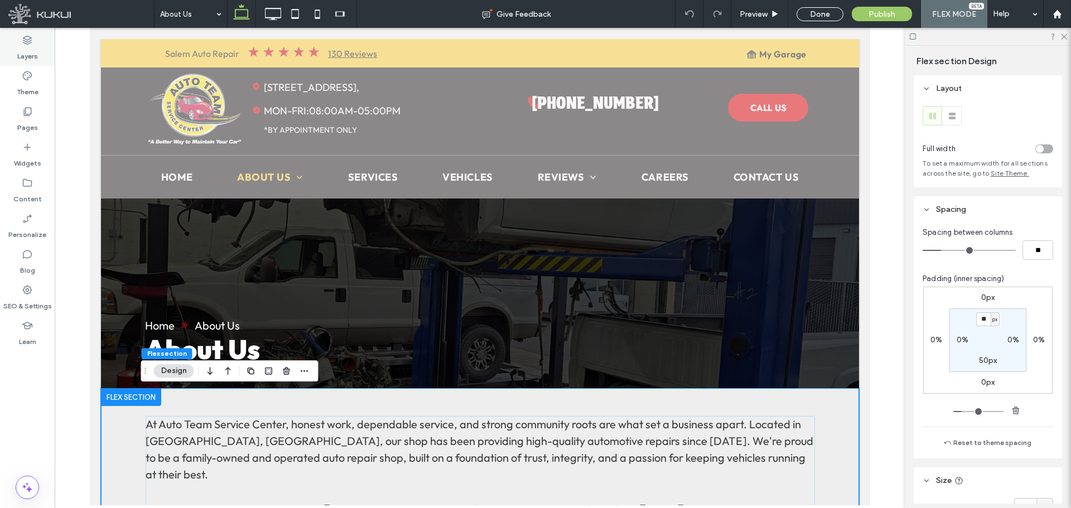
click at [27, 49] on label "Layers" at bounding box center [27, 54] width 21 height 16
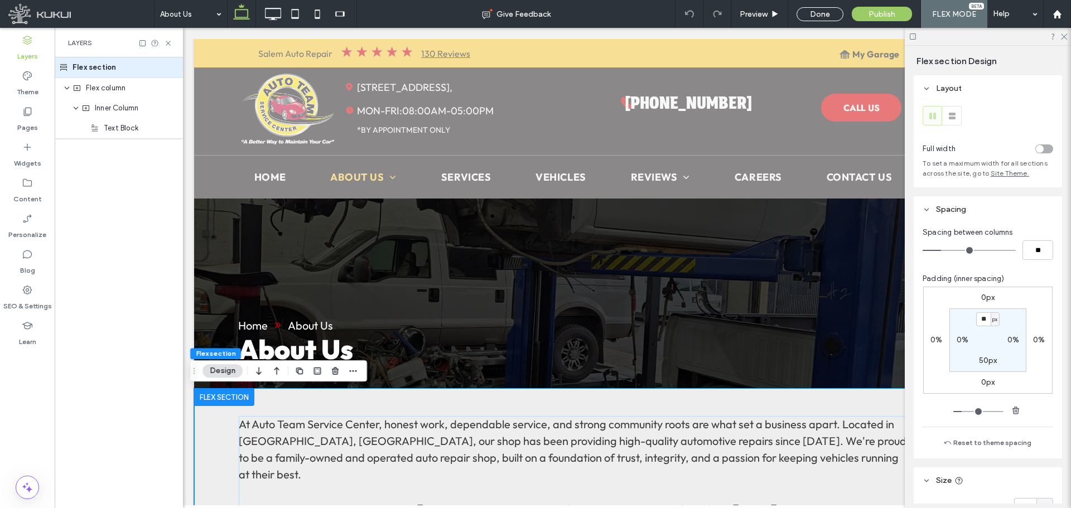
scroll to position [0, 59]
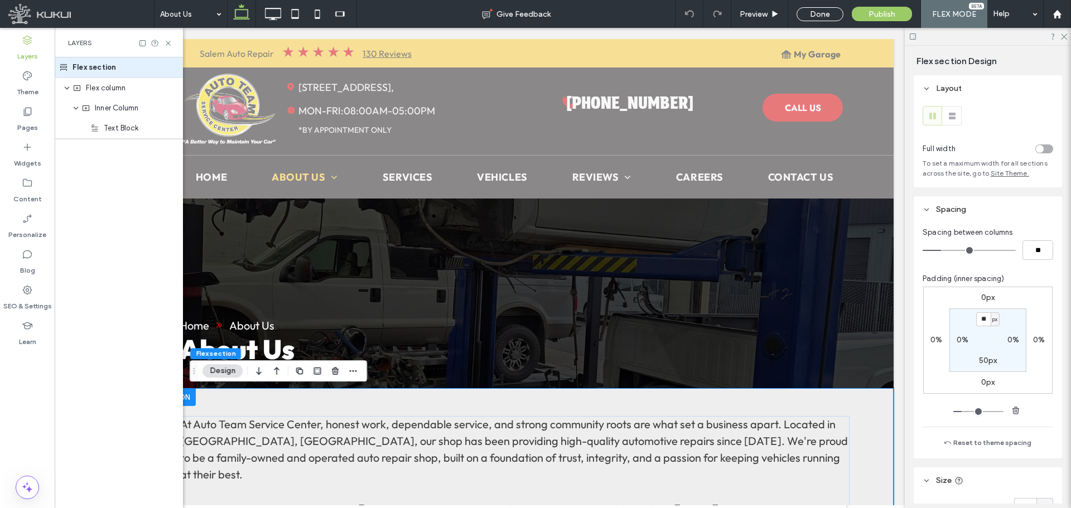
click at [1044, 151] on div "toggle" at bounding box center [1045, 149] width 18 height 9
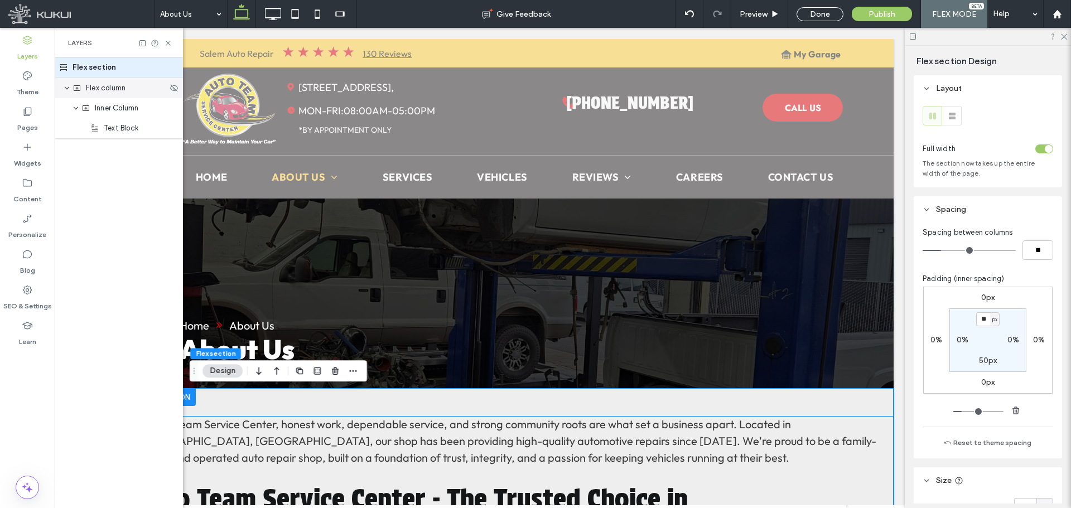
click at [104, 93] on span "Flex column" at bounding box center [106, 88] width 40 height 11
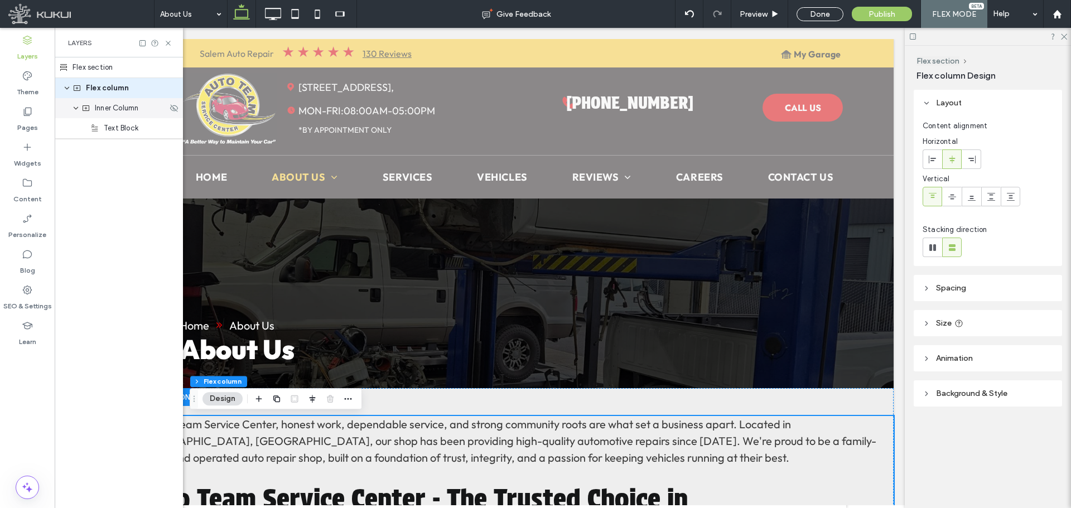
click at [109, 108] on span "Inner Column" at bounding box center [117, 108] width 44 height 11
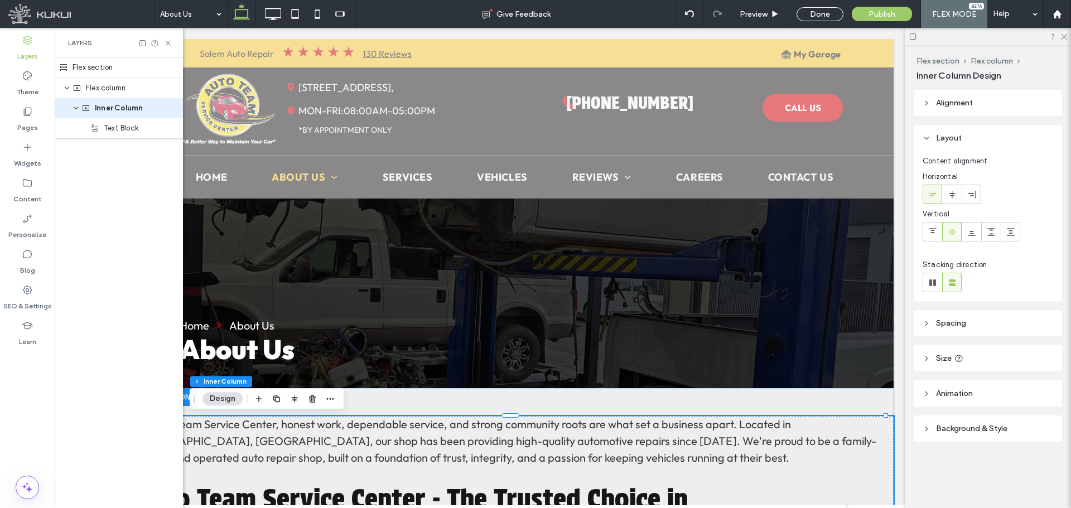
click at [999, 358] on header "Size" at bounding box center [988, 358] width 148 height 26
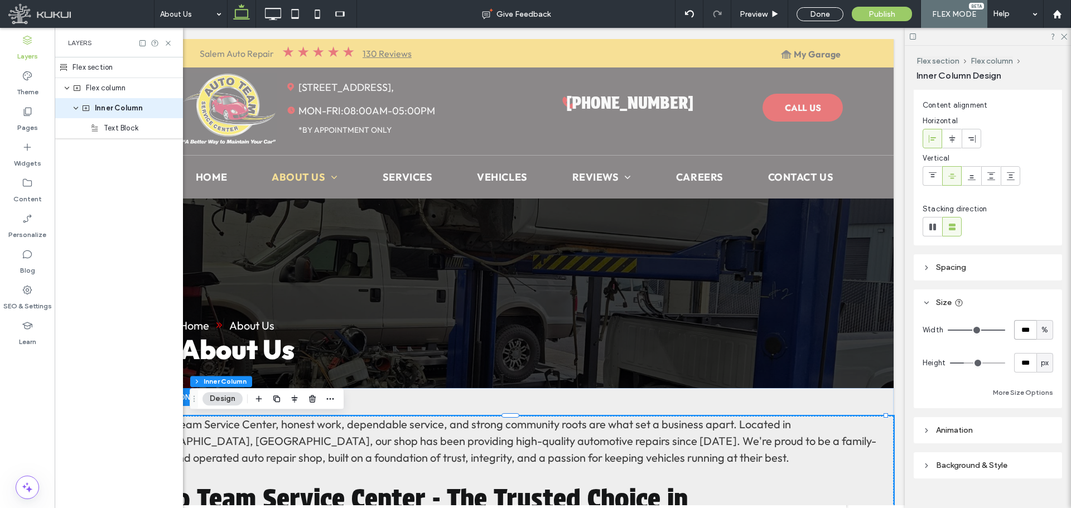
click at [1022, 333] on input "***" at bounding box center [1026, 330] width 22 height 20
type input "**"
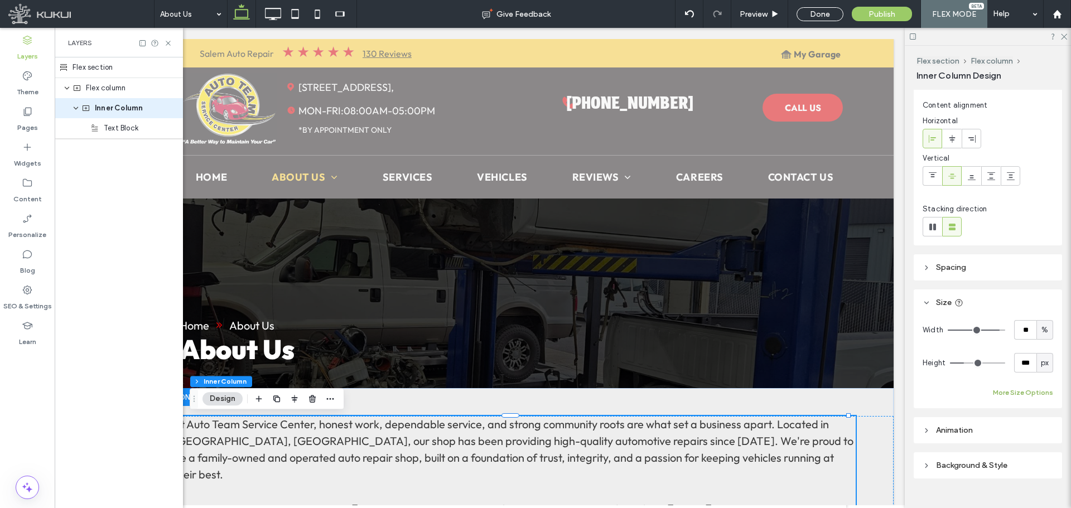
click at [1015, 396] on button "More Size Options" at bounding box center [1023, 392] width 60 height 13
click at [1013, 430] on input "***" at bounding box center [1013, 434] width 22 height 20
click at [1029, 433] on span "%" at bounding box center [1032, 434] width 7 height 11
click at [1032, 339] on span "px" at bounding box center [1030, 336] width 8 height 11
click at [1011, 432] on input "****" at bounding box center [1013, 434] width 22 height 20
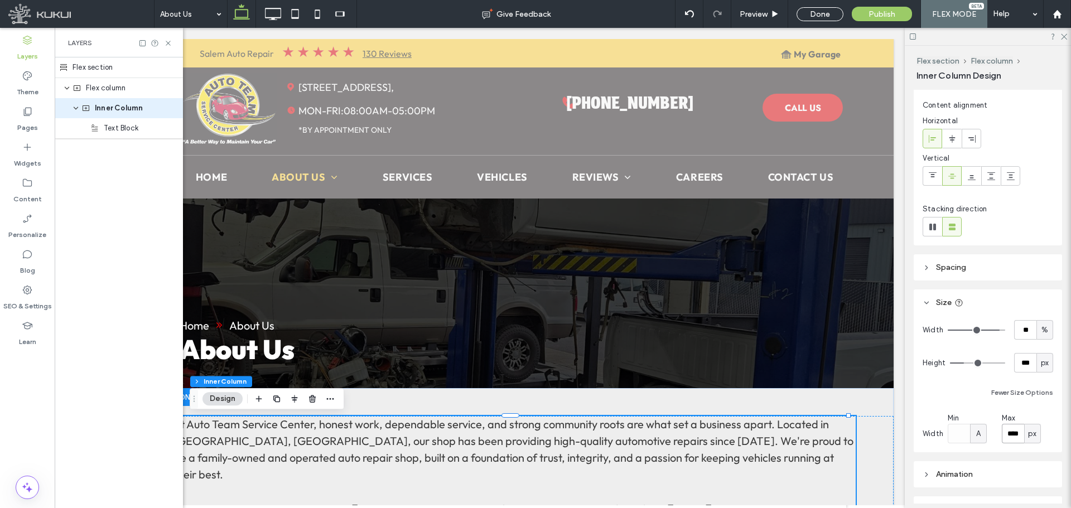
type input "****"
click at [761, 13] on span "Preview" at bounding box center [754, 13] width 28 height 9
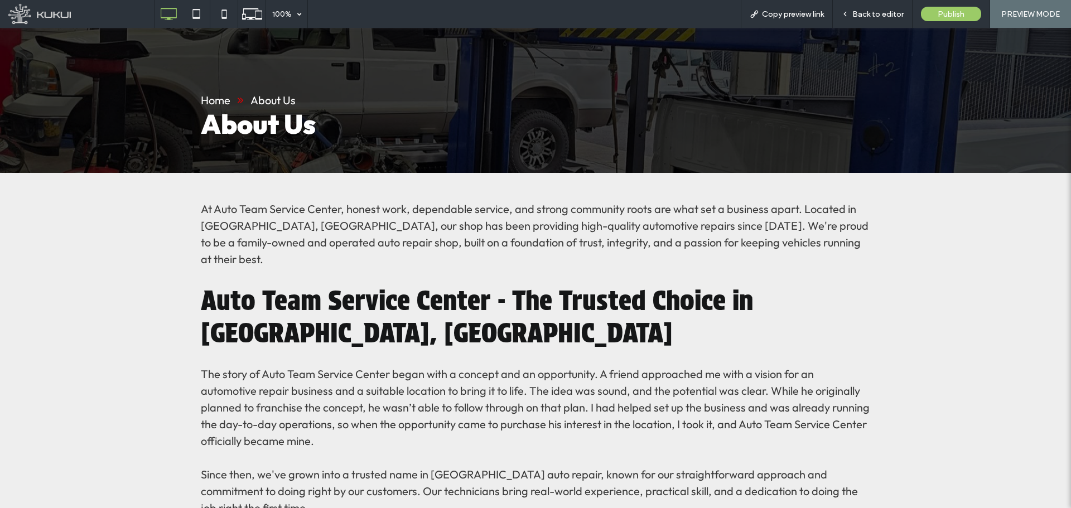
scroll to position [167, 0]
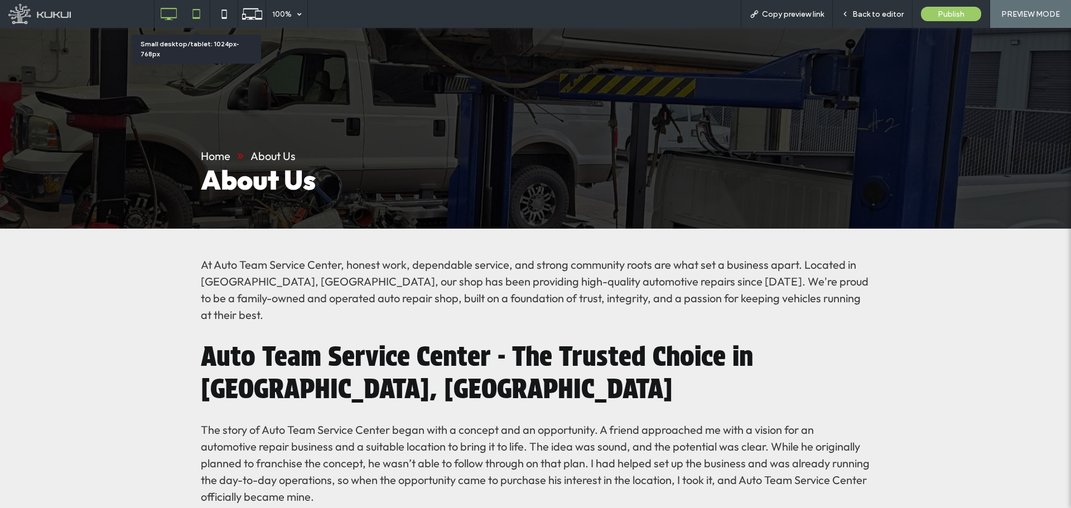
click at [197, 14] on icon at bounding box center [196, 14] width 22 height 22
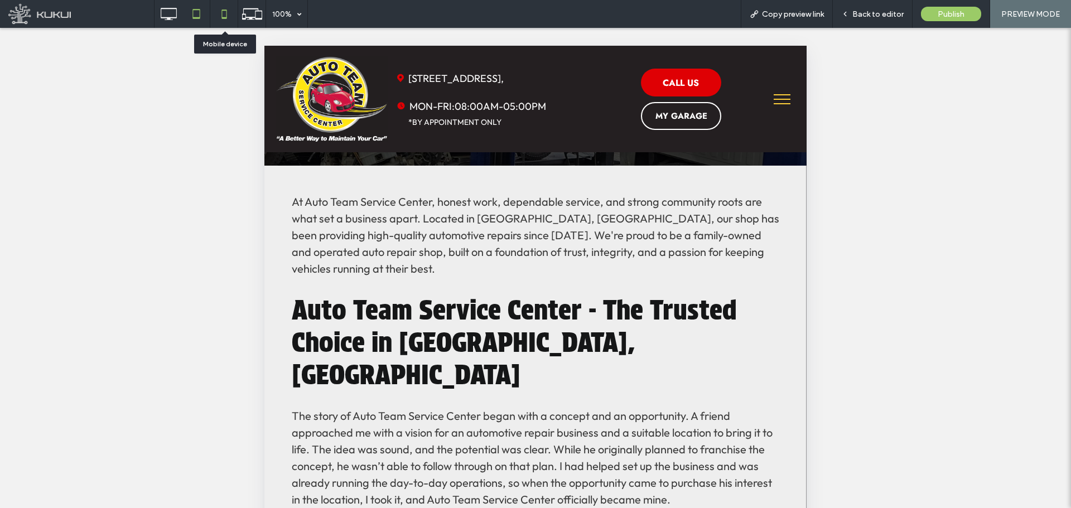
click at [228, 16] on icon at bounding box center [224, 14] width 22 height 22
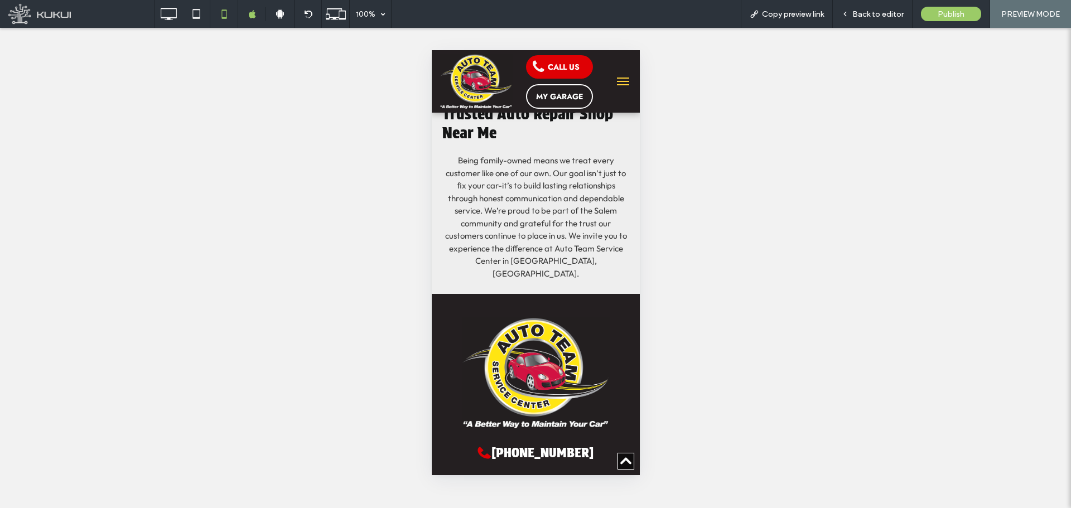
scroll to position [558, 0]
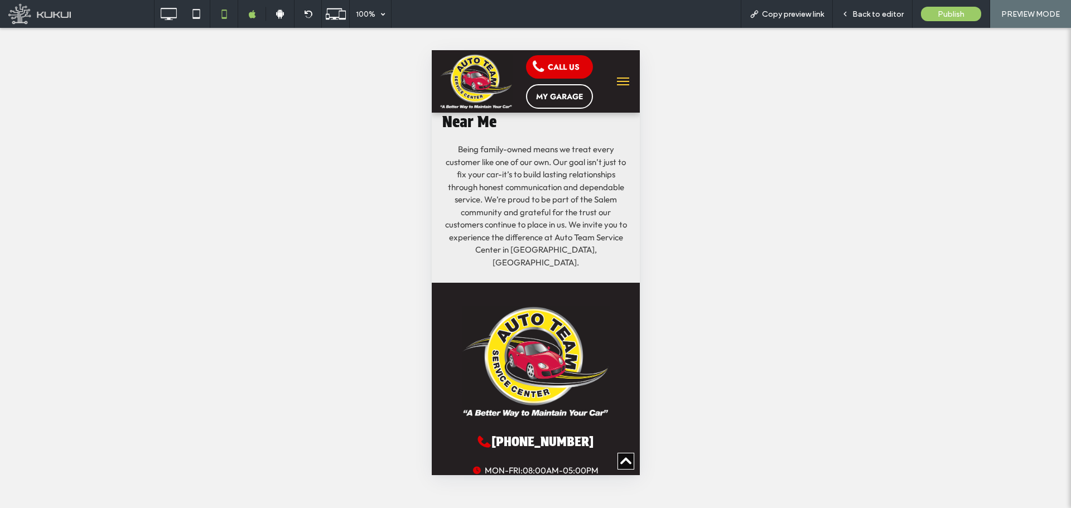
click at [524, 189] on span "Being family-owned means we treat every customer like one of our own. Our goal …" at bounding box center [536, 206] width 182 height 124
click at [863, 17] on span "Back to editor" at bounding box center [878, 13] width 51 height 9
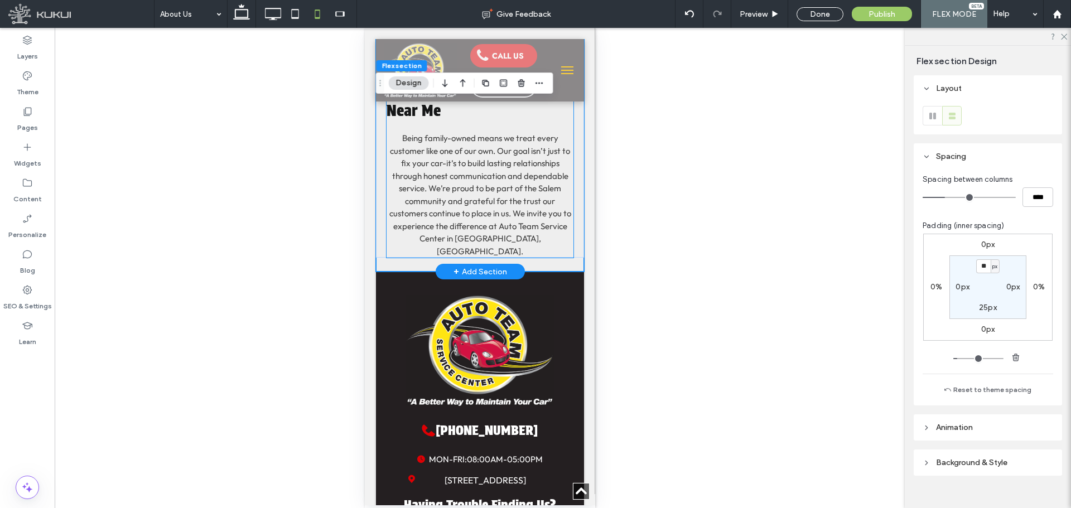
click at [496, 173] on span "Being family-owned means we treat every customer like one of our own. Our goal …" at bounding box center [480, 195] width 182 height 124
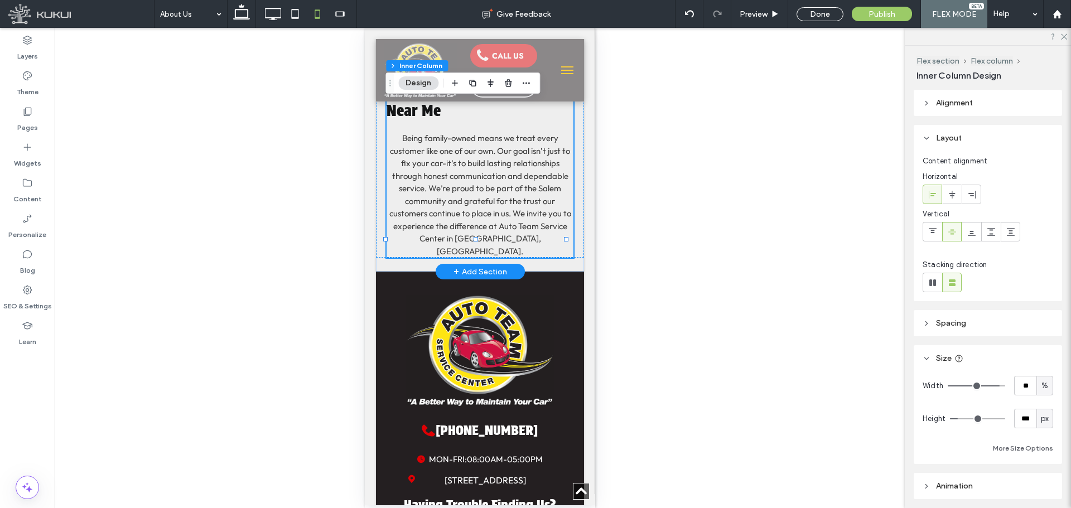
click at [496, 173] on span "Being family-owned means we treat every customer like one of our own. Our goal …" at bounding box center [480, 195] width 182 height 124
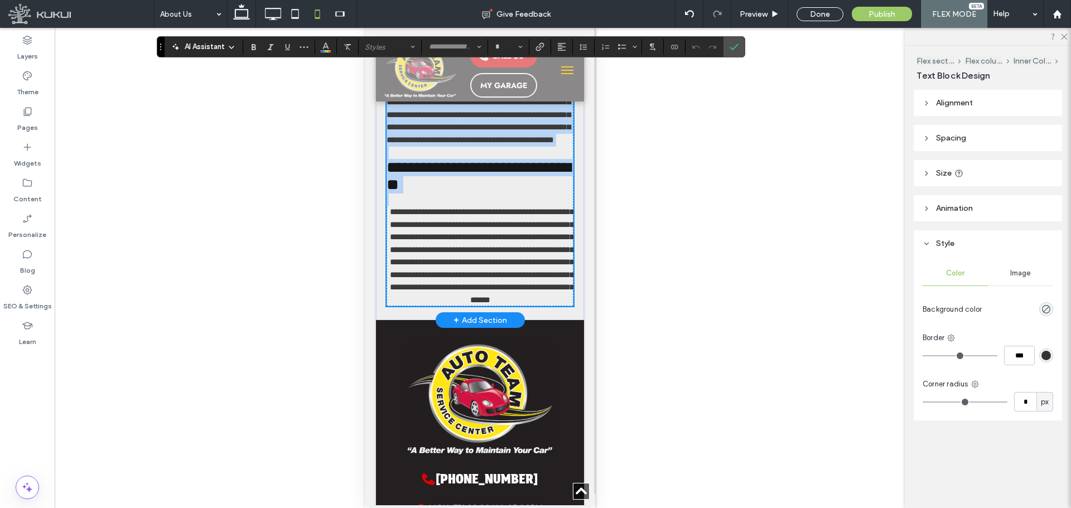
scroll to position [391, 0]
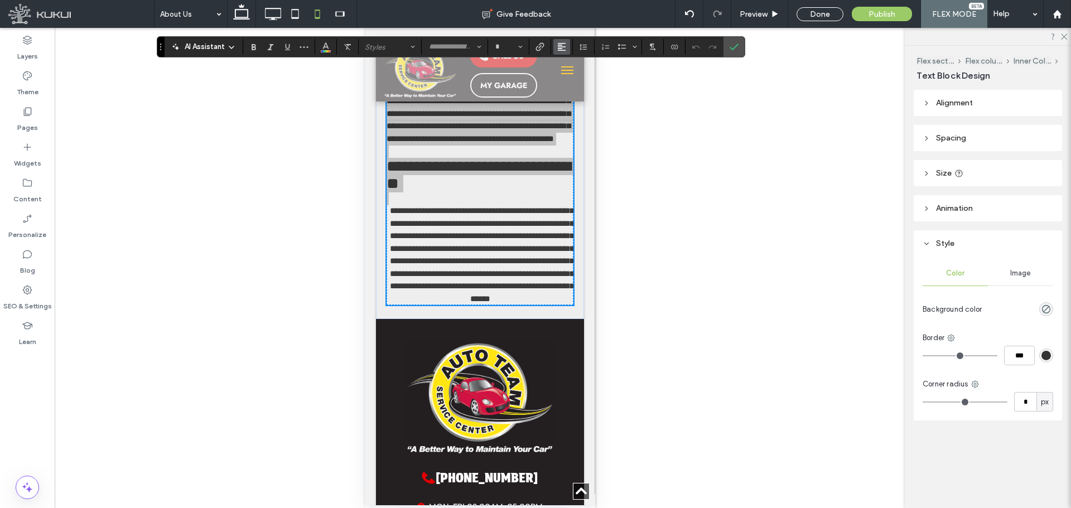
click at [566, 47] on button "Alignment" at bounding box center [562, 47] width 17 height 16
click at [575, 64] on div "ui.textEditor.alignment.left" at bounding box center [573, 65] width 15 height 9
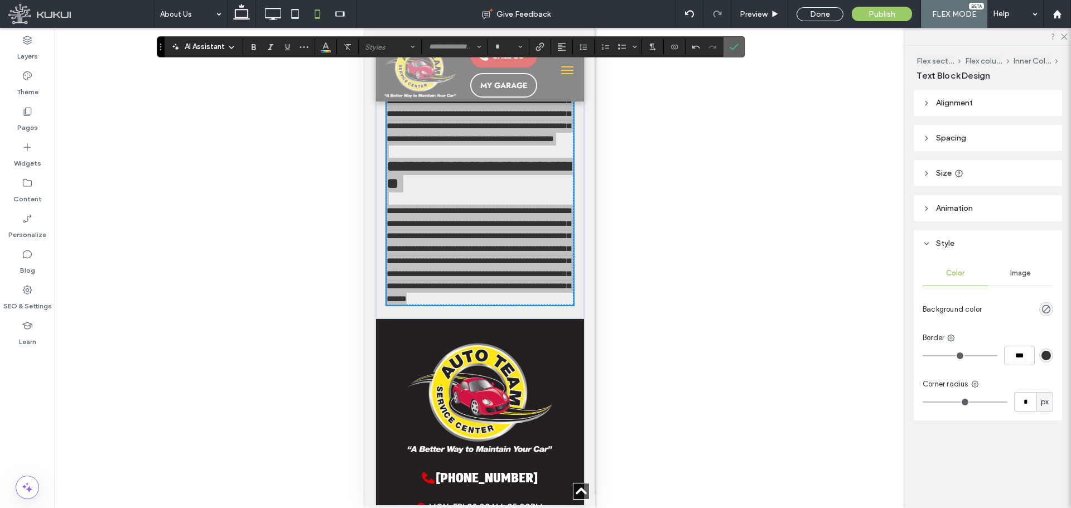
click at [736, 50] on icon "Confirm" at bounding box center [734, 46] width 9 height 9
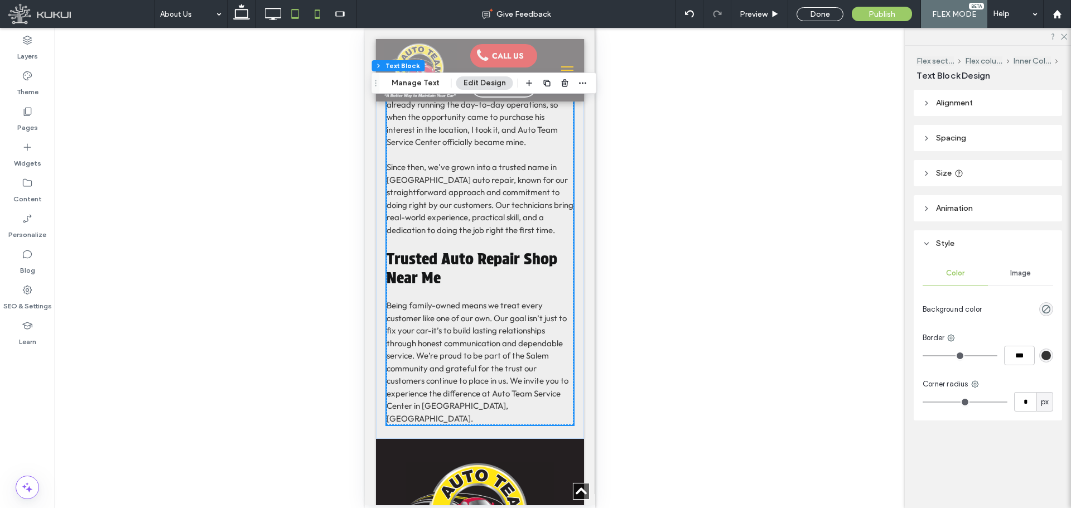
click at [299, 10] on use at bounding box center [295, 13] width 7 height 9
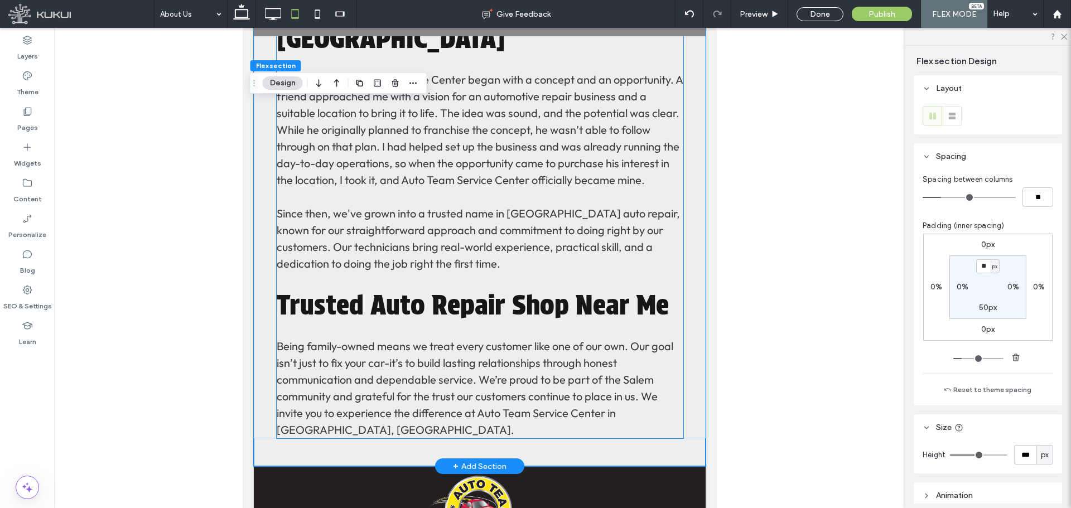
scroll to position [438, 0]
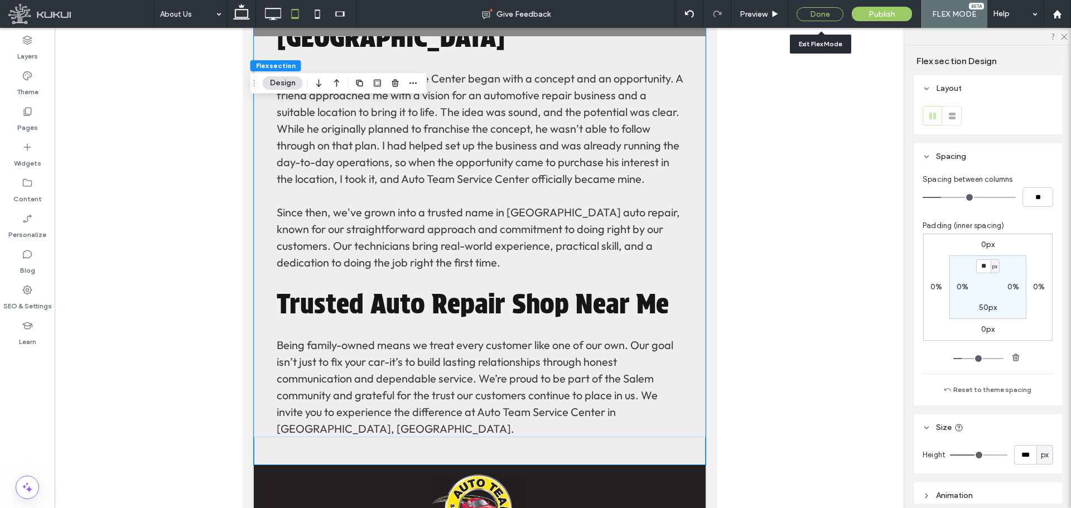
click at [807, 12] on div "Done" at bounding box center [820, 14] width 47 height 14
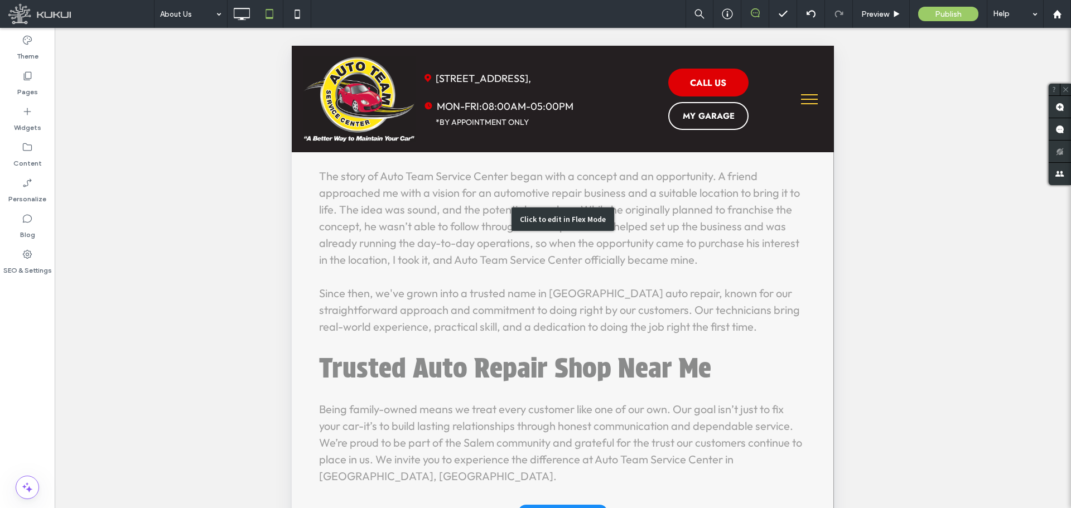
scroll to position [363, 0]
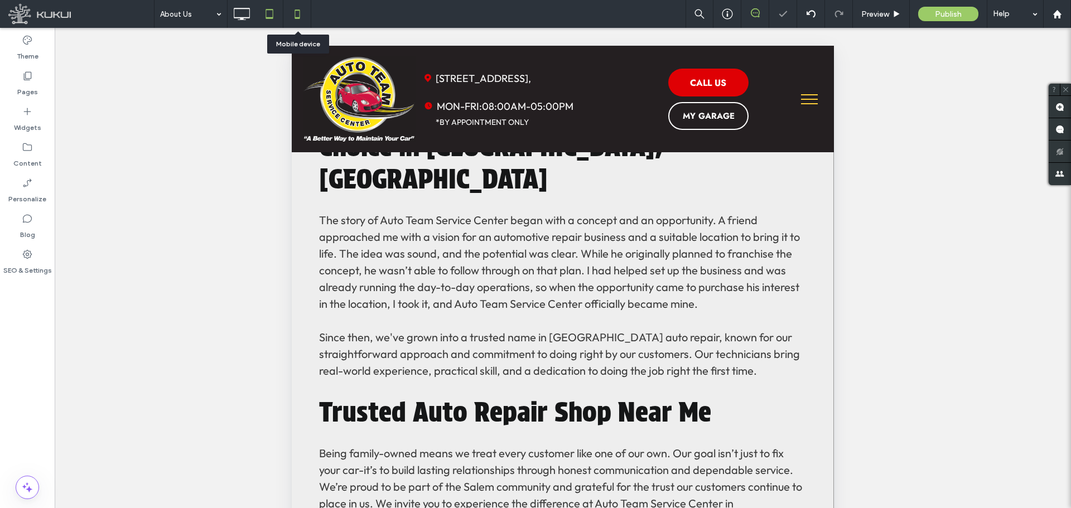
click at [298, 9] on icon at bounding box center [297, 14] width 22 height 22
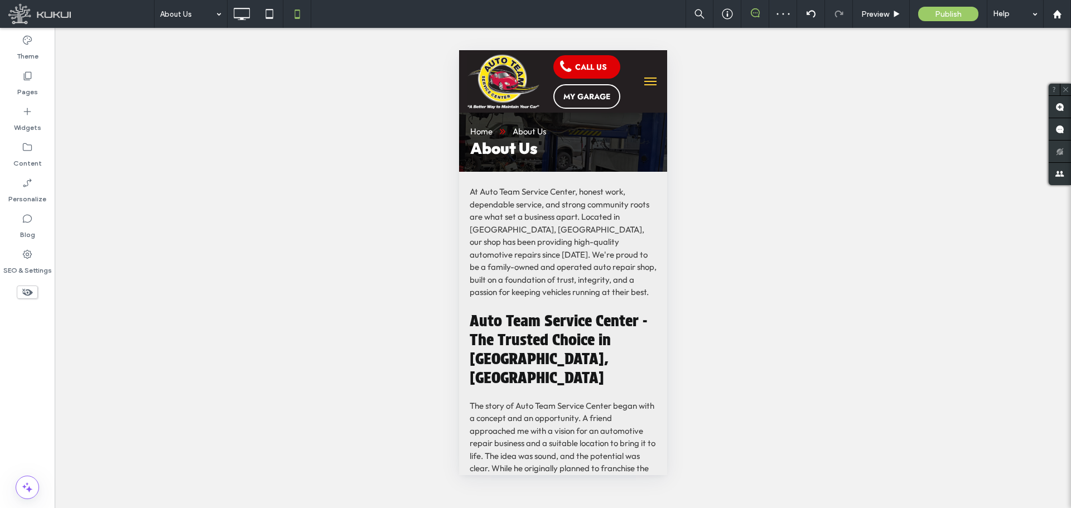
scroll to position [0, 0]
click at [561, 242] on div "Click to edit in Flex Mode" at bounding box center [563, 506] width 208 height 669
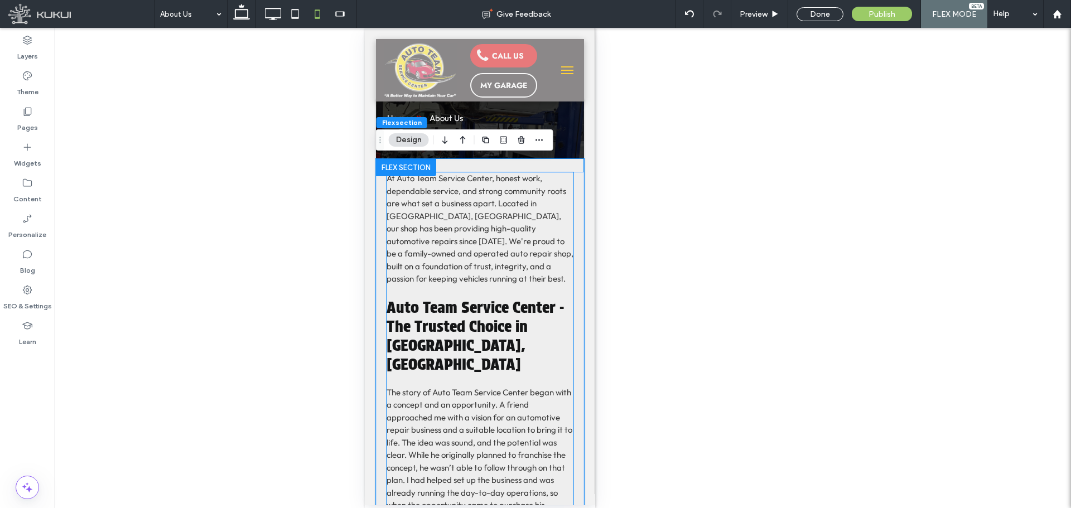
scroll to position [528, 0]
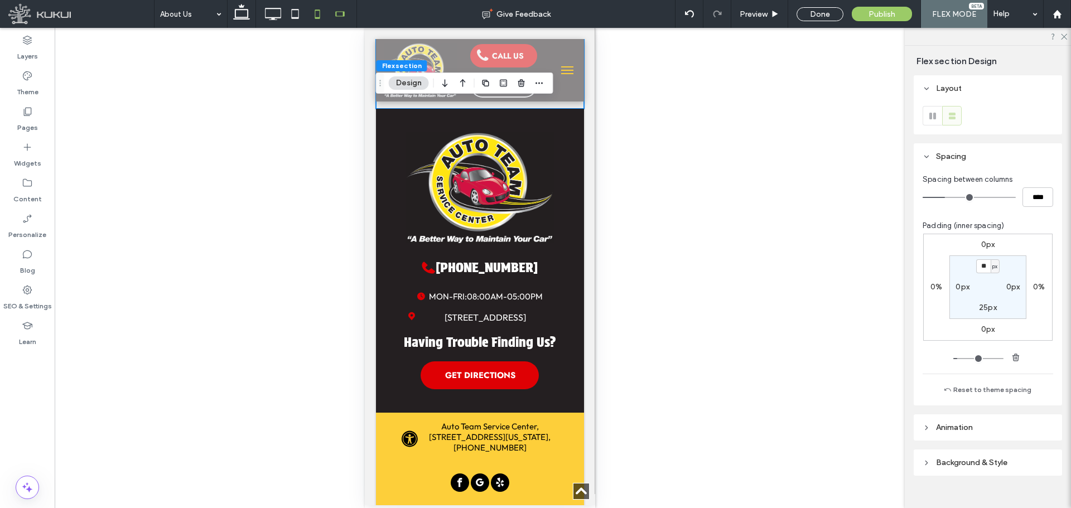
click at [344, 13] on use at bounding box center [340, 13] width 9 height 5
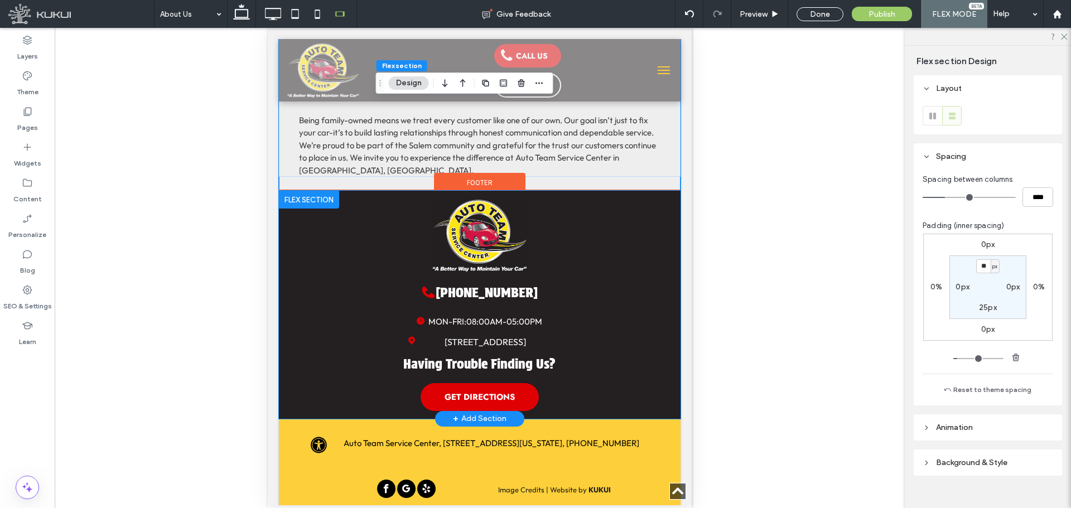
scroll to position [247, 0]
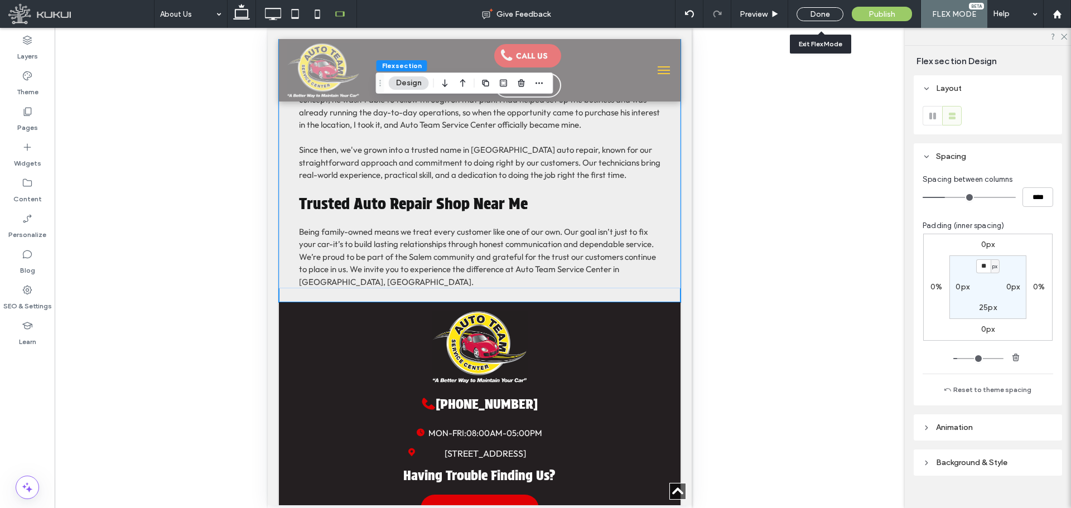
click at [816, 15] on div "Done" at bounding box center [820, 14] width 47 height 14
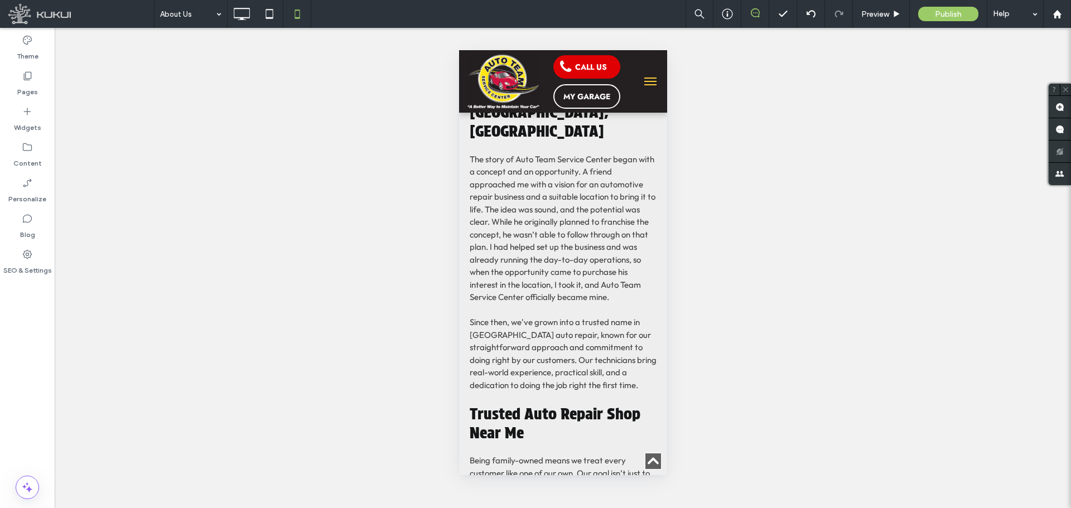
scroll to position [308, 0]
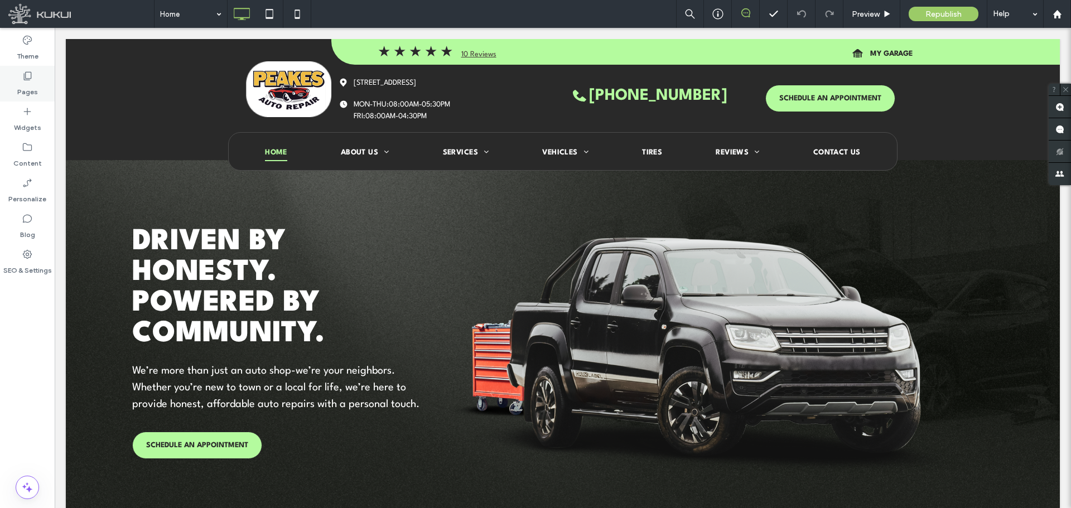
click at [35, 87] on label "Pages" at bounding box center [27, 89] width 21 height 16
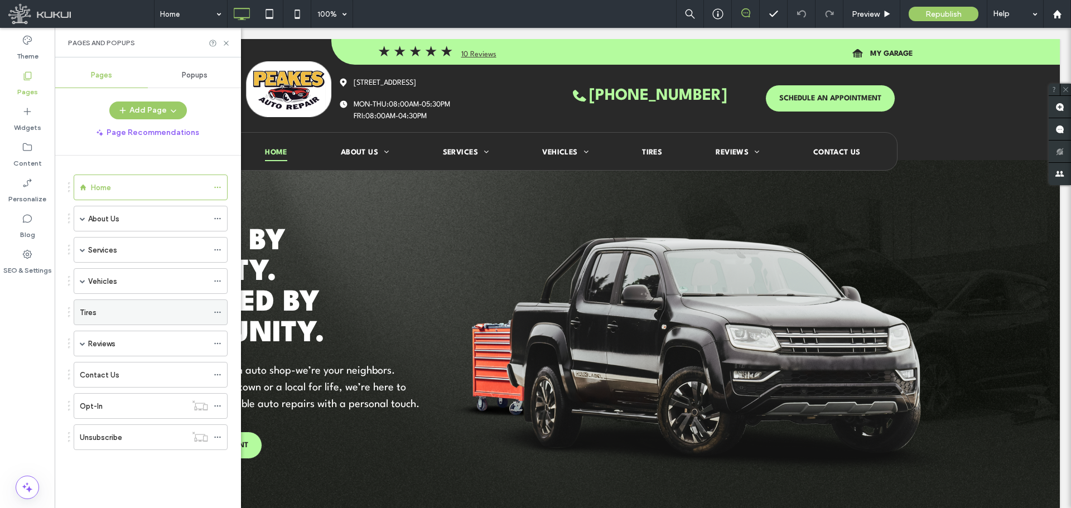
click at [105, 313] on div "Tires" at bounding box center [144, 313] width 128 height 12
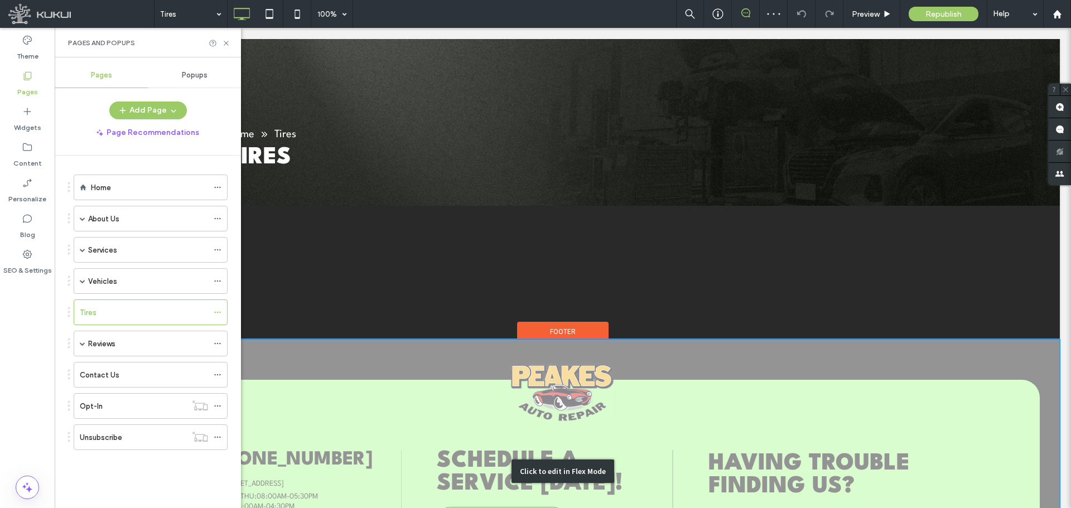
scroll to position [167, 0]
